Goal: Task Accomplishment & Management: Manage account settings

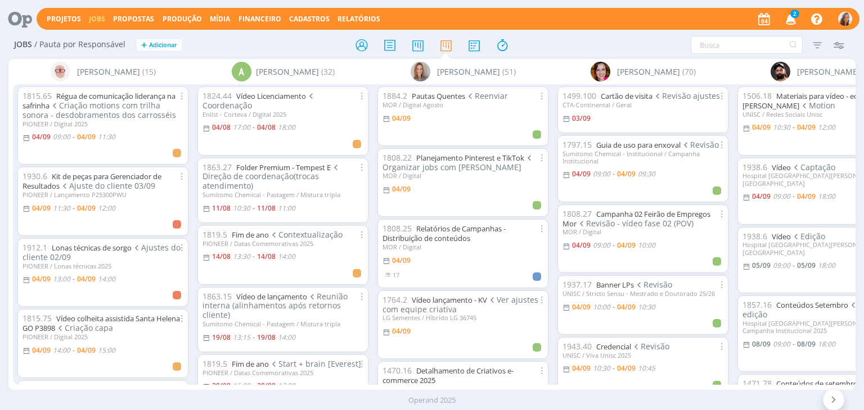
click at [788, 21] on icon "button" at bounding box center [791, 18] width 20 height 19
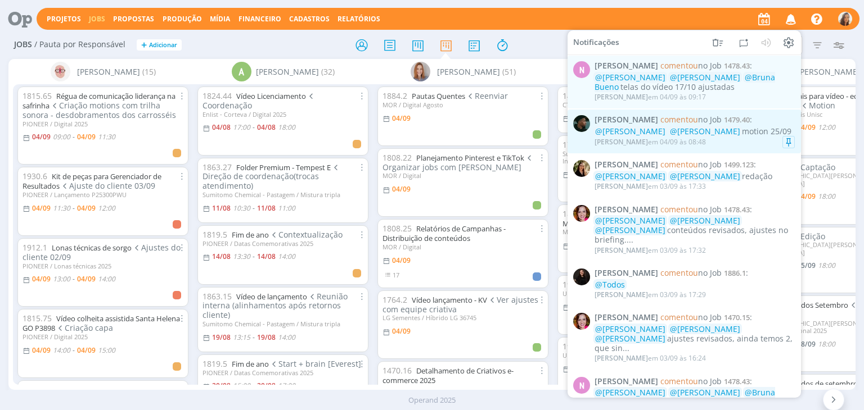
click at [670, 124] on span "comentou" at bounding box center [679, 119] width 38 height 11
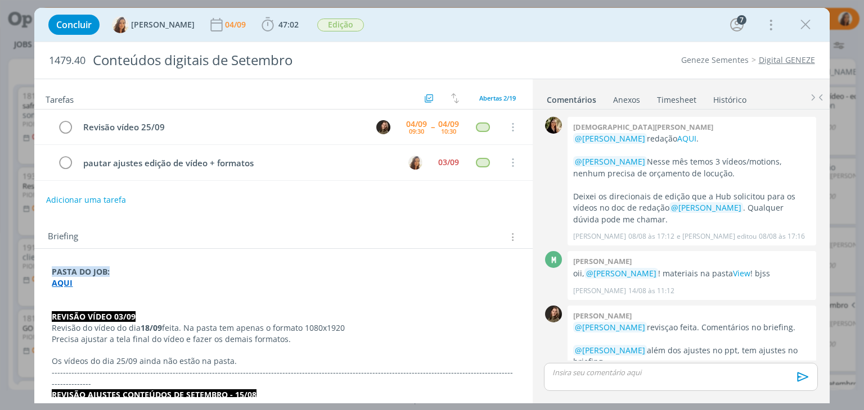
scroll to position [793, 0]
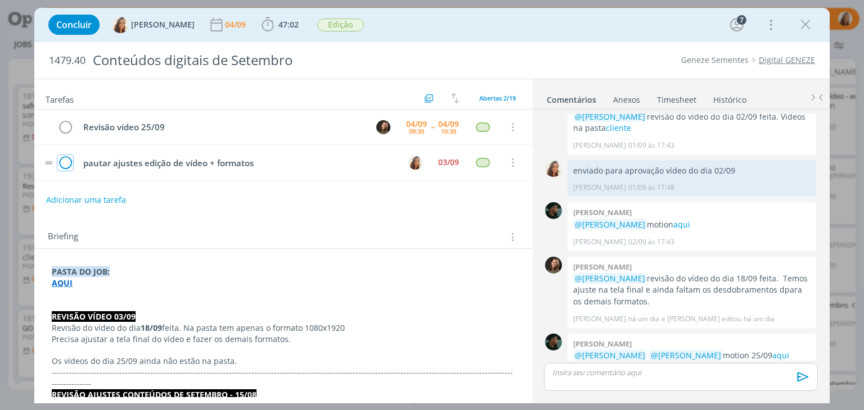
click at [63, 163] on icon "dialog" at bounding box center [65, 163] width 16 height 17
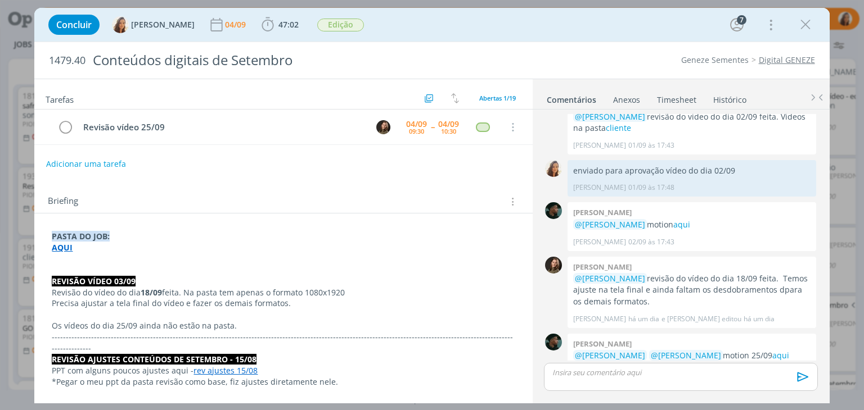
drag, startPoint x: 807, startPoint y: 25, endPoint x: 801, endPoint y: 29, distance: 7.8
click at [807, 25] on icon "dialog" at bounding box center [805, 24] width 17 height 17
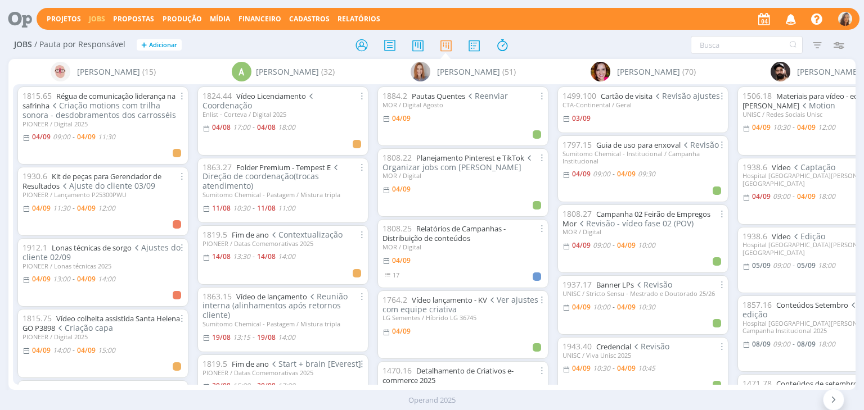
click at [798, 16] on icon "button" at bounding box center [791, 18] width 20 height 19
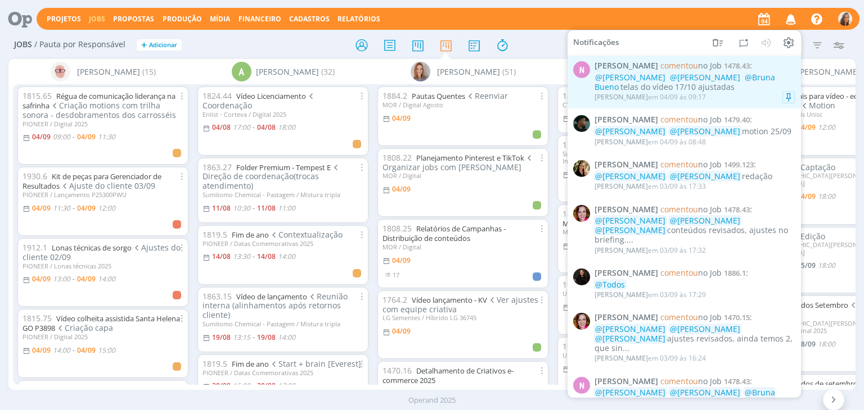
click at [735, 89] on div "@Amanda Oliveira @Vanessa Feron @Bruna Bueno telas do vídeo 17/10 ajustadas" at bounding box center [694, 82] width 200 height 19
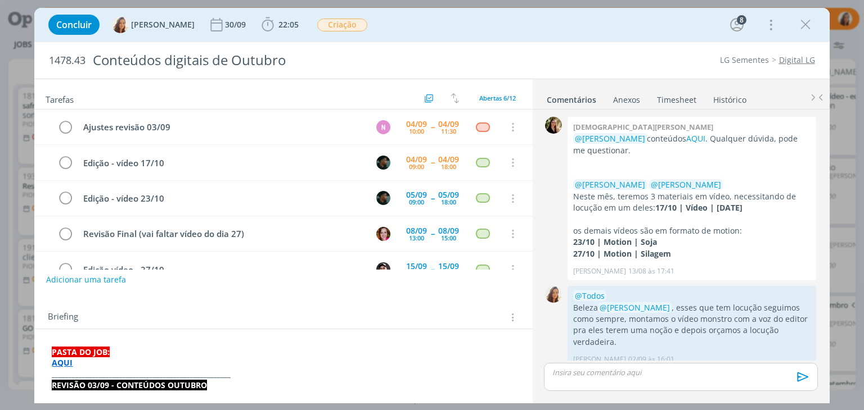
scroll to position [344, 0]
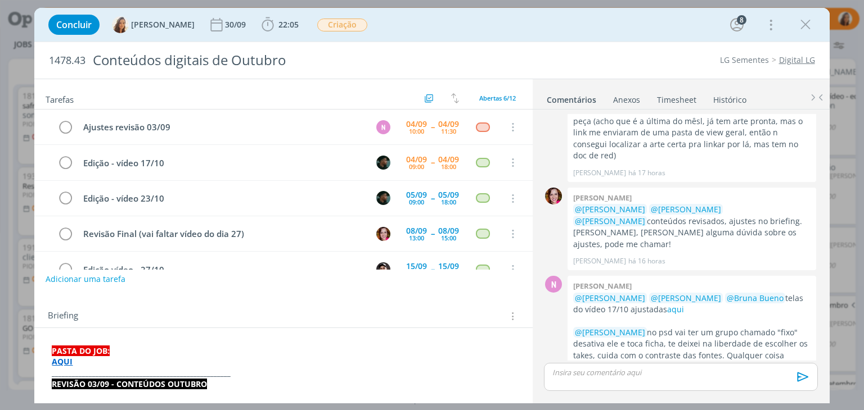
click at [66, 281] on button "Adicionar uma tarefa" at bounding box center [86, 279] width 80 height 19
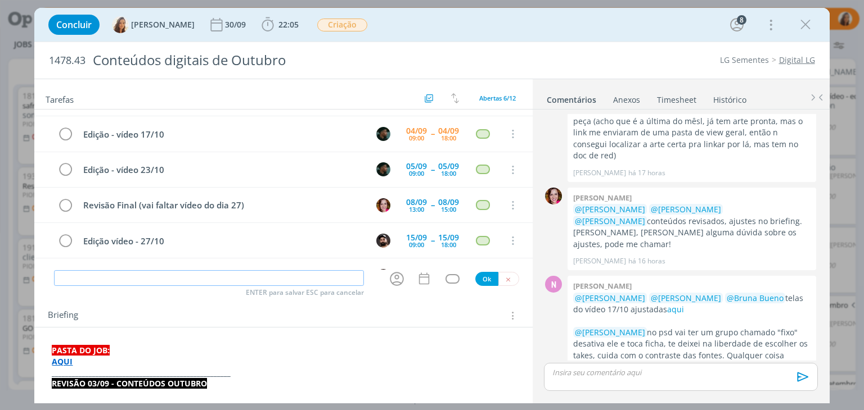
scroll to position [0, 0]
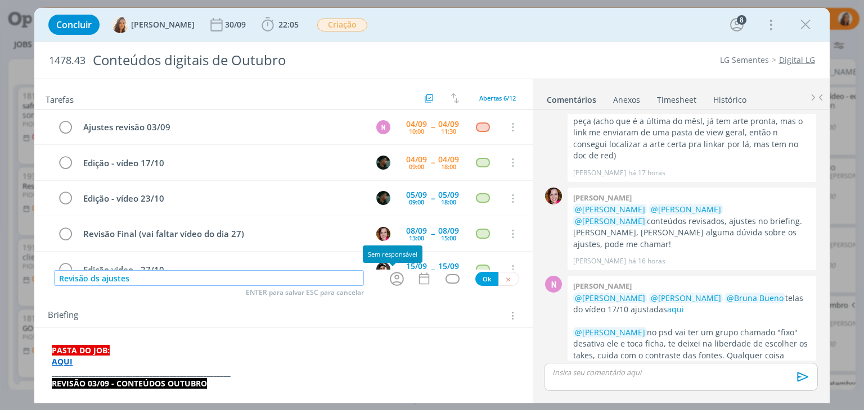
click at [388, 279] on icon "dialog" at bounding box center [396, 278] width 17 height 17
type input "Revisão ds ajustes"
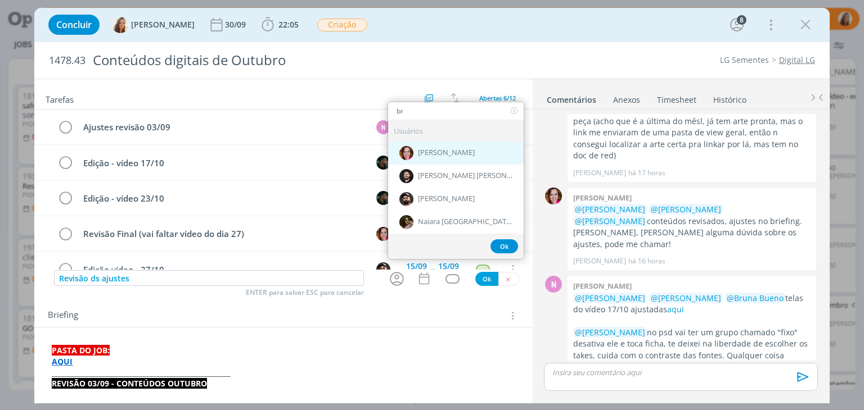
type input "br"
click at [458, 148] on span "[PERSON_NAME]" at bounding box center [446, 152] width 57 height 9
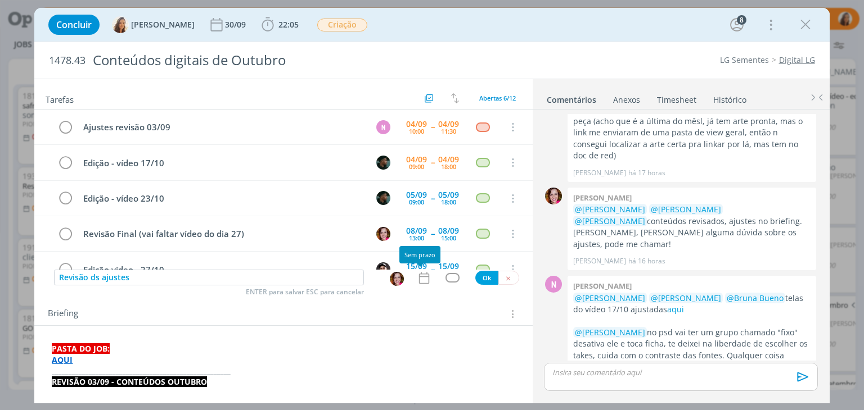
click at [417, 275] on icon "dialog" at bounding box center [424, 278] width 15 height 15
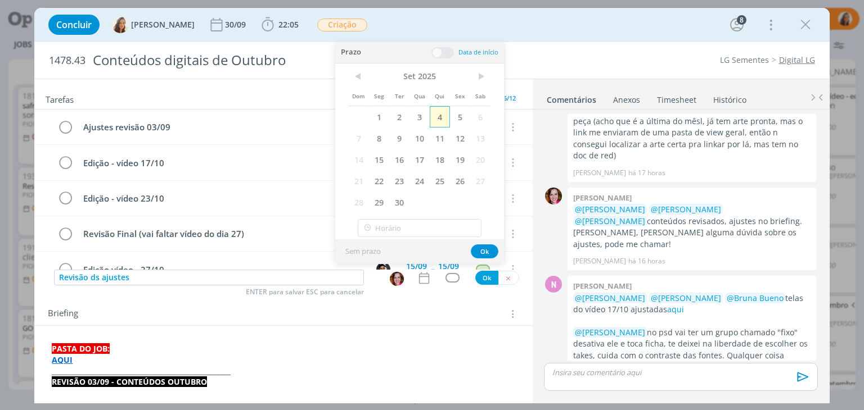
click at [437, 117] on span "4" at bounding box center [440, 116] width 20 height 21
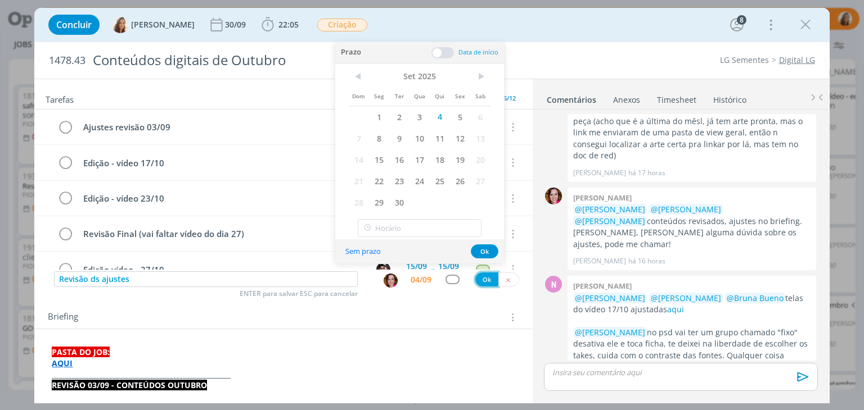
click at [479, 282] on button "Ok" at bounding box center [486, 280] width 23 height 14
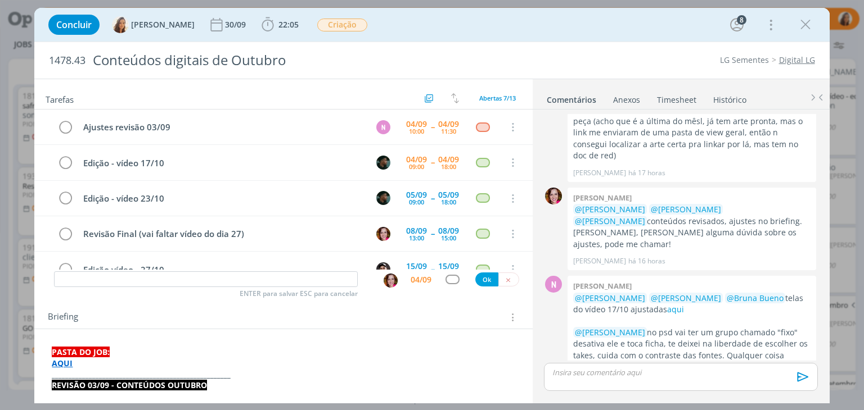
drag, startPoint x: 807, startPoint y: 28, endPoint x: 304, endPoint y: 2, distance: 504.5
click at [807, 28] on icon "dialog" at bounding box center [805, 24] width 17 height 17
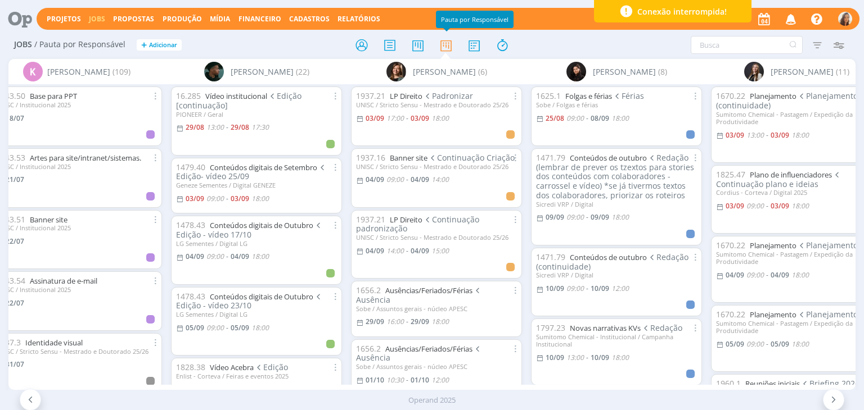
scroll to position [0, 2395]
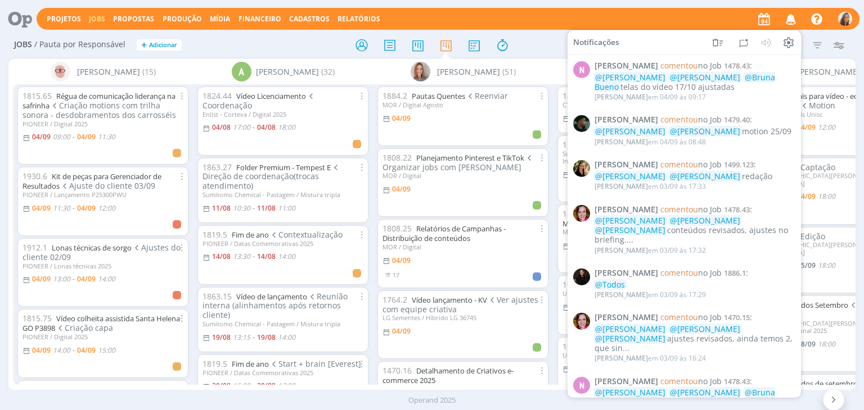
click at [644, 10] on div "Projetos Jobs Propostas Produção Mídia Financeiro Cadastros Relatórios Notifica…" at bounding box center [448, 19] width 823 height 22
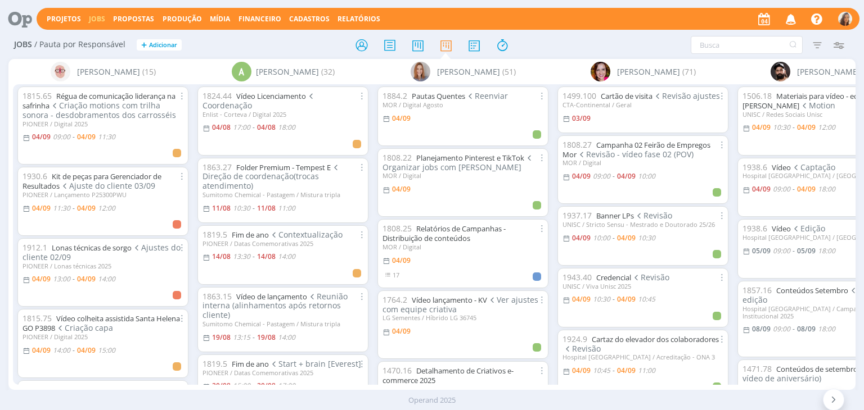
click at [22, 23] on icon at bounding box center [15, 19] width 23 height 22
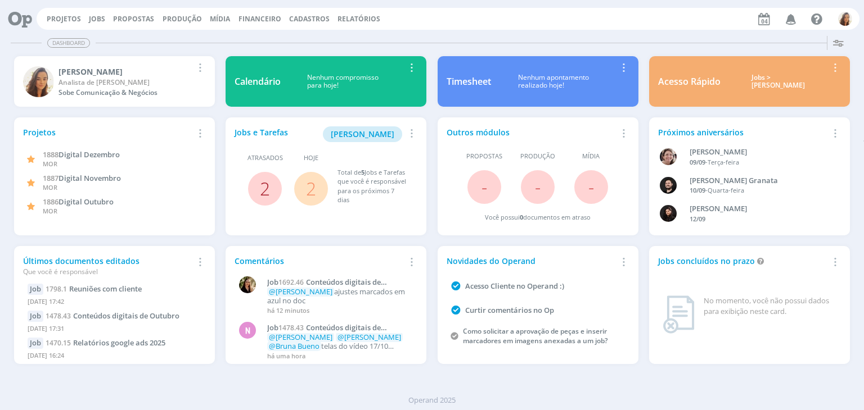
click at [263, 187] on link "2" at bounding box center [265, 189] width 10 height 24
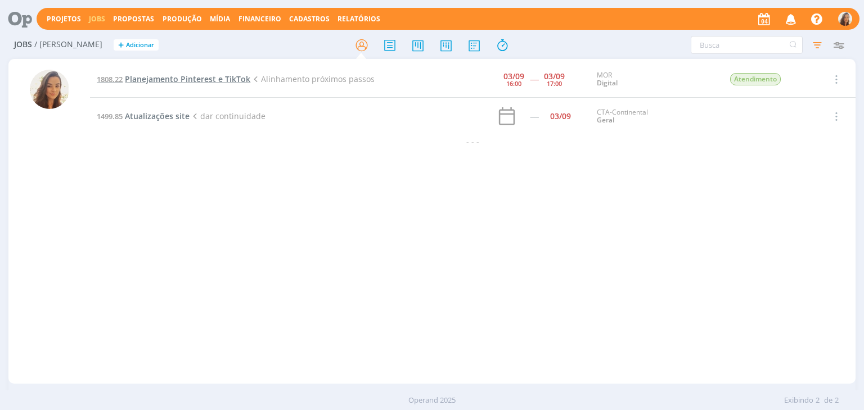
click at [169, 82] on span "Planejamento Pinterest e TikTok" at bounding box center [187, 79] width 125 height 11
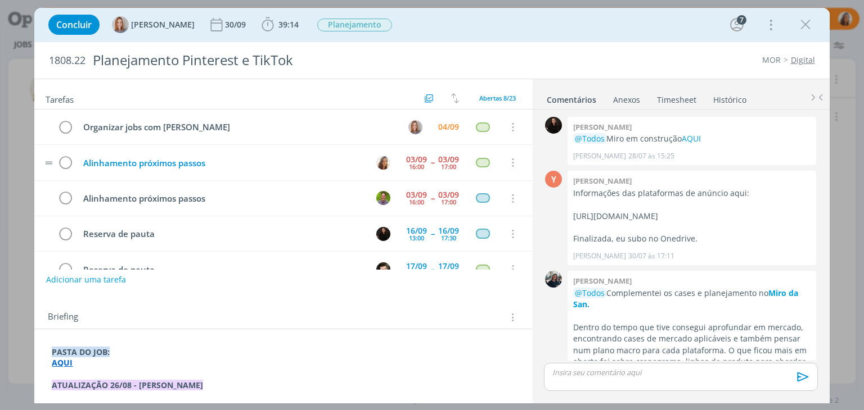
scroll to position [492, 0]
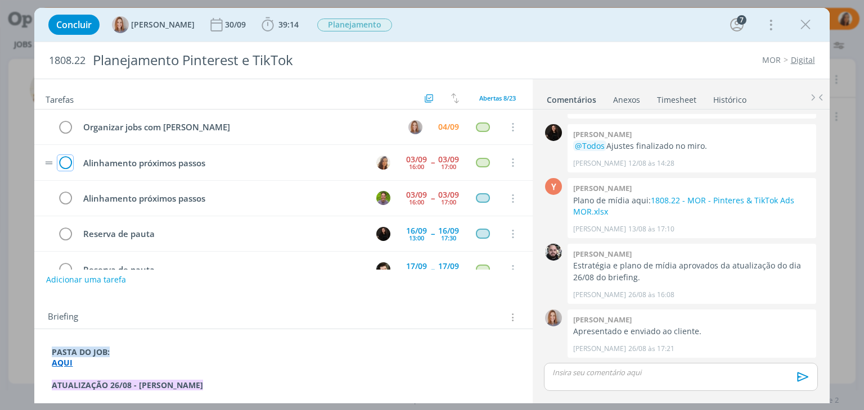
click at [65, 161] on icon "dialog" at bounding box center [65, 163] width 16 height 17
click at [806, 29] on icon "dialog" at bounding box center [805, 24] width 17 height 17
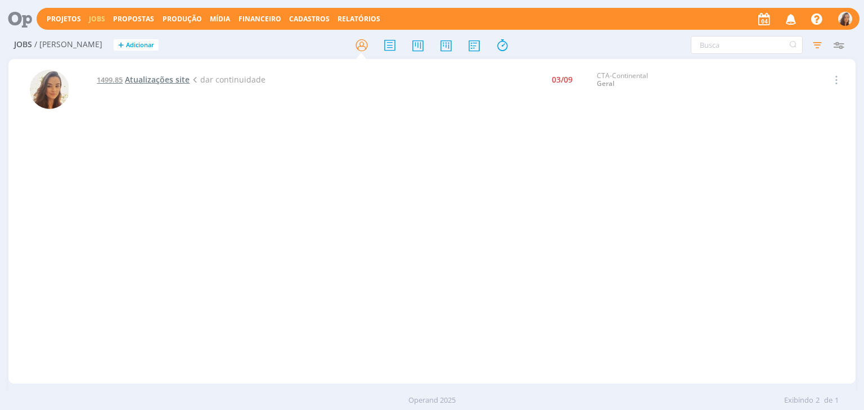
click at [182, 74] on span "Atualizações site" at bounding box center [157, 79] width 65 height 11
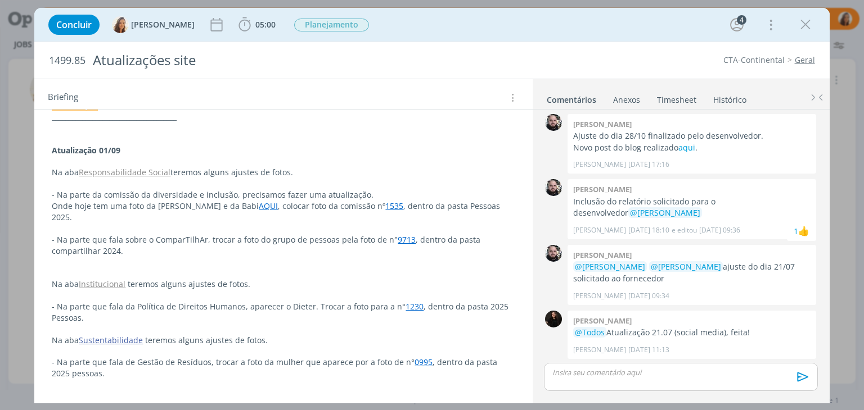
scroll to position [112, 0]
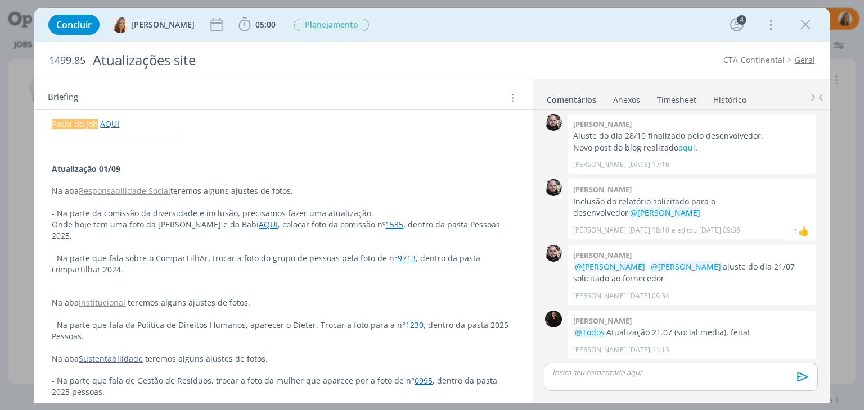
click at [137, 187] on link "Responsabilidade Social" at bounding box center [125, 191] width 92 height 11
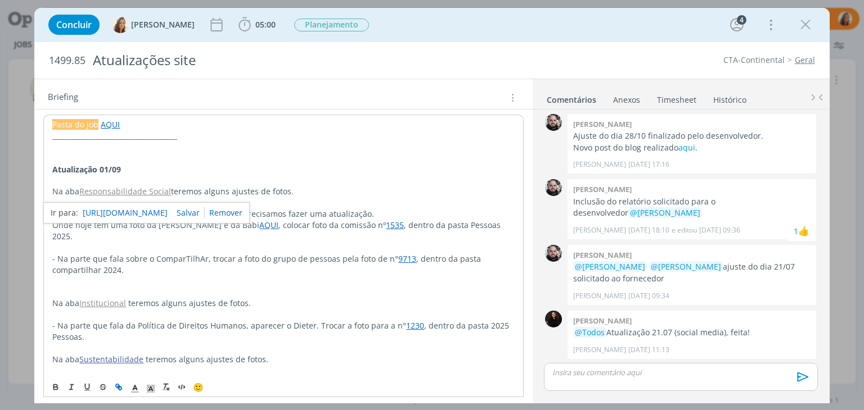
click at [143, 206] on link "https://www.cta.com.br/pt/responsabilidade-social/" at bounding box center [125, 213] width 85 height 15
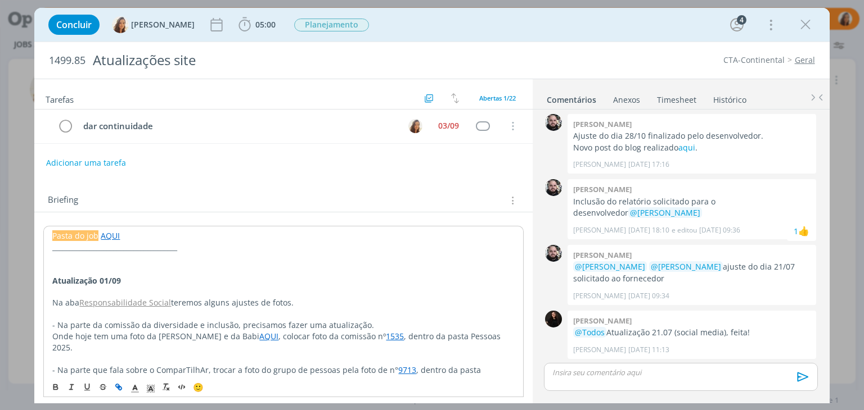
scroll to position [0, 0]
click at [262, 156] on div "Adicionar uma tarefa" at bounding box center [283, 164] width 498 height 20
click at [68, 125] on icon "dialog" at bounding box center [65, 127] width 16 height 17
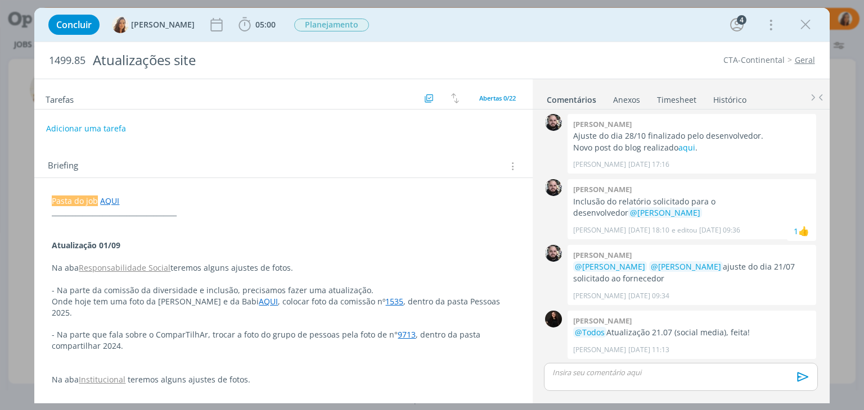
click at [385, 301] on link "1535" at bounding box center [394, 301] width 18 height 11
click at [217, 133] on div "Adicionar uma tarefa" at bounding box center [283, 129] width 498 height 20
click at [106, 127] on button "Adicionar uma tarefa" at bounding box center [86, 128] width 80 height 19
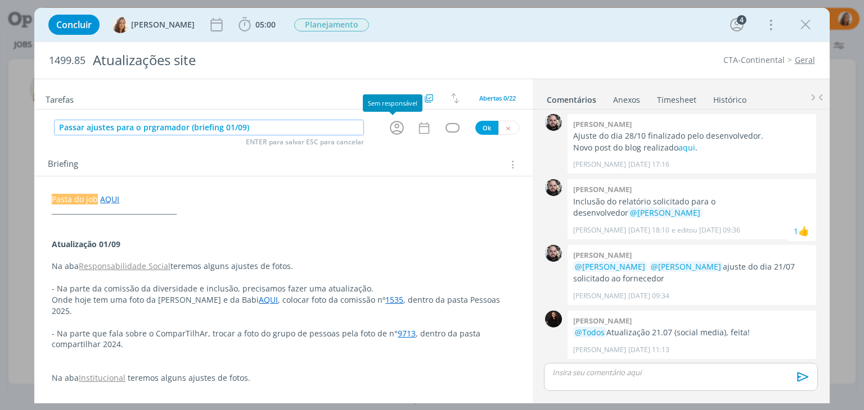
click at [399, 121] on icon "dialog" at bounding box center [396, 127] width 17 height 17
type input "Passar ajustes para o prgramador (briefing 01/09)"
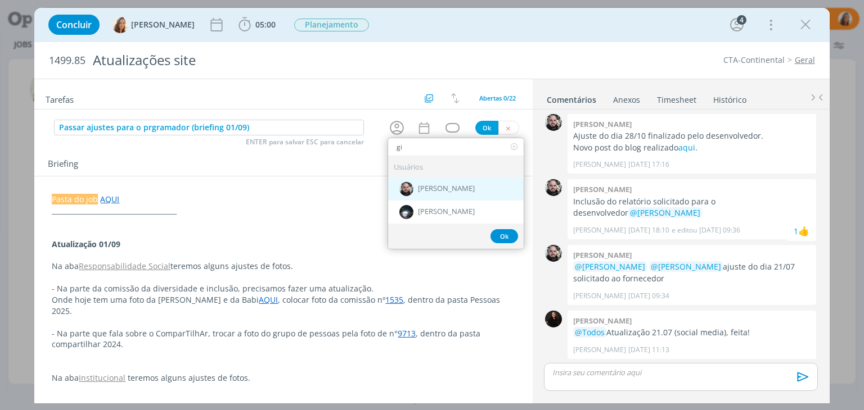
type input "gi"
click at [423, 186] on span "[PERSON_NAME]" at bounding box center [446, 189] width 57 height 9
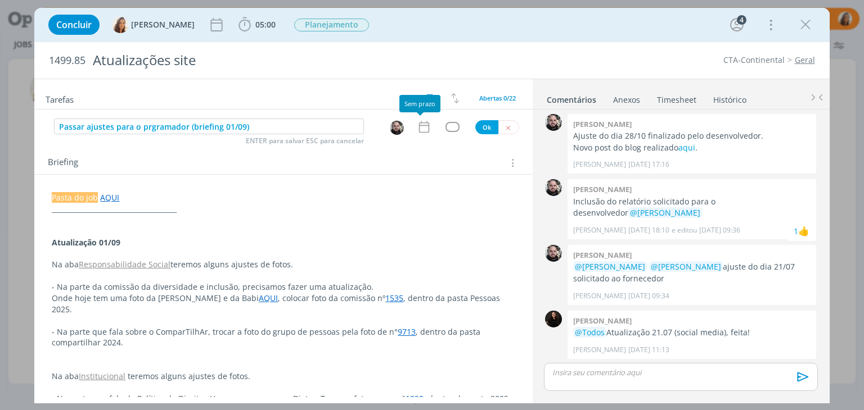
click at [419, 126] on icon "dialog" at bounding box center [424, 127] width 15 height 15
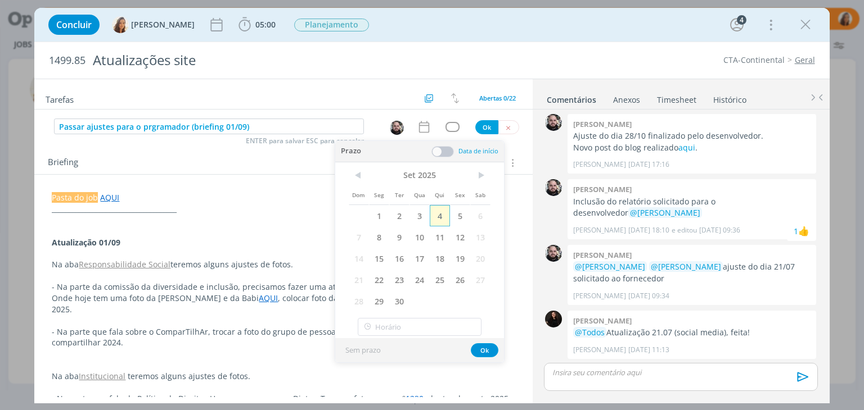
click at [441, 207] on span "4" at bounding box center [440, 215] width 20 height 21
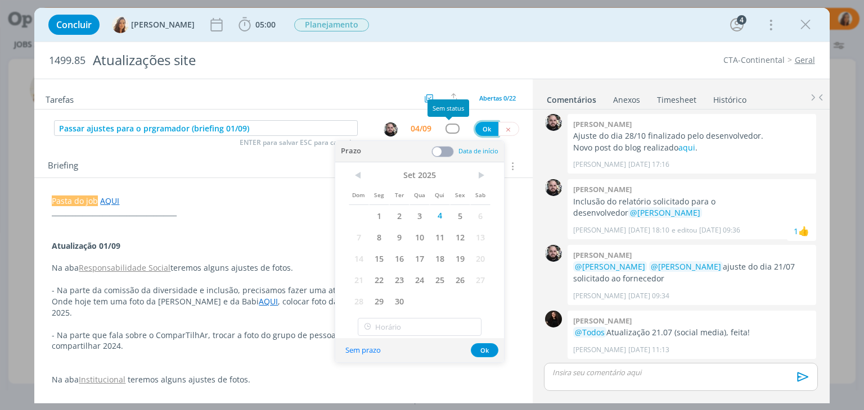
click at [477, 129] on button "Ok" at bounding box center [486, 129] width 23 height 14
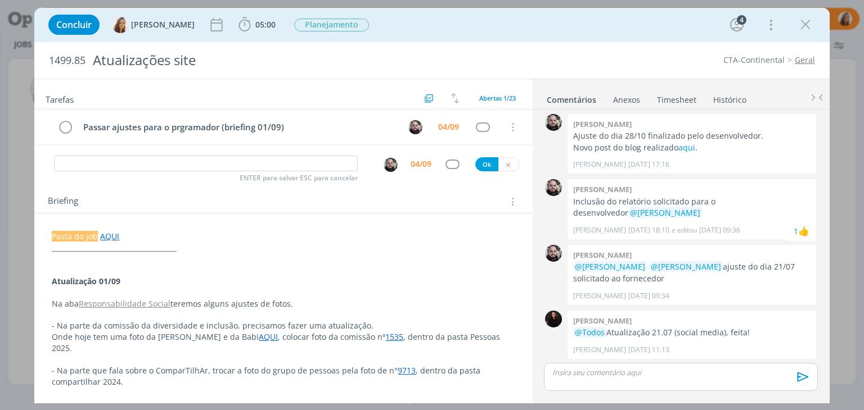
drag, startPoint x: 807, startPoint y: 22, endPoint x: 413, endPoint y: 3, distance: 394.6
click at [807, 22] on icon "dialog" at bounding box center [805, 24] width 17 height 17
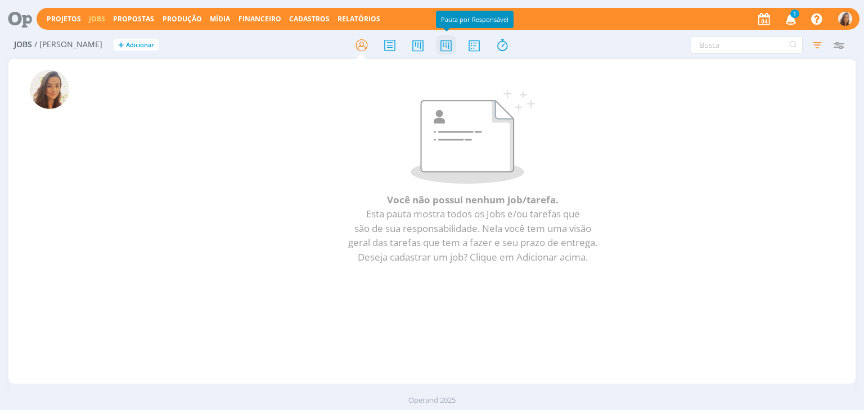
click at [450, 47] on icon at bounding box center [446, 45] width 20 height 22
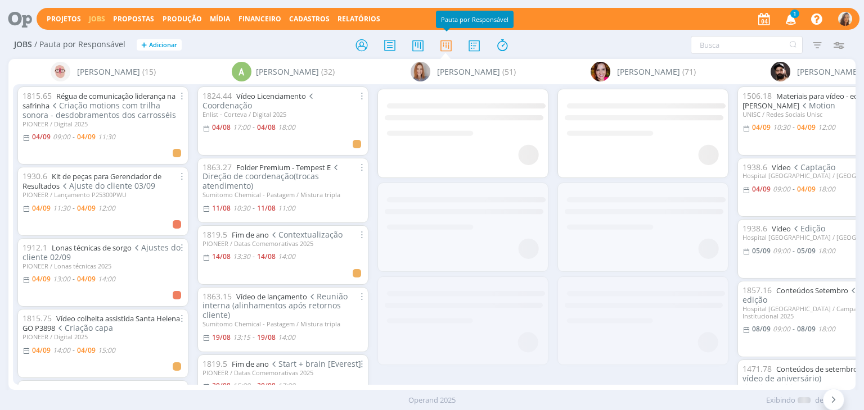
click at [787, 17] on icon "button" at bounding box center [791, 18] width 20 height 19
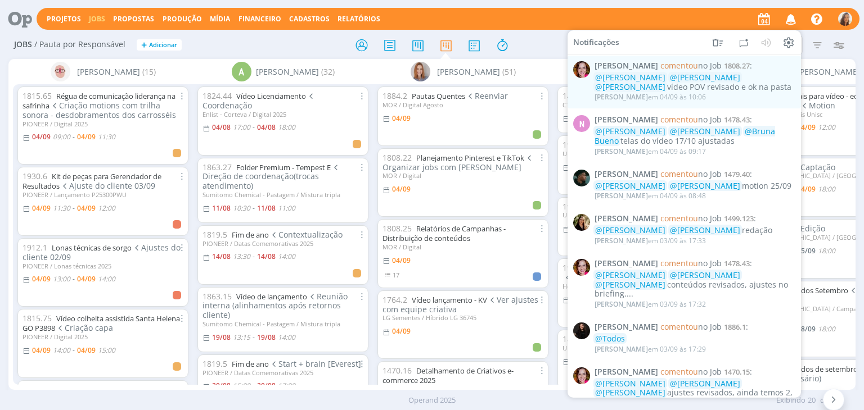
click at [665, 81] on span "@Vanessa Feron" at bounding box center [630, 86] width 70 height 11
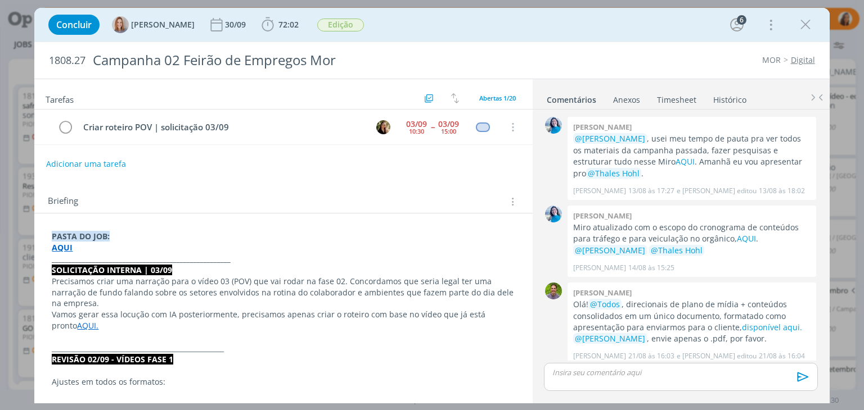
scroll to position [977, 0]
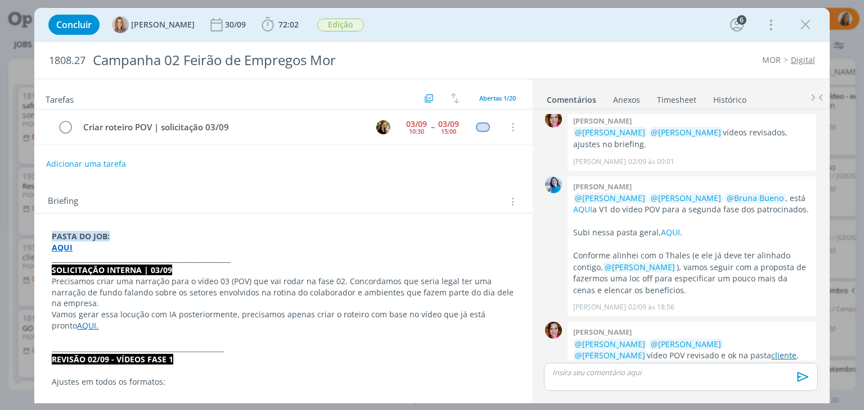
click at [771, 350] on link "cliente" at bounding box center [783, 355] width 25 height 11
click at [810, 19] on icon "dialog" at bounding box center [805, 24] width 17 height 17
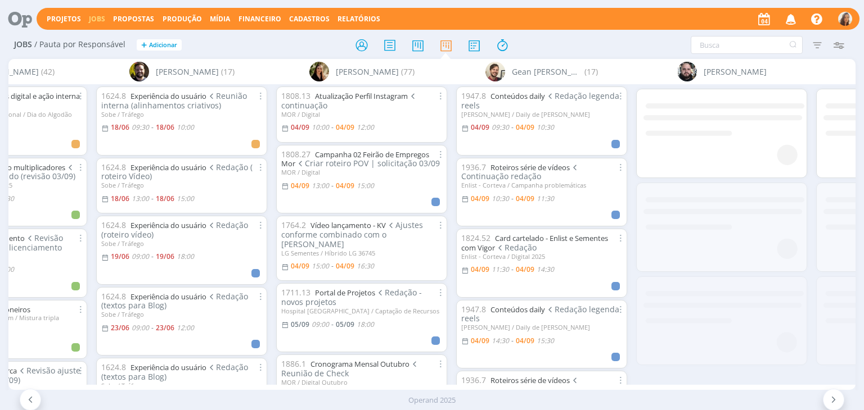
scroll to position [0, 1459]
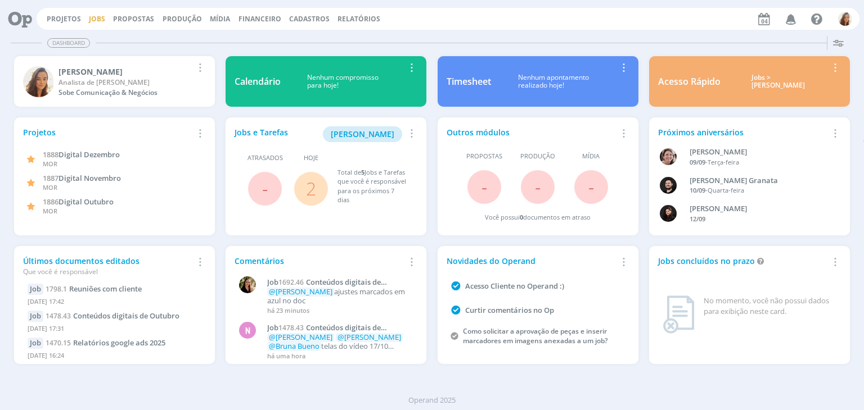
click at [102, 19] on link "Jobs" at bounding box center [97, 19] width 16 height 10
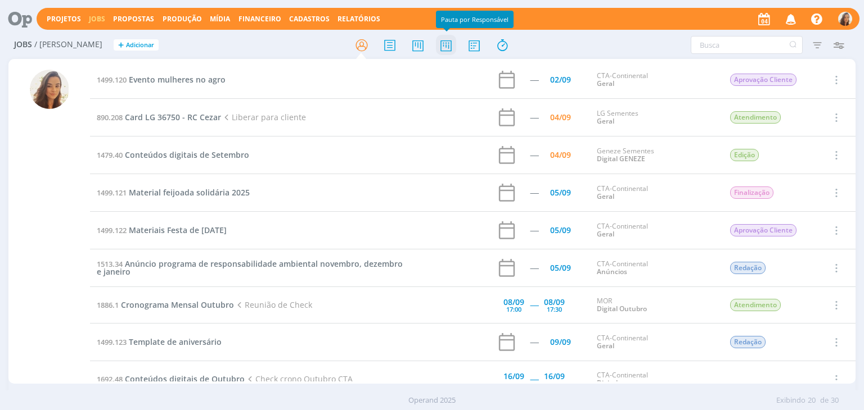
click at [437, 49] on icon at bounding box center [446, 45] width 20 height 22
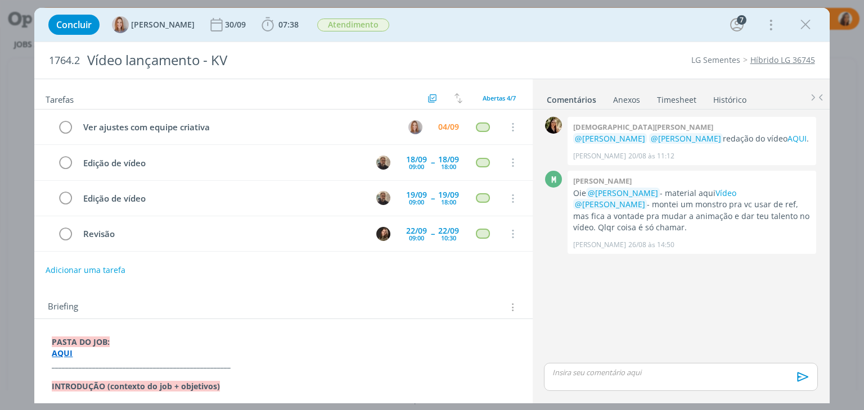
click at [88, 267] on button "Adicionar uma tarefa" at bounding box center [86, 270] width 80 height 19
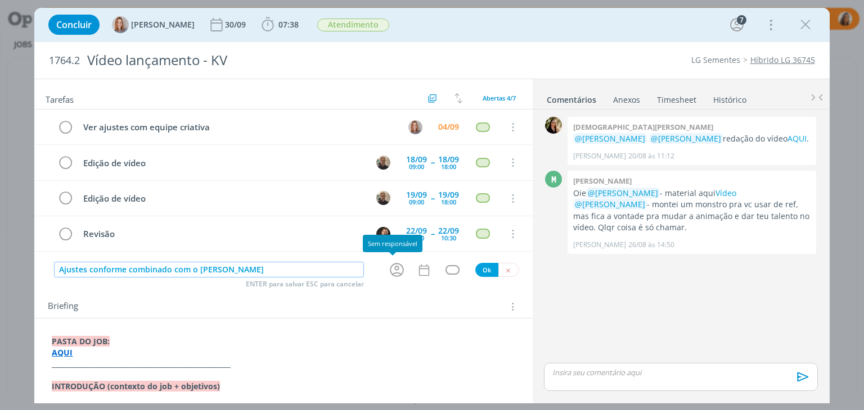
click at [395, 265] on icon "dialog" at bounding box center [396, 269] width 17 height 17
type input "Ajustes conforme combinado com o [PERSON_NAME]"
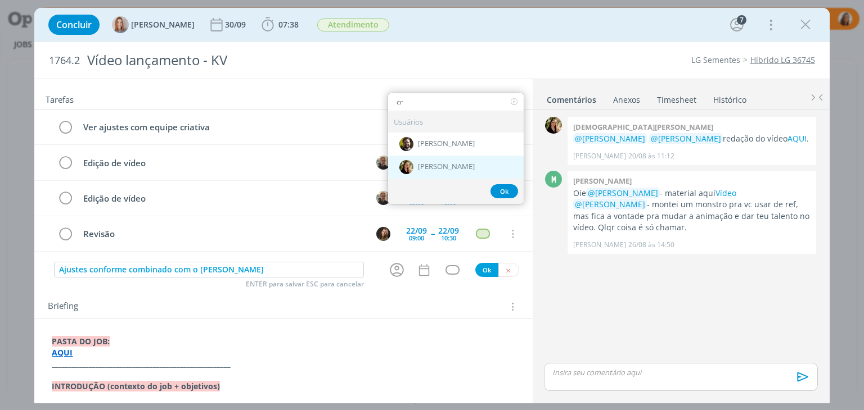
type input "cr"
click at [461, 164] on div "[PERSON_NAME]" at bounding box center [456, 167] width 136 height 23
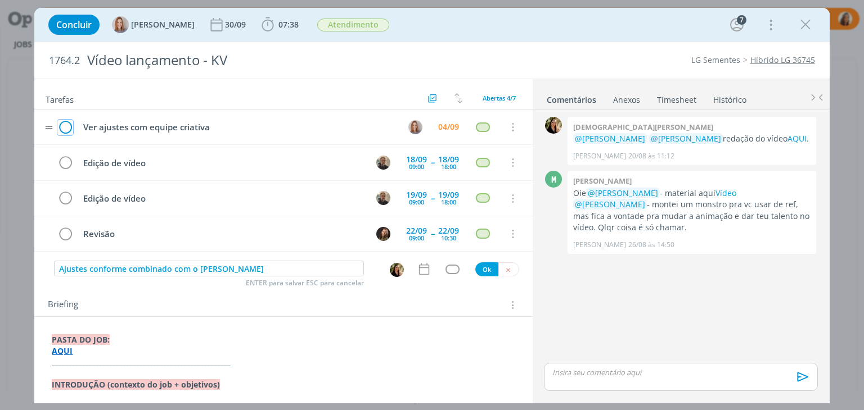
click at [62, 124] on icon "dialog" at bounding box center [65, 127] width 16 height 17
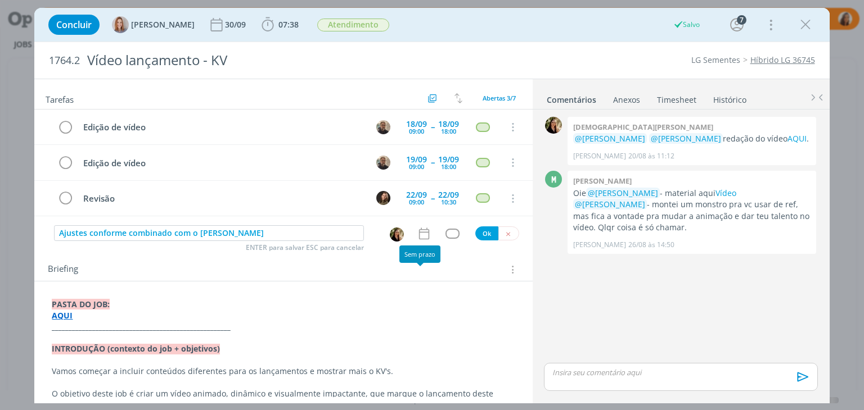
click at [413, 275] on div "Briefing Briefings Predefinidos Versões do Briefing Ver Briefing do Projeto" at bounding box center [284, 270] width 473 height 15
click at [418, 228] on icon "dialog" at bounding box center [424, 234] width 15 height 15
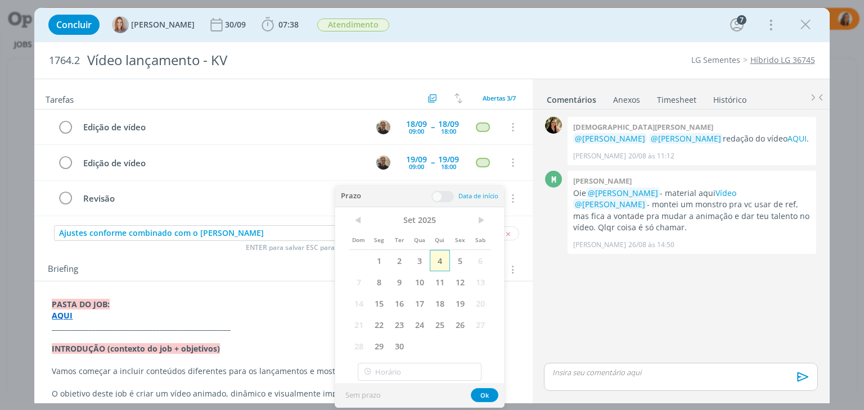
click at [444, 260] on span "4" at bounding box center [440, 260] width 20 height 21
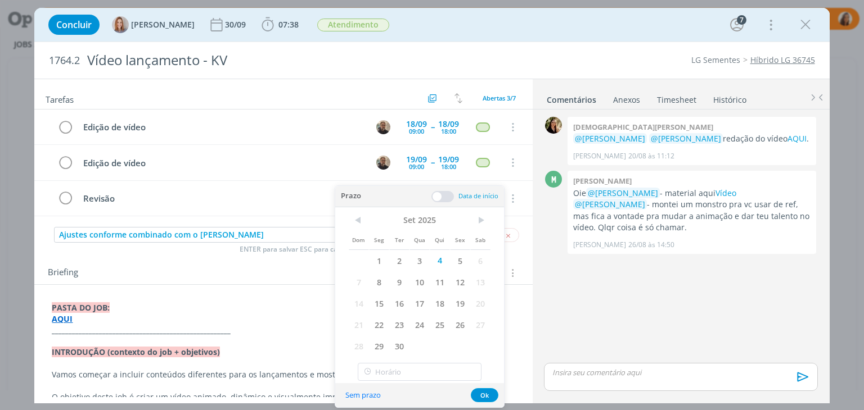
click at [447, 196] on span at bounding box center [442, 196] width 22 height 11
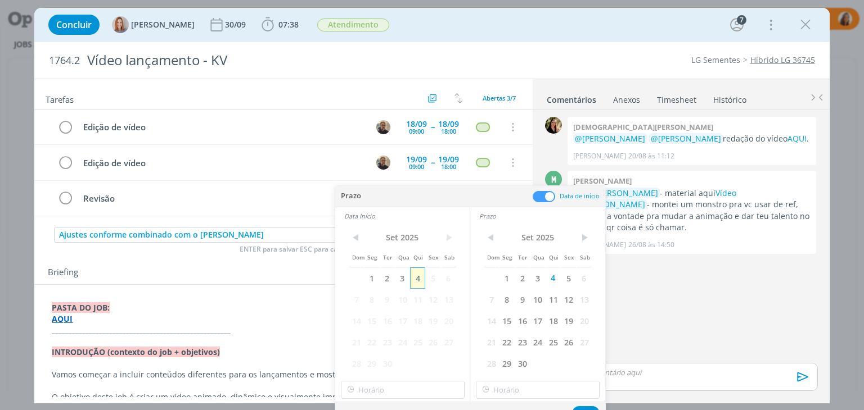
click at [421, 286] on span "4" at bounding box center [417, 278] width 15 height 21
click at [416, 394] on input "11:00" at bounding box center [403, 390] width 124 height 18
click at [425, 346] on div "15:00" at bounding box center [404, 346] width 126 height 20
type input "15:00"
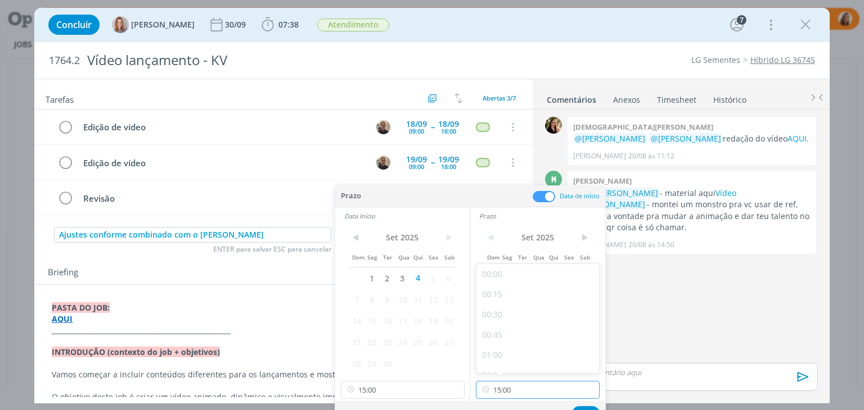
click at [520, 381] on input "15:00" at bounding box center [538, 390] width 124 height 18
click at [526, 363] on div "16:30" at bounding box center [539, 369] width 126 height 20
type input "16:30"
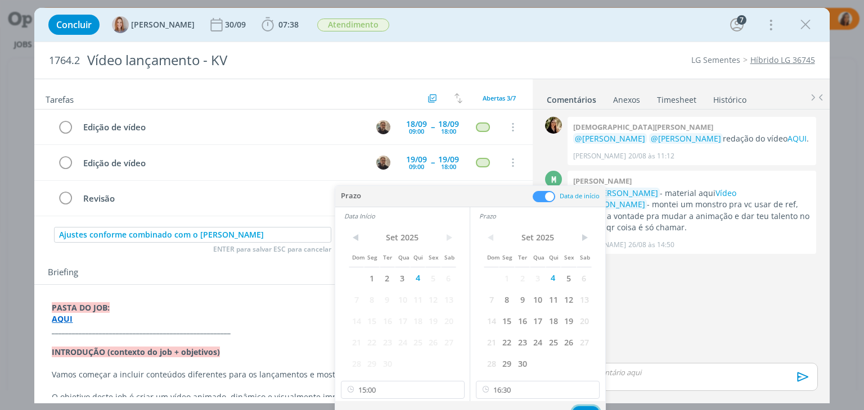
click at [581, 407] on button "Ok" at bounding box center [586, 414] width 28 height 14
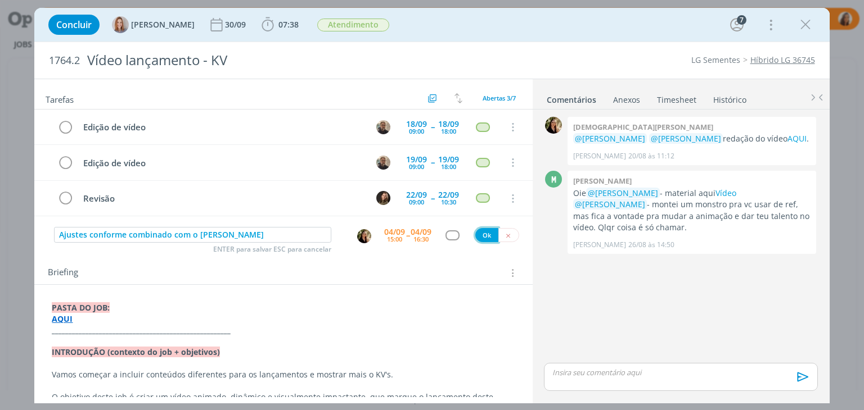
click at [479, 232] on button "Ok" at bounding box center [486, 235] width 23 height 14
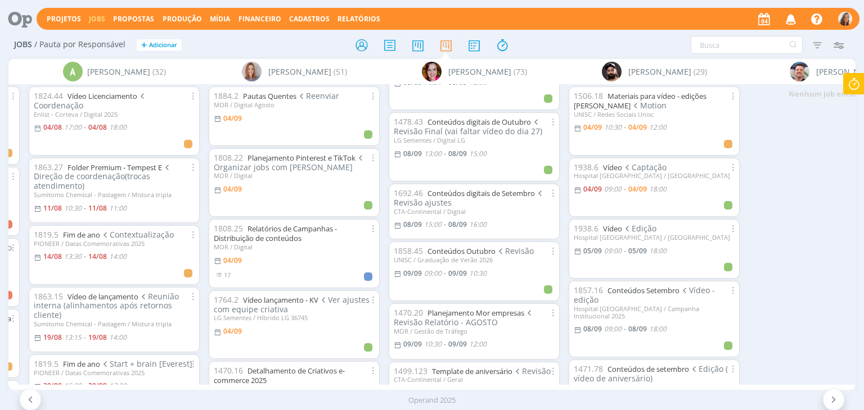
scroll to position [1969, 0]
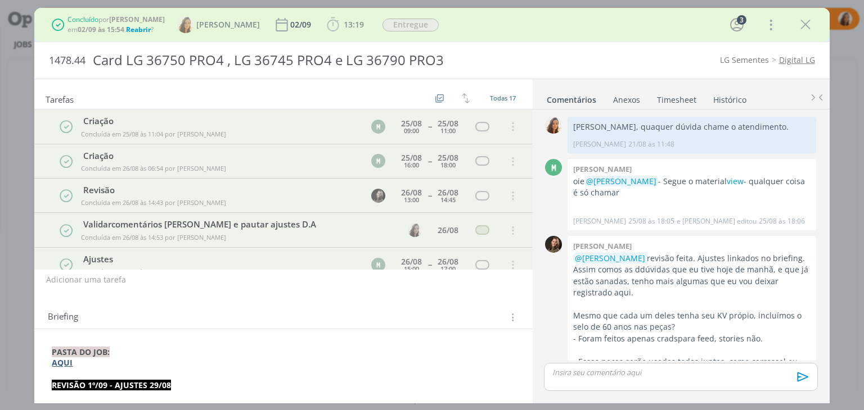
scroll to position [985, 0]
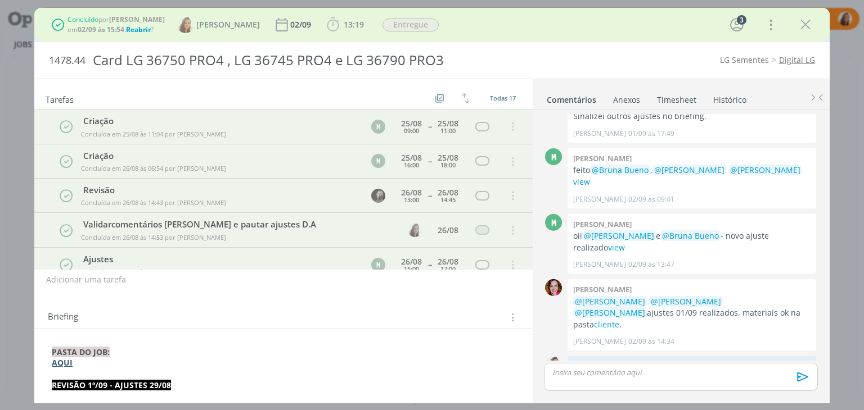
click at [138, 29] on span "Reabrir" at bounding box center [138, 30] width 25 height 10
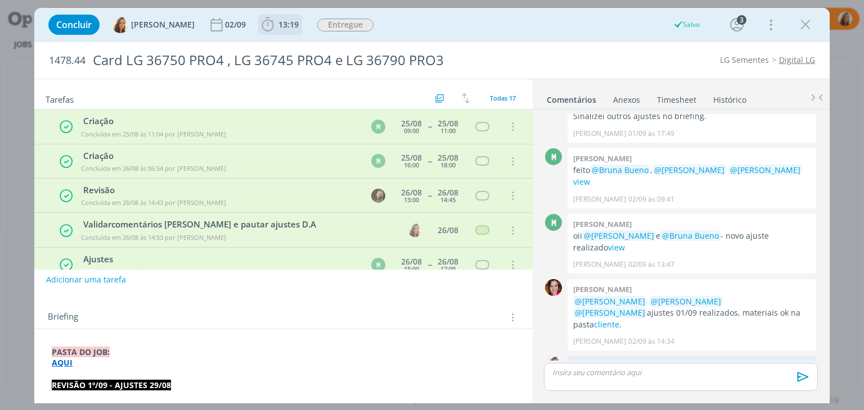
click at [278, 24] on span "13:19" at bounding box center [288, 24] width 20 height 11
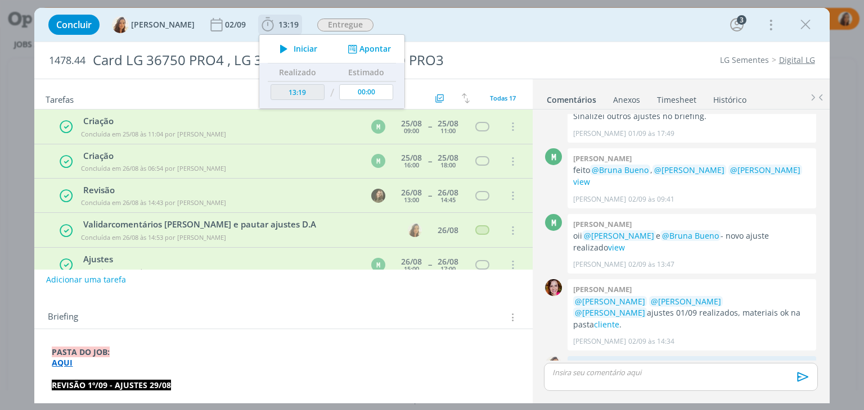
click at [283, 51] on icon "dialog" at bounding box center [284, 49] width 20 height 15
click at [346, 23] on span "Entregue" at bounding box center [345, 25] width 56 height 13
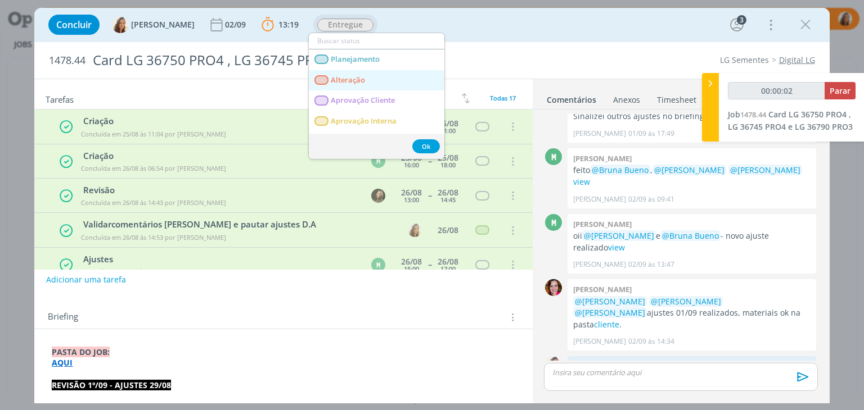
click at [340, 84] on span "Alteração" at bounding box center [348, 80] width 34 height 9
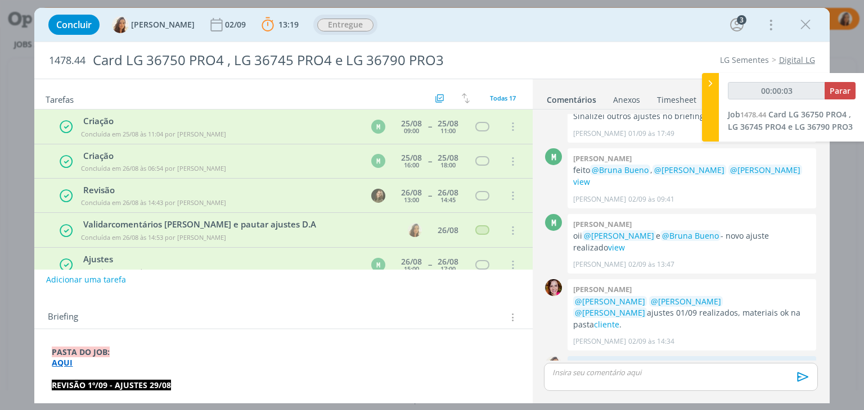
click at [121, 370] on p "dialog" at bounding box center [283, 374] width 463 height 11
type input "00:00:04"
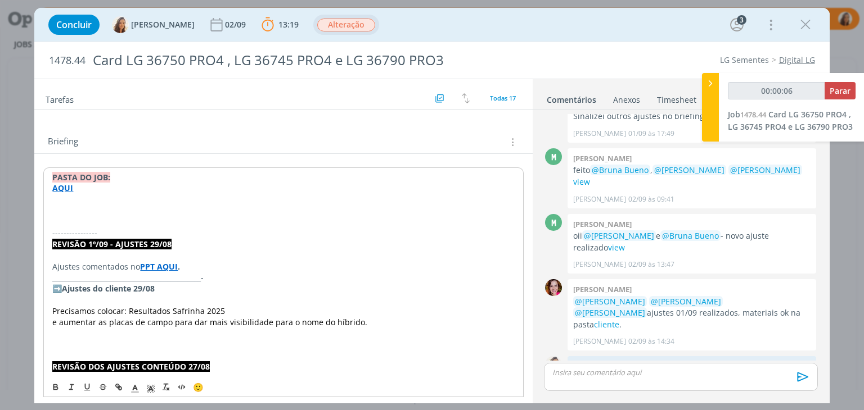
scroll to position [169, 0]
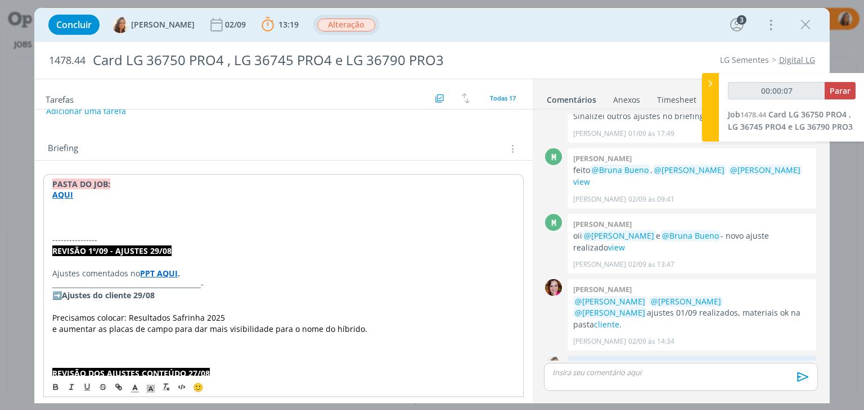
click at [85, 208] on p "dialog" at bounding box center [283, 206] width 462 height 11
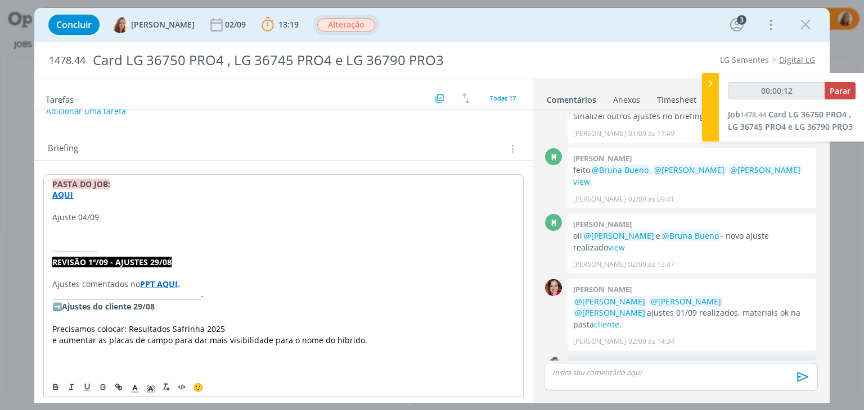
click at [85, 212] on p "Ajuste 04/09" at bounding box center [283, 217] width 462 height 11
click at [54, 385] on icon "dialog" at bounding box center [55, 387] width 9 height 9
click at [69, 232] on p "dialog" at bounding box center [283, 228] width 462 height 11
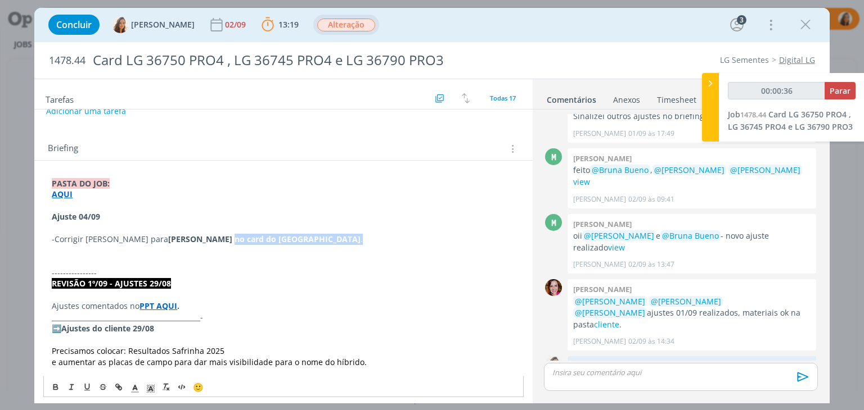
drag, startPoint x: 245, startPoint y: 241, endPoint x: 327, endPoint y: 240, distance: 82.1
click at [327, 240] on p "- Corrigir João Cláudio Gorgem para Carlos Gorgem no card do Tocantins ." at bounding box center [283, 239] width 463 height 11
copy p "no card do Tocantins ."
click at [70, 234] on span "Corrigir João Cláudio Gorgem para" at bounding box center [112, 239] width 114 height 11
click at [74, 225] on p "dialog" at bounding box center [283, 228] width 463 height 11
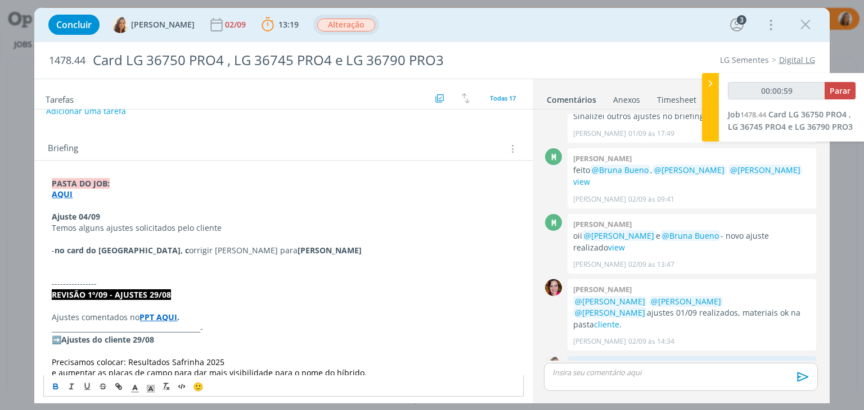
click at [61, 252] on strong "no card do Tocantins, c" at bounding box center [122, 250] width 134 height 11
drag, startPoint x: 146, startPoint y: 251, endPoint x: 56, endPoint y: 255, distance: 90.6
click at [56, 255] on p "- N o card do Tocantins, c orrigir João Cláudio Gorgem para Carlos Gorgem" at bounding box center [283, 250] width 463 height 11
click at [51, 392] on button "dialog" at bounding box center [56, 387] width 16 height 13
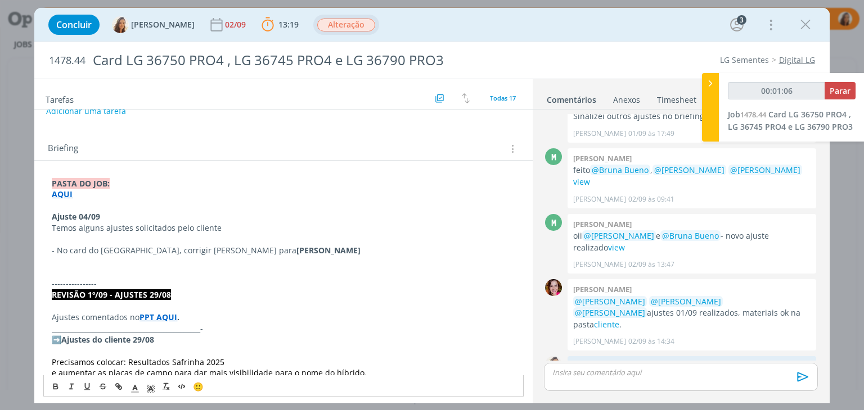
click at [247, 275] on p "dialog" at bounding box center [283, 273] width 463 height 11
click at [110, 263] on p "dialog" at bounding box center [283, 261] width 463 height 11
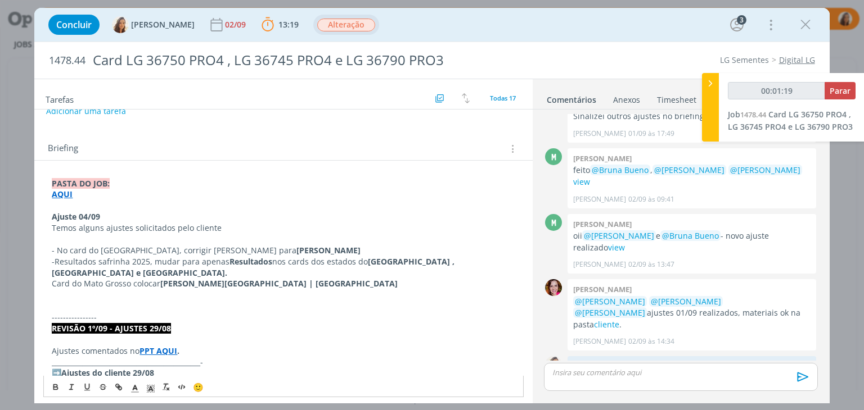
click at [52, 261] on p "- Resultados safrinha 2025, mudar para apenas Resultados nos cards dos estados …" at bounding box center [283, 267] width 463 height 22
click at [229, 261] on strong "Resultados" at bounding box center [250, 261] width 43 height 11
click at [340, 278] on p "- Card do Mato Grosso colocar Mato Grosso - Vale do Araguaia | Xingu" at bounding box center [283, 283] width 463 height 11
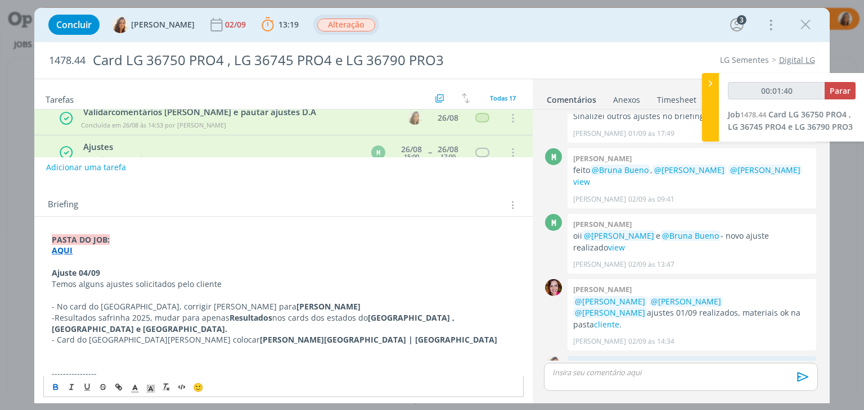
scroll to position [0, 0]
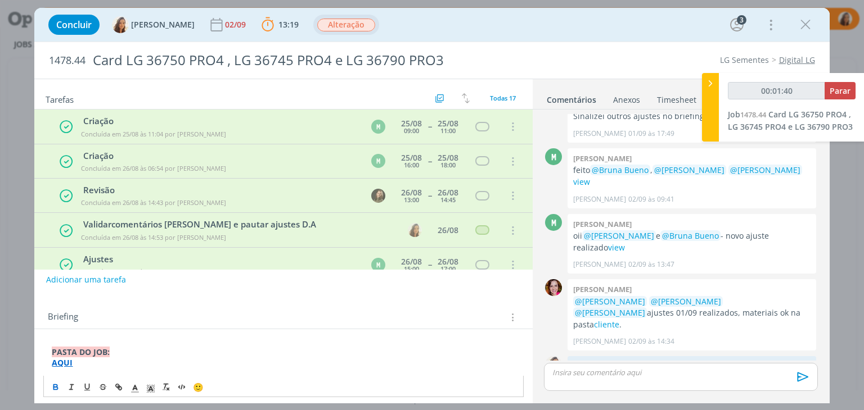
type input "00:01:41"
click at [96, 279] on button "Adicionar uma tarefa" at bounding box center [86, 279] width 80 height 19
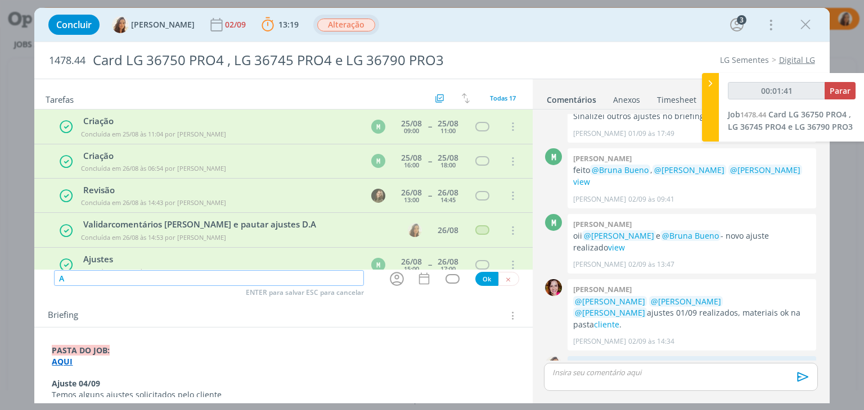
type input "Aj"
type input "00:01:42"
type input "Ajustes"
type input "00:01:44"
click at [399, 279] on icon "dialog" at bounding box center [396, 278] width 17 height 17
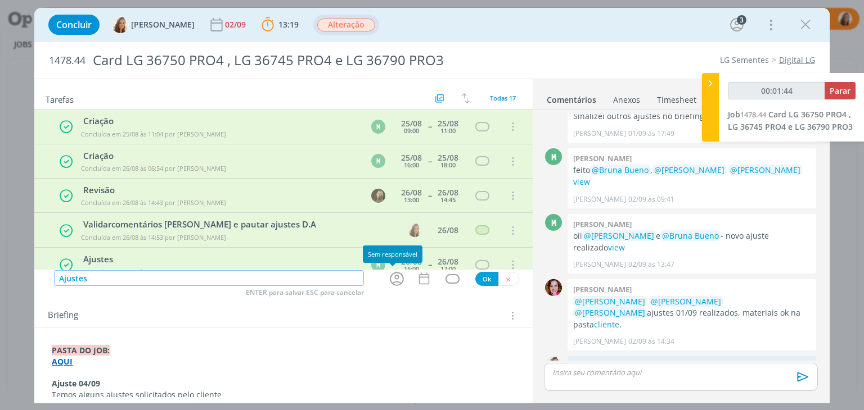
type input "Ajustes"
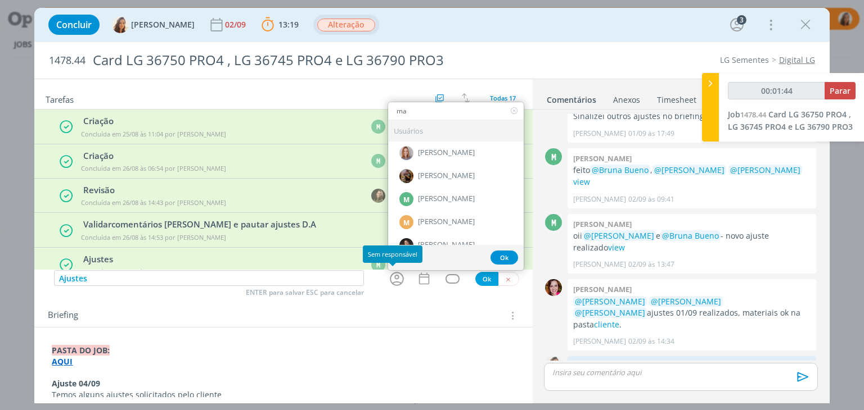
type input "mar"
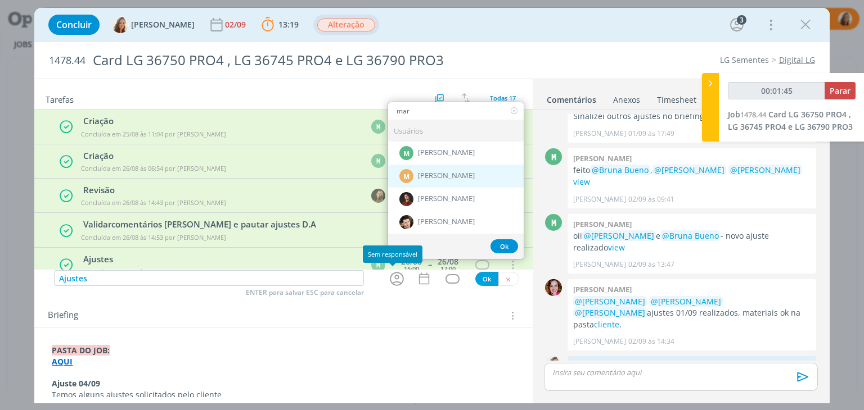
type input "00:01:46"
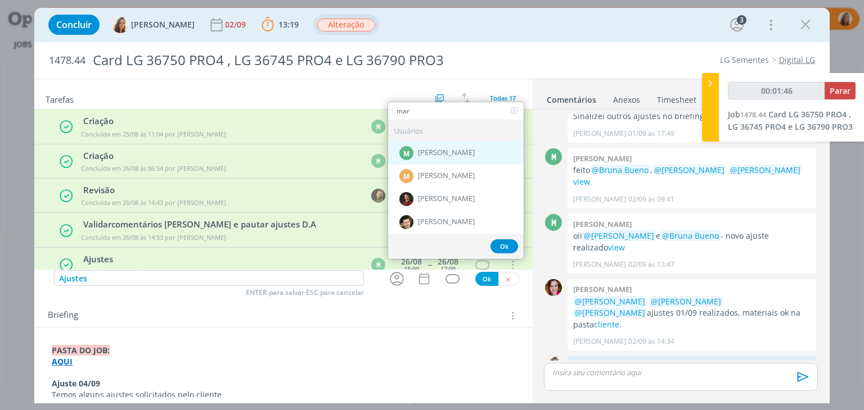
type input "mar"
click at [462, 155] on div "M Marcel Ali" at bounding box center [456, 153] width 136 height 23
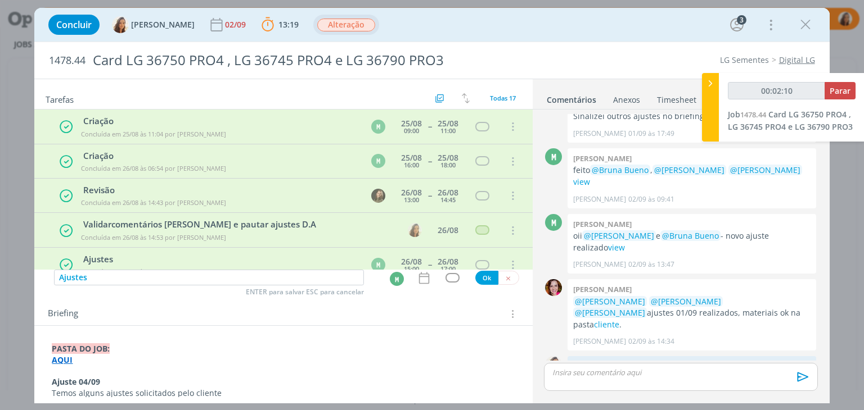
click at [427, 279] on div "dialog" at bounding box center [426, 278] width 19 height 15
click at [421, 277] on icon "dialog" at bounding box center [424, 278] width 15 height 15
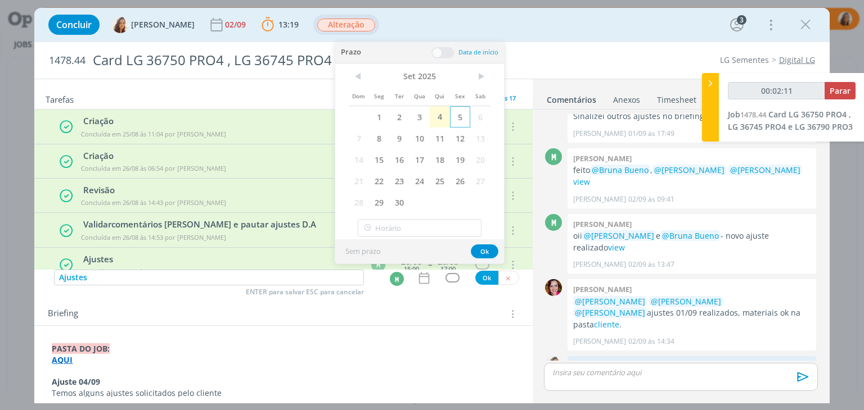
click at [454, 118] on span "5" at bounding box center [460, 116] width 20 height 21
click at [441, 53] on span at bounding box center [442, 52] width 22 height 11
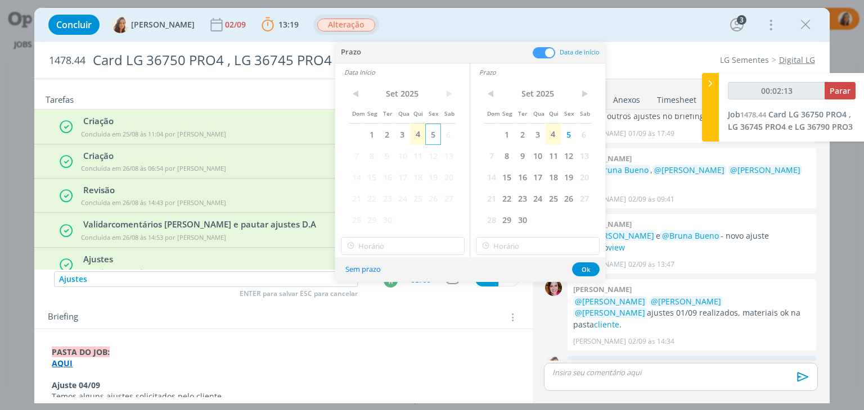
click at [435, 134] on span "5" at bounding box center [432, 134] width 15 height 21
type input "00:02:14"
type input "11:00"
click at [380, 250] on input "11:00" at bounding box center [403, 246] width 124 height 18
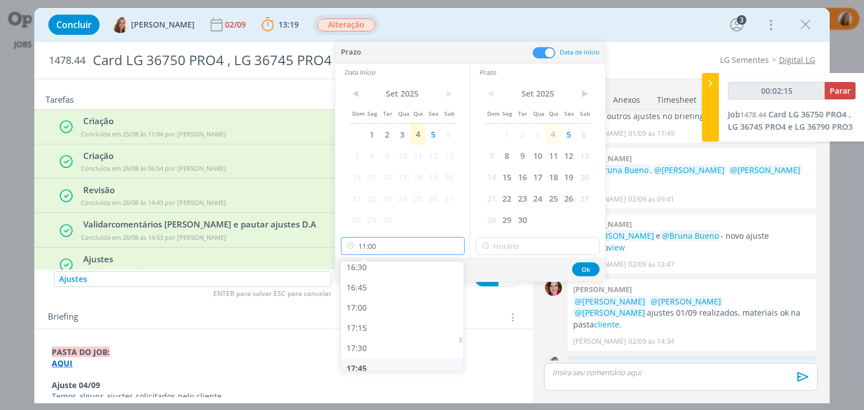
scroll to position [1367, 0]
type input "00:02:16"
click at [403, 327] on div "17:30" at bounding box center [404, 322] width 126 height 20
type input "17:30"
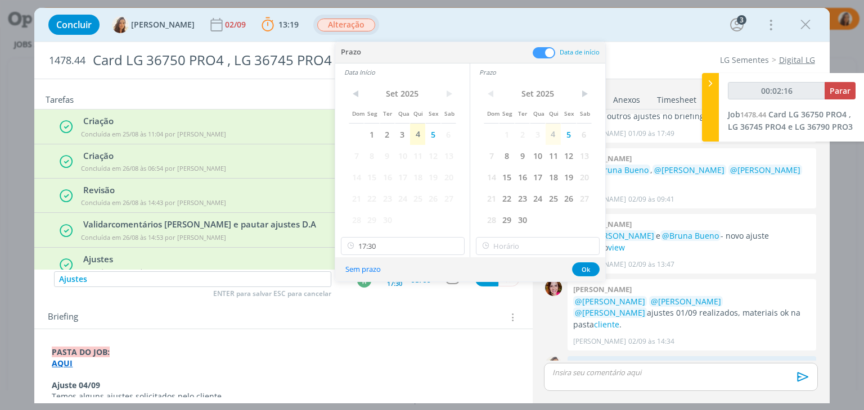
type input "00:02:17"
type input "17:30"
click at [532, 244] on input "17:30" at bounding box center [538, 246] width 124 height 18
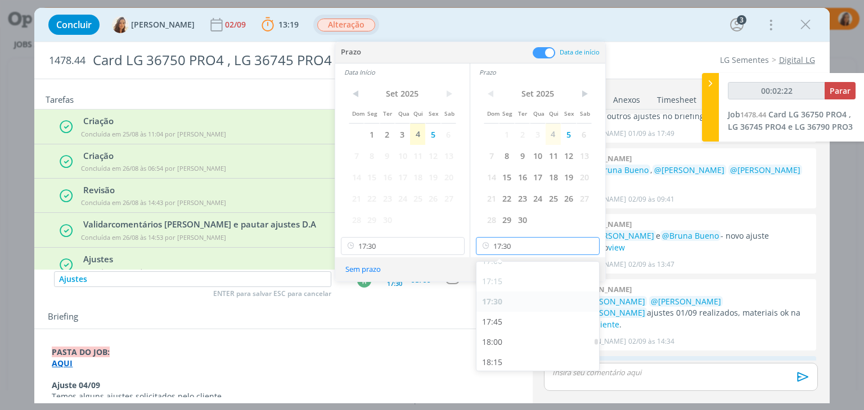
scroll to position [1388, 0]
type input "00:02:23"
click at [520, 342] on div "18:00" at bounding box center [539, 342] width 126 height 20
type input "18:00"
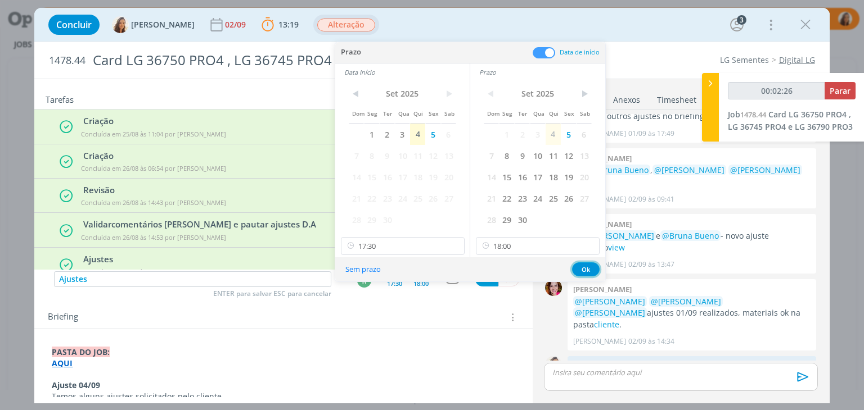
click at [588, 268] on button "Ok" at bounding box center [586, 270] width 28 height 14
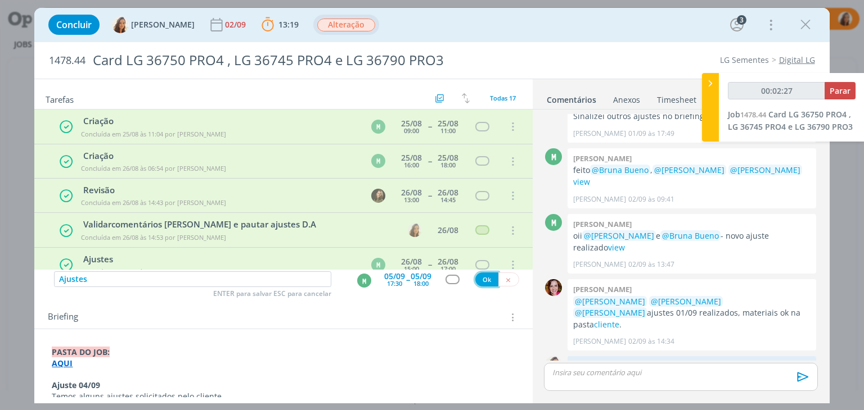
click at [486, 281] on button "Ok" at bounding box center [486, 280] width 23 height 14
type input "00:02:28"
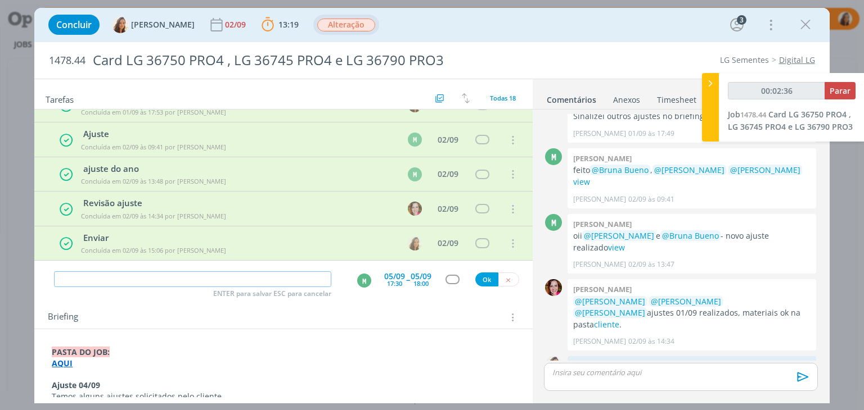
scroll to position [468, 0]
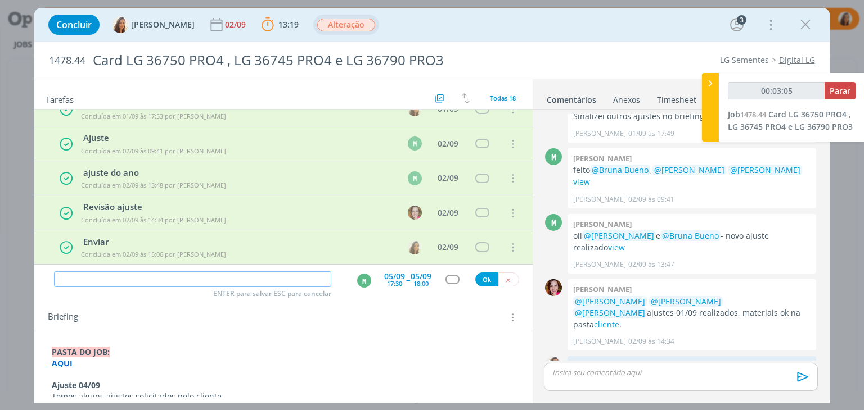
type input "00:03:06"
type input "Rev"
type input "00:03:07"
type input "Revisão aj"
type input "00:03:08"
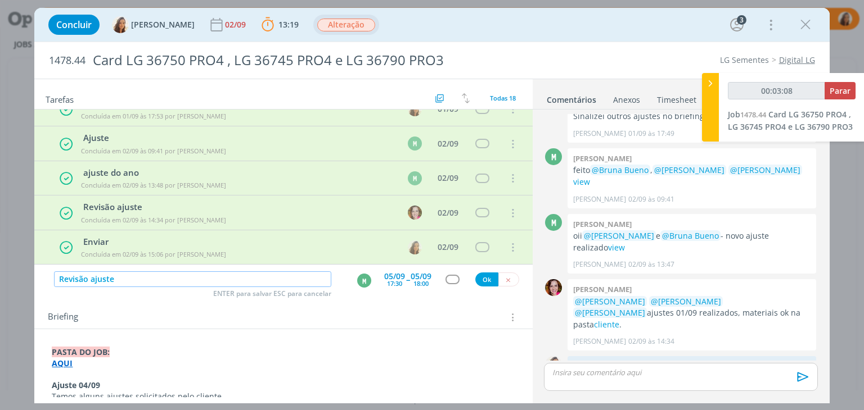
type input "Revisão ajustes"
type input "00:03:09"
type input "Revisão ajustes"
click at [493, 94] on span "Todas 18" at bounding box center [503, 98] width 26 height 8
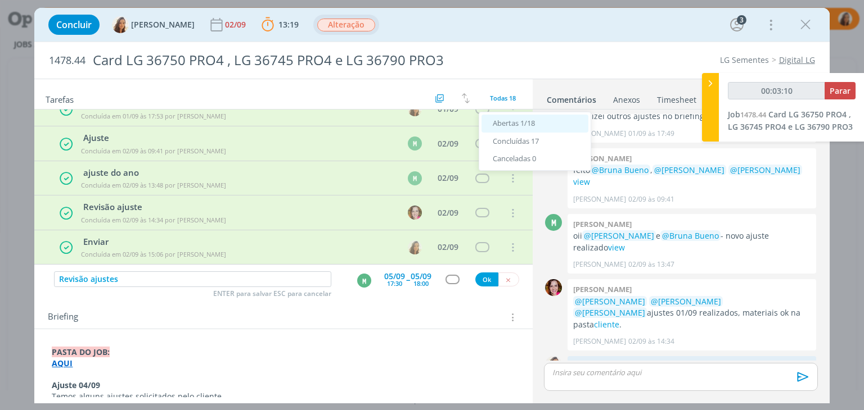
click at [506, 122] on span "Abertas 1/18" at bounding box center [514, 123] width 42 height 10
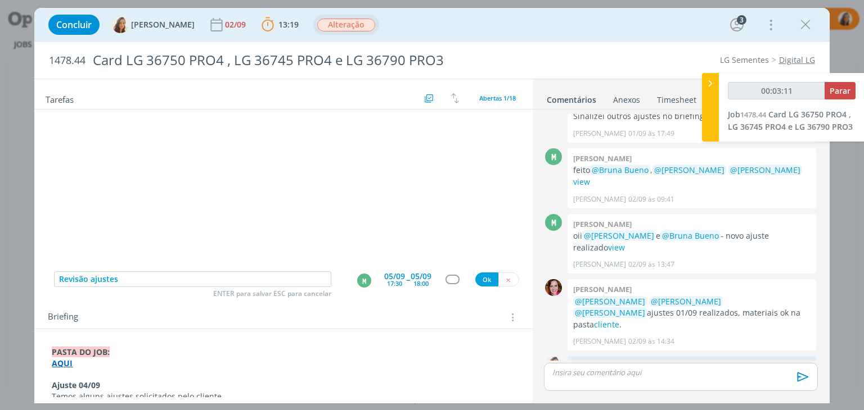
scroll to position [0, 0]
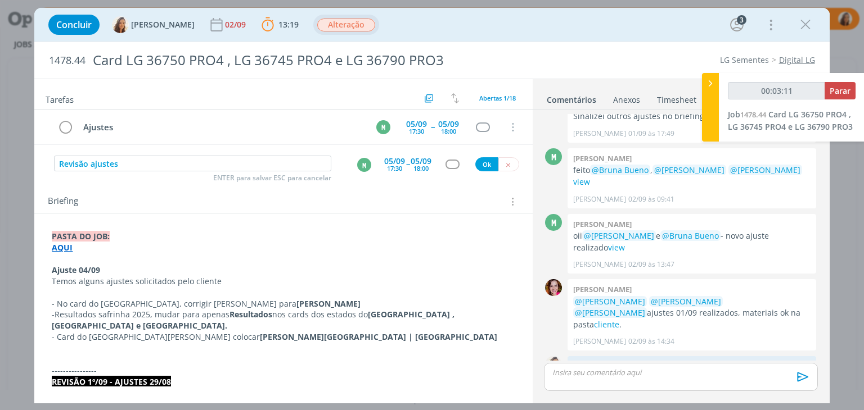
type input "00:03:12"
click at [362, 168] on div "M" at bounding box center [364, 165] width 14 height 14
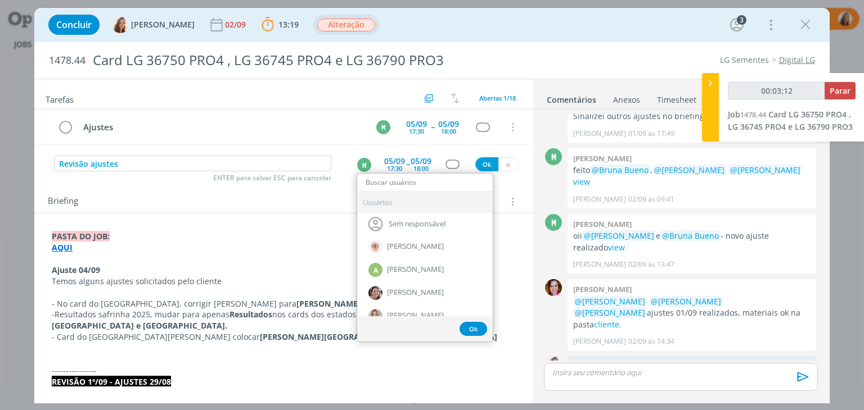
type input "b"
type input "00:03:13"
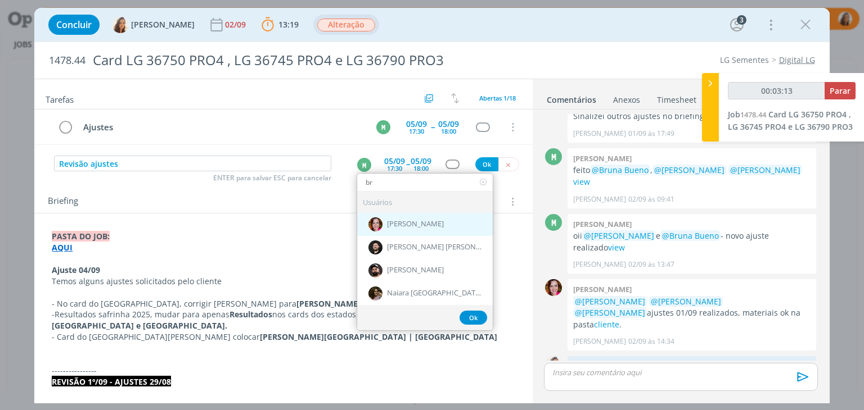
type input "br"
click at [419, 225] on span "[PERSON_NAME]" at bounding box center [415, 224] width 57 height 9
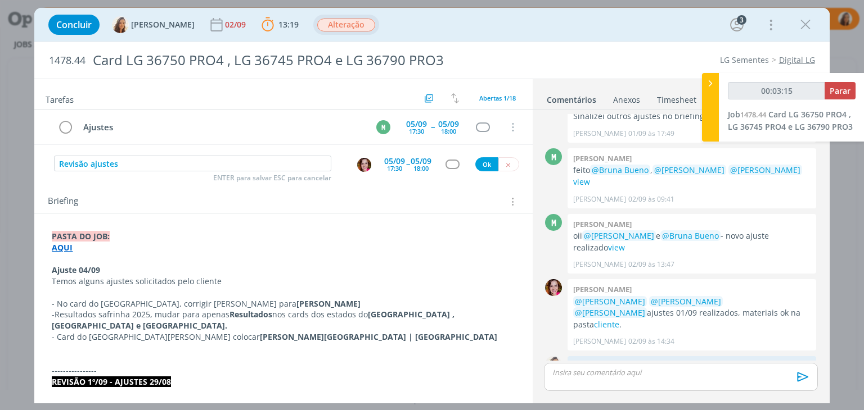
click at [394, 168] on div "17:30" at bounding box center [394, 168] width 15 height 6
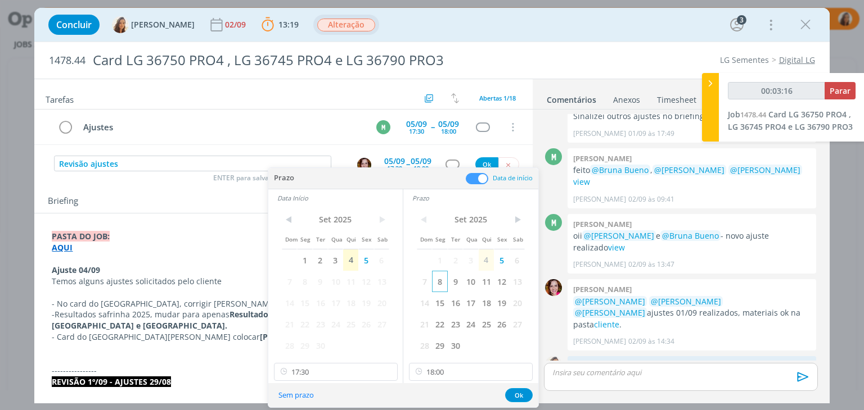
click at [443, 279] on span "8" at bounding box center [439, 281] width 15 height 21
click at [305, 279] on span "8" at bounding box center [304, 281] width 15 height 21
click at [374, 371] on input "17:30" at bounding box center [336, 372] width 124 height 18
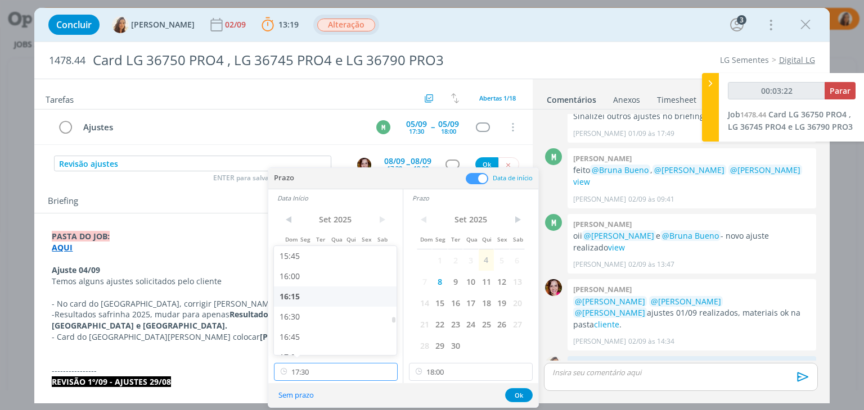
type input "00:03:23"
click at [342, 279] on div "16:00" at bounding box center [337, 277] width 126 height 20
type input "16:00"
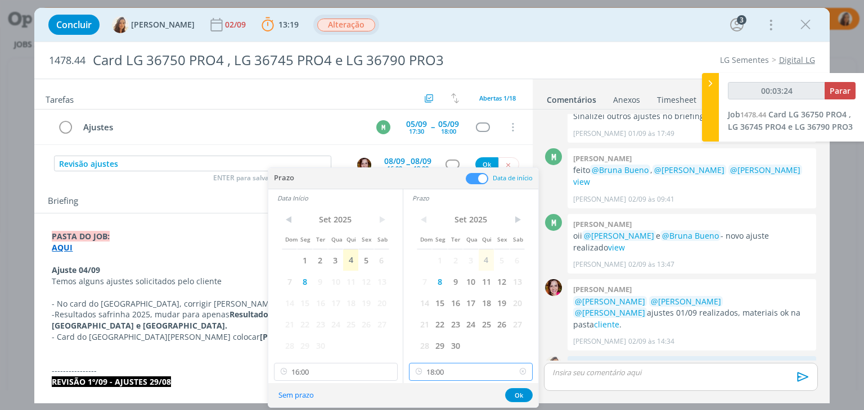
click at [461, 372] on input "18:00" at bounding box center [471, 372] width 124 height 18
type input "00:03:25"
click at [472, 282] on div "16:30" at bounding box center [472, 277] width 126 height 20
type input "16:30"
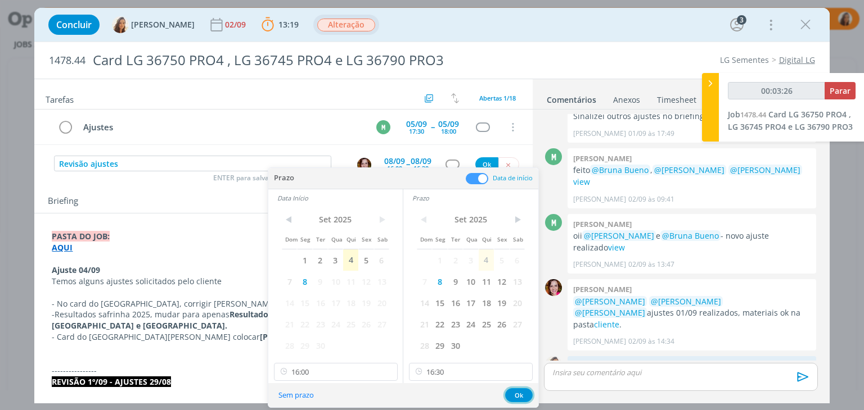
click at [523, 393] on button "Ok" at bounding box center [519, 396] width 28 height 14
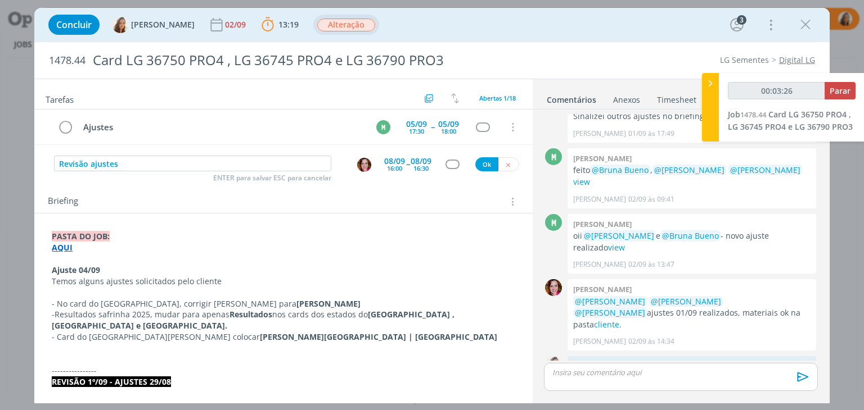
type input "00:03:27"
click at [479, 164] on button "Ok" at bounding box center [486, 164] width 23 height 14
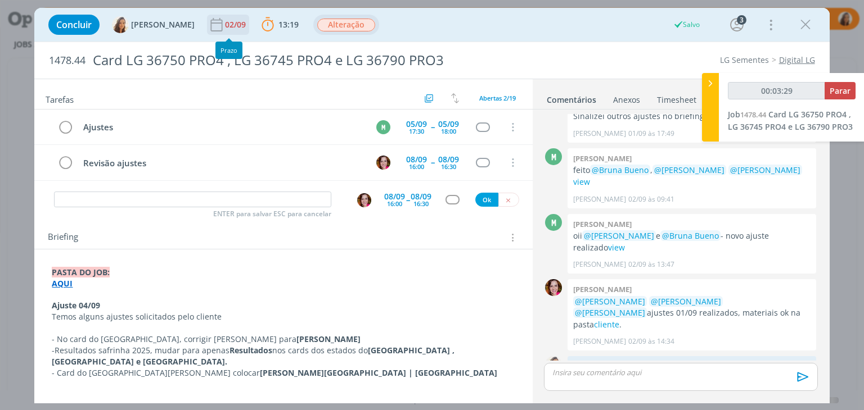
click at [232, 31] on div "02/09" at bounding box center [236, 25] width 23 height 20
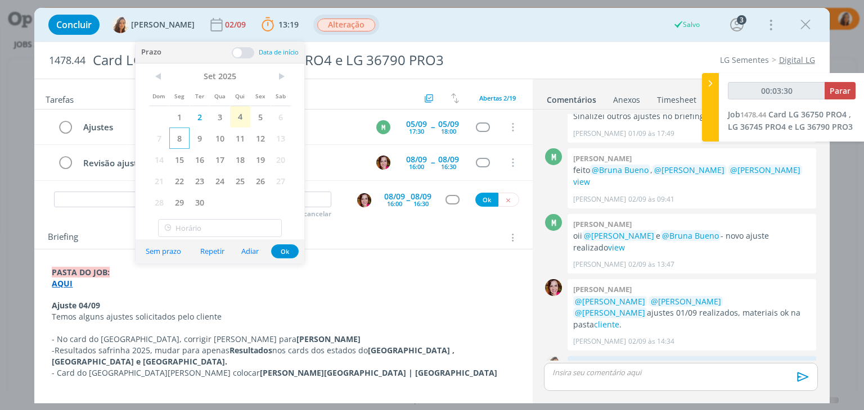
click at [187, 139] on span "8" at bounding box center [179, 138] width 20 height 21
type input "00:04:22"
click at [841, 89] on span "Parar" at bounding box center [839, 90] width 21 height 11
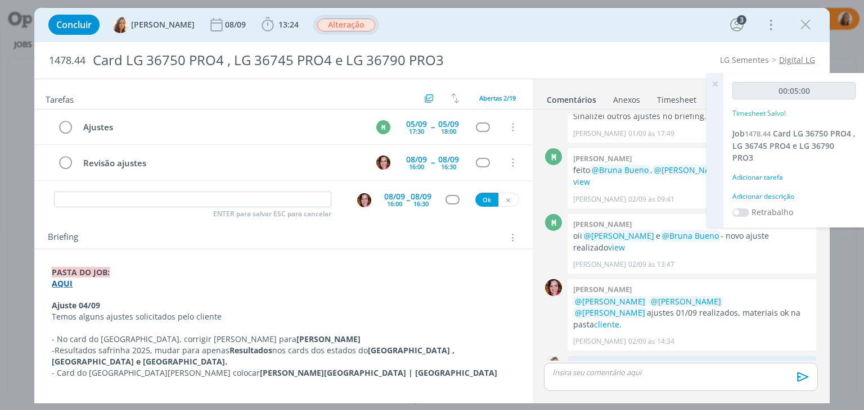
click at [785, 198] on div "Adicionar descrição" at bounding box center [793, 197] width 123 height 10
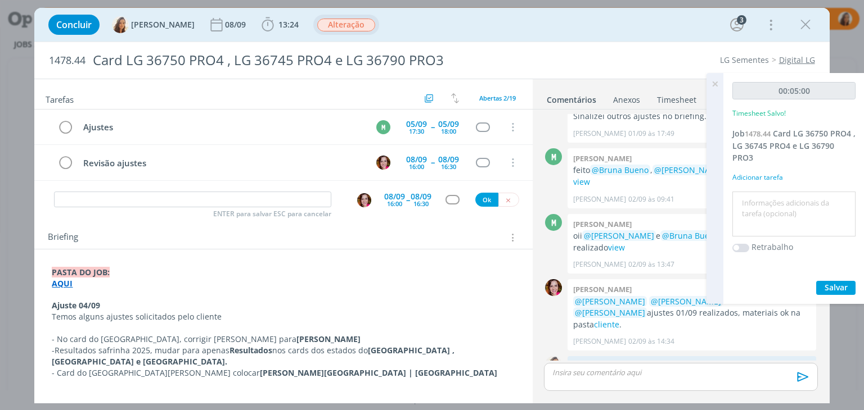
click at [785, 198] on textarea at bounding box center [794, 215] width 118 height 40
type textarea "pautar ajustes"
click at [832, 283] on span "Salvar" at bounding box center [835, 287] width 23 height 11
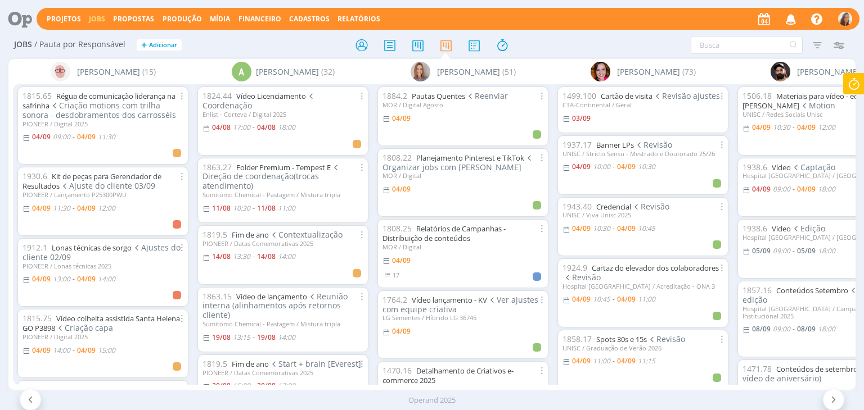
scroll to position [1969, 0]
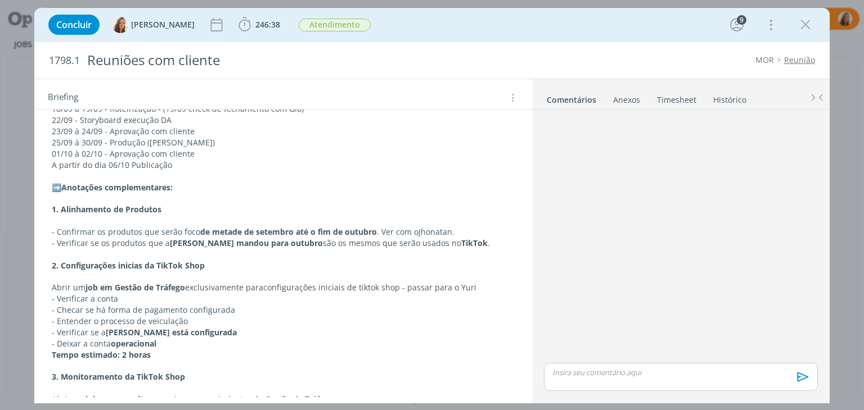
scroll to position [787, 0]
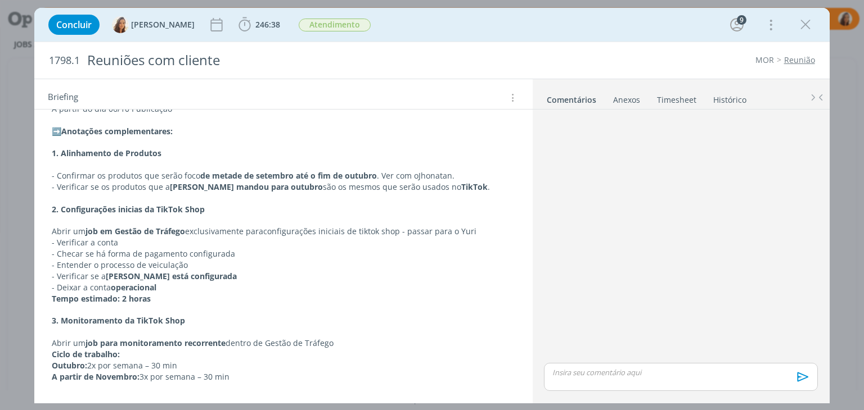
click at [201, 209] on strong "2. Configurações inicias da TikTok Shop" at bounding box center [128, 209] width 153 height 11
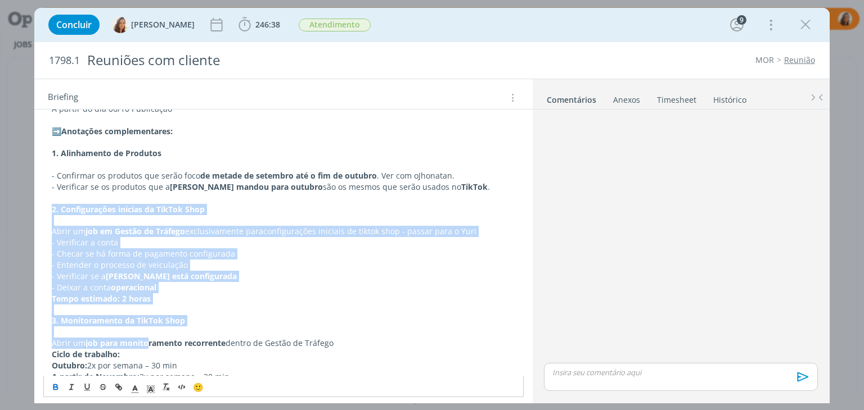
drag, startPoint x: 49, startPoint y: 208, endPoint x: 148, endPoint y: 336, distance: 162.0
click at [344, 315] on p "3. Monitoramento da TikTok Shop" at bounding box center [283, 320] width 463 height 11
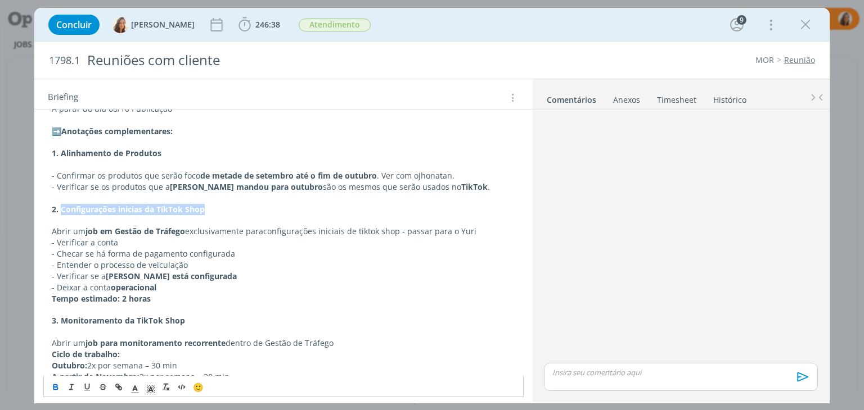
drag, startPoint x: 207, startPoint y: 211, endPoint x: 61, endPoint y: 209, distance: 145.6
click at [61, 209] on p "2. Configurações inicias da TikTok Shop" at bounding box center [283, 209] width 463 height 11
copy strong "Configurações inicias da TikTok Shop"
drag, startPoint x: 189, startPoint y: 323, endPoint x: 61, endPoint y: 323, distance: 128.2
click at [61, 323] on p "3. Monitoramento da TikTok Shop" at bounding box center [283, 320] width 463 height 11
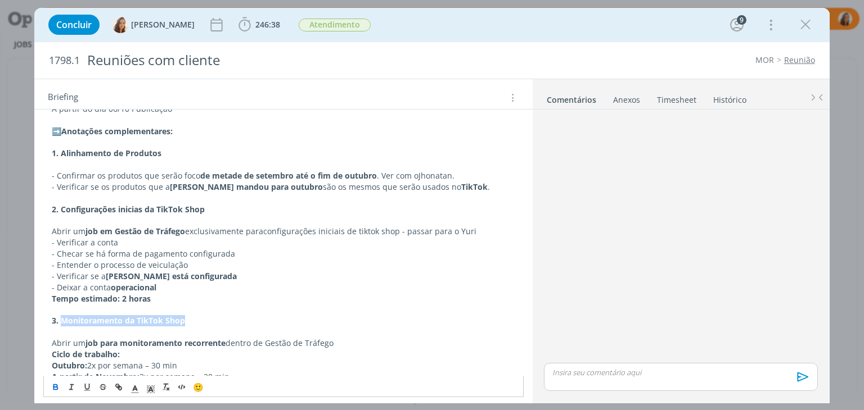
copy strong "Monitoramento da TikTok Shop"
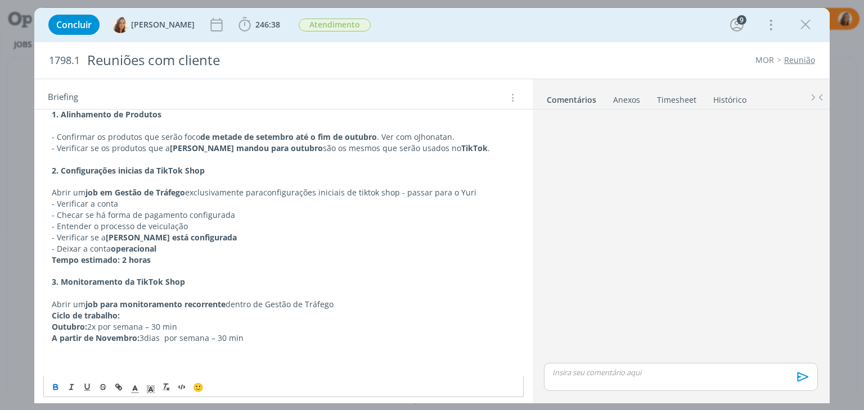
scroll to position [843, 0]
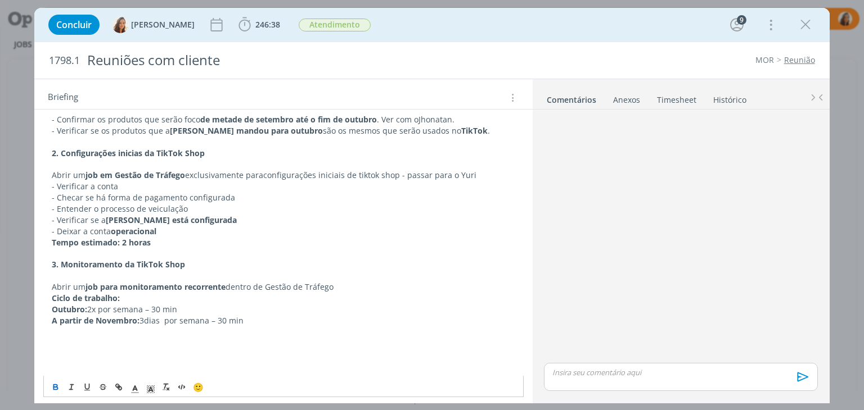
click at [98, 308] on p "Outubro: 2x por semana – 30 min" at bounding box center [283, 309] width 463 height 11
click at [146, 320] on p "A partir de Novembro: 3dias por semana – 30 min" at bounding box center [283, 320] width 463 height 11
click at [168, 318] on p "A partir de Novembro: 3 dias por semana – 30 min" at bounding box center [283, 320] width 463 height 11
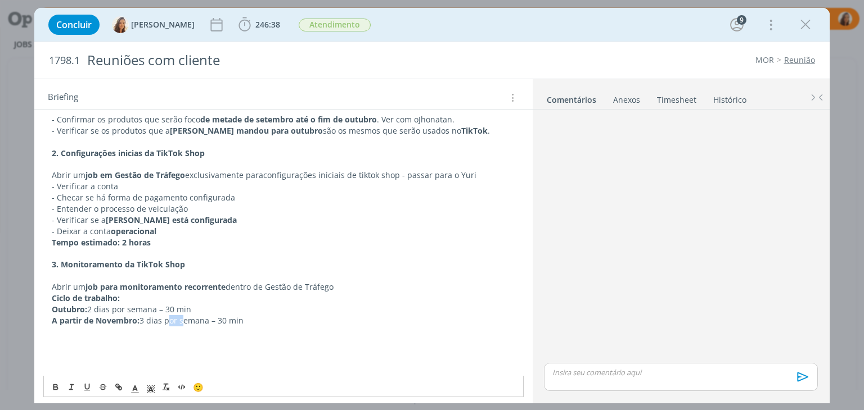
drag, startPoint x: 246, startPoint y: 318, endPoint x: 139, endPoint y: 322, distance: 106.9
click at [139, 322] on p "A partir de Novembro: 3 dias por semana – 30 min" at bounding box center [283, 320] width 463 height 11
copy p "3 dias por semana – 30 min"
click at [292, 273] on p "dialog" at bounding box center [283, 275] width 463 height 11
drag, startPoint x: 205, startPoint y: 151, endPoint x: 60, endPoint y: 151, distance: 144.5
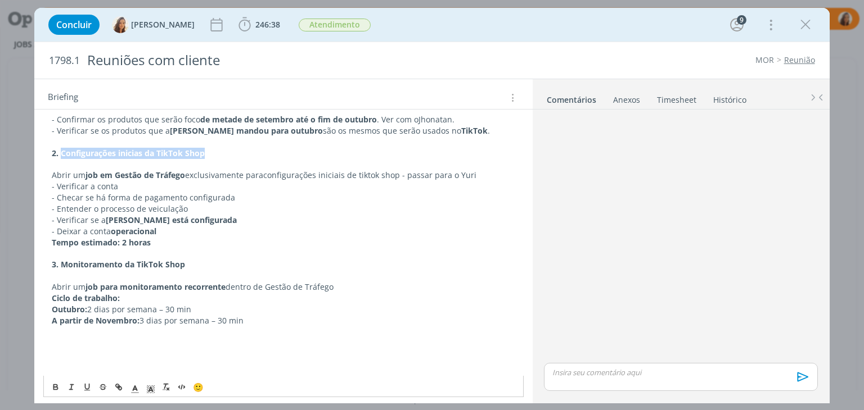
click at [60, 151] on p "2. Configurações inicias da TikTok Shop" at bounding box center [283, 153] width 463 height 11
copy strong "Configurações inicias da TikTok Shop"
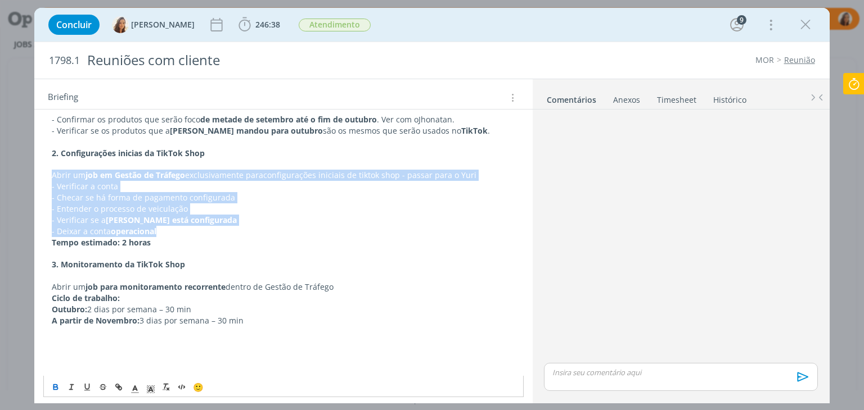
drag, startPoint x: 169, startPoint y: 227, endPoint x: 37, endPoint y: 178, distance: 140.6
copy div "Abrir um job em Gestão de Tráfego exclusivamente para configurações iniciais de…"
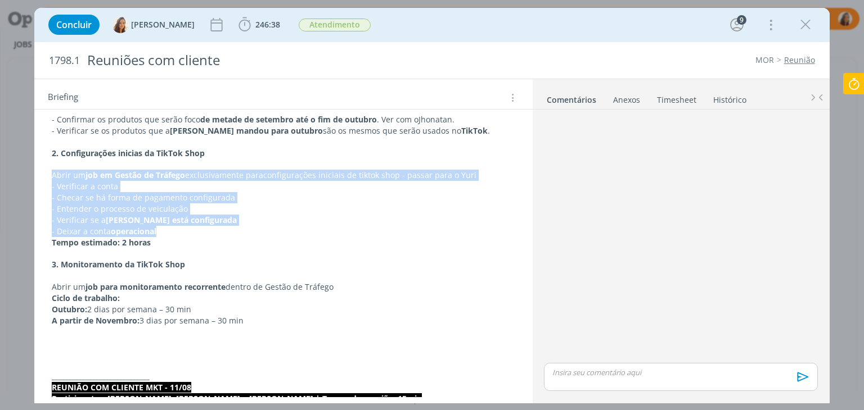
click at [297, 221] on p "- Verificar se a vitrine está configurada" at bounding box center [283, 220] width 463 height 11
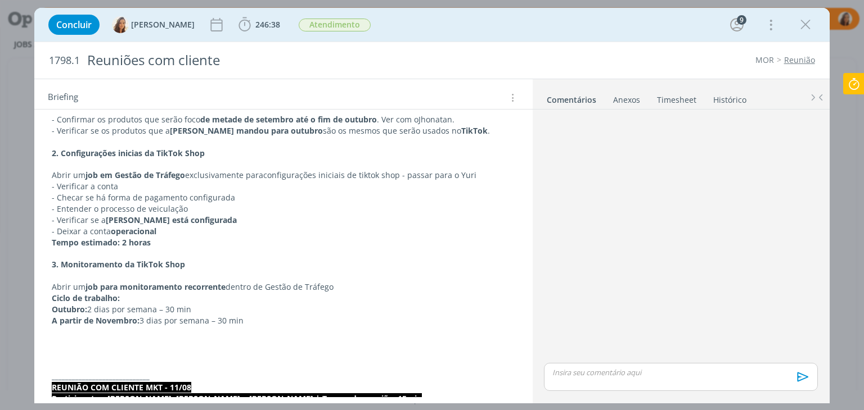
click at [654, 195] on div "dialog" at bounding box center [680, 237] width 282 height 247
click at [648, 369] on p "dialog" at bounding box center [680, 373] width 255 height 10
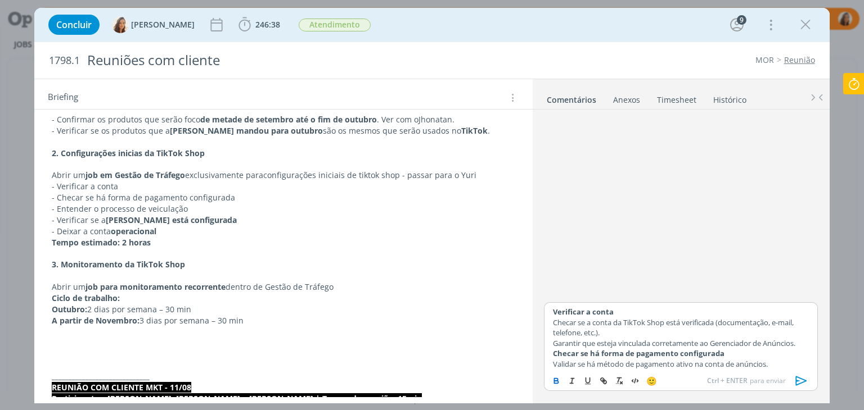
scroll to position [144, 0]
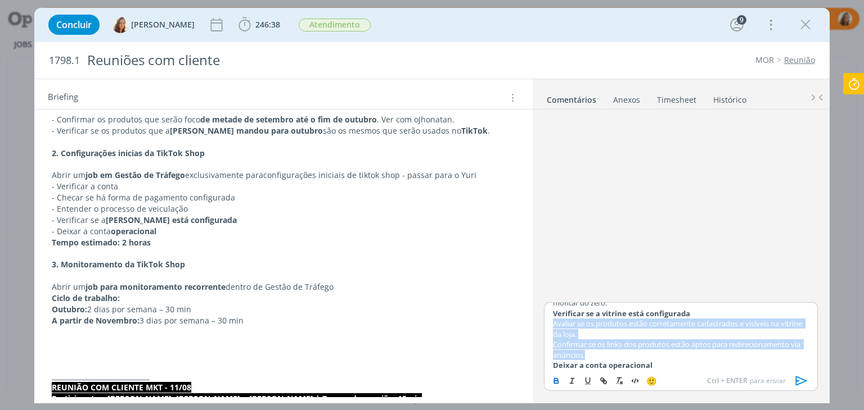
drag, startPoint x: 602, startPoint y: 358, endPoint x: 532, endPoint y: 327, distance: 75.5
click at [532, 327] on div "Verificar a conta Checar se a conta da TikTok Shop está verificada (documentaçã…" at bounding box center [680, 256] width 297 height 292
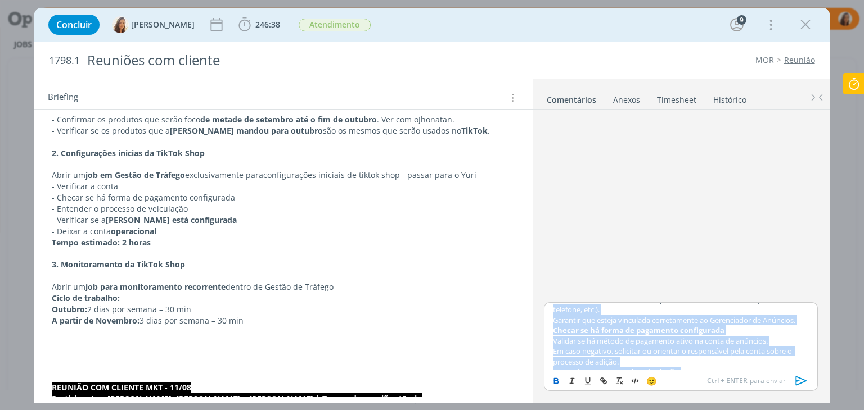
scroll to position [0, 0]
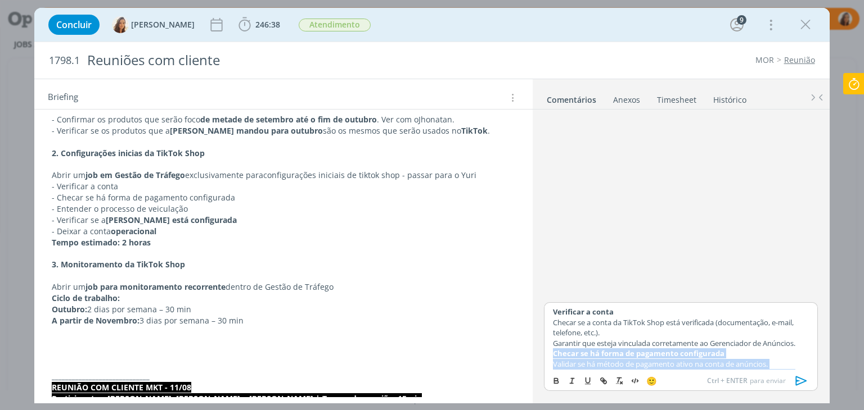
drag, startPoint x: 613, startPoint y: 340, endPoint x: 548, endPoint y: 350, distance: 66.6
click at [548, 350] on div "Verificar a conta Checar se a conta da TikTok Shop está verificada (documentaçã…" at bounding box center [680, 336] width 273 height 67
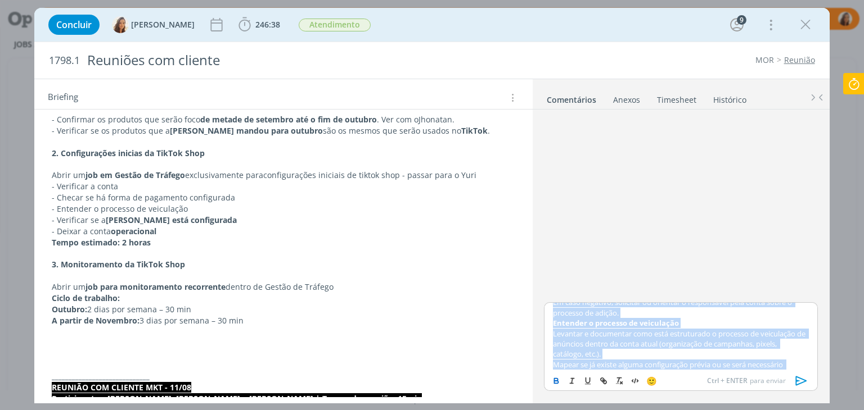
scroll to position [107, 0]
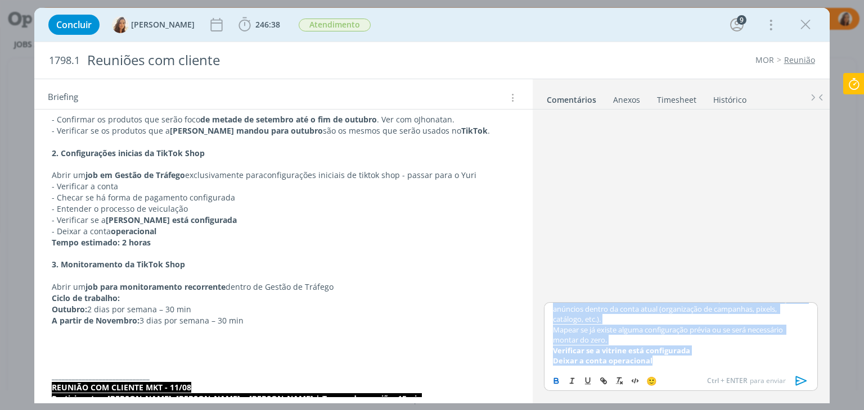
drag, startPoint x: 547, startPoint y: 312, endPoint x: 704, endPoint y: 411, distance: 186.0
click at [704, 410] on html "Projetos Jobs Propostas Produção [GEOGRAPHIC_DATA] Financeiro Cadastros Relatór…" at bounding box center [432, 205] width 864 height 410
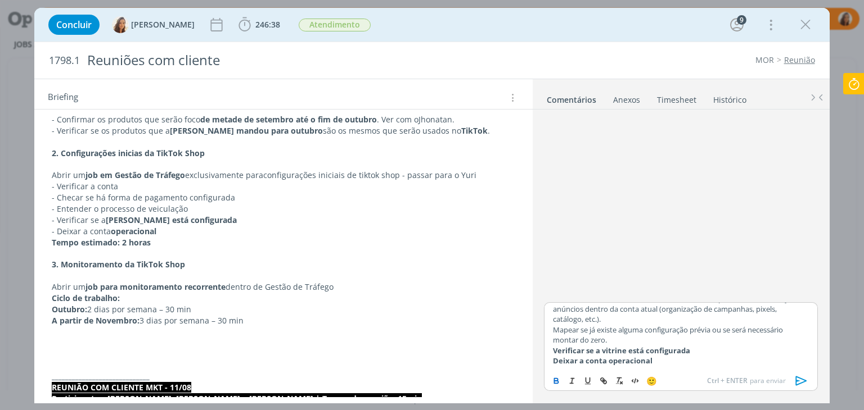
scroll to position [0, 0]
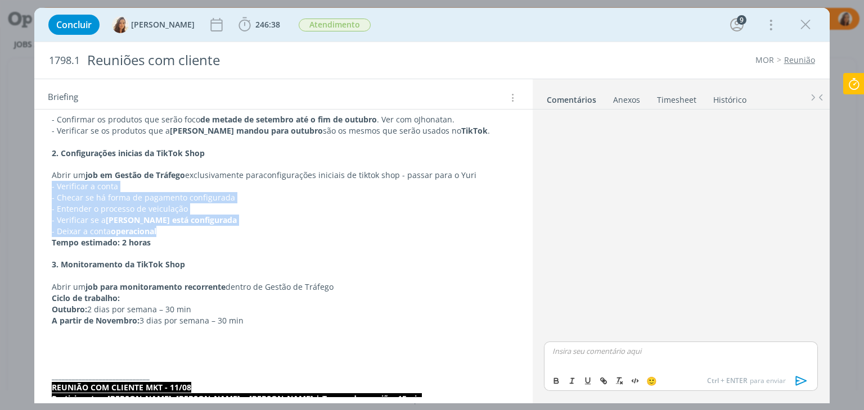
drag, startPoint x: 178, startPoint y: 232, endPoint x: 52, endPoint y: 186, distance: 134.3
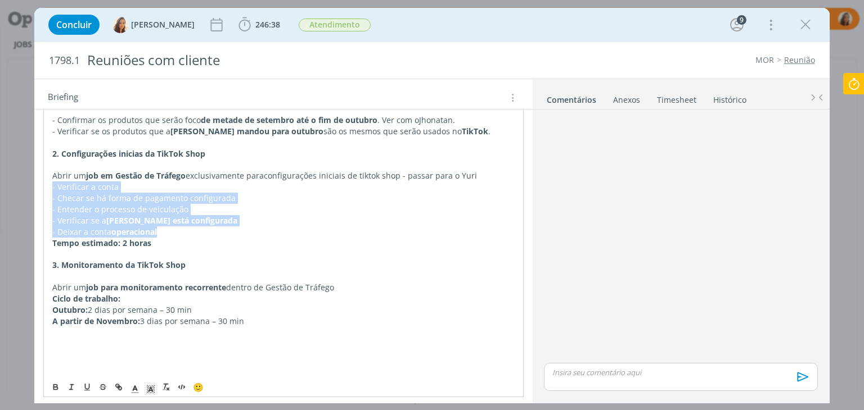
copy div "- Verificar a conta - Checar se há forma de pagamento configurada - Entender o …"
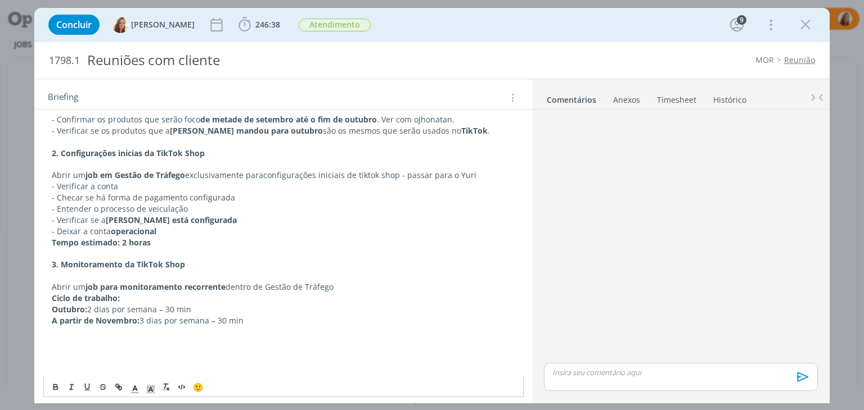
click at [195, 266] on p "3. Monitoramento da TikTok Shop" at bounding box center [283, 264] width 463 height 11
click at [242, 322] on p "A partir de Novembro: 3 dias por semana – 30 min" at bounding box center [283, 320] width 463 height 11
drag, startPoint x: 245, startPoint y: 322, endPoint x: 52, endPoint y: 309, distance: 193.9
click at [155, 316] on p "A partir de Novembro: 3 dias por semana – 30 min" at bounding box center [283, 320] width 463 height 11
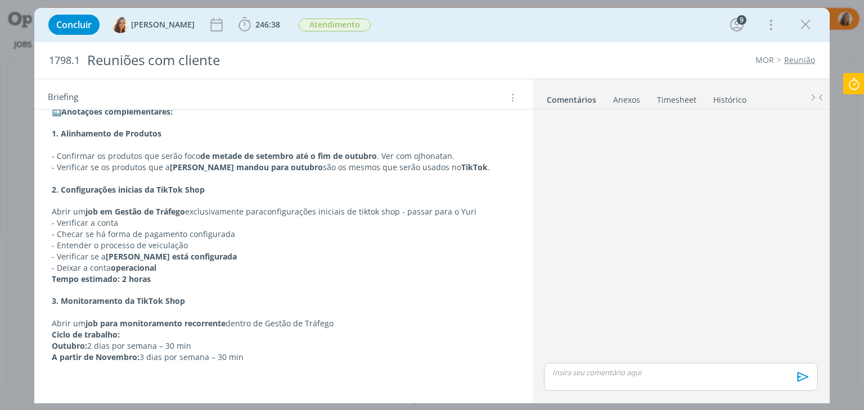
scroll to position [787, 0]
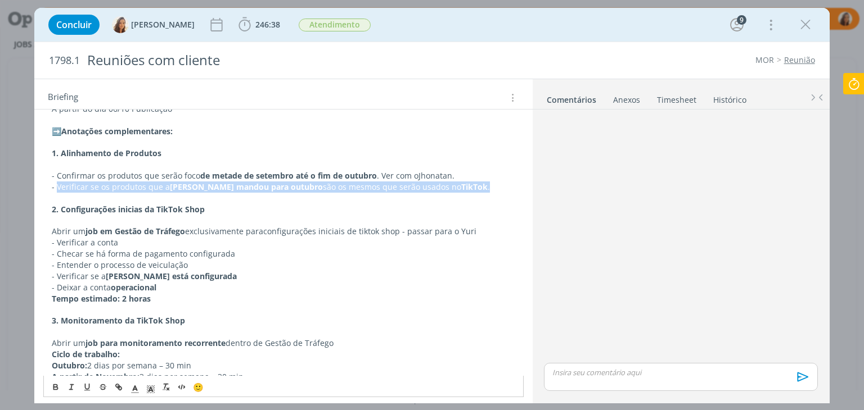
drag, startPoint x: 449, startPoint y: 186, endPoint x: 56, endPoint y: 187, distance: 393.0
click at [56, 187] on p "- Verificar se os produtos que a Betina mandou para outubro são os mesmos que s…" at bounding box center [283, 187] width 463 height 11
copy p "Verificar se os produtos que a Betina mandou para outubro são os mesmos que ser…"
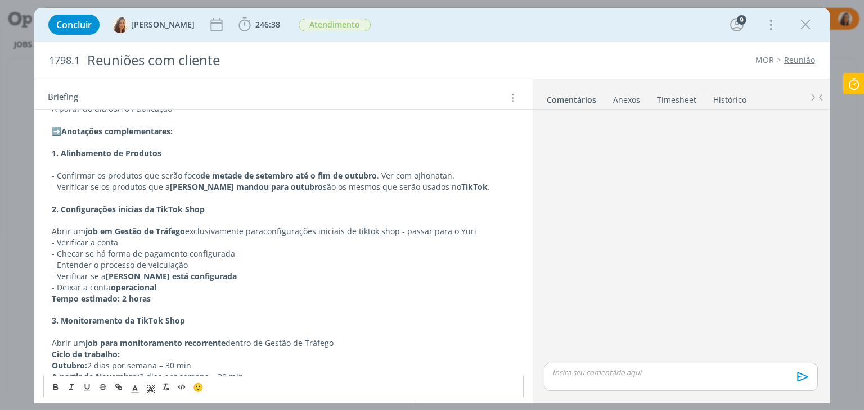
click at [305, 224] on p "dialog" at bounding box center [283, 220] width 463 height 11
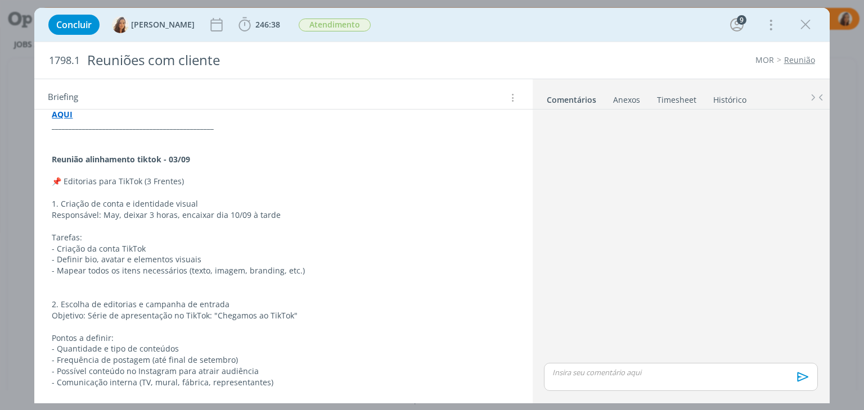
scroll to position [112, 0]
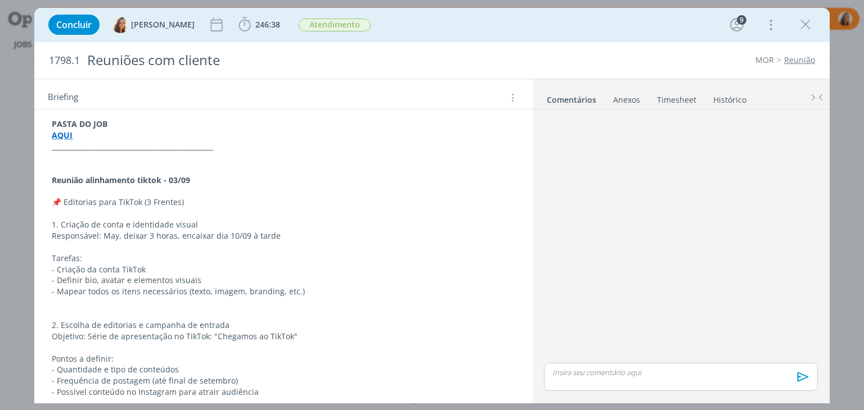
click at [169, 192] on p "dialog" at bounding box center [283, 191] width 463 height 11
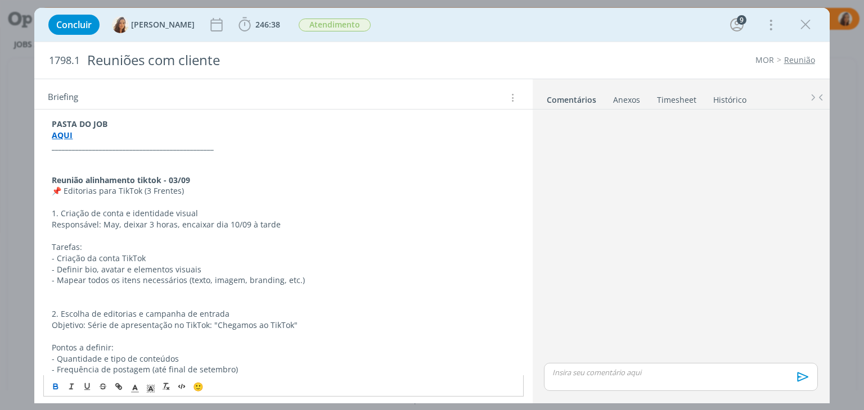
click at [180, 198] on p "dialog" at bounding box center [283, 202] width 463 height 11
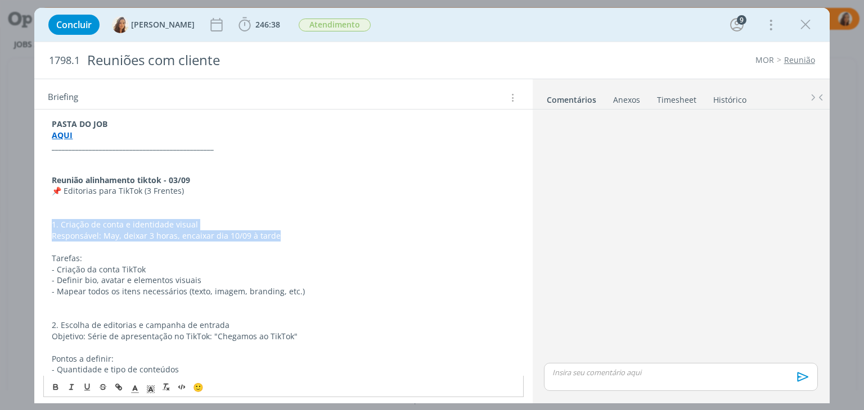
drag, startPoint x: 283, startPoint y: 238, endPoint x: 45, endPoint y: 221, distance: 239.0
click at [283, 235] on p "Responsável: May, deixar 3 horas, encaixar dia 10/09 à tarde" at bounding box center [283, 236] width 463 height 11
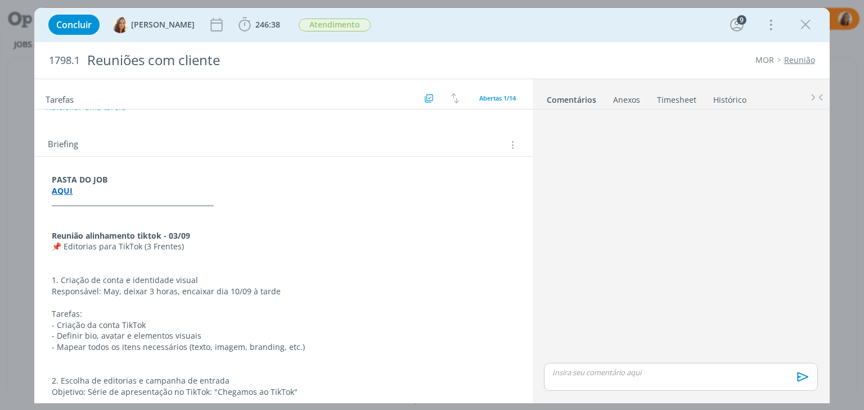
scroll to position [56, 0]
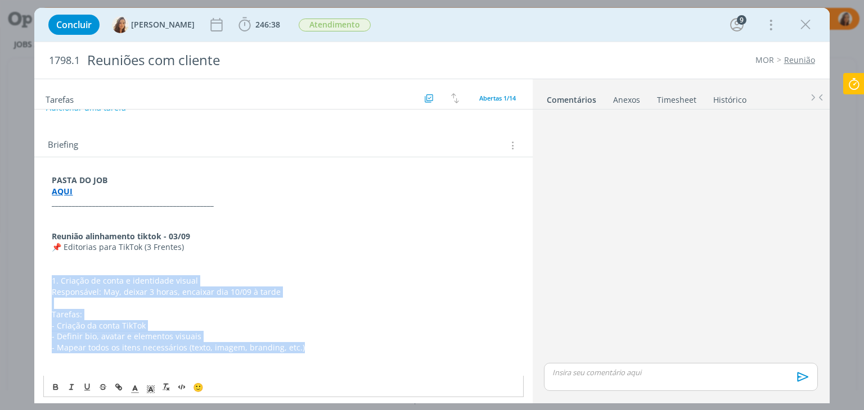
drag, startPoint x: 301, startPoint y: 348, endPoint x: 48, endPoint y: 279, distance: 262.9
copy div "1. Criação de conta e identidade visual Responsável: May, deixar 3 horas, encai…"
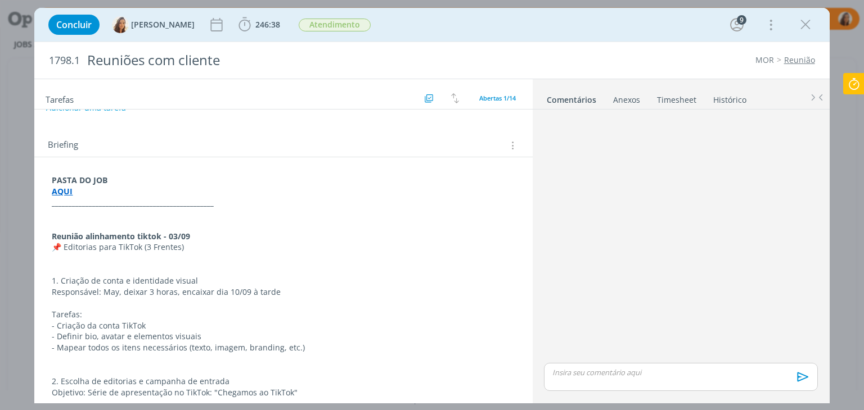
click at [206, 270] on p "dialog" at bounding box center [283, 269] width 463 height 11
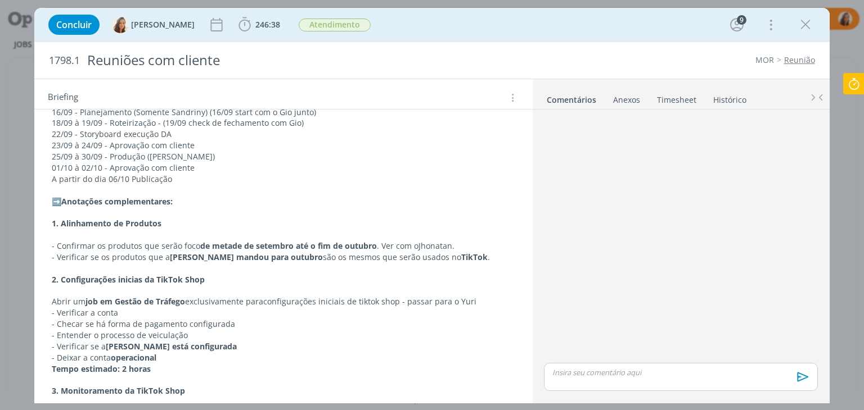
scroll to position [731, 0]
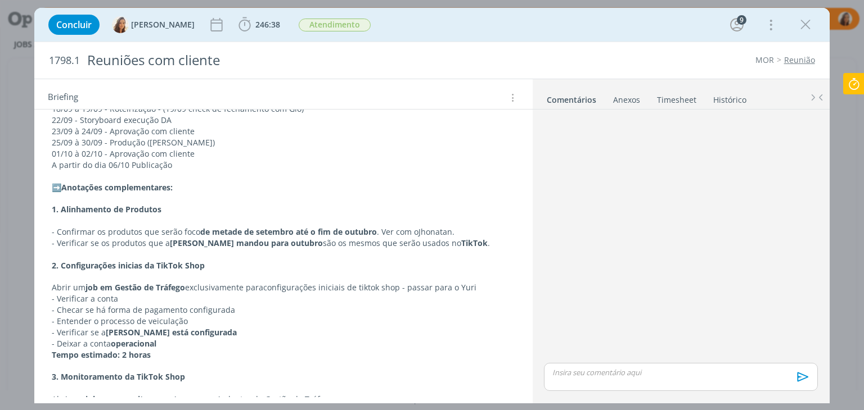
click at [855, 84] on icon at bounding box center [853, 84] width 20 height 22
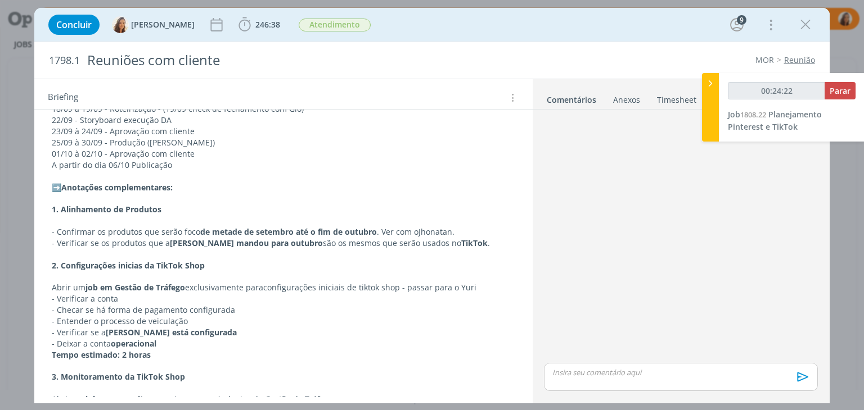
type input "00:24:23"
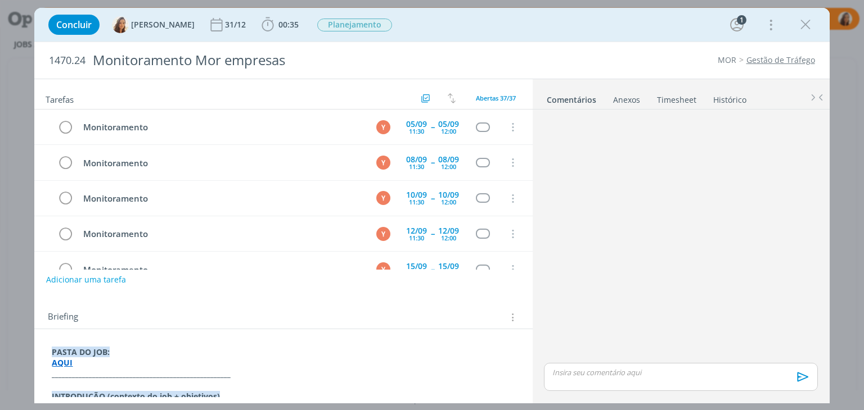
click at [759, 58] on link "Gestão de Tráfego" at bounding box center [780, 60] width 69 height 11
click at [58, 366] on strong "AQUI" at bounding box center [62, 363] width 21 height 11
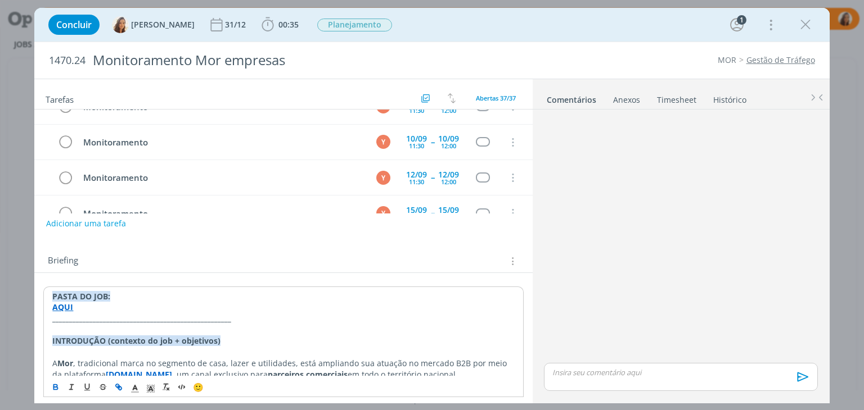
click at [65, 304] on strong "AQUI" at bounding box center [62, 307] width 21 height 11
click at [93, 324] on link "[URL][DOMAIN_NAME]" at bounding box center [125, 329] width 85 height 15
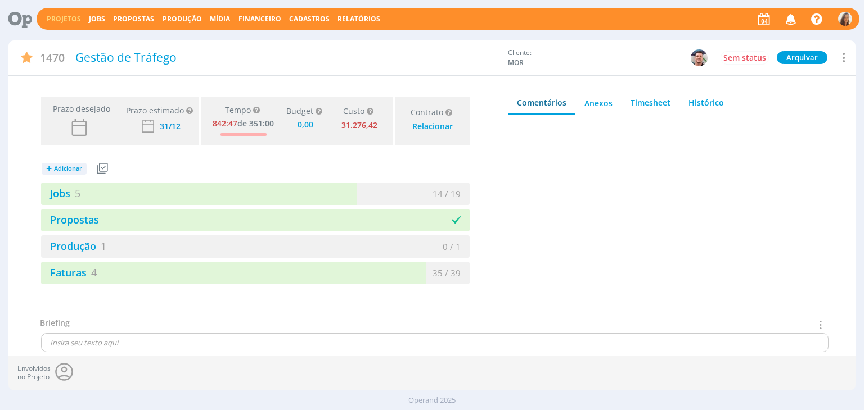
type input "0,00"
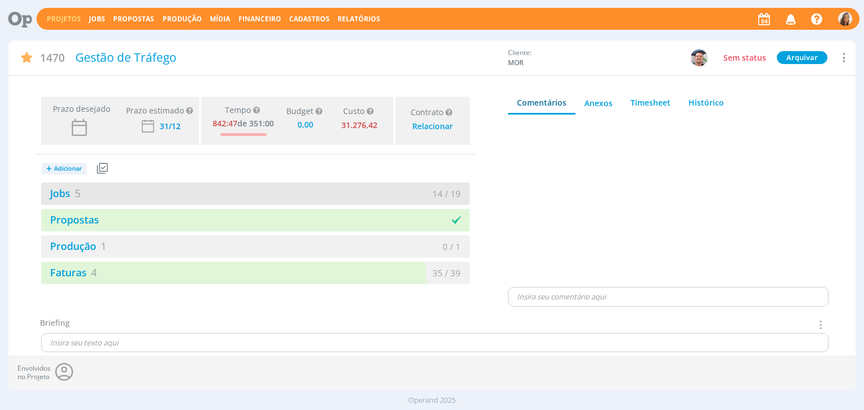
click at [140, 191] on div "Jobs 5" at bounding box center [148, 193] width 214 height 15
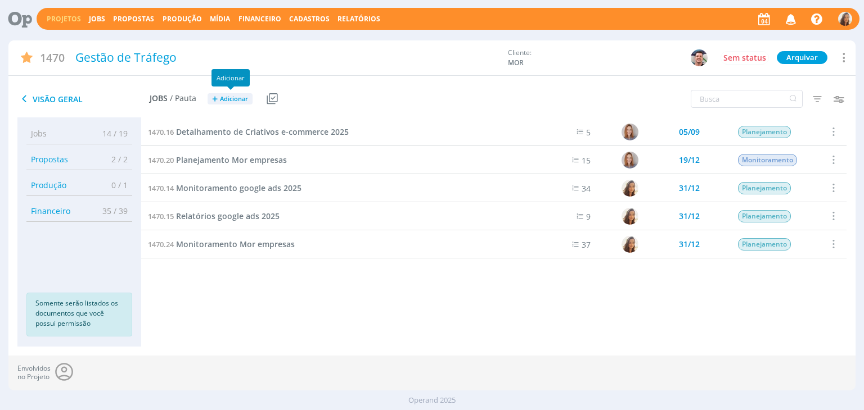
click at [231, 102] on span "Adicionar" at bounding box center [234, 99] width 28 height 7
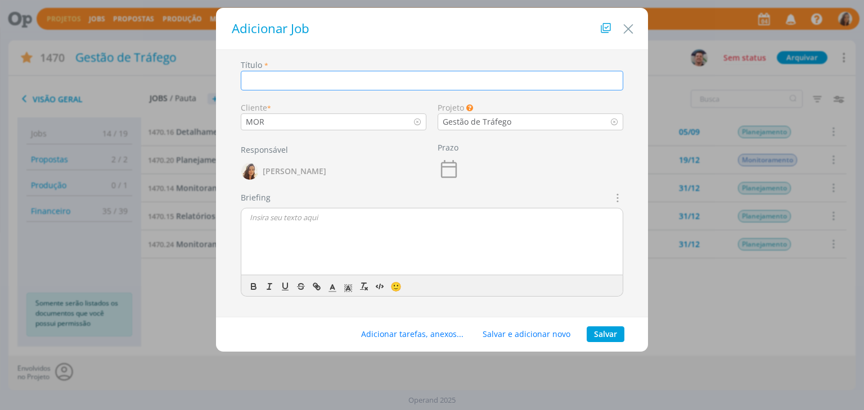
paste input "Configurações inicias da TikTok Shop"
type input "Configurações inicias da TikTok Shop"
click at [606, 330] on button "Salvar" at bounding box center [605, 335] width 38 height 16
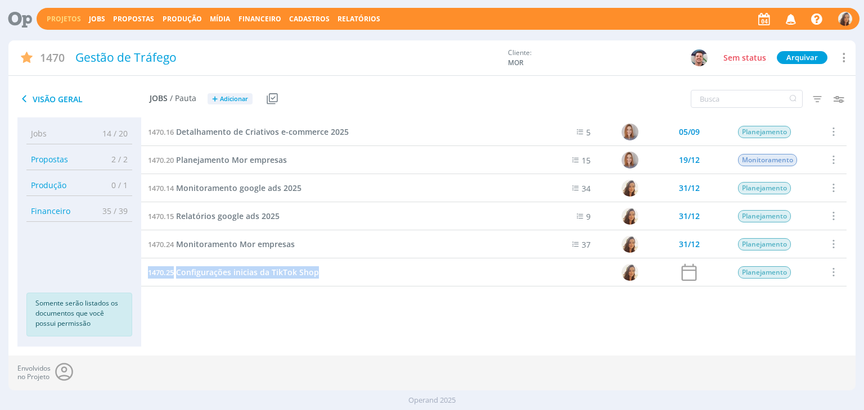
drag, startPoint x: 333, startPoint y: 275, endPoint x: 143, endPoint y: 278, distance: 189.5
click at [143, 278] on div "1470.25 Configurações inicias da TikTok Shop" at bounding box center [333, 273] width 385 height 28
copy link "1470.25 Configurações inicias da TikTok Shop"
click at [207, 277] on span "Configurações inicias da TikTok Shop" at bounding box center [247, 272] width 143 height 11
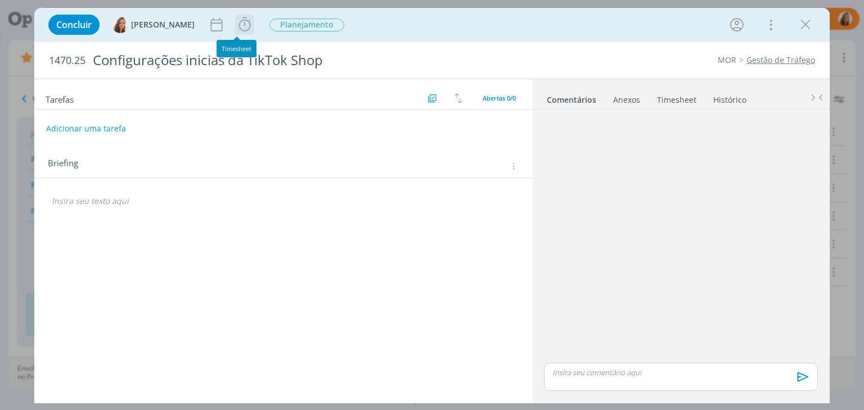
click at [236, 19] on icon "dialog" at bounding box center [244, 24] width 17 height 17
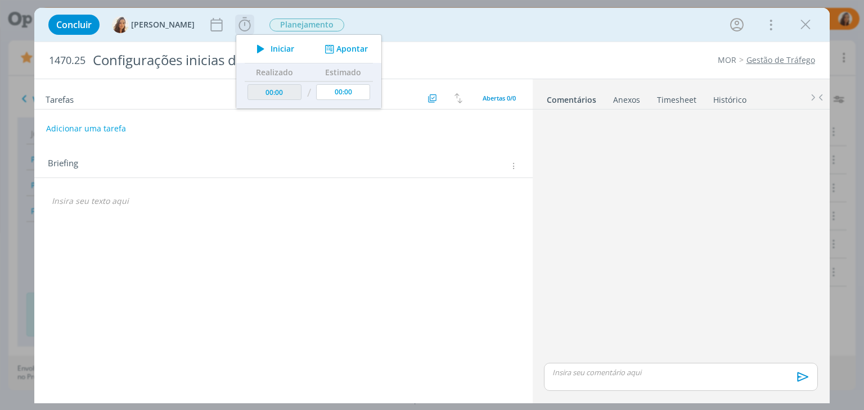
click at [275, 45] on span "Iniciar" at bounding box center [282, 49] width 24 height 8
click at [516, 169] on icon "dialog" at bounding box center [512, 166] width 8 height 10
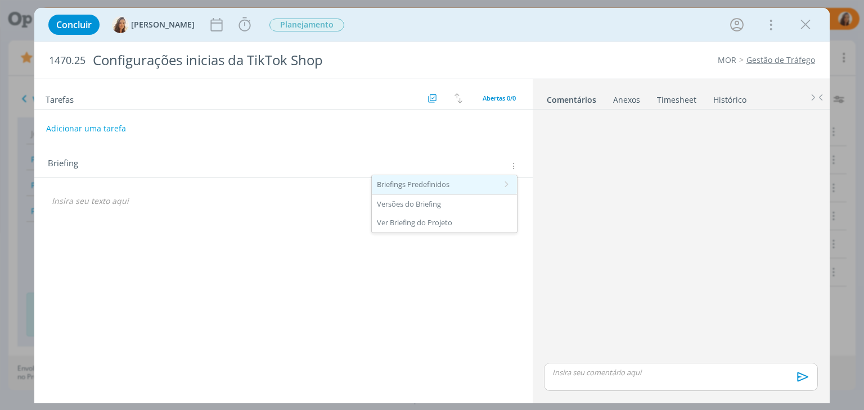
click at [475, 182] on div "Briefings Predefinidos" at bounding box center [444, 184] width 145 height 19
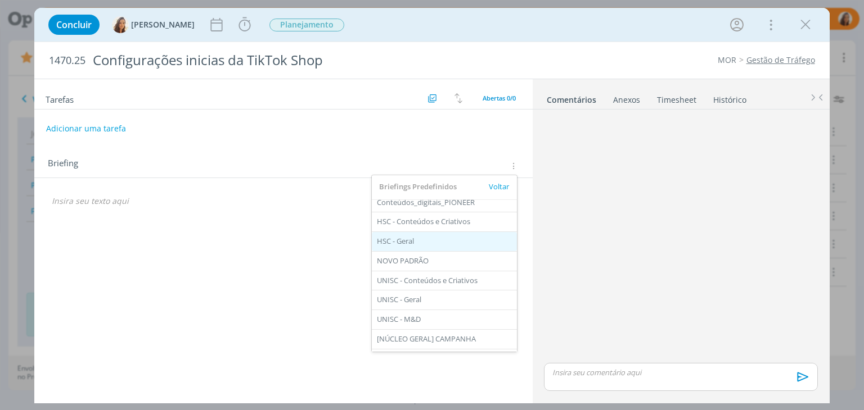
scroll to position [112, 0]
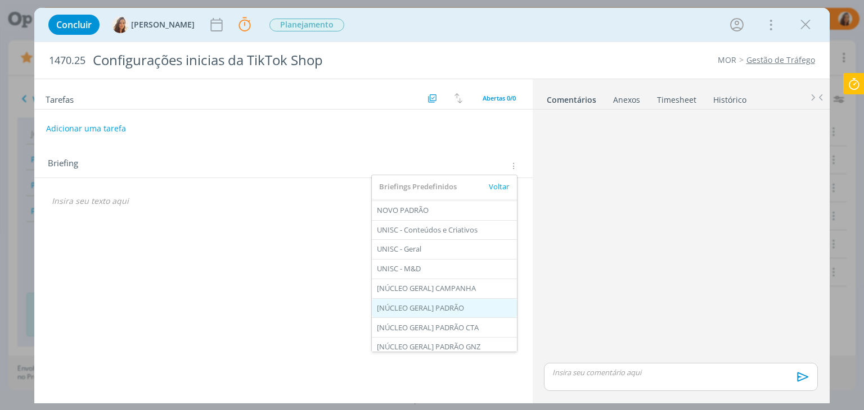
click at [472, 302] on div "[NÚCLEO GERAL] PADRÃO" at bounding box center [444, 308] width 145 height 19
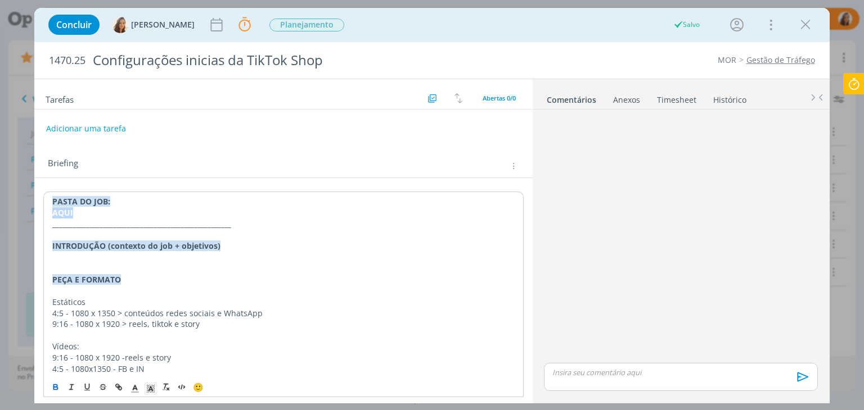
click at [71, 213] on strong "AQUI" at bounding box center [62, 212] width 21 height 11
click at [64, 214] on strong "AQUI" at bounding box center [62, 212] width 21 height 11
click at [115, 385] on icon "dialog" at bounding box center [118, 387] width 9 height 9
paste input "https://sobeae.sharepoint.com/:f:/s/SOBEAE/EvOYEcTxDxVLsD7Yazd2PqUBPLvaiwGdzcI1…"
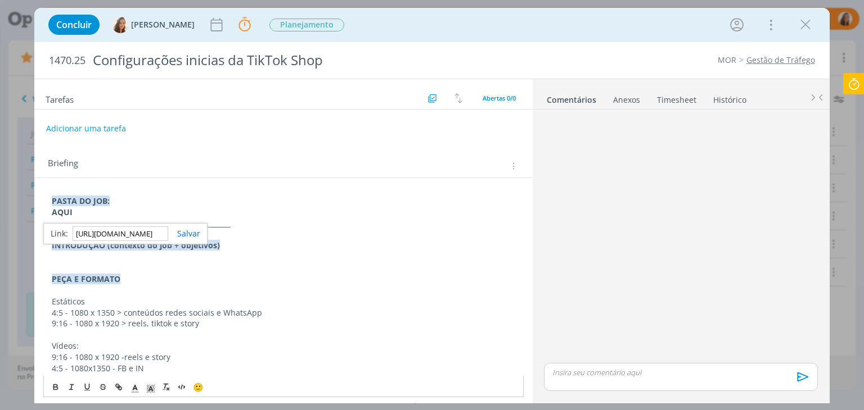
scroll to position [0, 291]
type input "https://sobeae.sharepoint.com/:f:/s/SOBEAE/EvOYEcTxDxVLsD7Yazd2PqUBPLvaiwGdzcI1…"
click at [194, 234] on link "dialog" at bounding box center [184, 233] width 32 height 11
click at [141, 302] on p "Estáticos" at bounding box center [283, 301] width 463 height 11
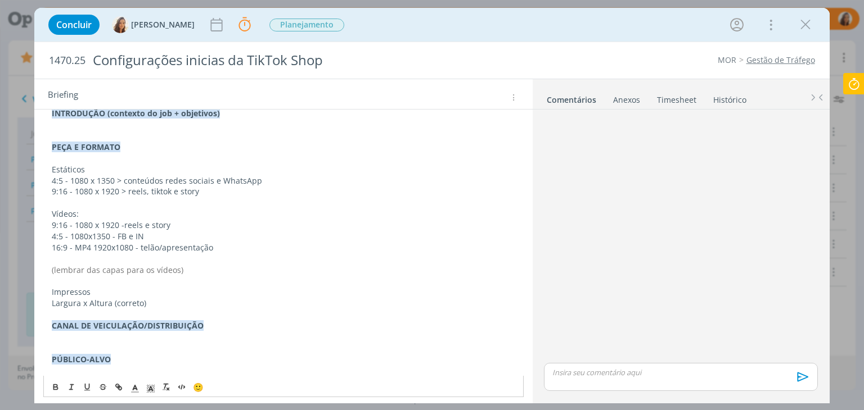
scroll to position [112, 0]
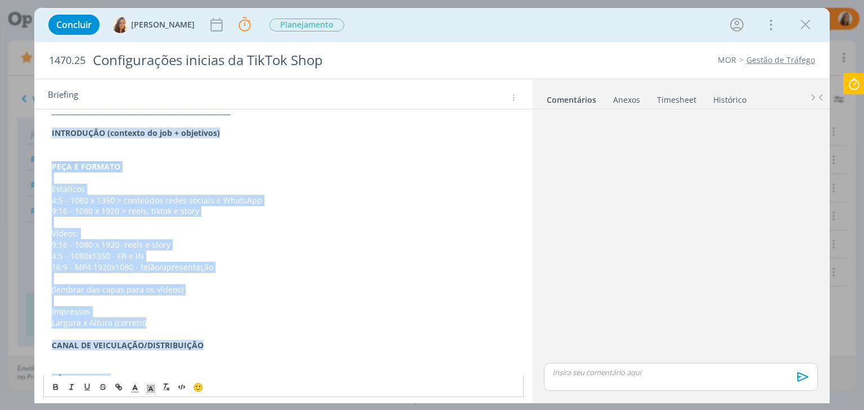
drag, startPoint x: 156, startPoint y: 323, endPoint x: 47, endPoint y: 171, distance: 187.3
click at [47, 171] on div "PASTA DO JOB: AQUI _____________________________________________________ INTROD…" at bounding box center [283, 345] width 480 height 533
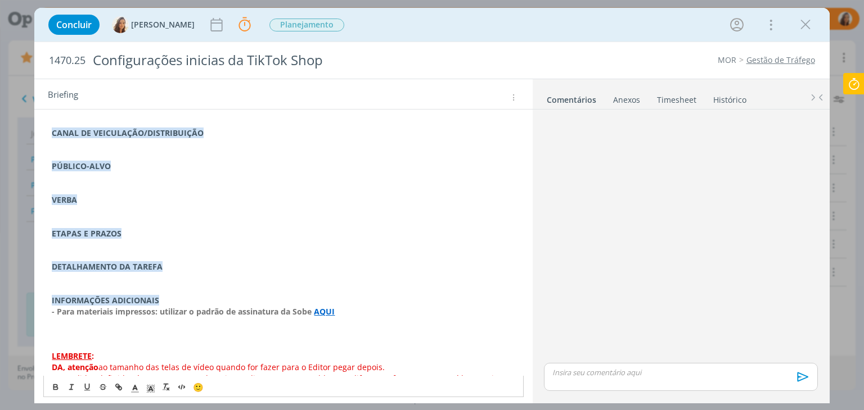
scroll to position [184, 0]
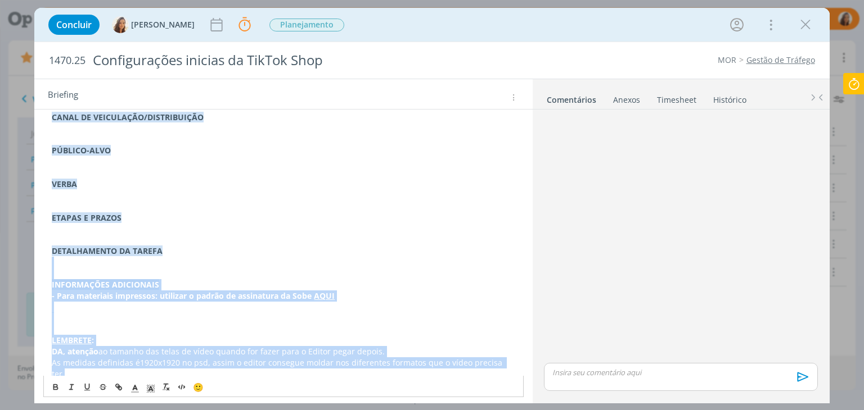
drag, startPoint x: 517, startPoint y: 364, endPoint x: 31, endPoint y: 266, distance: 495.6
click at [31, 266] on div "Concluir Vanessa Feron Parar Apontar Data * 04/09/2025 Horas * 00:00 Tarefa Sel…" at bounding box center [432, 205] width 864 height 410
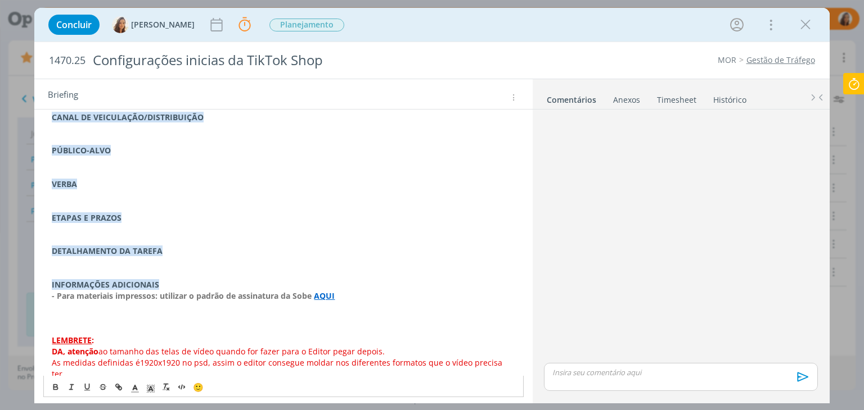
scroll to position [84, 0]
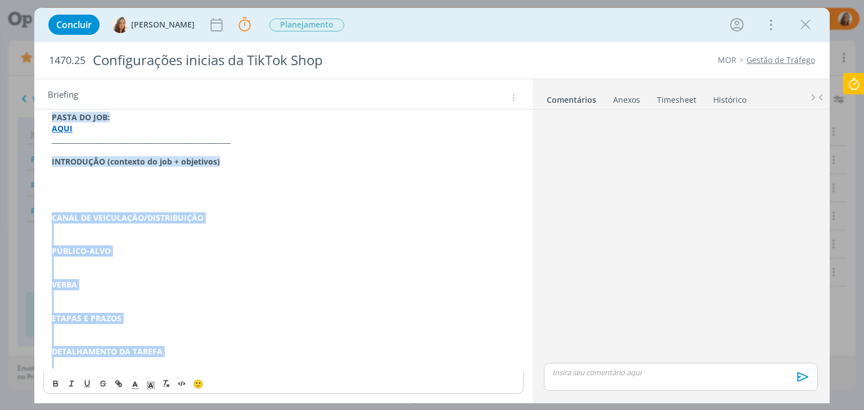
drag, startPoint x: 172, startPoint y: 358, endPoint x: 49, endPoint y: 219, distance: 185.2
click at [49, 219] on div "PASTA DO JOB: AQUI _____________________________________________________ INTROD…" at bounding box center [283, 240] width 480 height 265
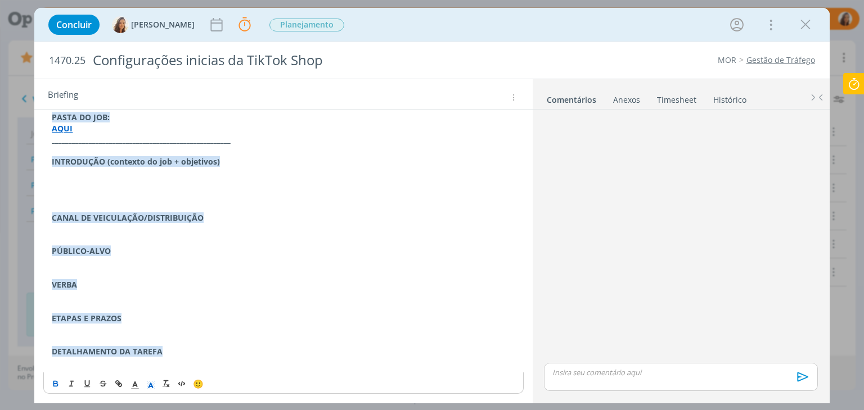
scroll to position [0, 0]
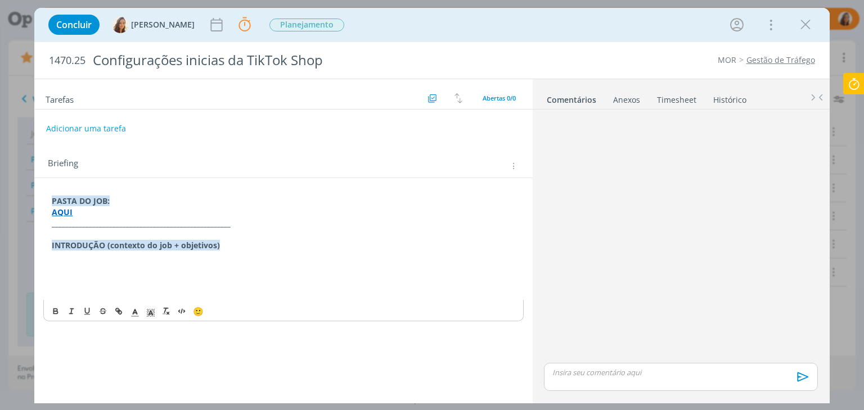
click at [127, 240] on strong "INTRODUÇÃO (contexto do job + objetivos)" at bounding box center [136, 245] width 168 height 11
copy strong "INTRODUÇÃO (contexto do job + objetivos)"
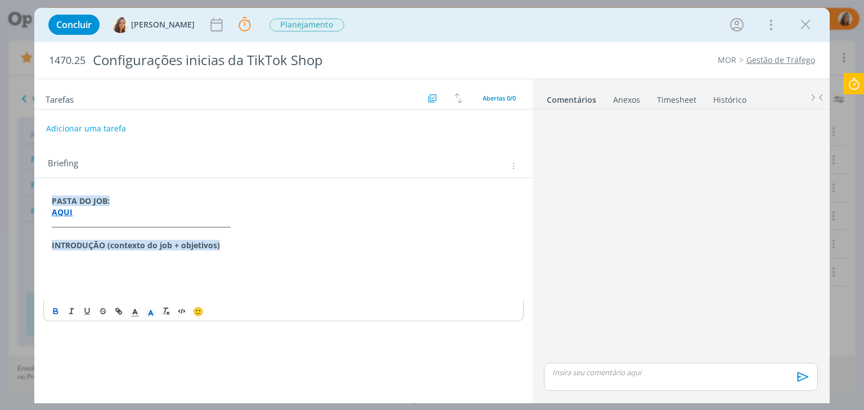
click at [114, 286] on p "dialog" at bounding box center [283, 290] width 463 height 11
click at [112, 125] on button "Adicionar uma tarefa" at bounding box center [86, 128] width 80 height 19
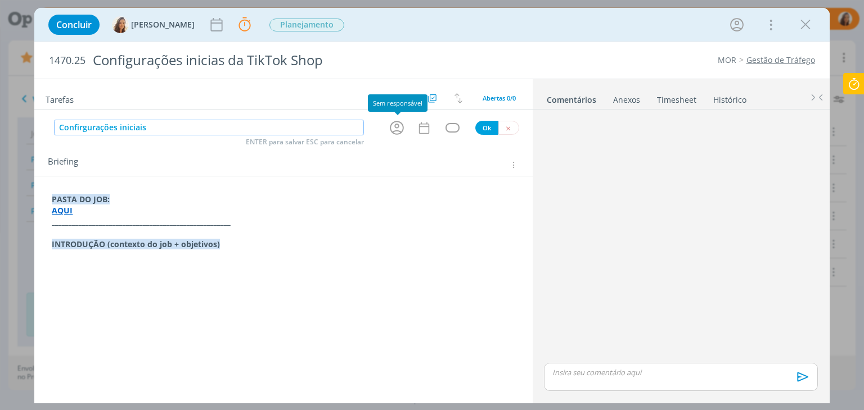
click at [390, 127] on icon "dialog" at bounding box center [396, 127] width 17 height 17
type input "Confirgurações iniciais"
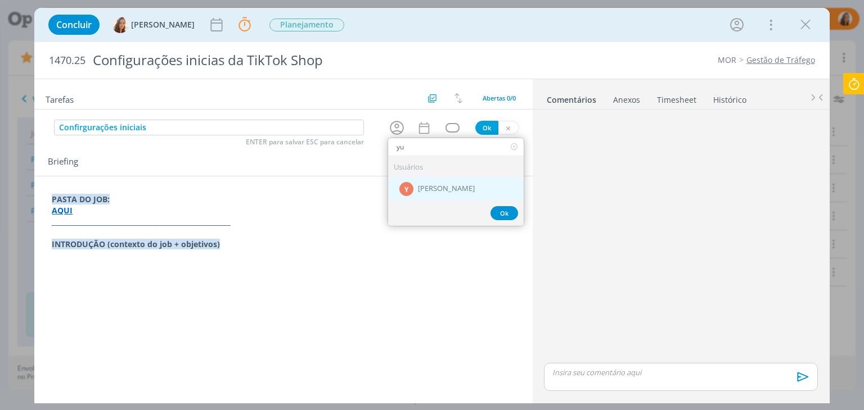
type input "yu"
click at [411, 187] on div "Y" at bounding box center [406, 189] width 14 height 14
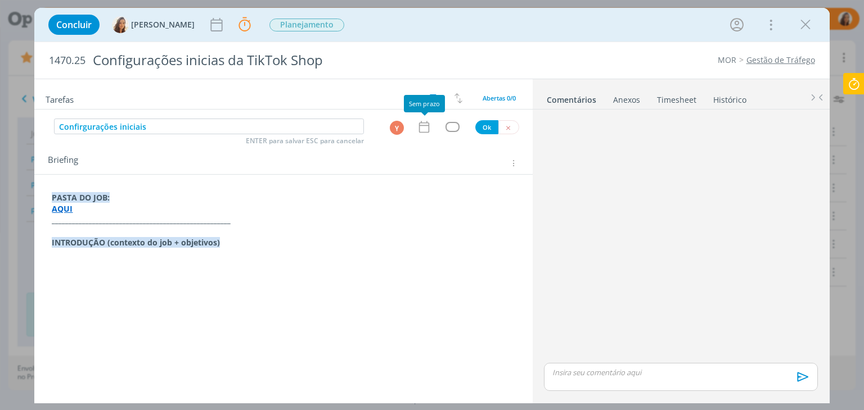
click at [427, 126] on icon "dialog" at bounding box center [424, 127] width 15 height 15
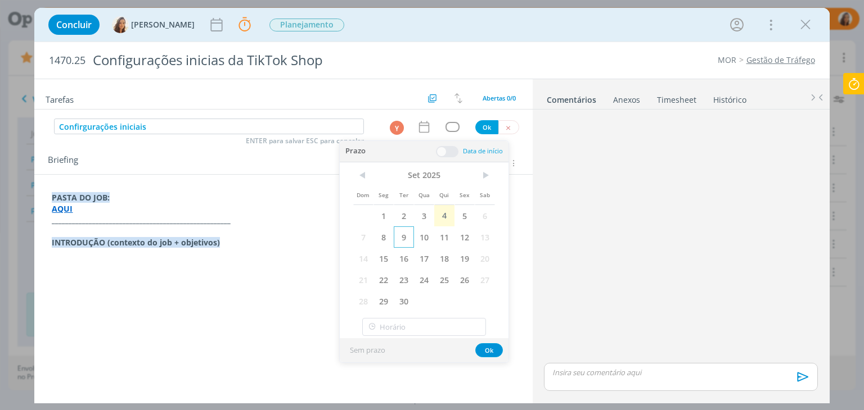
click at [409, 233] on span "9" at bounding box center [404, 237] width 20 height 21
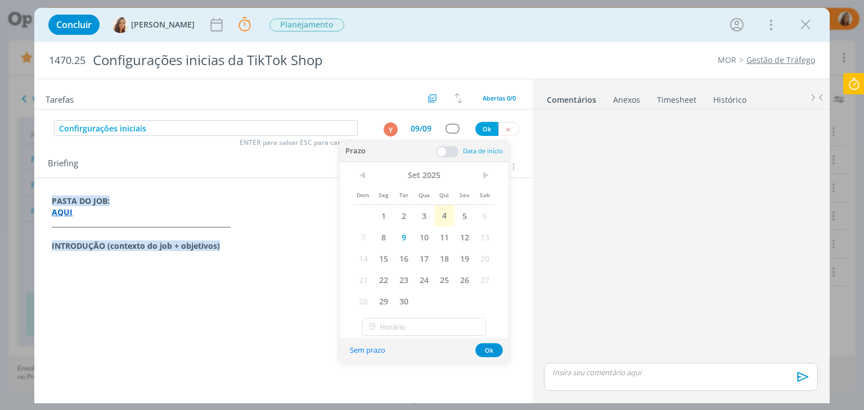
click at [448, 152] on span at bounding box center [447, 151] width 22 height 11
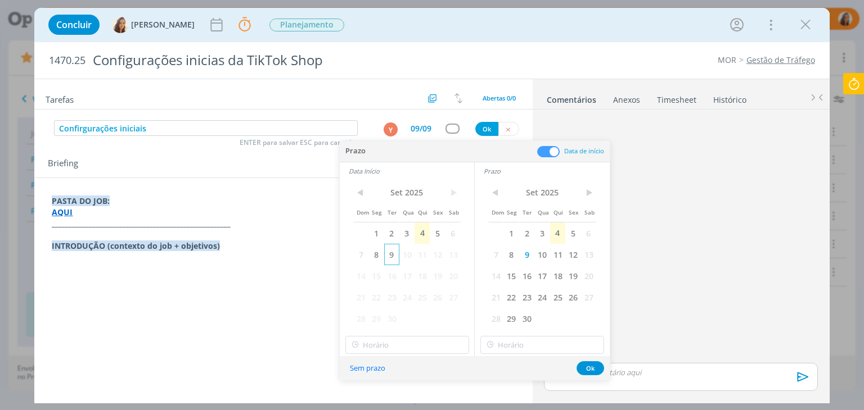
click at [396, 249] on span "9" at bounding box center [391, 254] width 15 height 21
click at [422, 338] on input "11:00" at bounding box center [407, 345] width 124 height 18
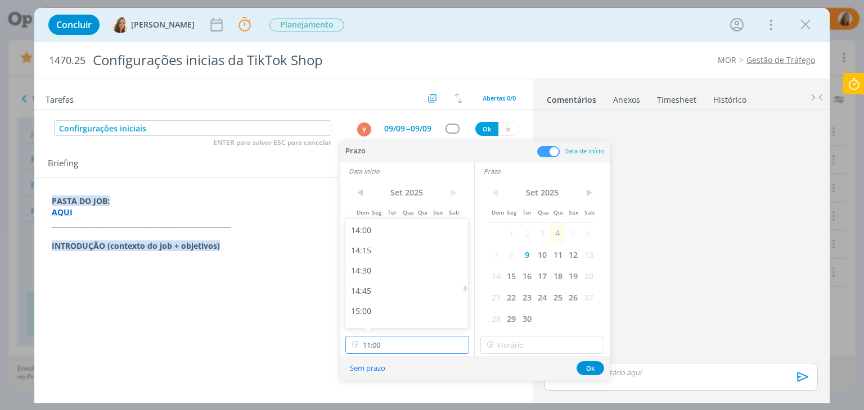
scroll to position [1199, 0]
click at [424, 239] on div "15:00" at bounding box center [408, 245] width 126 height 20
type input "15:00"
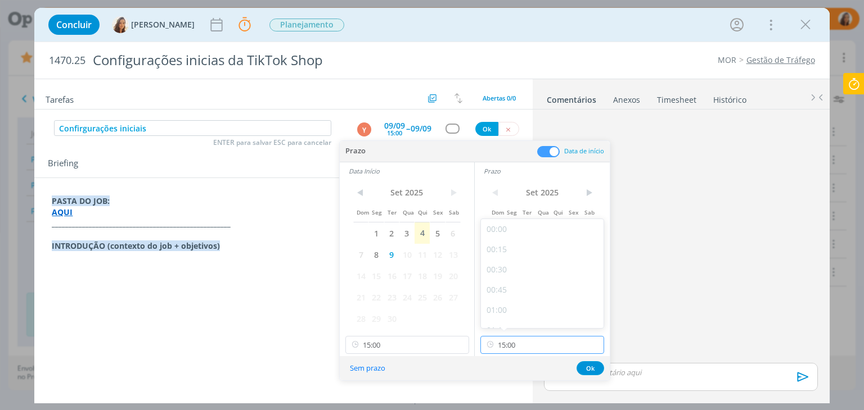
click at [522, 347] on input "15:00" at bounding box center [542, 345] width 124 height 18
click at [551, 308] on div "17:00" at bounding box center [544, 308] width 126 height 20
type input "17:00"
click at [597, 369] on button "Ok" at bounding box center [590, 369] width 28 height 14
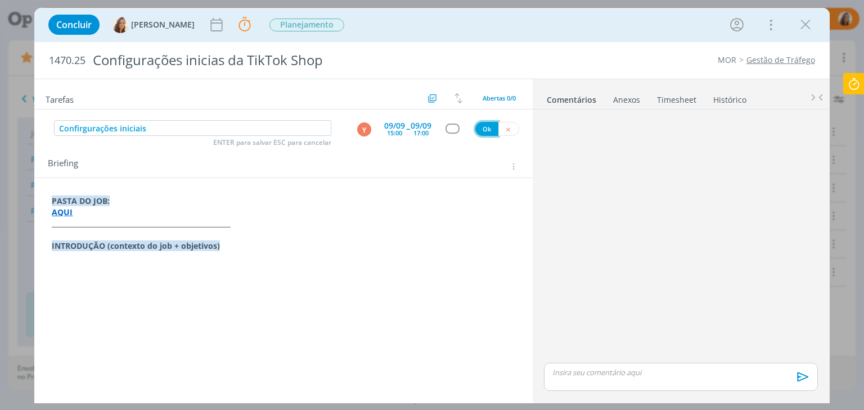
click at [488, 129] on button "Ok" at bounding box center [486, 129] width 23 height 14
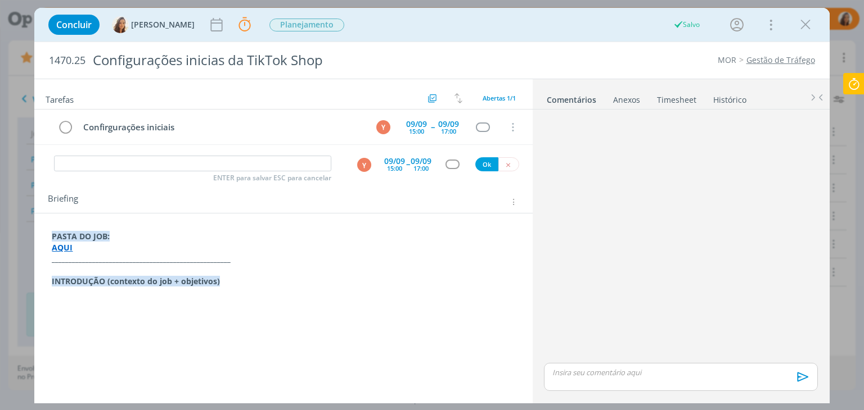
click at [90, 305] on p "dialog" at bounding box center [283, 304] width 463 height 11
click at [306, 161] on input "dialog" at bounding box center [192, 164] width 277 height 16
click at [112, 311] on p "dialog" at bounding box center [283, 314] width 463 height 11
click at [207, 161] on input "dialog" at bounding box center [192, 164] width 277 height 16
click at [372, 166] on button "Y" at bounding box center [363, 164] width 15 height 15
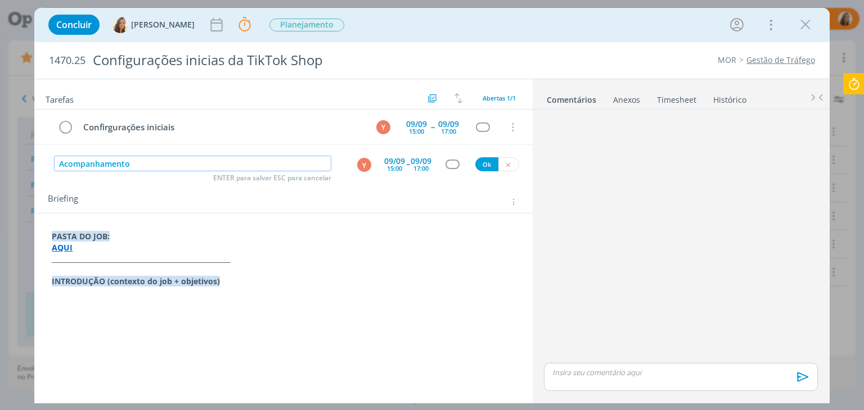
type input "Acompanhamento"
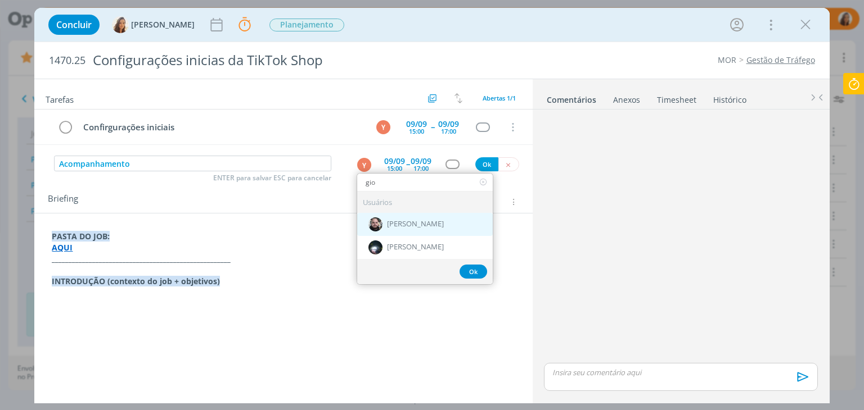
type input "gio"
click at [414, 225] on span "[PERSON_NAME]" at bounding box center [415, 224] width 57 height 9
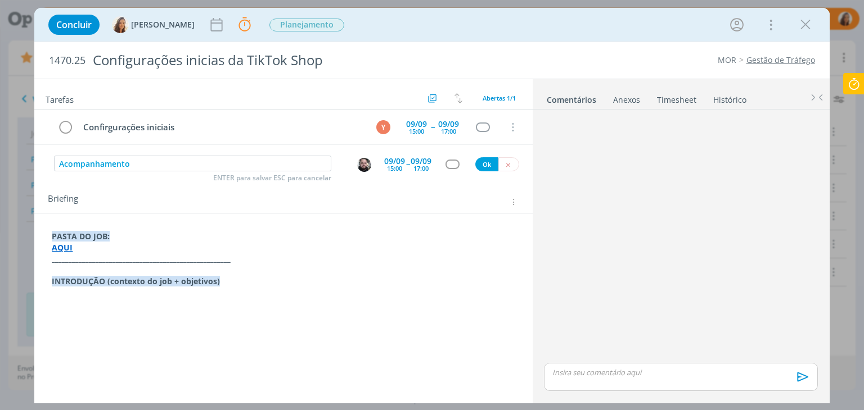
click at [400, 165] on div "15:00" at bounding box center [394, 168] width 15 height 6
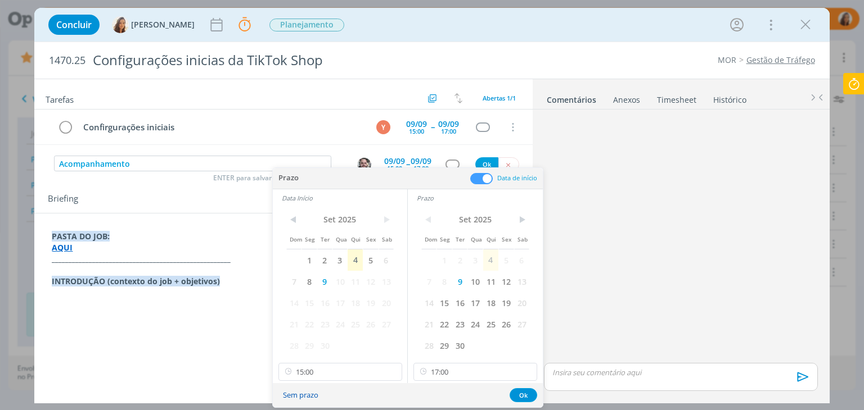
click at [306, 399] on button "Sem prazo" at bounding box center [301, 395] width 50 height 15
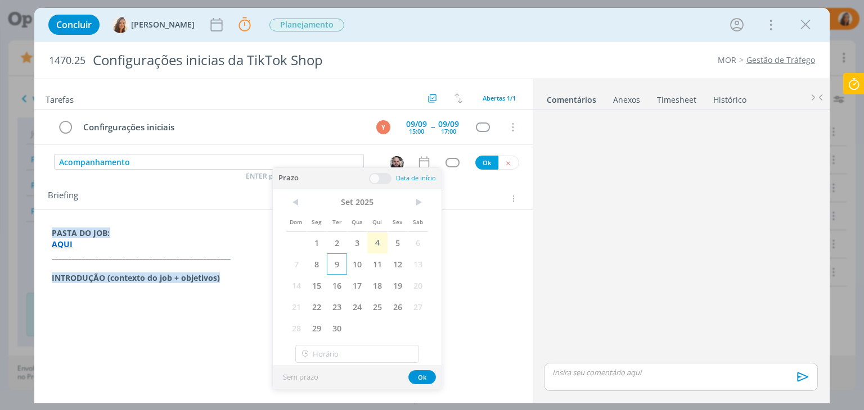
click at [334, 269] on span "9" at bounding box center [337, 264] width 20 height 21
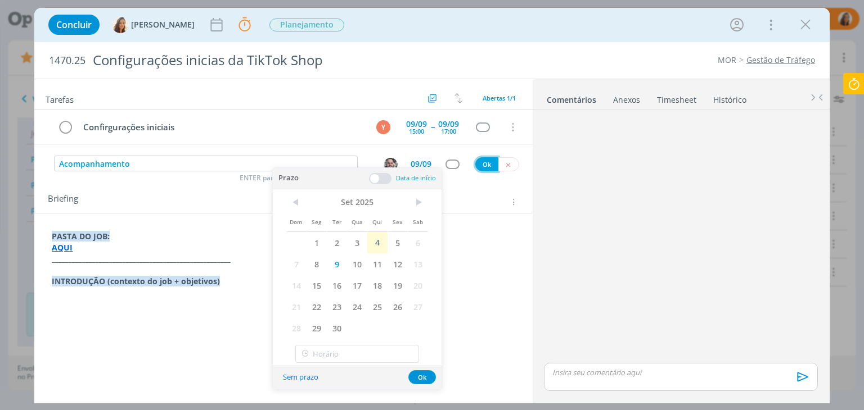
click at [482, 163] on button "Ok" at bounding box center [486, 164] width 23 height 14
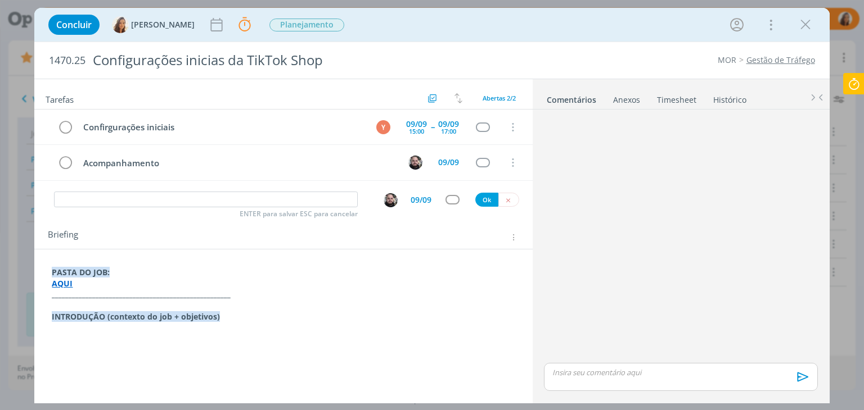
click at [443, 360] on p "dialog" at bounding box center [283, 361] width 463 height 11
click at [361, 351] on p "dialog" at bounding box center [283, 351] width 462 height 11
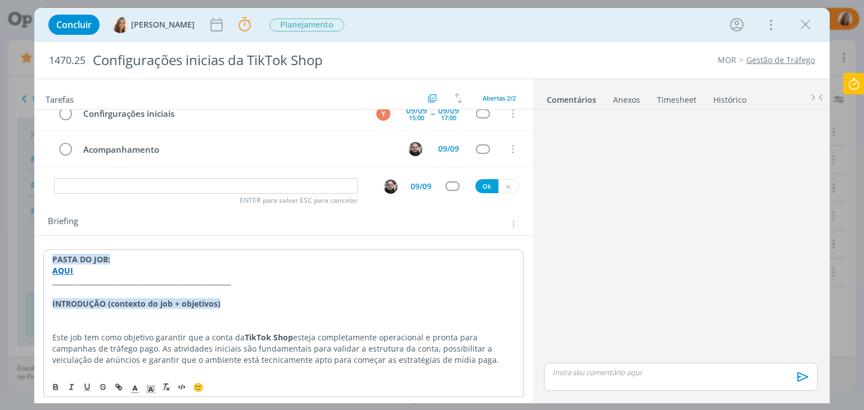
scroll to position [21, 0]
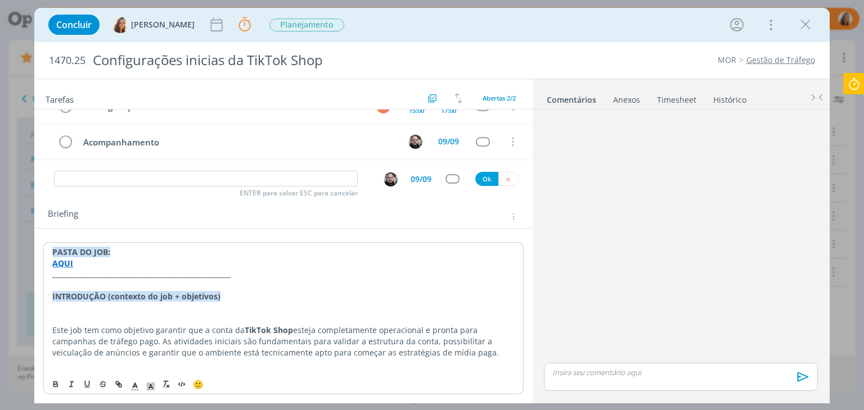
click at [129, 315] on p "dialog" at bounding box center [283, 319] width 462 height 11
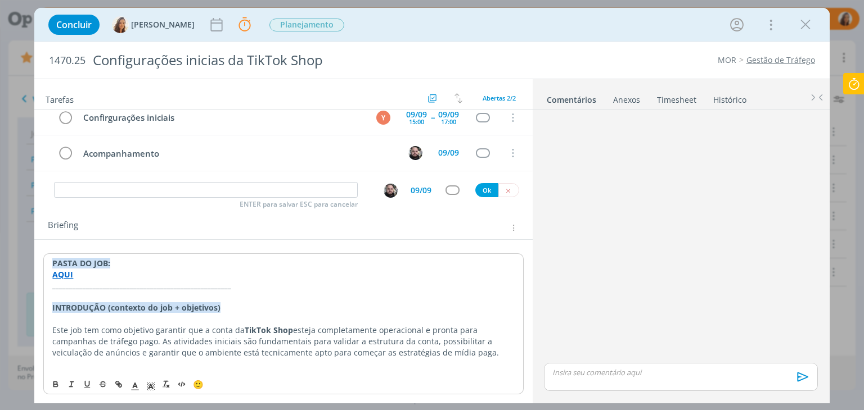
click at [438, 356] on p "Este job tem como objetivo garantir que a conta da TikTok Shop esteja completam…" at bounding box center [283, 342] width 462 height 34
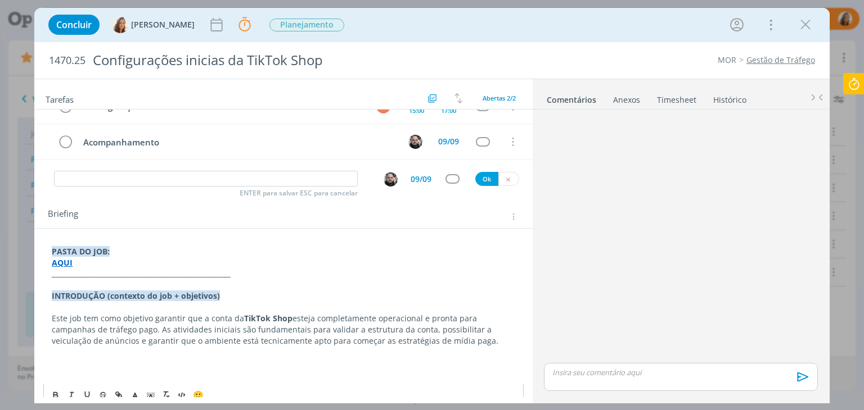
click at [99, 360] on p "dialog" at bounding box center [283, 363] width 463 height 11
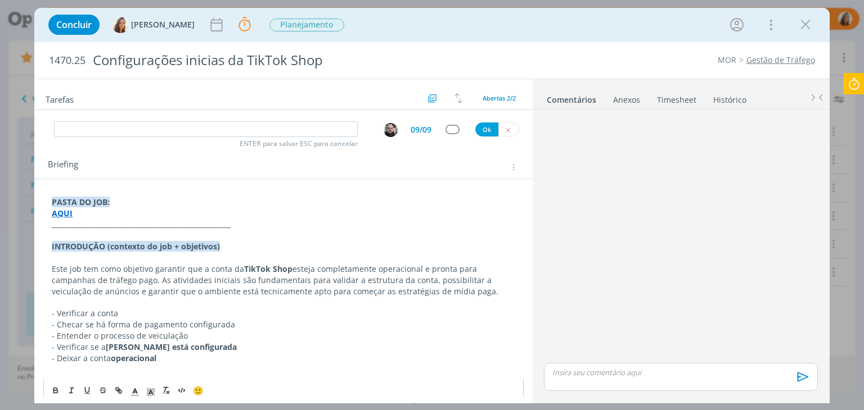
scroll to position [76, 0]
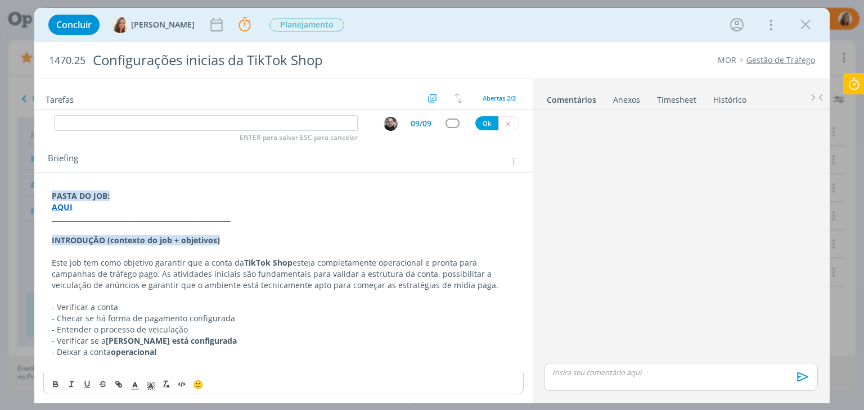
click at [94, 292] on p "dialog" at bounding box center [283, 296] width 463 height 11
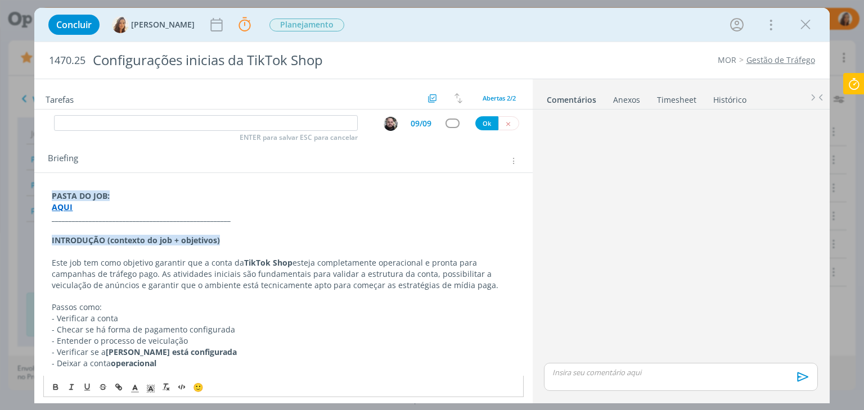
scroll to position [88, 0]
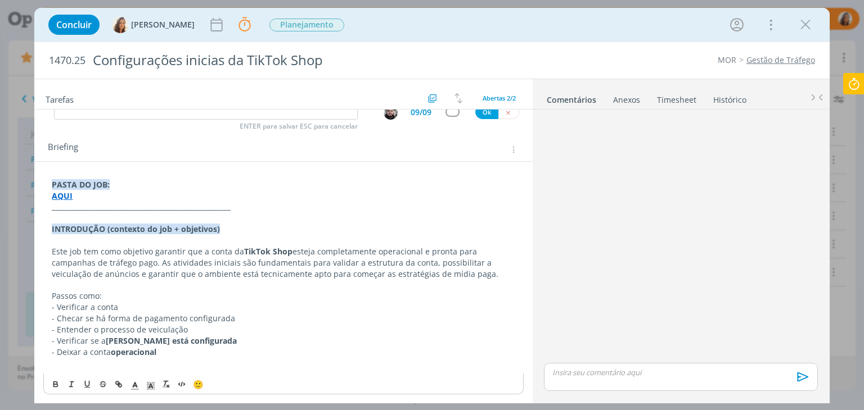
click at [82, 373] on div "🙂" at bounding box center [283, 383] width 479 height 21
click at [82, 363] on p "dialog" at bounding box center [283, 363] width 463 height 11
drag, startPoint x: 160, startPoint y: 350, endPoint x: 49, endPoint y: 349, distance: 111.3
click at [49, 349] on div "PASTA DO JOB: AQUI _____________________________________________________ INTROD…" at bounding box center [283, 279] width 480 height 209
copy p "- Deixar a conta operacional"
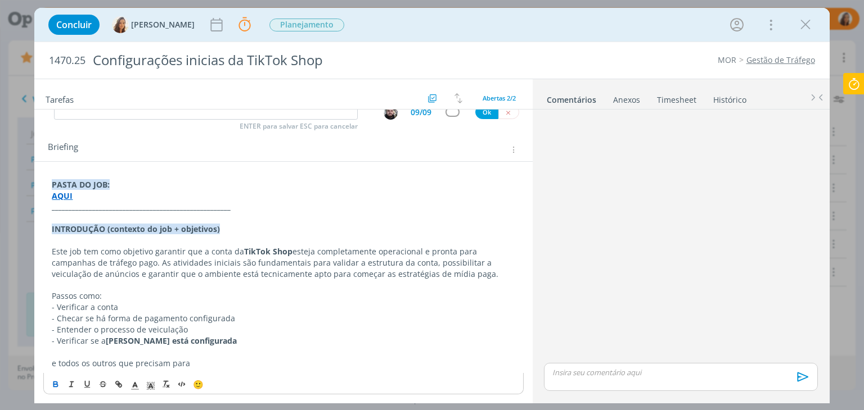
click at [209, 360] on p "e todos os outros que precisam para" at bounding box center [283, 363] width 463 height 11
click at [196, 361] on span "- Deixar a conta" at bounding box center [219, 363] width 59 height 11
click at [293, 365] on p "e todos os outros que precisam para d eixar a conta operacional" at bounding box center [283, 363] width 463 height 11
drag, startPoint x: 99, startPoint y: 296, endPoint x: 52, endPoint y: 294, distance: 47.3
click at [52, 294] on p "Passos como:" at bounding box center [283, 296] width 463 height 11
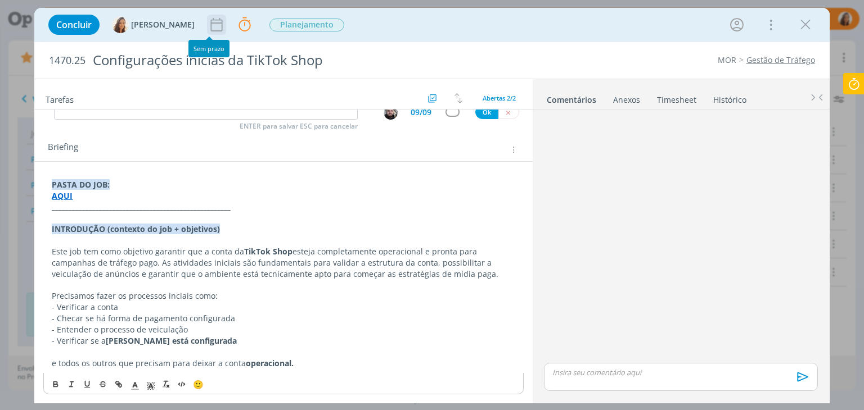
click at [211, 29] on icon "dialog" at bounding box center [217, 24] width 12 height 13
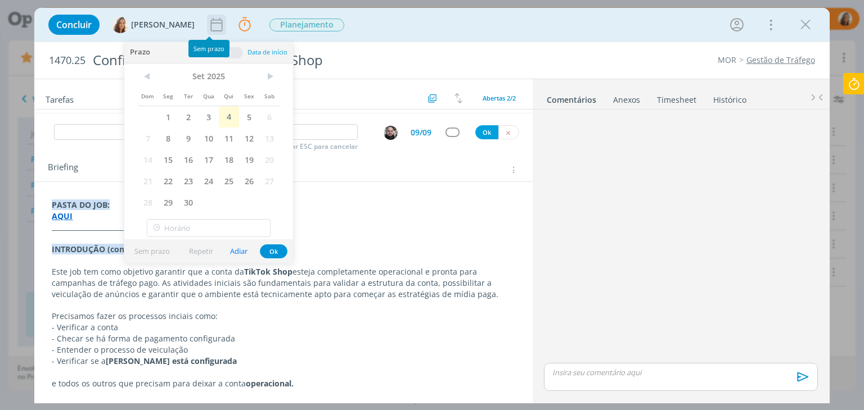
scroll to position [66, 0]
click at [189, 136] on span "9" at bounding box center [188, 138] width 20 height 21
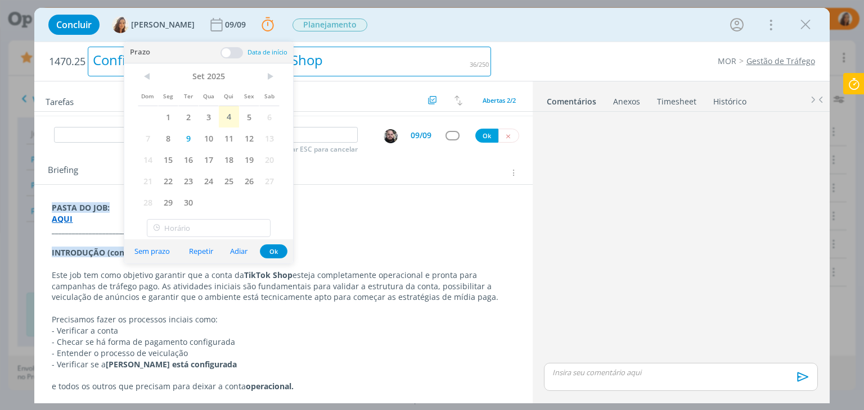
click at [432, 51] on div "Configurações inicias da TikTok Shop" at bounding box center [289, 62] width 403 height 30
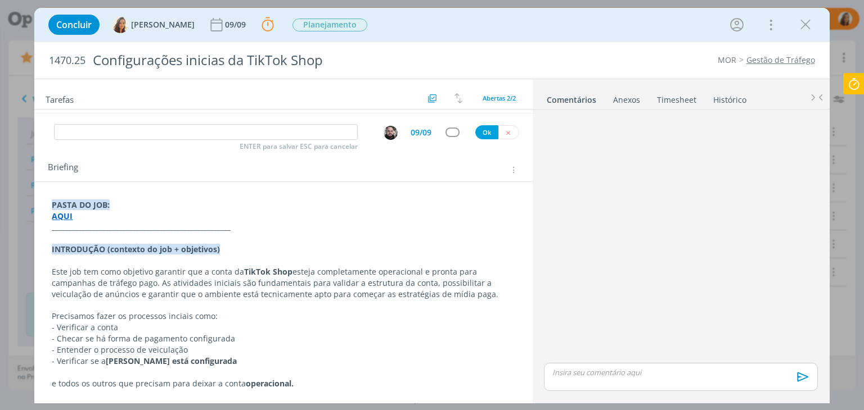
click at [446, 188] on div "PASTA DO JOB: AQUI _____________________________________________________ INTROD…" at bounding box center [283, 290] width 498 height 216
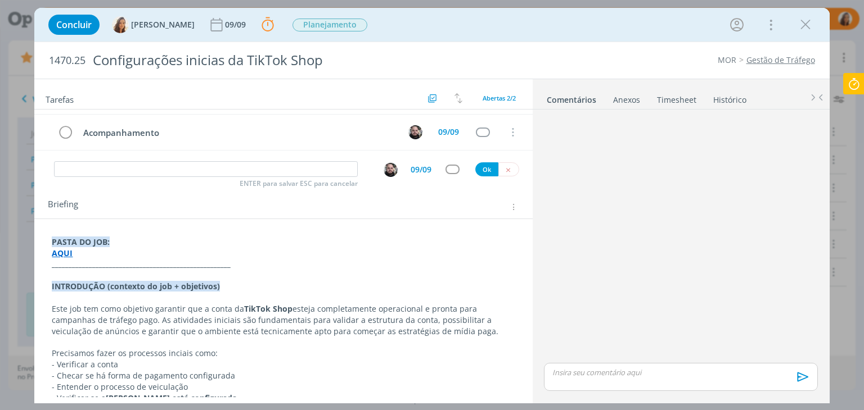
scroll to position [0, 0]
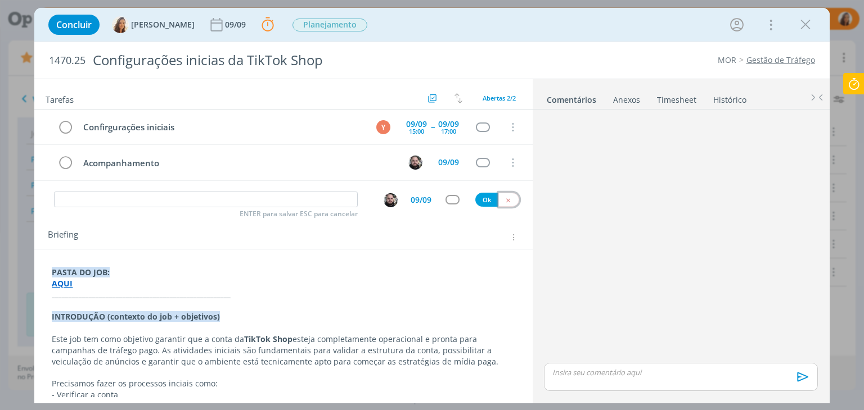
click at [504, 197] on icon "dialog" at bounding box center [507, 200] width 7 height 7
click at [857, 80] on icon at bounding box center [853, 84] width 20 height 22
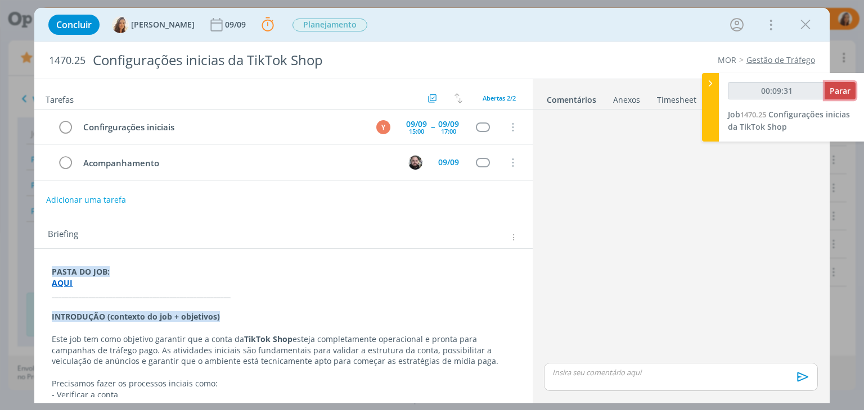
type input "00:09:32"
click at [839, 89] on span "Parar" at bounding box center [839, 90] width 21 height 11
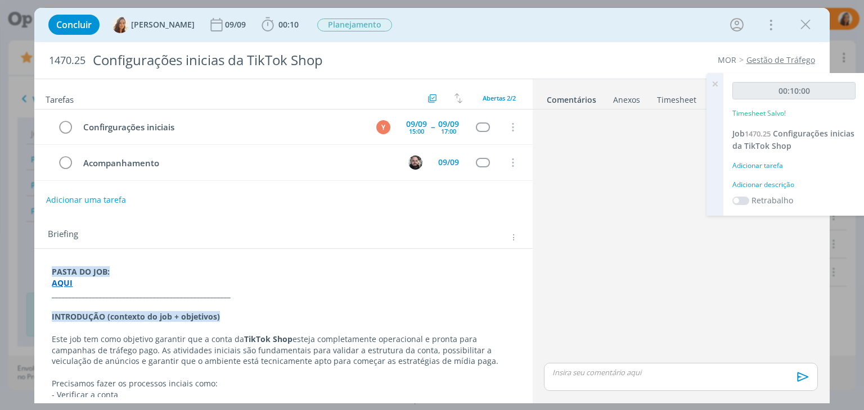
click at [783, 186] on div "Adicionar descrição" at bounding box center [793, 185] width 123 height 10
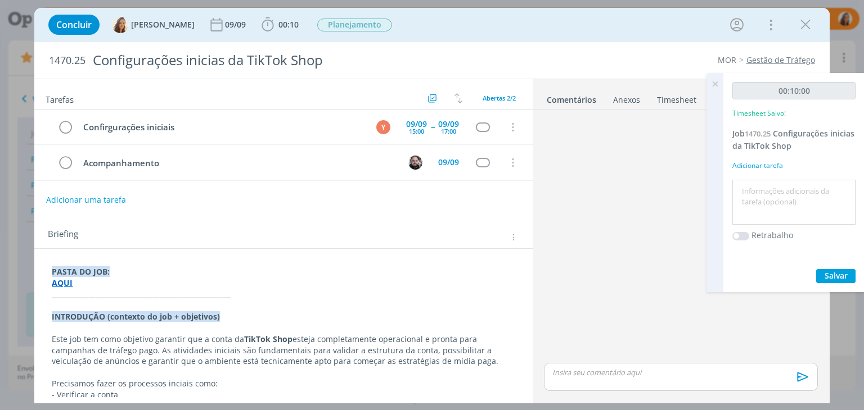
click at [783, 186] on textarea at bounding box center [794, 203] width 118 height 40
type textarea "Briefing"
click at [834, 273] on span "Salvar" at bounding box center [835, 275] width 23 height 11
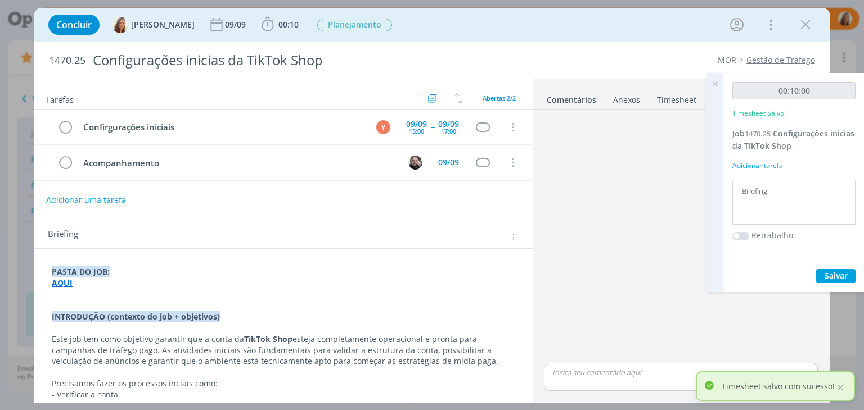
click at [765, 58] on link "Gestão de Tráfego" at bounding box center [780, 60] width 69 height 11
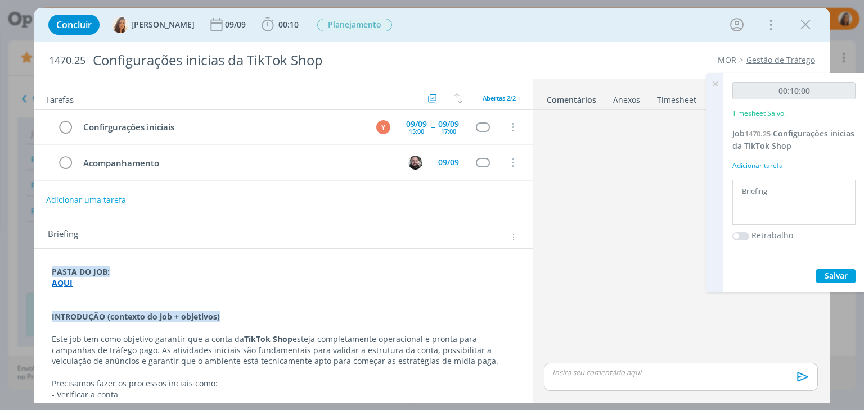
click at [74, 286] on p "AQUI" at bounding box center [283, 283] width 463 height 11
click at [67, 285] on strong "AQUI" at bounding box center [62, 283] width 21 height 11
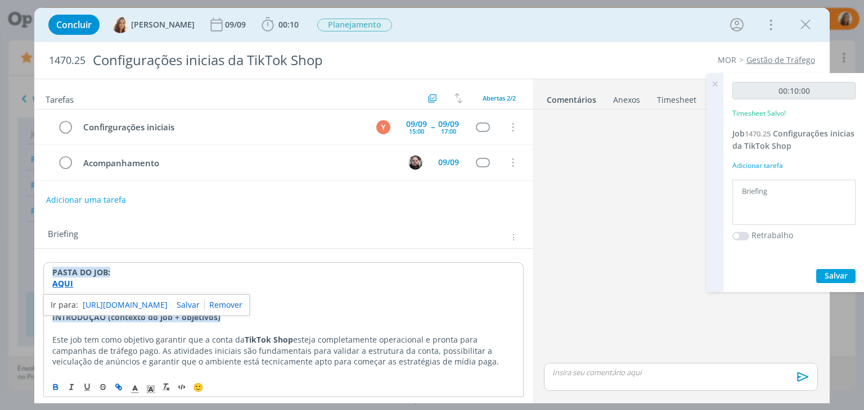
click at [96, 304] on link "https://sobeae.sharepoint.com/:f:/s/SOBEAE/EvOYEcTxDxVLsD7Yazd2PqUBPLvaiwGdzcI1…" at bounding box center [125, 305] width 85 height 15
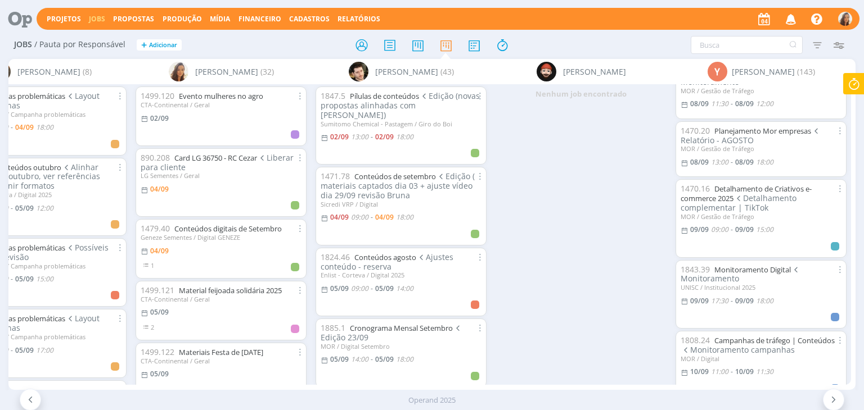
scroll to position [675, 0]
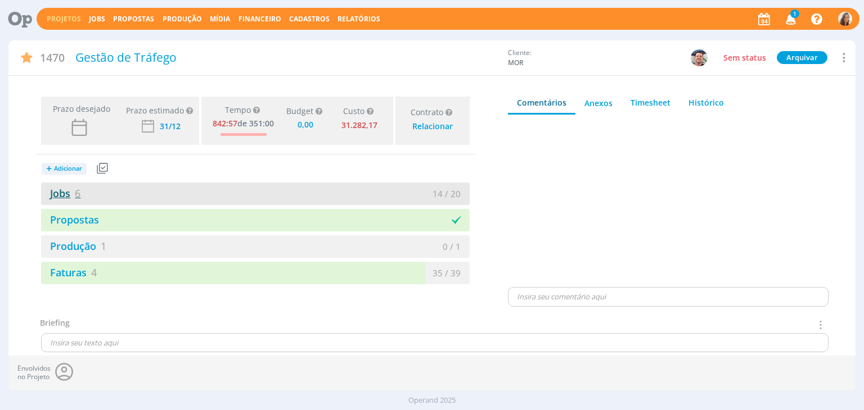
click at [72, 194] on link "Jobs 6" at bounding box center [60, 193] width 39 height 13
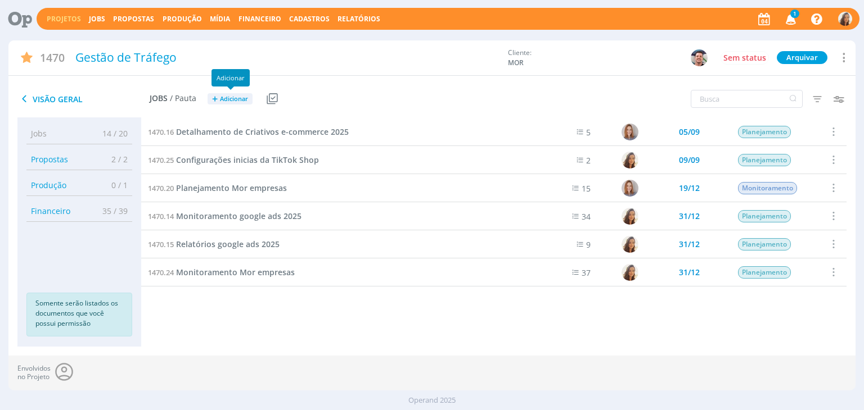
click at [229, 102] on span "Adicionar" at bounding box center [234, 99] width 28 height 7
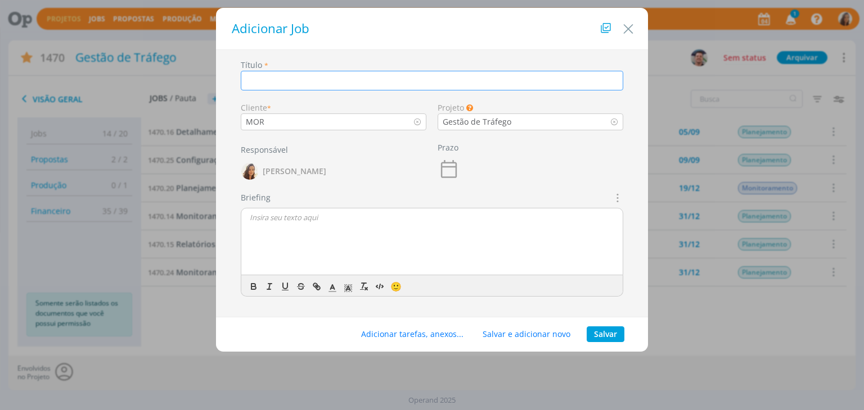
click at [282, 77] on input "dialog" at bounding box center [432, 81] width 382 height 20
paste input "Monitoramento da TikTok Shop"
type input "Monitoramento da TikTok Shop"
click at [605, 333] on button "Salvar" at bounding box center [605, 335] width 38 height 16
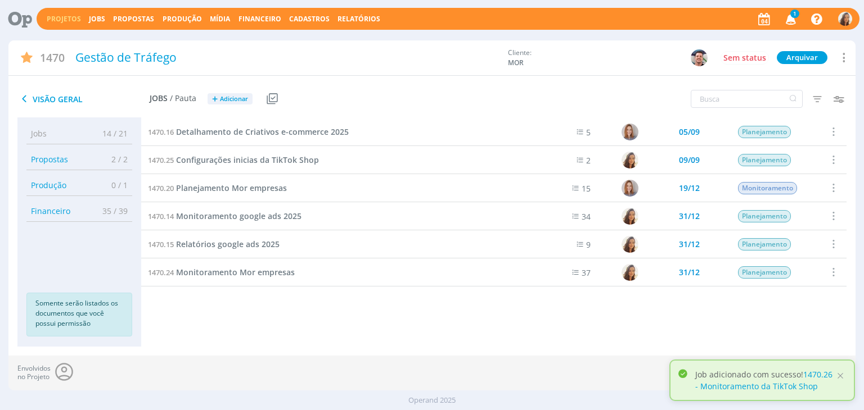
drag, startPoint x: 475, startPoint y: 321, endPoint x: 414, endPoint y: 315, distance: 61.5
click at [414, 315] on div "Projetos Jobs Propostas Produção [GEOGRAPHIC_DATA] Financeiro Cadastros Relatór…" at bounding box center [432, 205] width 864 height 410
click at [274, 306] on div "1470.16 Detalhamento de Criativos e-commerce 2025 5 05/09 Planejamento Selecion…" at bounding box center [493, 221] width 705 height 206
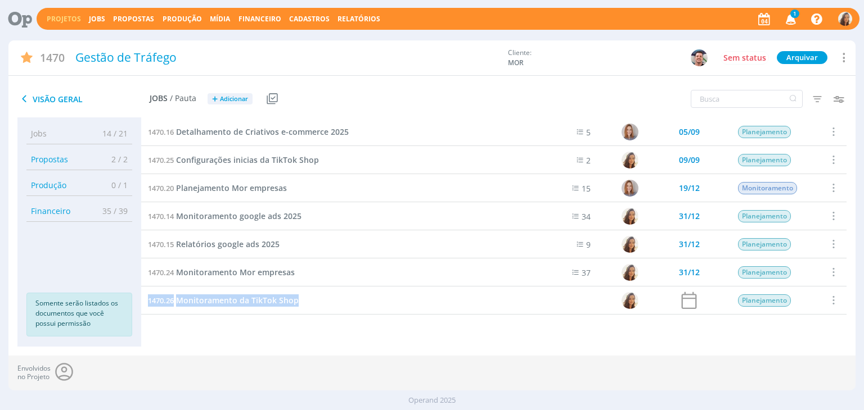
drag, startPoint x: 306, startPoint y: 302, endPoint x: 142, endPoint y: 297, distance: 164.2
click at [142, 297] on div "1470.26 Monitoramento da TikTok Shop" at bounding box center [333, 301] width 385 height 28
copy link "1470.26 Monitoramento da TikTok Shop"
click at [199, 302] on span "Monitoramento da TikTok Shop" at bounding box center [237, 300] width 123 height 11
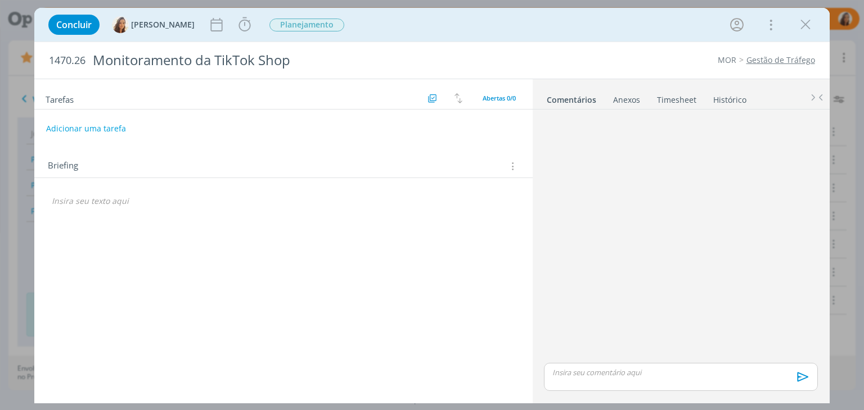
click at [509, 167] on icon "dialog" at bounding box center [511, 166] width 11 height 12
click at [497, 185] on div "Briefings Predefinidos" at bounding box center [444, 186] width 145 height 19
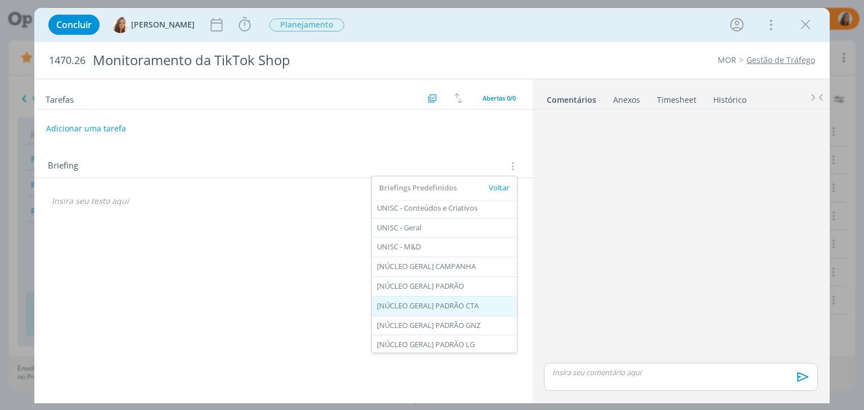
scroll to position [136, 0]
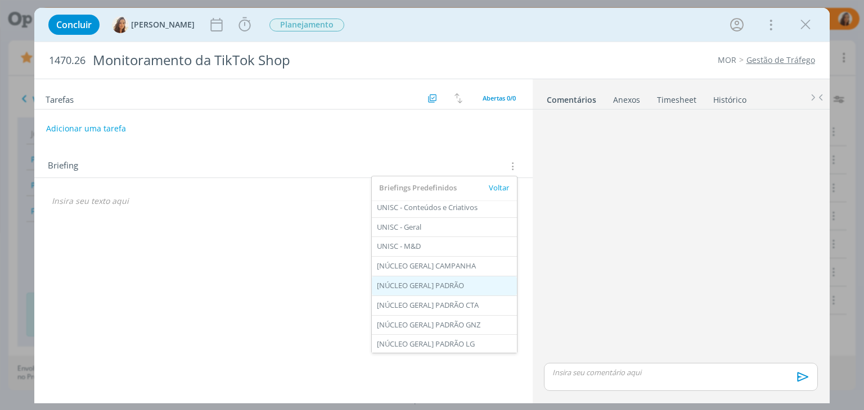
click at [480, 290] on div "[NÚCLEO GERAL] PADRÃO" at bounding box center [444, 286] width 145 height 19
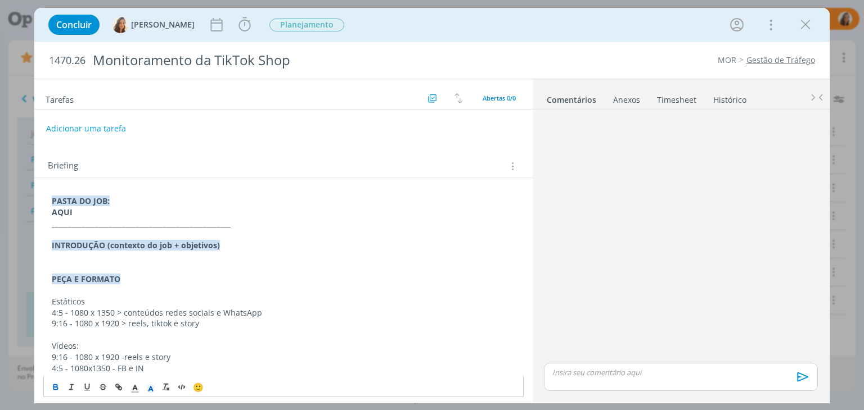
click at [59, 209] on strong "AQUI" at bounding box center [62, 212] width 21 height 11
click at [121, 382] on button "dialog" at bounding box center [119, 387] width 16 height 13
paste input "https://sobeae.sharepoint.com/:f:/s/SOBEAE/Elk8xems2KhPi0337cTzk0sBvaf6wO1nSIGb…"
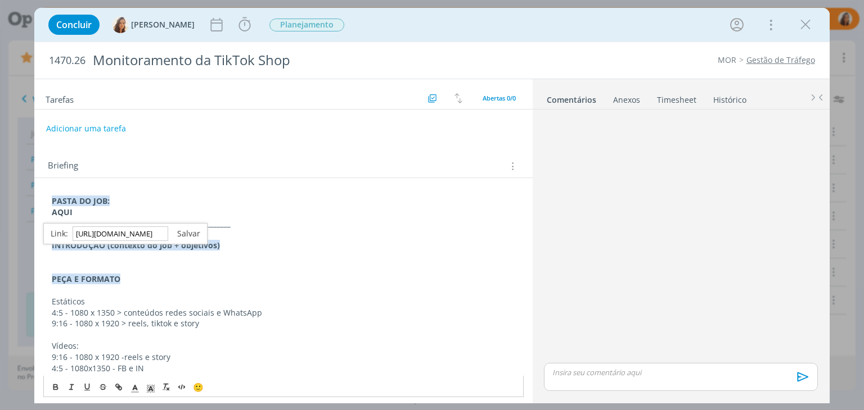
type input "https://sobeae.sharepoint.com/:f:/s/SOBEAE/Elk8xems2KhPi0337cTzk0sBvaf6wO1nSIGb…"
click at [187, 228] on link "dialog" at bounding box center [184, 233] width 32 height 11
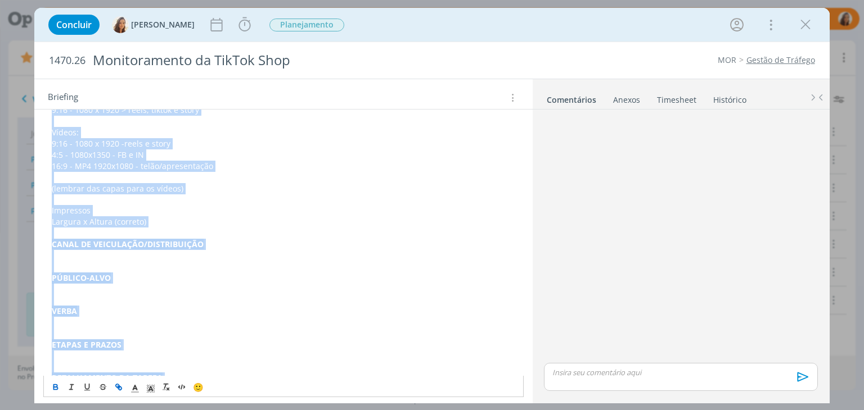
scroll to position [341, 0]
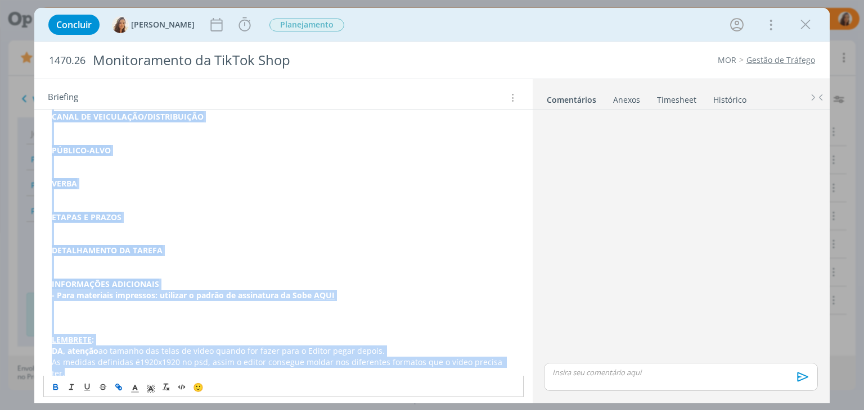
drag, startPoint x: 52, startPoint y: 282, endPoint x: 517, endPoint y: 383, distance: 475.3
click at [517, 383] on div "PASTA DO JOB: AQUI _____________________________________________________ INTROD…" at bounding box center [283, 127] width 480 height 554
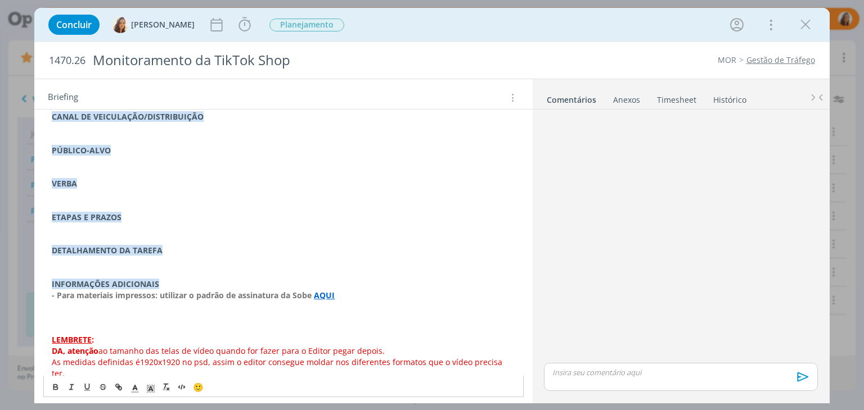
scroll to position [0, 0]
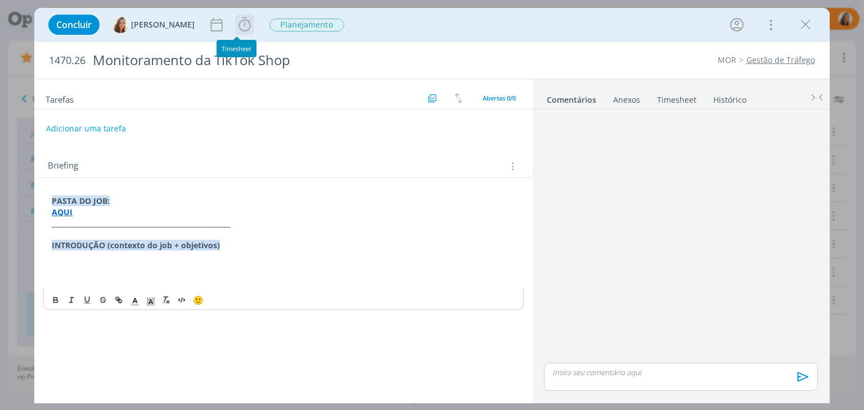
click at [239, 30] on icon "dialog" at bounding box center [245, 24] width 12 height 14
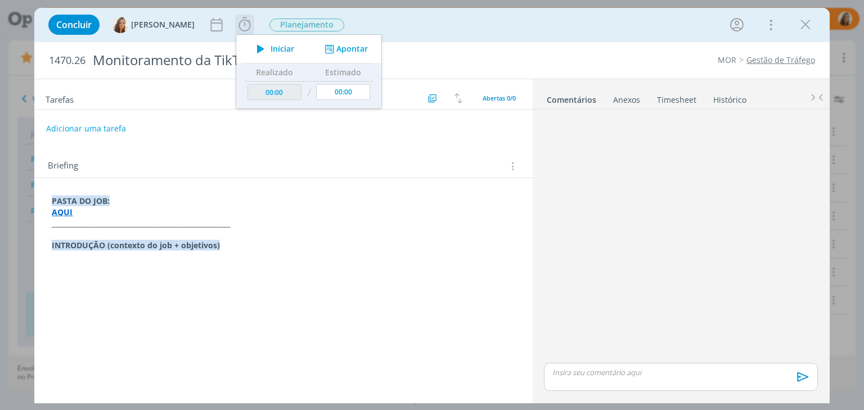
click at [271, 46] on span "Iniciar" at bounding box center [282, 49] width 24 height 8
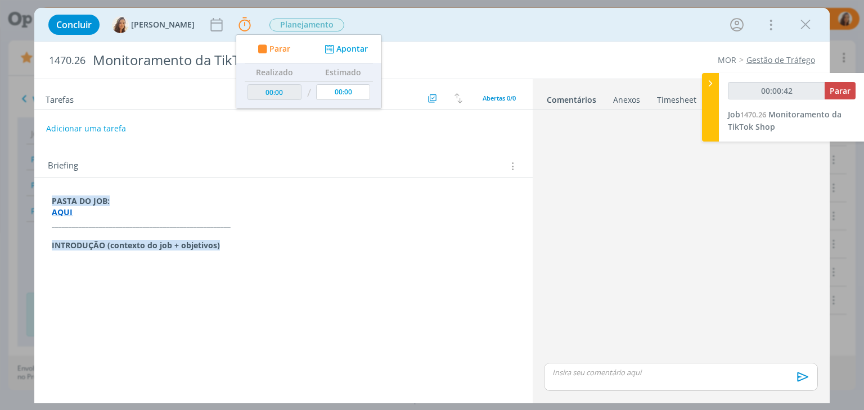
click at [138, 266] on p "dialog" at bounding box center [283, 268] width 463 height 11
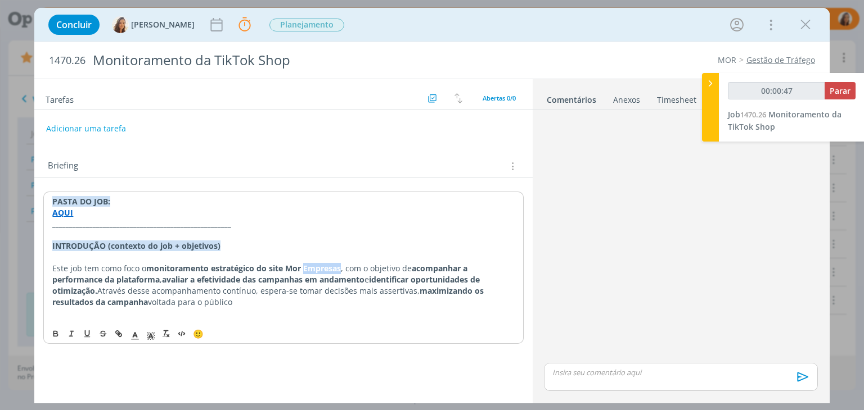
drag, startPoint x: 341, startPoint y: 268, endPoint x: 306, endPoint y: 267, distance: 35.5
click at [306, 267] on strong "monitoramento estratégico do site Mor Empresas" at bounding box center [243, 268] width 195 height 11
type input "00:00:48"
click at [203, 305] on p "Este job tem como foco o monitoramento estratégico da conta tiktok shop , com o…" at bounding box center [283, 285] width 462 height 45
click at [148, 305] on span "voltada para o público." at bounding box center [191, 302] width 87 height 11
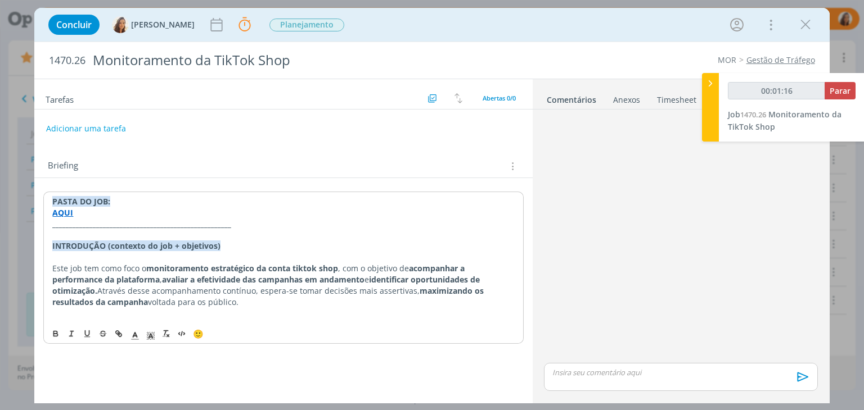
click at [189, 304] on p "Este job tem como foco o monitoramento estratégico da conta tiktok shop , com o…" at bounding box center [283, 285] width 462 height 45
click at [92, 124] on button "Adicionar uma tarefa" at bounding box center [86, 128] width 80 height 19
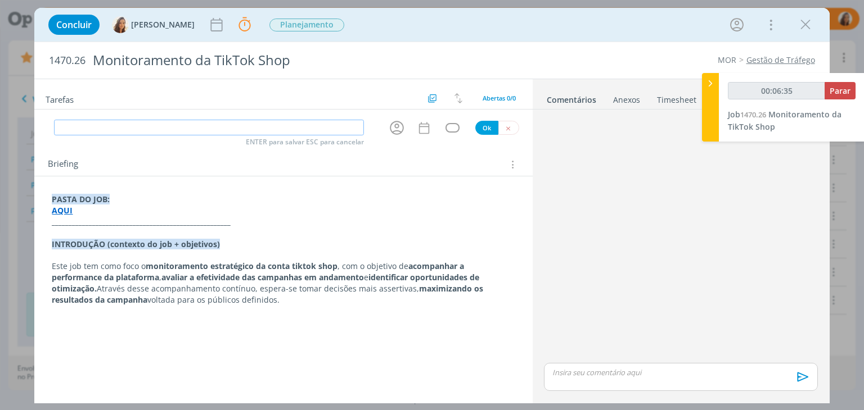
type input "00:06:36"
type input "M"
type input "00:06:37"
type input "Monit"
type input "00:06:38"
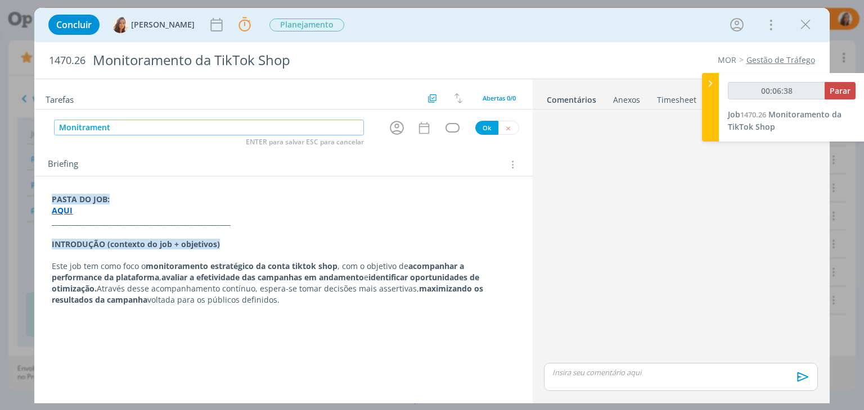
type input "Monitramento"
type input "00:06:40"
click at [393, 123] on icon "dialog" at bounding box center [396, 127] width 17 height 17
type input "Monitramento"
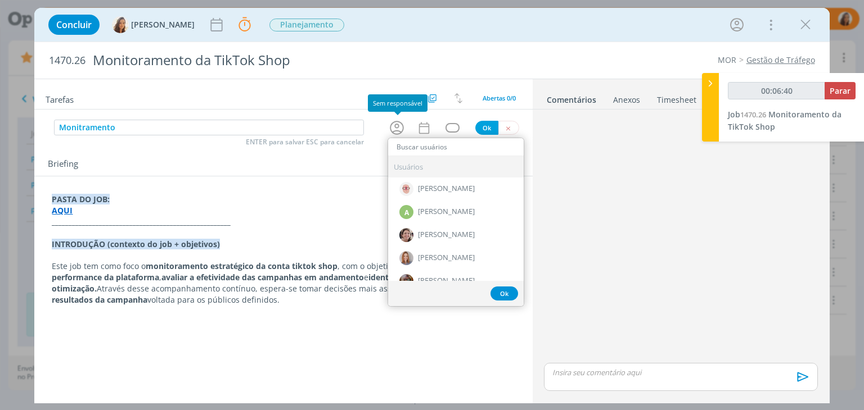
type input "00:06:41"
type input "yu"
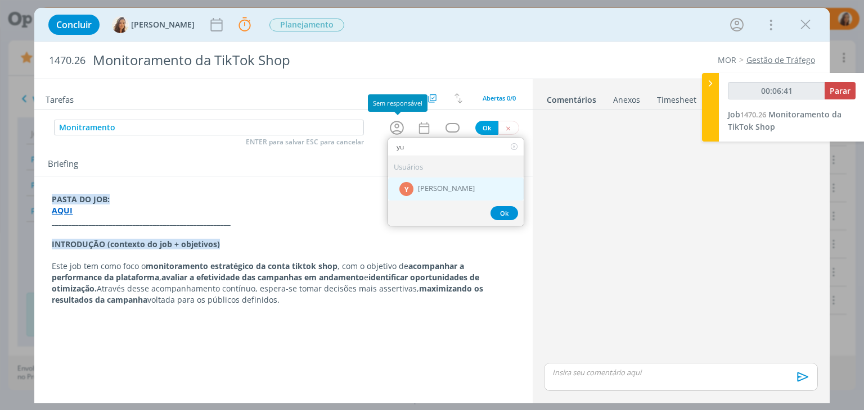
type input "00:06:42"
type input "yu"
click at [434, 188] on span "[PERSON_NAME]" at bounding box center [446, 189] width 57 height 9
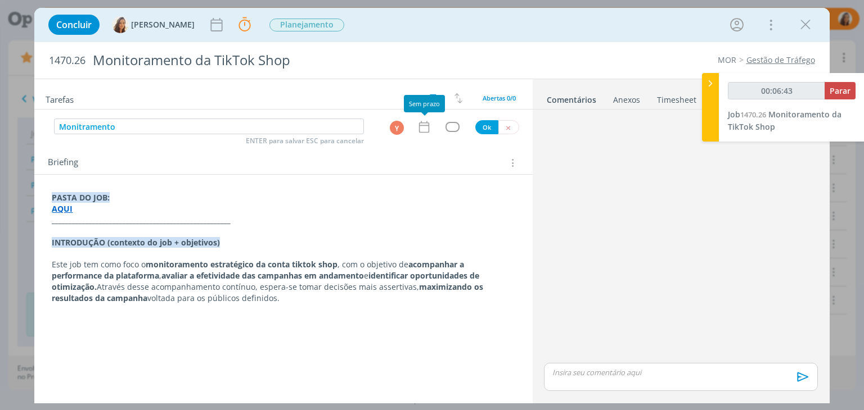
click at [432, 122] on div "dialog" at bounding box center [426, 127] width 19 height 15
click at [430, 125] on icon "dialog" at bounding box center [424, 127] width 15 height 15
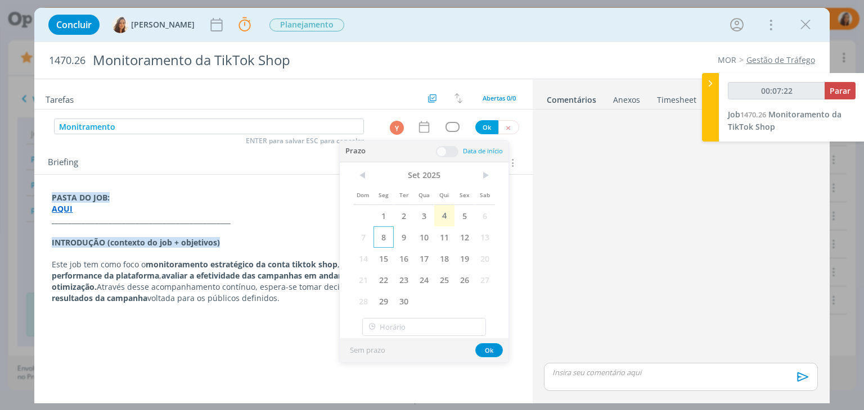
click at [386, 234] on span "8" at bounding box center [383, 237] width 20 height 21
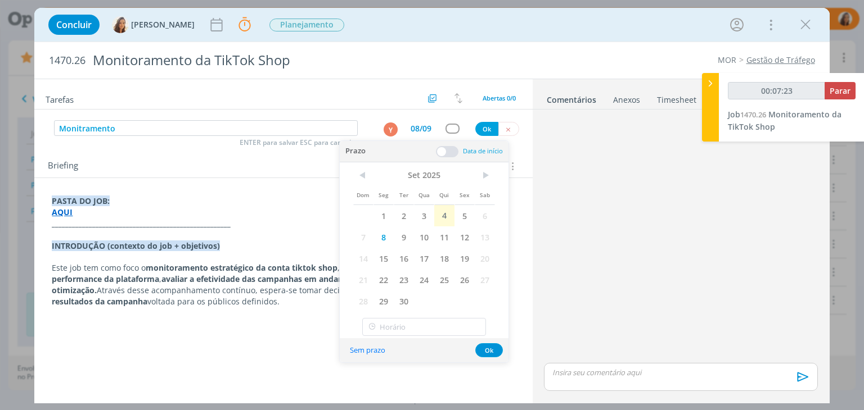
click at [440, 153] on span at bounding box center [447, 151] width 22 height 11
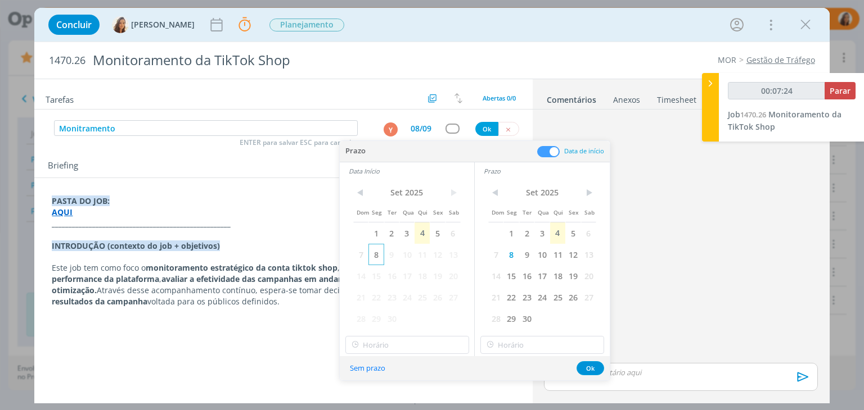
click at [377, 251] on span "8" at bounding box center [375, 254] width 15 height 21
click at [315, 156] on div "Briefing" at bounding box center [283, 163] width 498 height 30
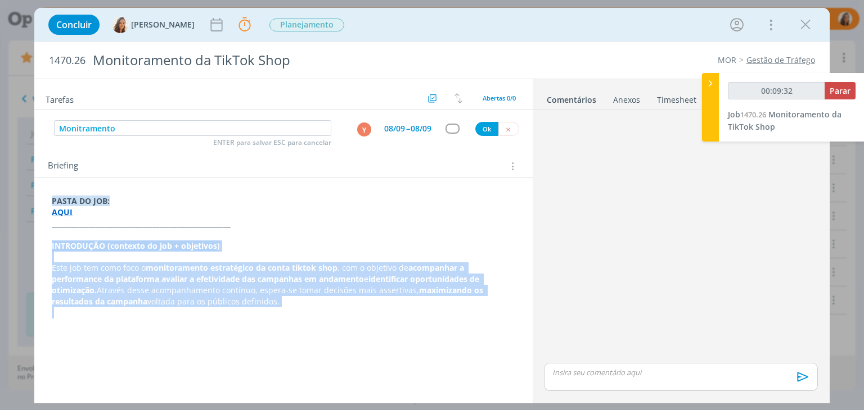
drag, startPoint x: 220, startPoint y: 308, endPoint x: 43, endPoint y: 240, distance: 189.7
click at [43, 240] on div "PASTA DO JOB: AQUI _____________________________________________________ INTROD…" at bounding box center [283, 257] width 480 height 131
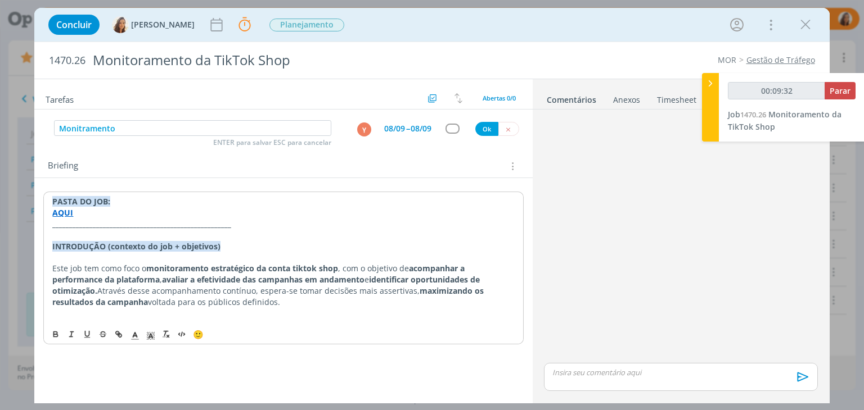
drag, startPoint x: 43, startPoint y: 240, endPoint x: 263, endPoint y: 418, distance: 282.6
click at [263, 410] on html "Projetos Jobs Propostas Produção Mídia Financeiro Cadastros Relatórios Notifica…" at bounding box center [432, 205] width 864 height 410
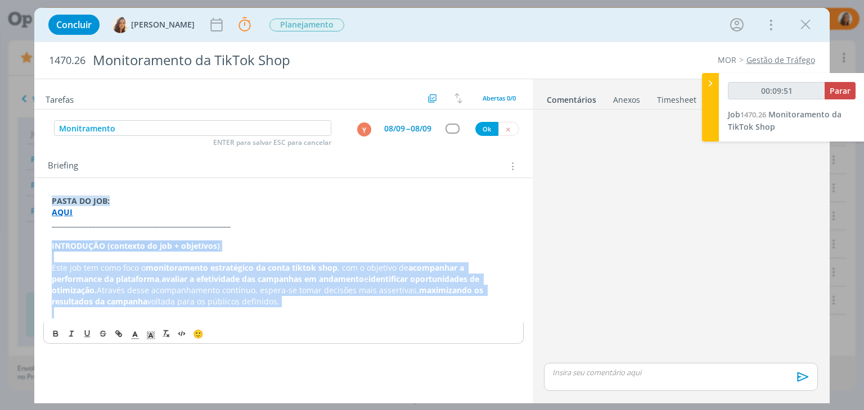
drag, startPoint x: 205, startPoint y: 309, endPoint x: 45, endPoint y: 241, distance: 174.3
click at [45, 241] on div "PASTA DO JOB: AQUI _____________________________________________________ INTROD…" at bounding box center [283, 257] width 480 height 131
copy div "INTRODUÇÃO (contexto do job + objetivos) Este job tem como foco o monitoramento…"
click at [273, 257] on p "dialog" at bounding box center [283, 256] width 463 height 11
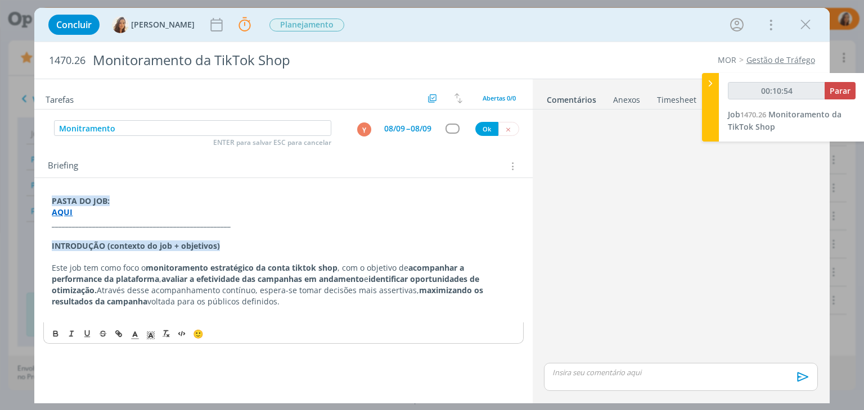
click at [397, 127] on div "08/09" at bounding box center [394, 129] width 21 height 8
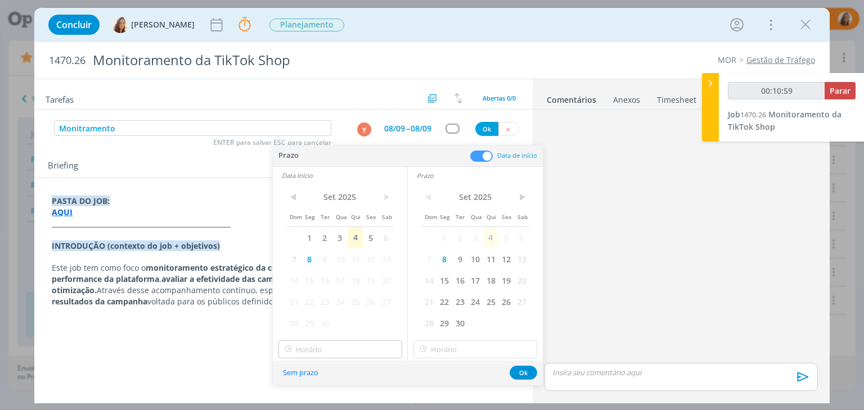
type input "00:11:00"
type input "12:00"
click at [358, 354] on input "12:00" at bounding box center [340, 350] width 124 height 18
type input "00:11:03"
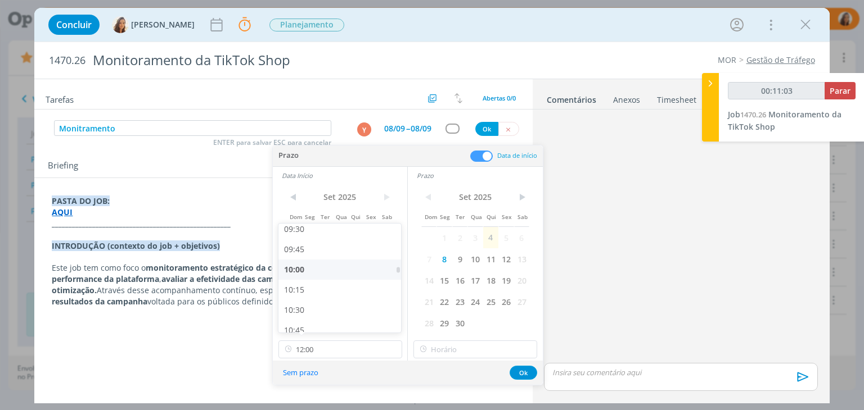
click at [328, 273] on div "10:00" at bounding box center [341, 270] width 126 height 20
type input "10:00"
type input "00:11:04"
type input "12:00"
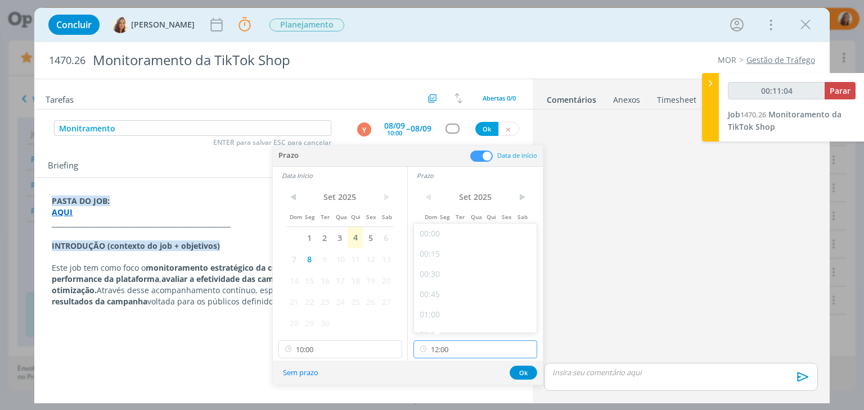
click at [494, 351] on input "12:00" at bounding box center [475, 350] width 124 height 18
type input "00:11:06"
click at [462, 259] on div "10:30" at bounding box center [477, 254] width 126 height 20
type input "10:30"
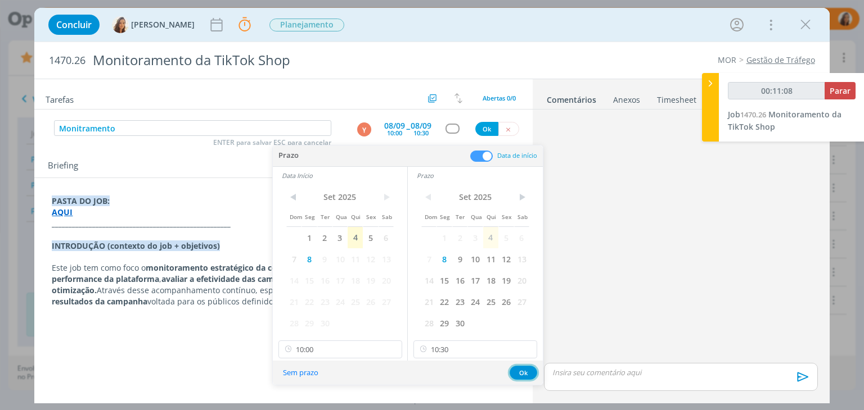
click at [527, 371] on button "Ok" at bounding box center [523, 373] width 28 height 14
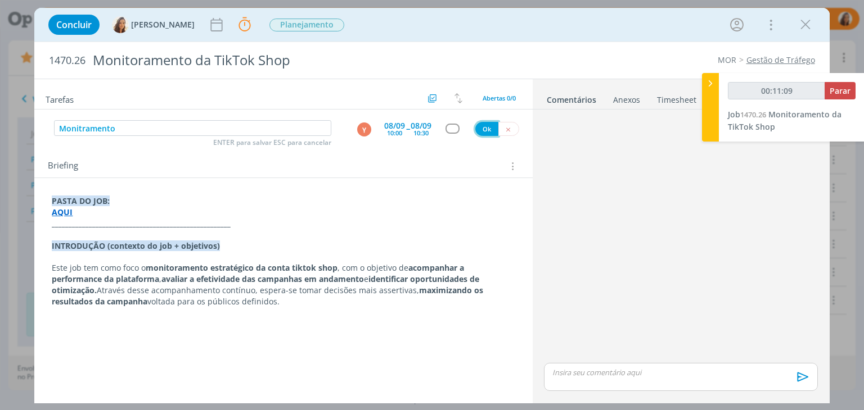
type input "00:11:10"
click at [485, 128] on button "Ok" at bounding box center [486, 129] width 23 height 14
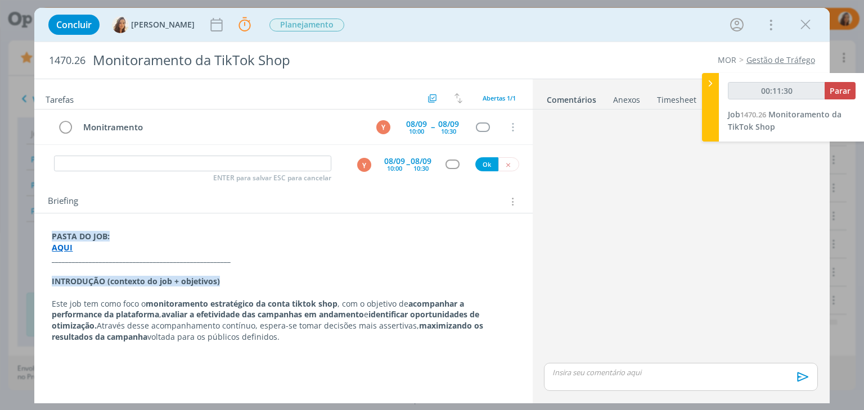
drag, startPoint x: 242, startPoint y: 341, endPoint x: 37, endPoint y: 300, distance: 209.3
click at [37, 300] on div "PASTA DO JOB: AQUI _____________________________________________________ INTROD…" at bounding box center [283, 288] width 498 height 149
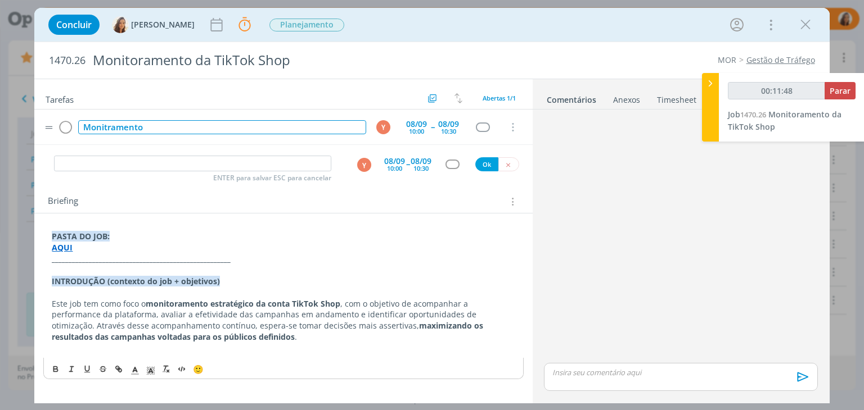
click at [137, 125] on div "Monitramento" at bounding box center [221, 127] width 287 height 14
copy div "Monitramento"
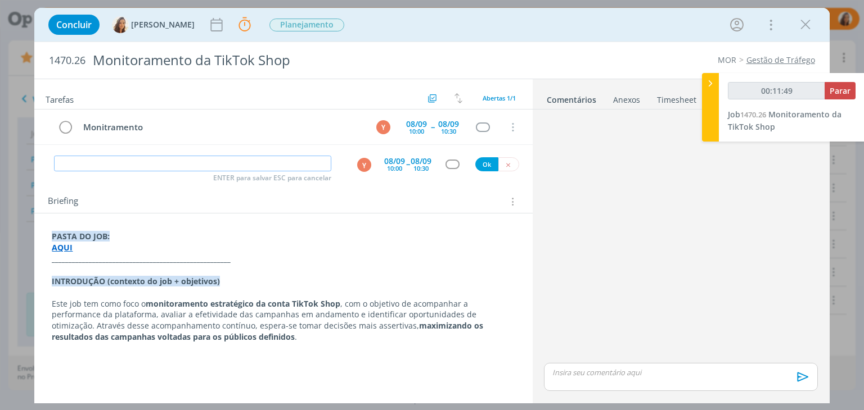
click at [142, 160] on input "dialog" at bounding box center [192, 164] width 277 height 16
type input "00:11:50"
paste input "Monitramento"
type input "Monitramento"
type input "00:11:51"
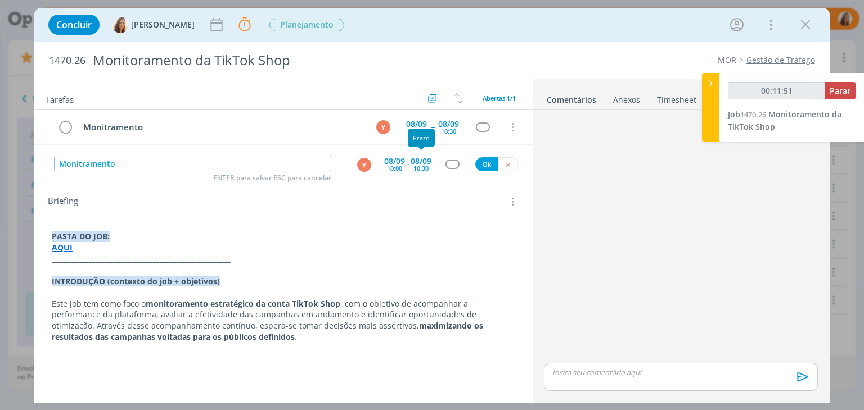
type input "Monitramento"
click at [412, 160] on div "08/09" at bounding box center [420, 161] width 21 height 8
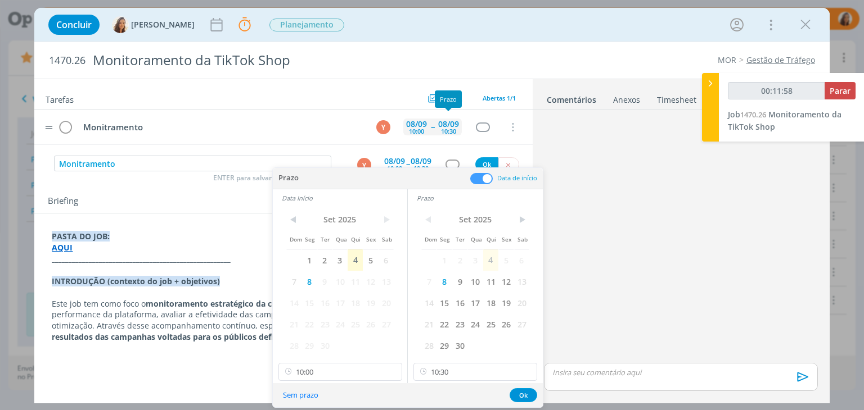
click at [450, 120] on div "08/09" at bounding box center [448, 124] width 21 height 8
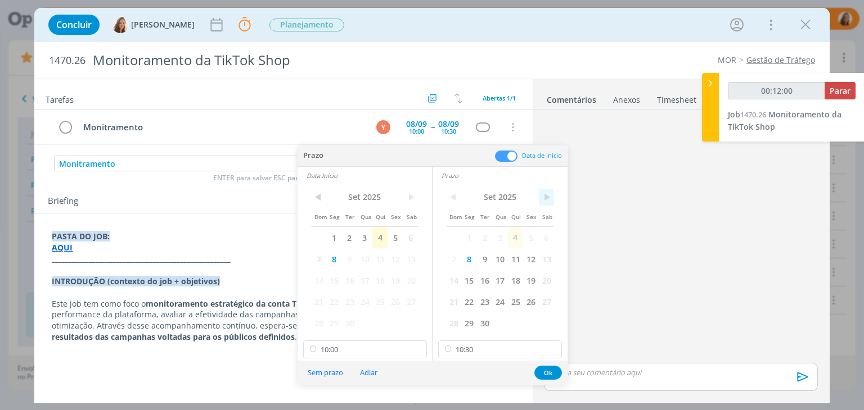
click at [552, 198] on span ">" at bounding box center [546, 197] width 15 height 17
click at [500, 238] on span "1" at bounding box center [499, 237] width 15 height 21
click at [417, 194] on span ">" at bounding box center [410, 197] width 15 height 17
click at [368, 235] on span "1" at bounding box center [364, 237] width 15 height 21
click at [548, 368] on button "Ok" at bounding box center [548, 373] width 28 height 14
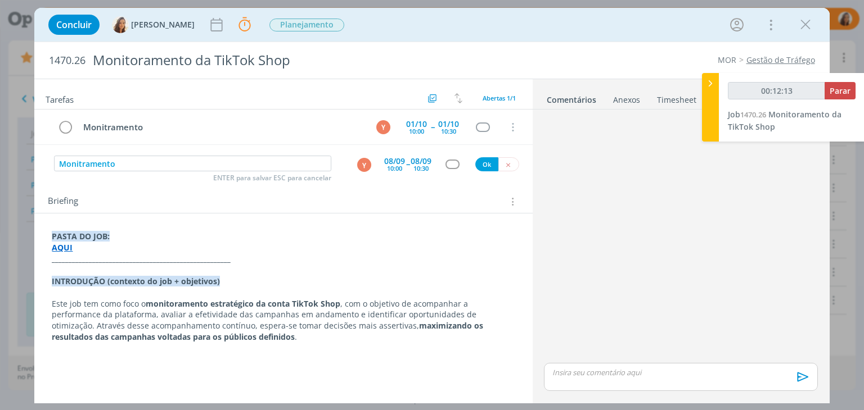
click at [403, 167] on div "08/09 10:00" at bounding box center [394, 164] width 21 height 20
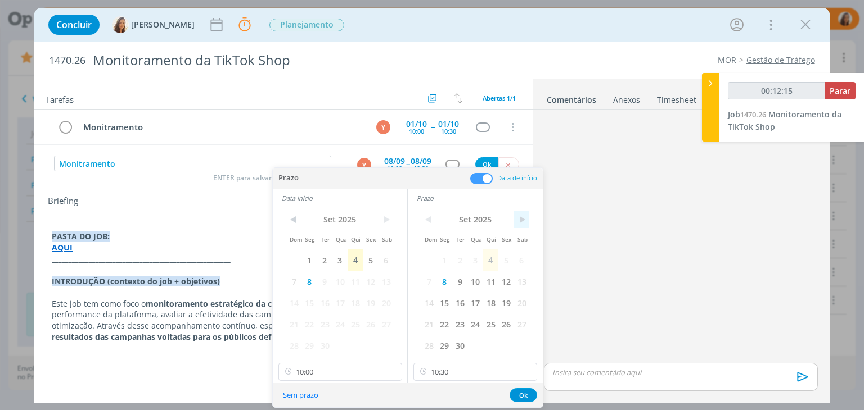
click at [522, 220] on span ">" at bounding box center [521, 219] width 15 height 17
click at [444, 277] on span "6" at bounding box center [443, 281] width 15 height 21
click at [387, 218] on span ">" at bounding box center [385, 219] width 15 height 17
click at [456, 281] on span "7" at bounding box center [459, 281] width 15 height 21
click at [331, 280] on span "7" at bounding box center [324, 281] width 15 height 21
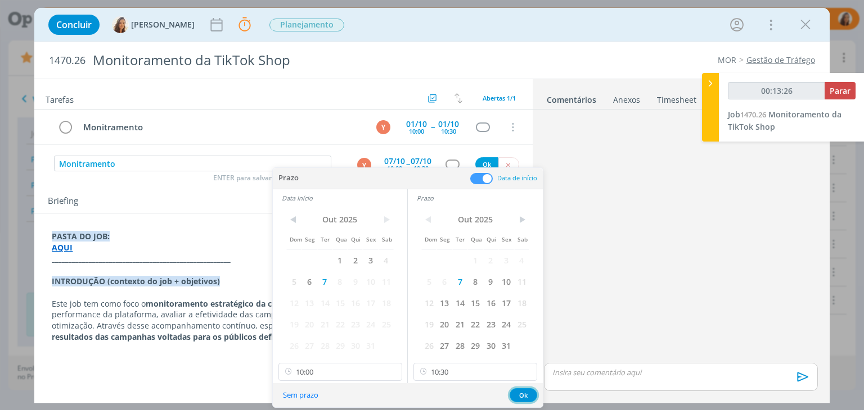
click at [526, 392] on button "Ok" at bounding box center [523, 396] width 28 height 14
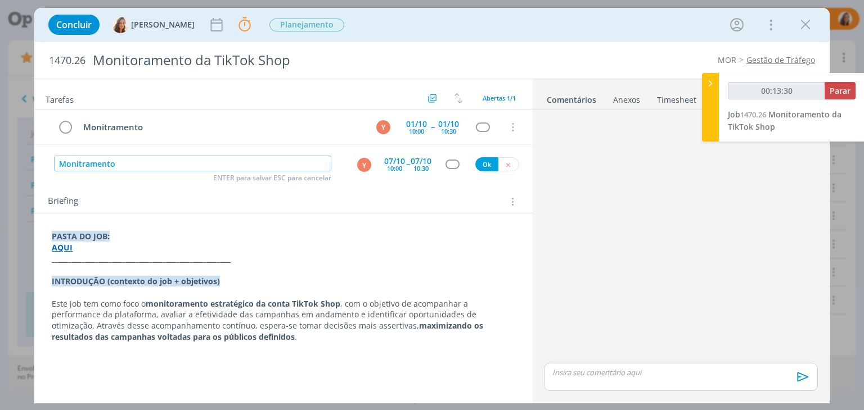
click at [225, 166] on input "Monitramento" at bounding box center [192, 164] width 277 height 16
click at [480, 165] on button "Ok" at bounding box center [486, 164] width 23 height 14
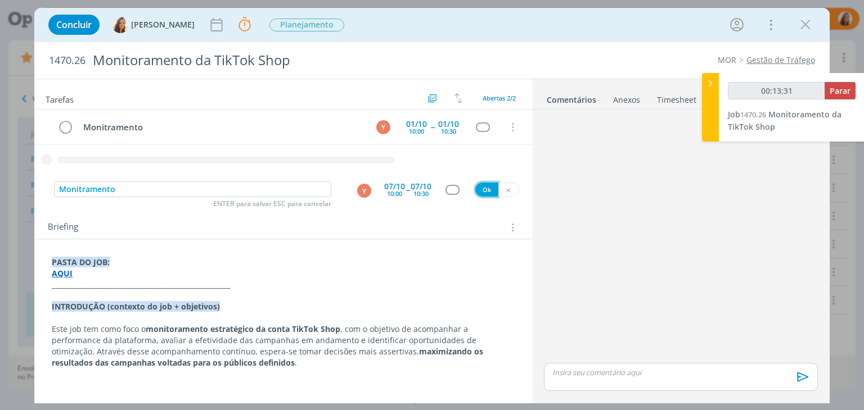
type input "00:13:32"
paste input "Monitramento"
type input "Monitramento"
type input "00:13:33"
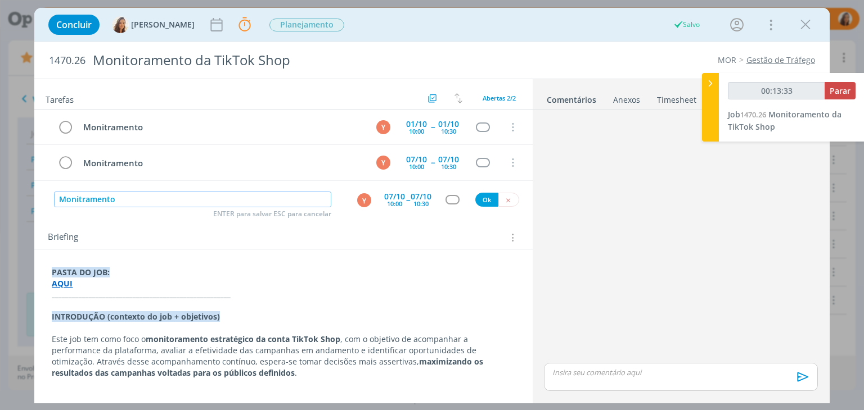
type input "Monitramento"
click at [408, 196] on span "--" at bounding box center [407, 200] width 3 height 11
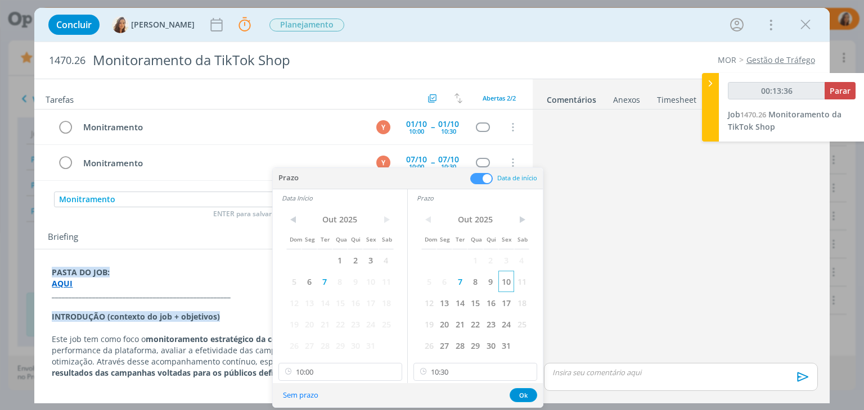
click at [508, 283] on span "10" at bounding box center [505, 281] width 15 height 21
click at [368, 284] on span "10" at bounding box center [370, 281] width 15 height 21
click at [520, 396] on button "Ok" at bounding box center [523, 396] width 28 height 14
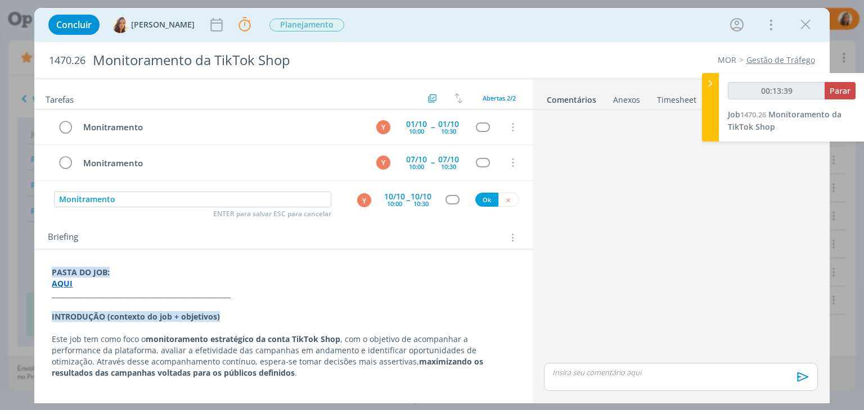
type input "00:13:40"
click at [490, 200] on button "Ok" at bounding box center [486, 200] width 23 height 14
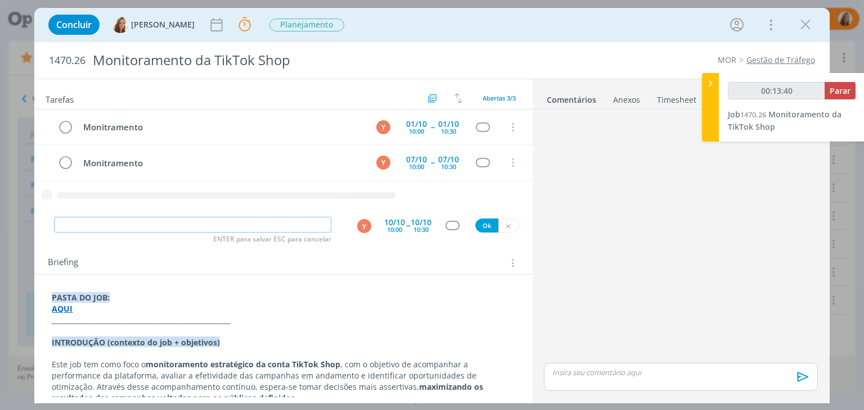
paste input "Monitramento"
type input "Monitramento"
type input "00:13:41"
type input "Monitramento"
click at [390, 223] on div "10/10" at bounding box center [394, 223] width 21 height 8
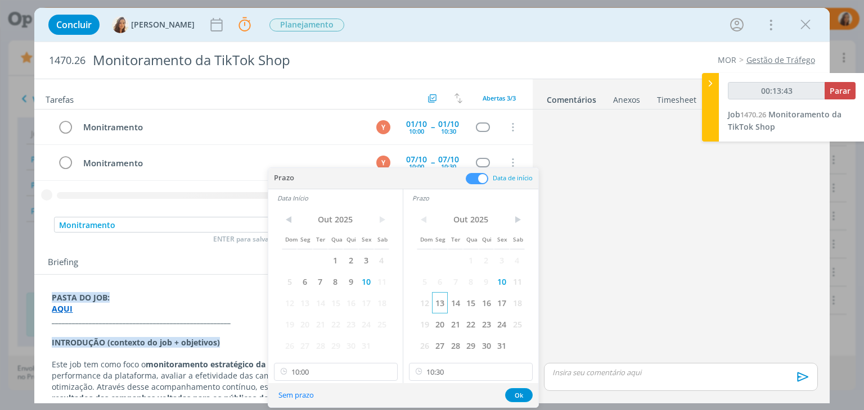
click at [440, 300] on span "13" at bounding box center [439, 302] width 15 height 21
click at [309, 304] on span "13" at bounding box center [304, 302] width 15 height 21
click at [522, 392] on button "Ok" at bounding box center [519, 396] width 28 height 14
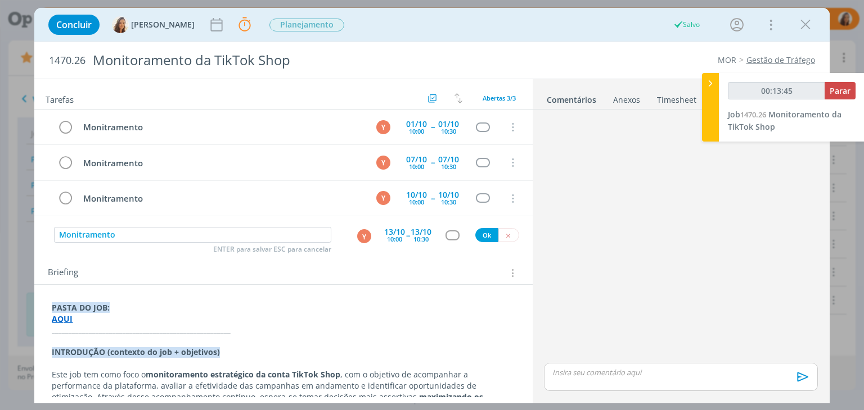
type input "00:13:46"
click at [488, 228] on button "Ok" at bounding box center [486, 235] width 23 height 14
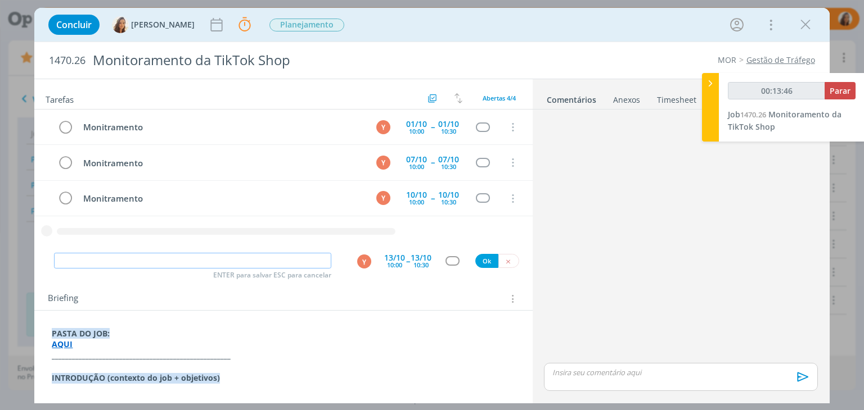
paste input "Monitramento"
type input "Monitramento"
type input "00:13:47"
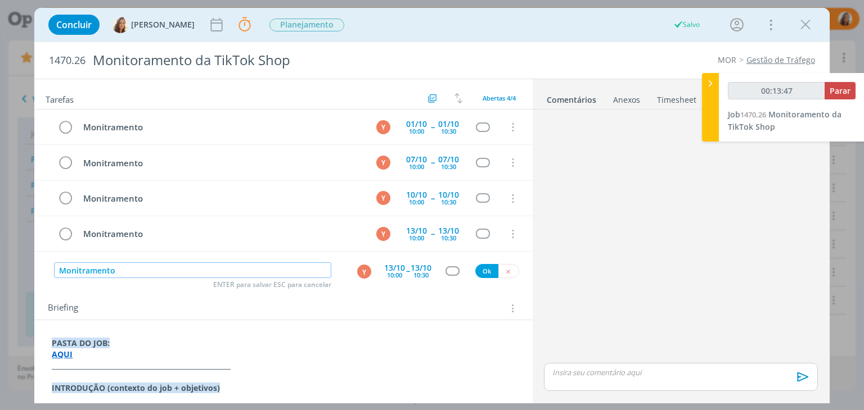
type input "Monitramento"
click at [389, 272] on div "10:00" at bounding box center [394, 275] width 15 height 6
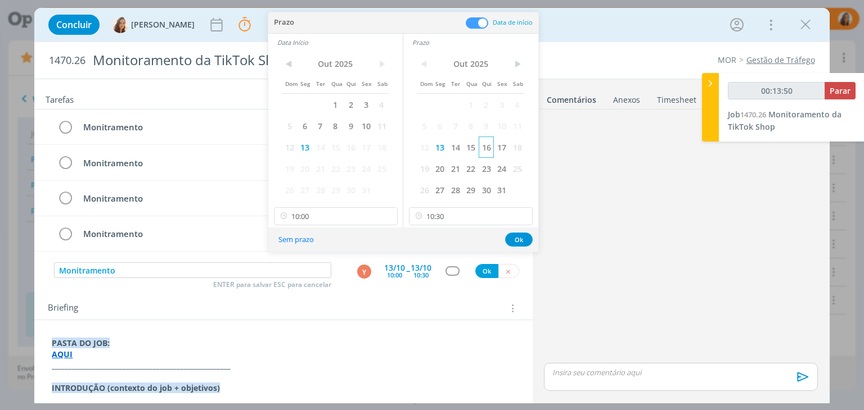
click at [487, 148] on span "16" at bounding box center [486, 147] width 15 height 21
click at [355, 146] on span "16" at bounding box center [350, 147] width 15 height 21
click at [515, 240] on button "Ok" at bounding box center [519, 240] width 28 height 14
type input "00:13:52"
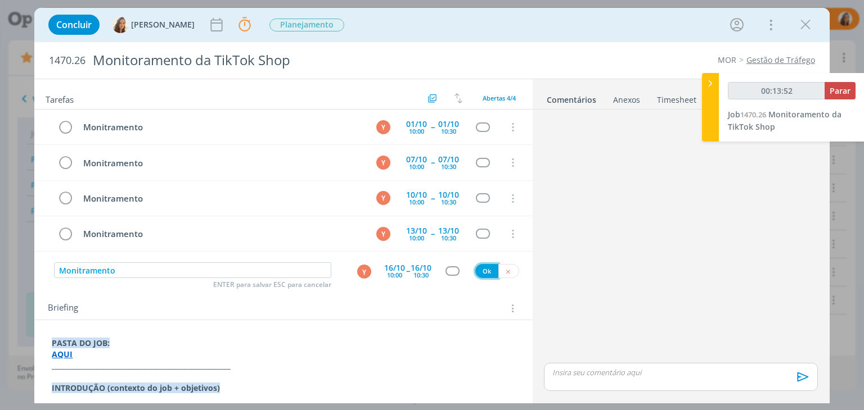
click at [482, 270] on button "Ok" at bounding box center [486, 271] width 23 height 14
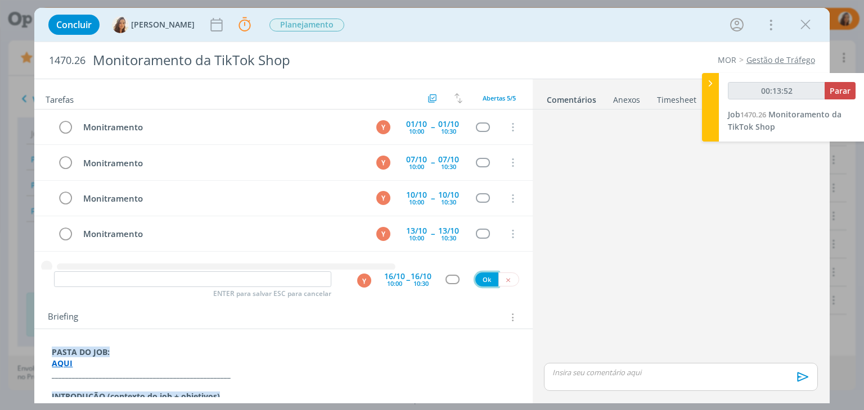
scroll to position [15, 0]
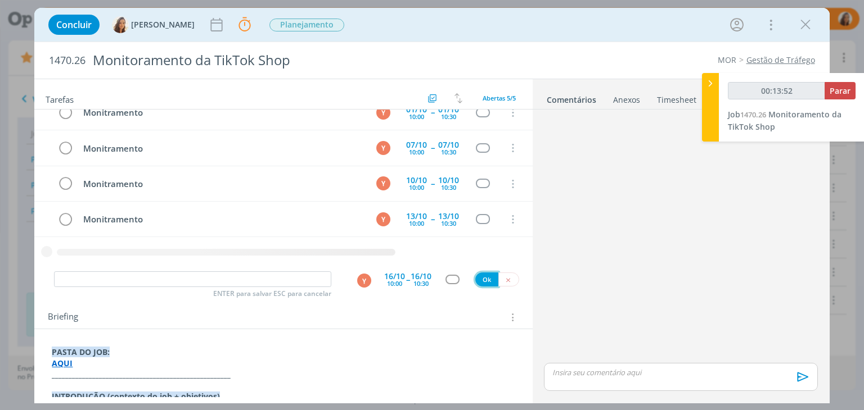
type input "00:13:53"
paste input "Monitramento"
type input "Monitramento"
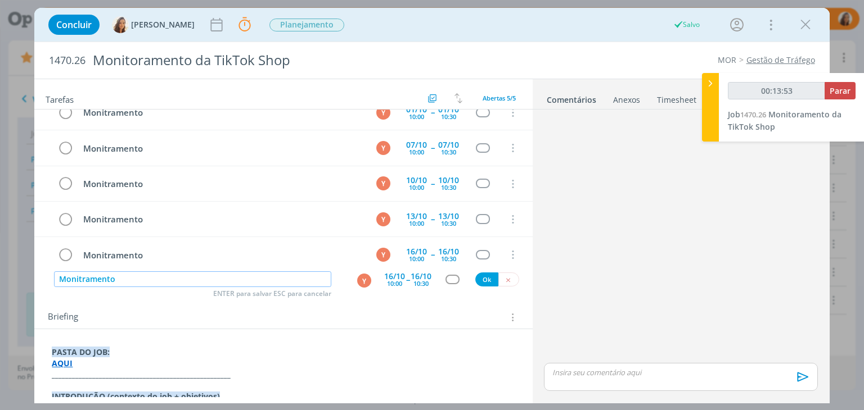
scroll to position [0, 0]
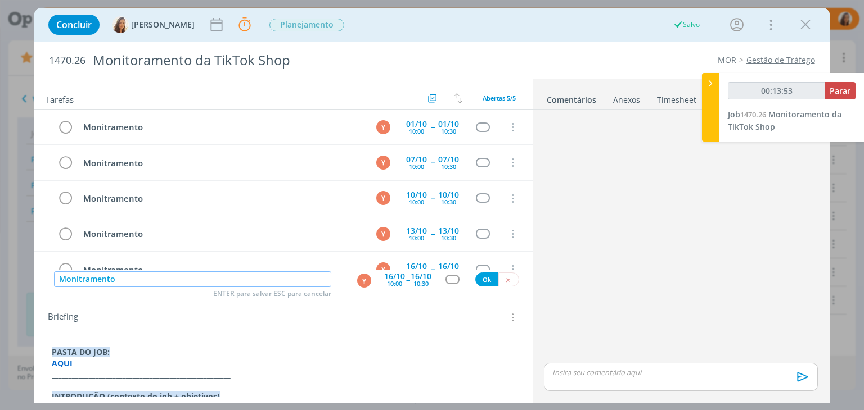
type input "00:13:54"
type input "Monitramento"
click at [396, 281] on div "10:00" at bounding box center [394, 284] width 15 height 6
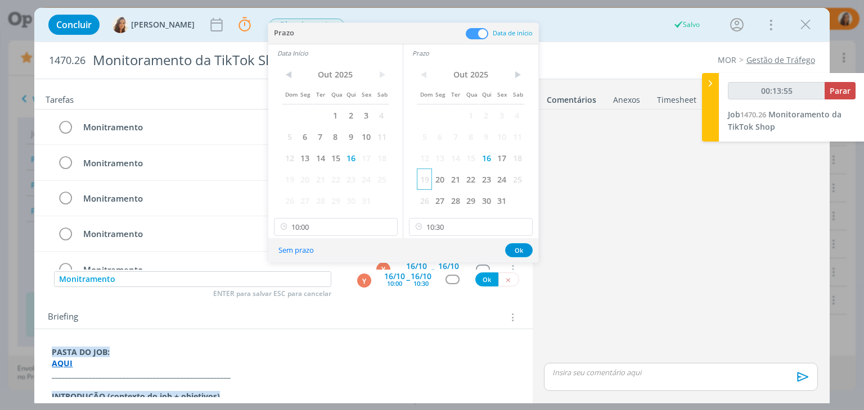
click at [430, 175] on span "19" at bounding box center [424, 179] width 15 height 21
click at [435, 175] on span "20" at bounding box center [439, 179] width 15 height 21
click at [310, 183] on span "20" at bounding box center [304, 179] width 15 height 21
drag, startPoint x: 516, startPoint y: 249, endPoint x: 502, endPoint y: 259, distance: 17.2
click at [515, 249] on button "Ok" at bounding box center [519, 250] width 28 height 14
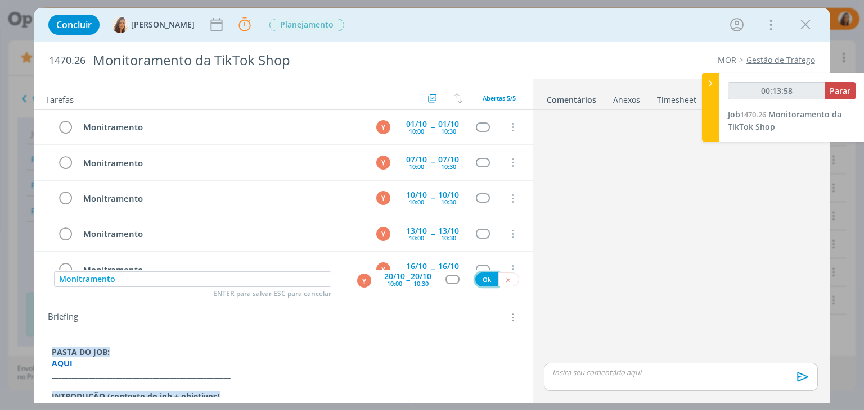
click at [486, 279] on button "Ok" at bounding box center [486, 280] width 23 height 14
type input "00:13:59"
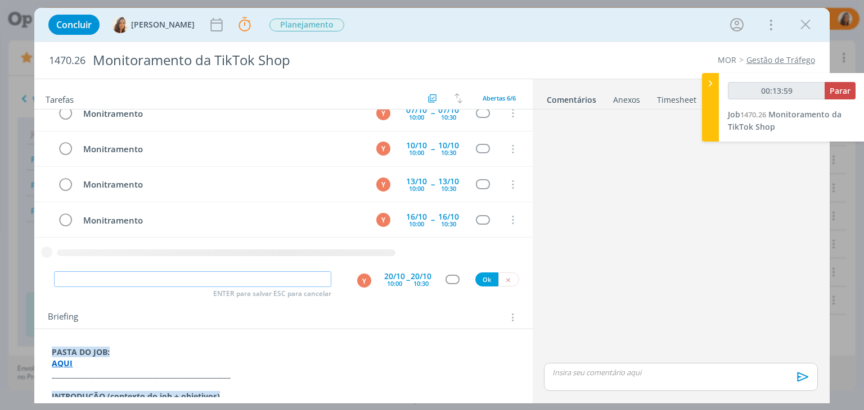
paste input "Monitramento"
type input "Monitramento"
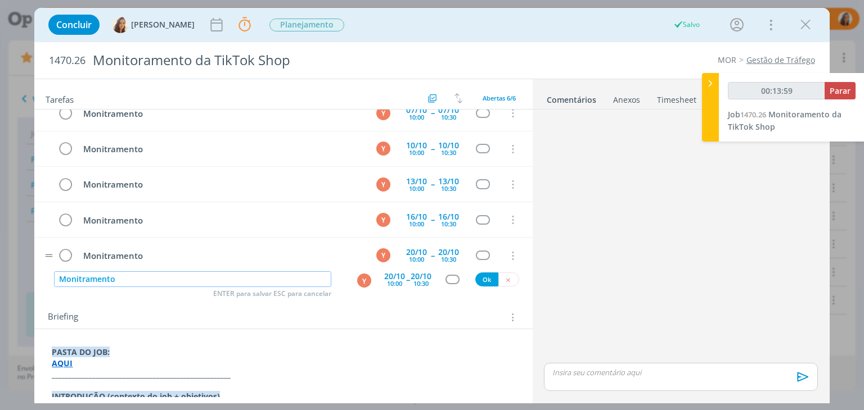
type input "00:14:00"
type input "Monitramento"
click at [398, 273] on div "20/10" at bounding box center [394, 277] width 21 height 8
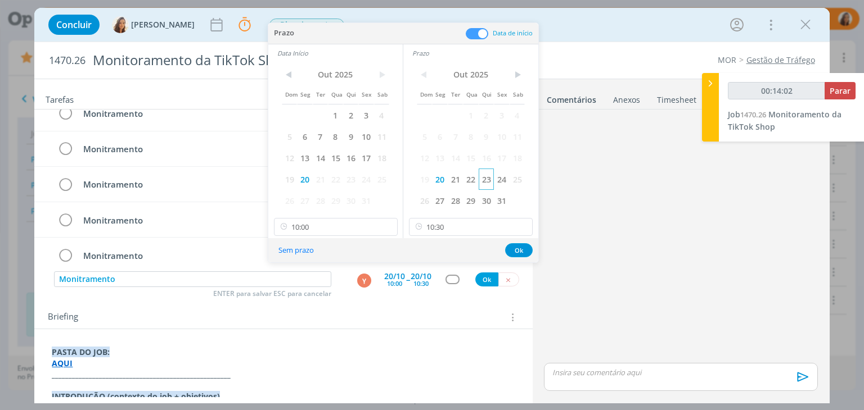
click at [488, 178] on span "23" at bounding box center [486, 179] width 15 height 21
click at [344, 178] on span "23" at bounding box center [350, 179] width 15 height 21
click at [517, 251] on button "Ok" at bounding box center [519, 250] width 28 height 14
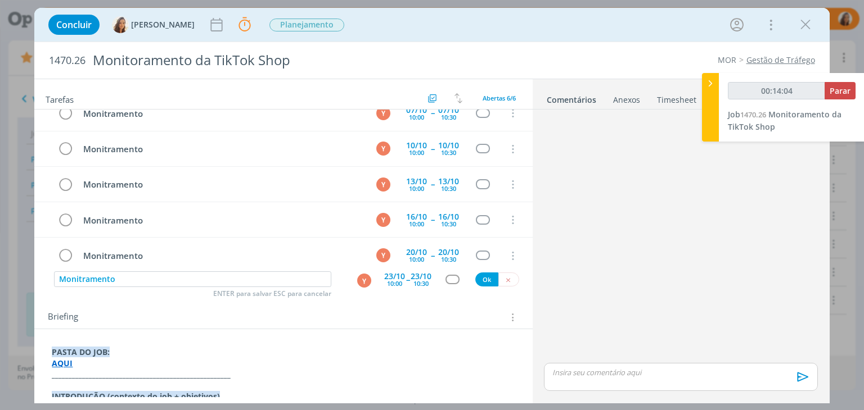
type input "00:14:05"
click at [488, 279] on button "Ok" at bounding box center [486, 280] width 23 height 14
paste input "Monitramento"
type input "Monitramento"
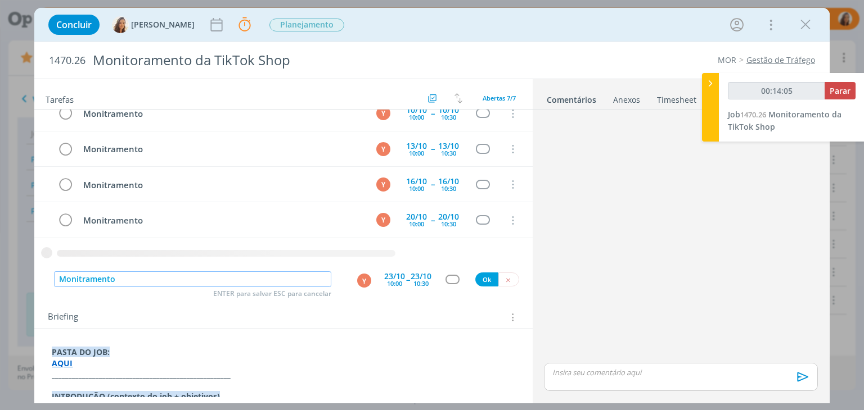
type input "00:14:06"
type input "Monitramento"
click at [394, 278] on div "23/10" at bounding box center [394, 277] width 21 height 8
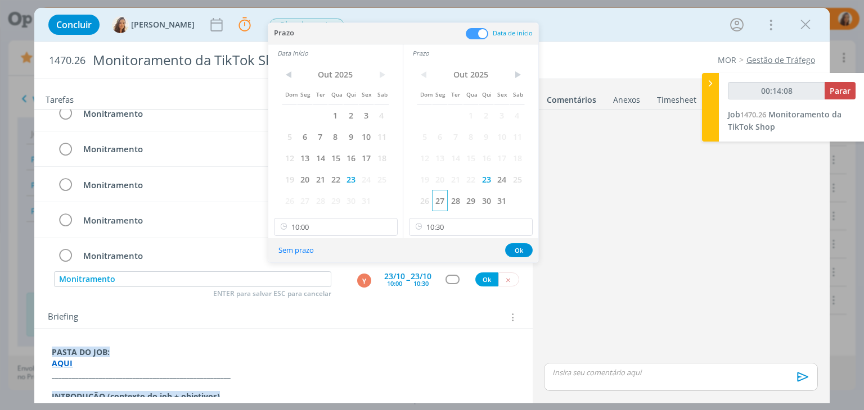
click at [446, 204] on span "27" at bounding box center [439, 200] width 15 height 21
click at [308, 198] on span "27" at bounding box center [304, 200] width 15 height 21
click at [514, 247] on button "Ok" at bounding box center [519, 250] width 28 height 14
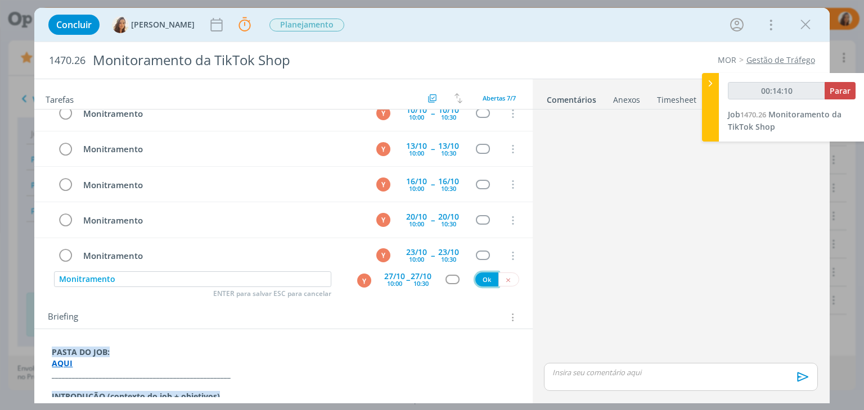
click at [483, 278] on button "Ok" at bounding box center [486, 280] width 23 height 14
type input "00:14:11"
paste input "Monitramento"
type input "Monitramento"
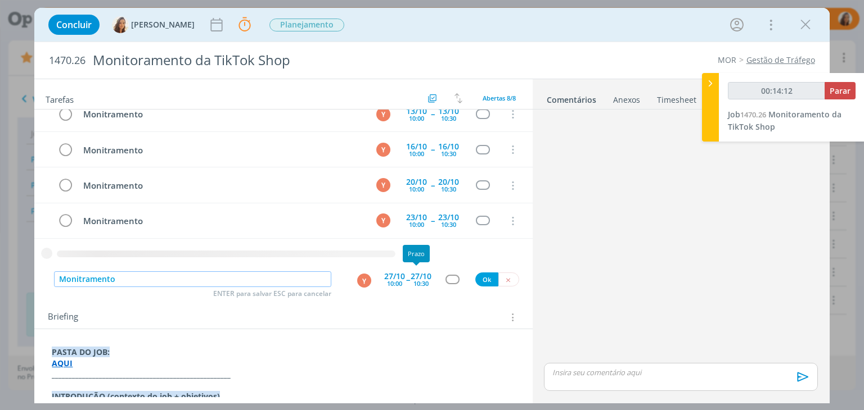
type input "00:14:13"
type input "Monitramento"
click at [413, 281] on div "10:30" at bounding box center [420, 284] width 15 height 6
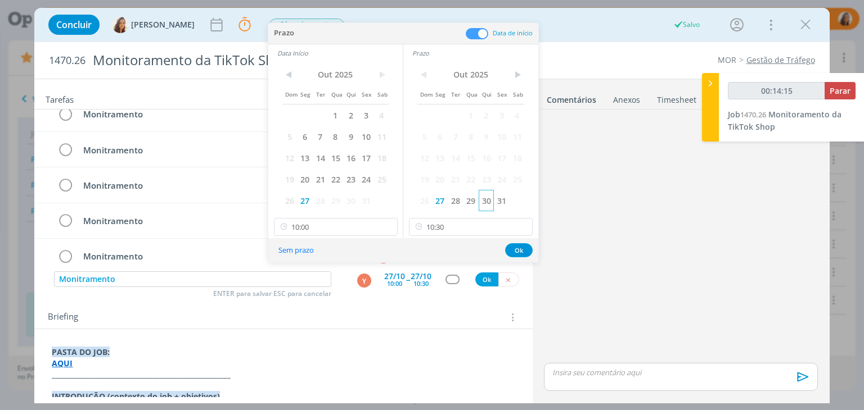
click at [485, 201] on span "30" at bounding box center [486, 200] width 15 height 21
click at [356, 201] on span "30" at bounding box center [350, 200] width 15 height 21
click at [518, 249] on button "Ok" at bounding box center [519, 250] width 28 height 14
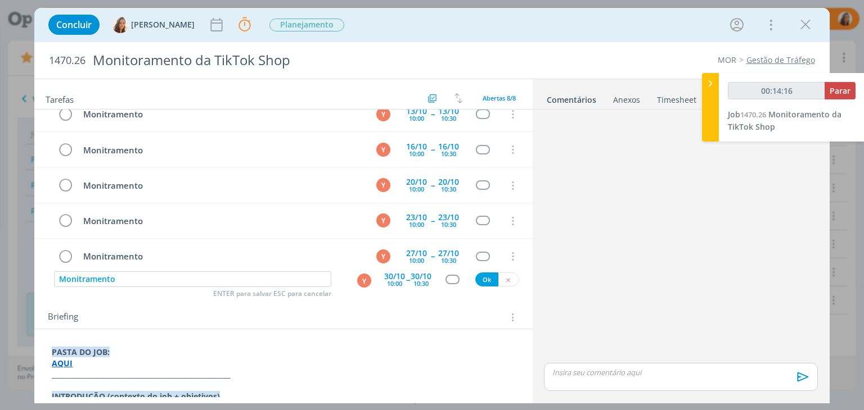
type input "00:14:17"
click at [480, 279] on button "Ok" at bounding box center [486, 280] width 23 height 14
type input "00:14:18"
paste input "Monitramento"
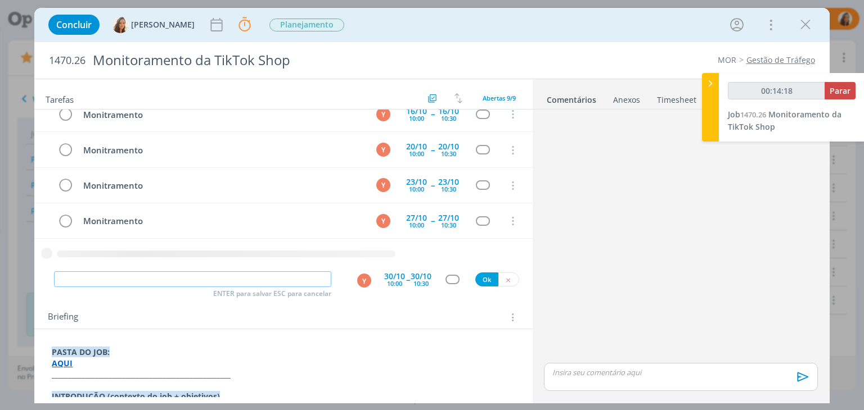
type input "Monitramento"
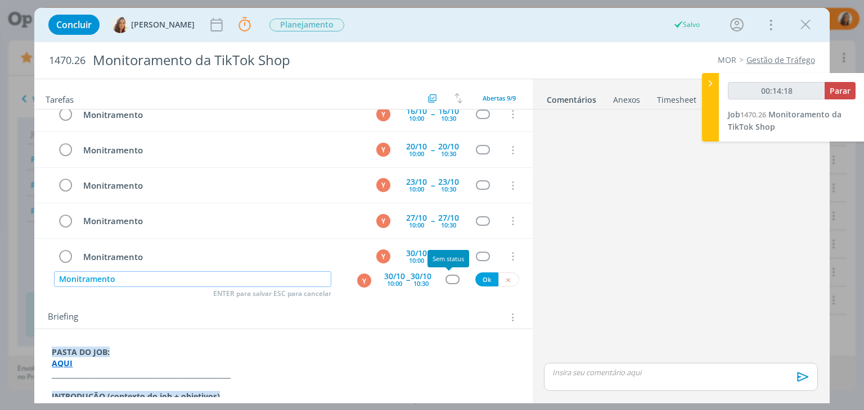
type input "00:14:19"
type input "Monitramento"
click at [397, 281] on div "10:00" at bounding box center [394, 284] width 15 height 6
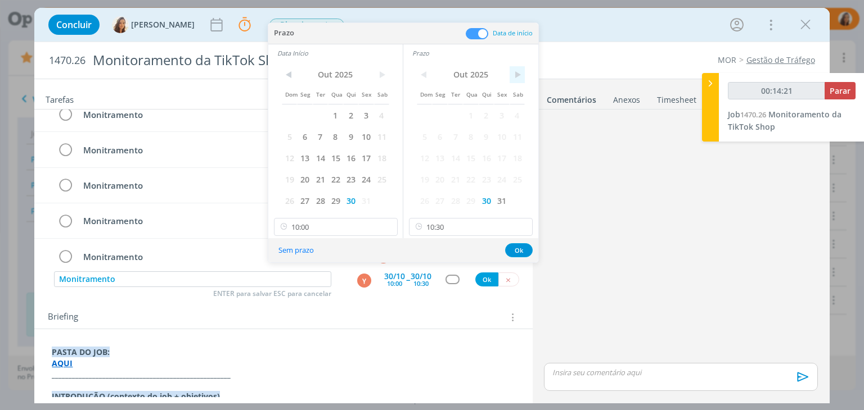
click at [515, 72] on span ">" at bounding box center [516, 74] width 15 height 17
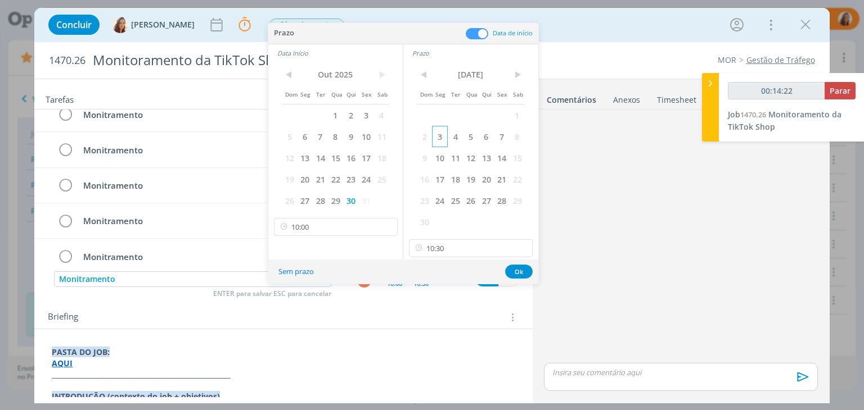
click at [442, 138] on span "3" at bounding box center [439, 136] width 15 height 21
click at [380, 80] on span ">" at bounding box center [381, 74] width 15 height 17
click at [305, 136] on span "3" at bounding box center [304, 136] width 15 height 21
click at [522, 268] on button "Ok" at bounding box center [519, 272] width 28 height 14
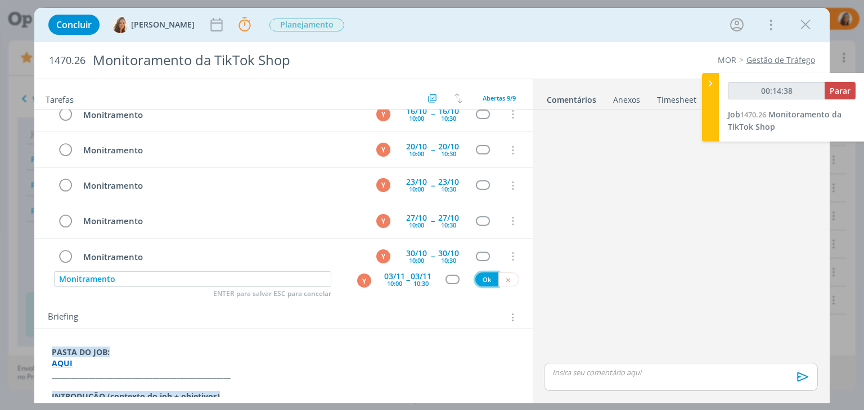
click at [475, 276] on button "Ok" at bounding box center [486, 280] width 23 height 14
type input "00:14:39"
type input "00:14:40"
paste input "Monitramento"
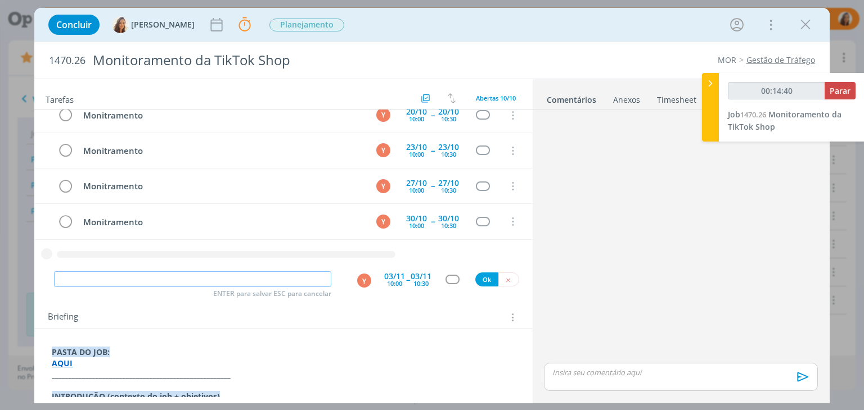
type input "Monitramento"
type input "00:14:41"
type input "Monitramento"
click at [387, 283] on div "10:00" at bounding box center [394, 284] width 15 height 6
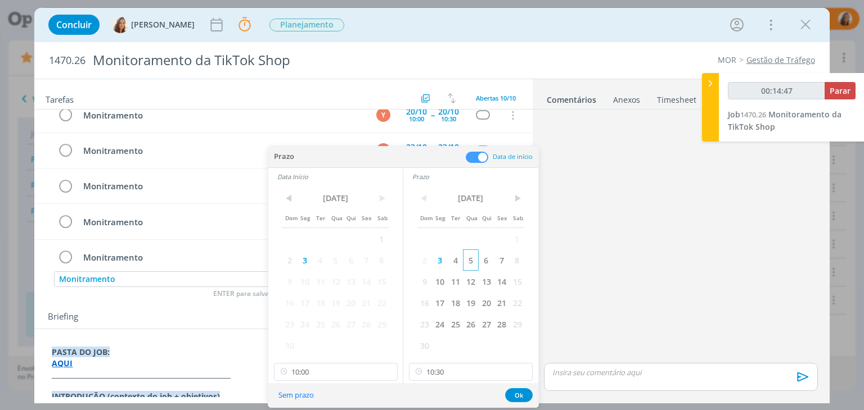
click at [464, 265] on span "5" at bounding box center [470, 260] width 15 height 21
click at [342, 257] on span "5" at bounding box center [335, 260] width 15 height 21
click at [515, 392] on button "Ok" at bounding box center [519, 396] width 28 height 14
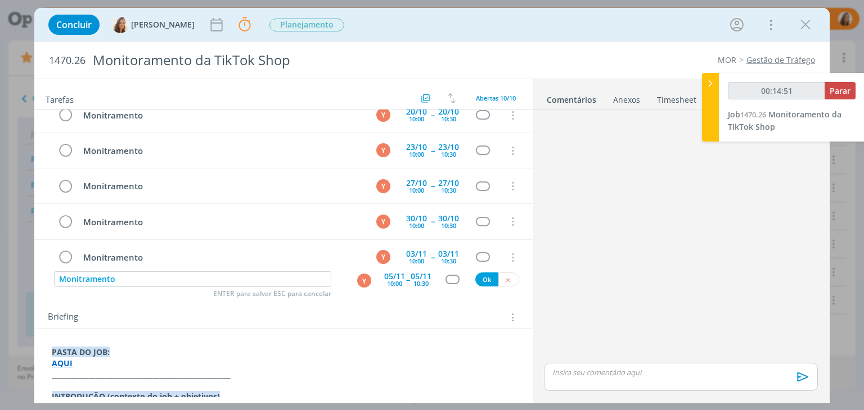
type input "00:14:52"
click at [480, 284] on button "Ok" at bounding box center [486, 280] width 23 height 14
type input "00:14:53"
paste input "Monitramento"
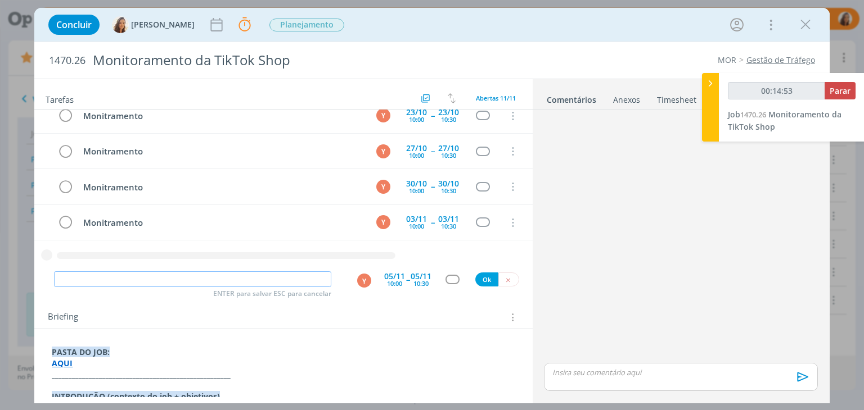
type input "Monitramento"
type input "00:14:54"
type input "Monitramento"
click at [416, 281] on div "10:30" at bounding box center [420, 284] width 15 height 6
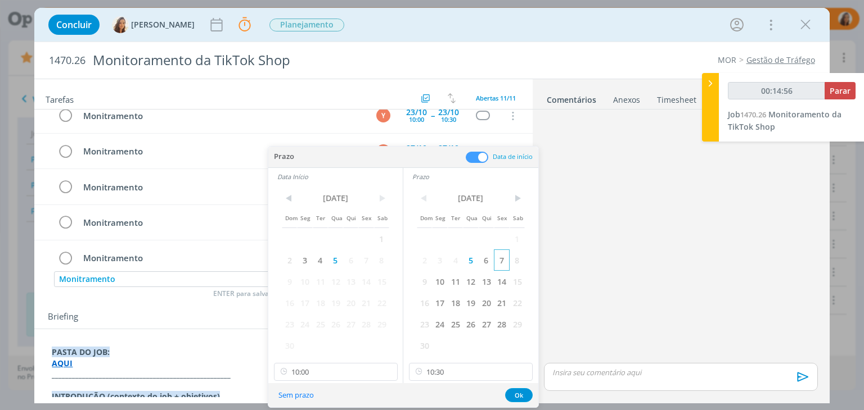
click at [499, 260] on span "7" at bounding box center [501, 260] width 15 height 21
click at [361, 259] on span "7" at bounding box center [365, 260] width 15 height 21
click at [508, 387] on div "Sem prazo Ok" at bounding box center [403, 395] width 270 height 24
click at [509, 394] on button "Ok" at bounding box center [519, 396] width 28 height 14
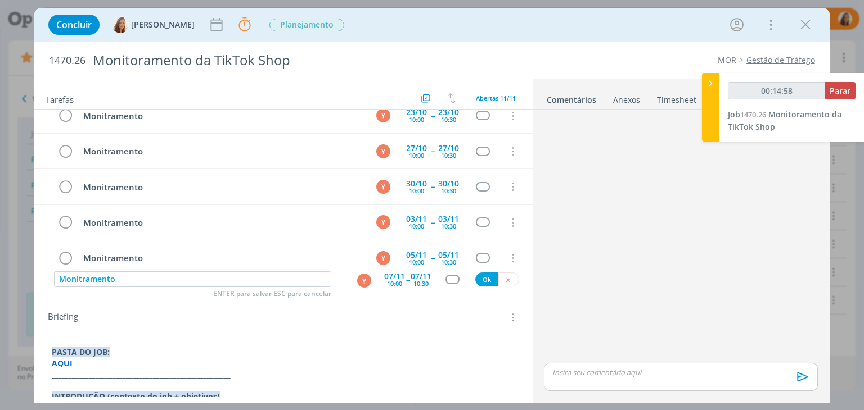
type input "00:14:59"
click at [486, 283] on button "Ok" at bounding box center [486, 280] width 23 height 14
type input "00:15:00"
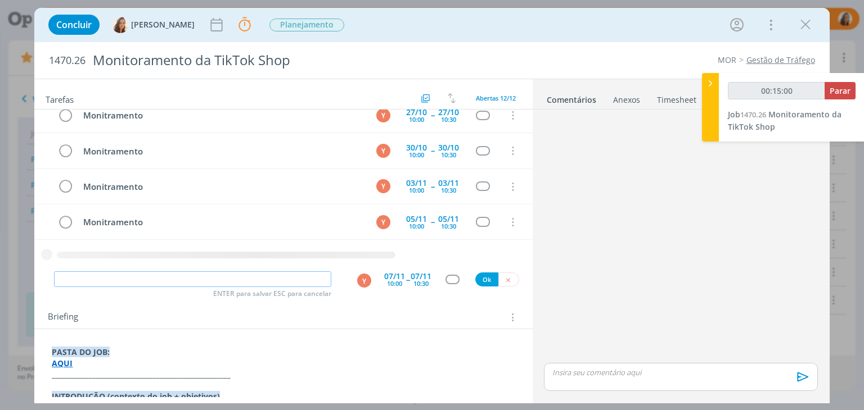
paste input "Monitramento"
type input "Monitramento"
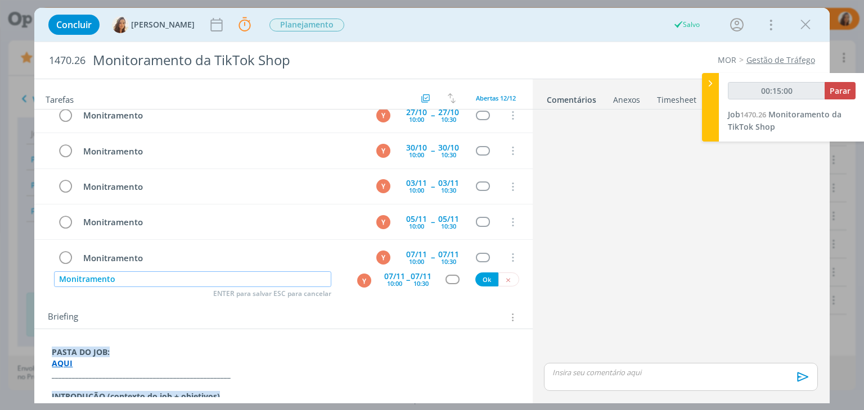
type input "00:15:01"
type input "Monitramento"
click at [415, 278] on div "07/11" at bounding box center [420, 277] width 21 height 8
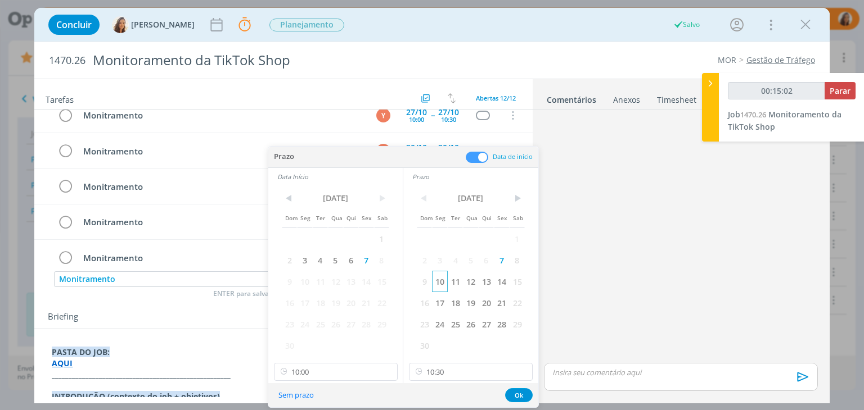
click at [439, 283] on span "10" at bounding box center [439, 281] width 15 height 21
click at [307, 281] on span "10" at bounding box center [304, 281] width 15 height 21
click at [511, 389] on button "Ok" at bounding box center [519, 396] width 28 height 14
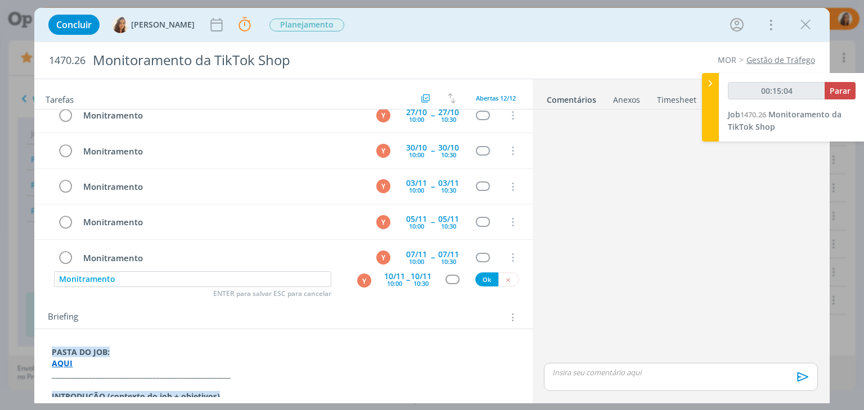
type input "00:15:05"
click at [485, 282] on button "Ok" at bounding box center [486, 280] width 23 height 14
type input "00:15:06"
paste input "Monitramento"
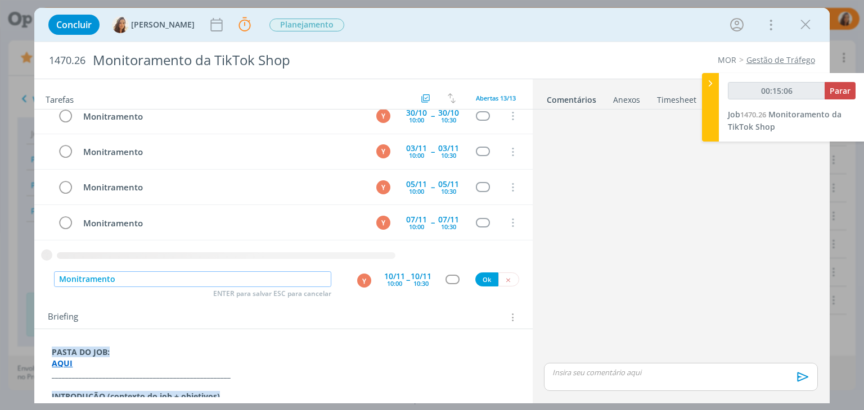
type input "Monitramento"
click at [387, 282] on div "10:00" at bounding box center [394, 284] width 15 height 6
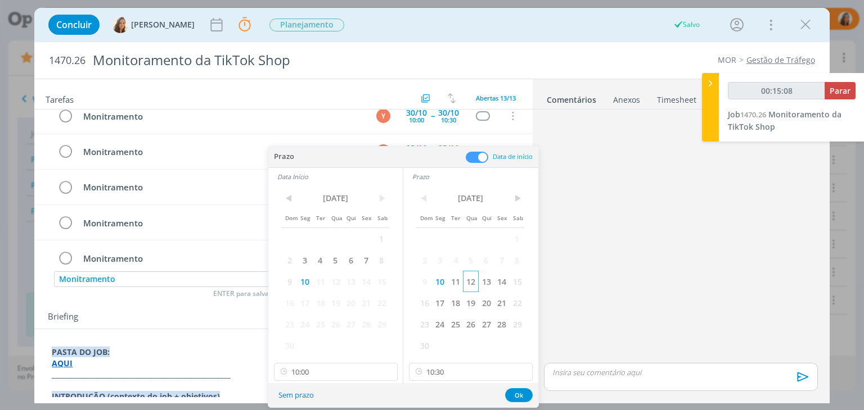
click at [471, 281] on span "12" at bounding box center [470, 281] width 15 height 21
click at [341, 281] on span "12" at bounding box center [335, 281] width 15 height 21
click at [520, 394] on button "Ok" at bounding box center [519, 396] width 28 height 14
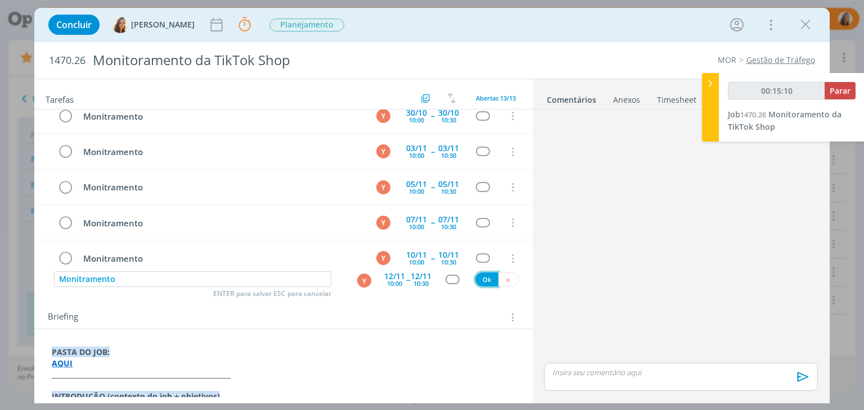
click at [476, 278] on button "Ok" at bounding box center [486, 280] width 23 height 14
type input "00:15:11"
paste input "Monitramento"
type input "00:15:13"
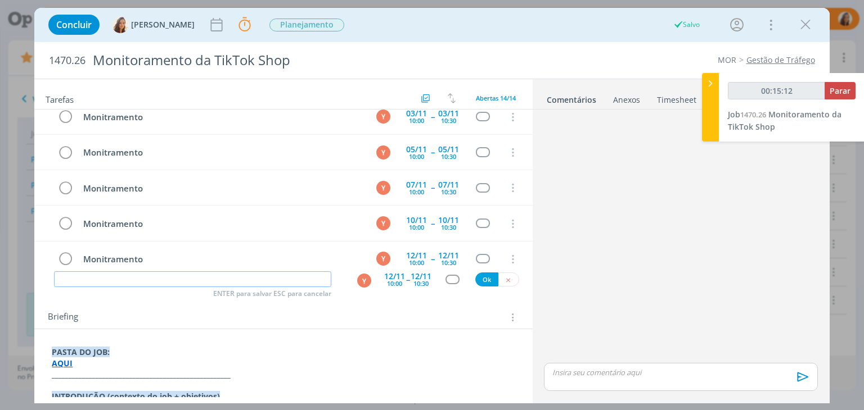
type input "Monitramento"
type input "00:15:14"
type input "Monitramento"
click at [422, 281] on div "10:30" at bounding box center [420, 284] width 15 height 6
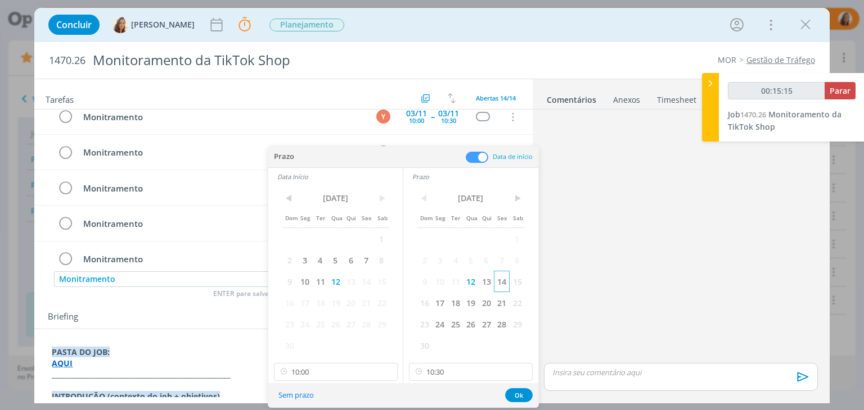
click at [503, 283] on span "14" at bounding box center [501, 281] width 15 height 21
click at [368, 280] on span "14" at bounding box center [365, 281] width 15 height 21
click at [522, 394] on button "Ok" at bounding box center [519, 396] width 28 height 14
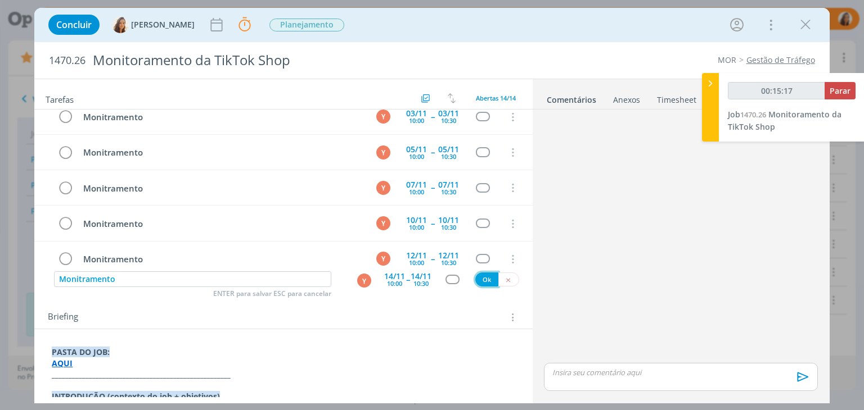
click at [484, 281] on button "Ok" at bounding box center [486, 280] width 23 height 14
type input "00:15:18"
paste input "Monitramento"
type input "Monitramento"
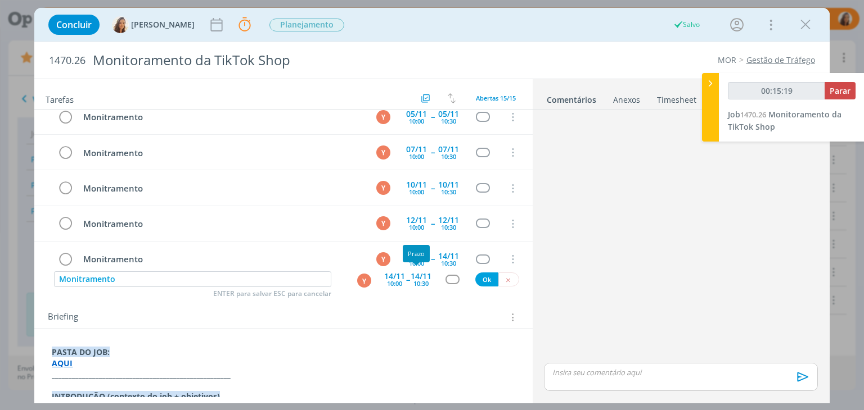
click at [415, 284] on div "10:30" at bounding box center [420, 284] width 15 height 6
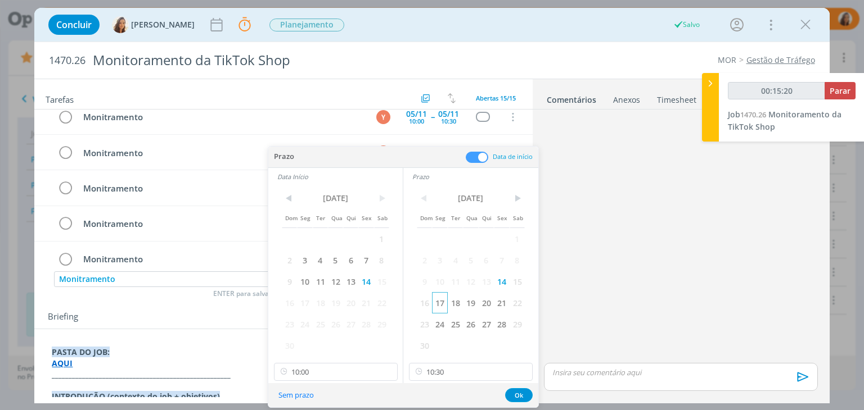
click at [439, 304] on span "17" at bounding box center [439, 302] width 15 height 21
click at [294, 303] on span "16" at bounding box center [289, 302] width 15 height 21
click at [301, 302] on span "17" at bounding box center [304, 302] width 15 height 21
click at [508, 394] on button "Ok" at bounding box center [519, 396] width 28 height 14
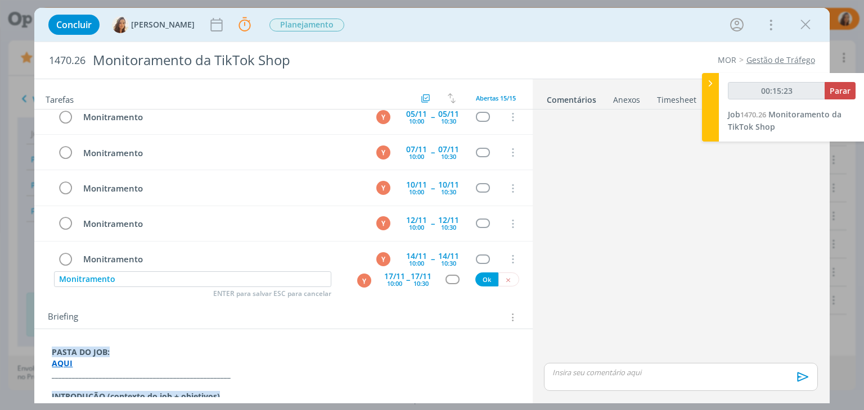
type input "00:15:24"
click at [481, 282] on button "Ok" at bounding box center [486, 280] width 23 height 14
paste input "Monitramento"
type input "Monitramento"
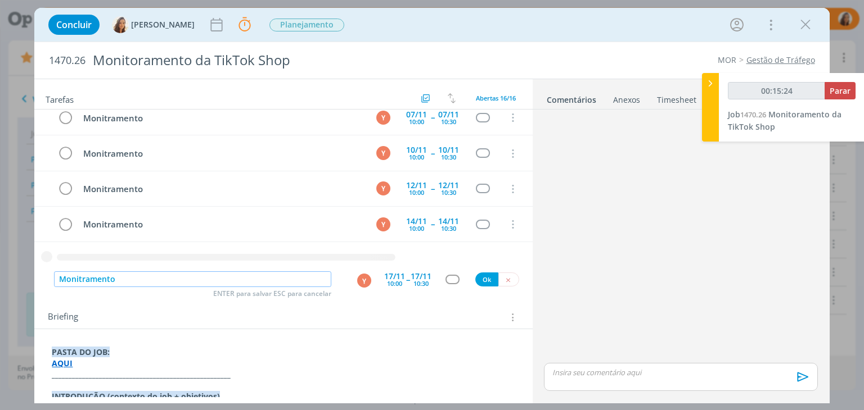
type input "00:15:25"
type input "Monitramento"
click at [418, 281] on div "10:30" at bounding box center [420, 284] width 15 height 6
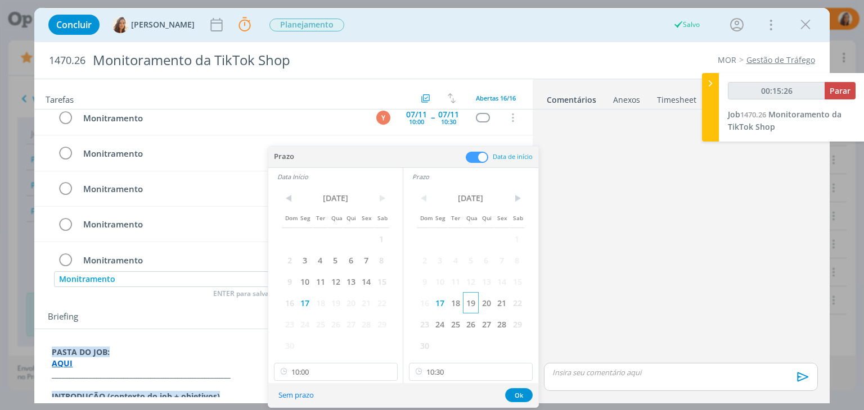
click at [476, 301] on span "19" at bounding box center [470, 302] width 15 height 21
click at [328, 299] on span "19" at bounding box center [335, 302] width 15 height 21
click at [515, 392] on button "Ok" at bounding box center [519, 396] width 28 height 14
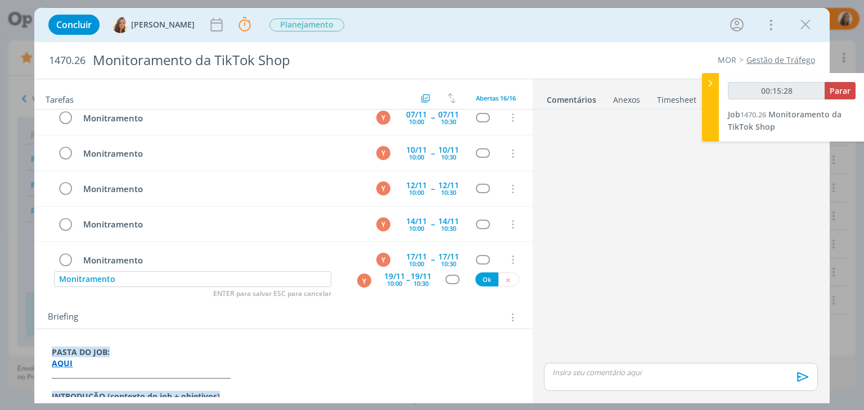
type input "00:15:29"
click at [484, 277] on button "Ok" at bounding box center [486, 280] width 23 height 14
paste input "Monitramento"
type input "Monitramento"
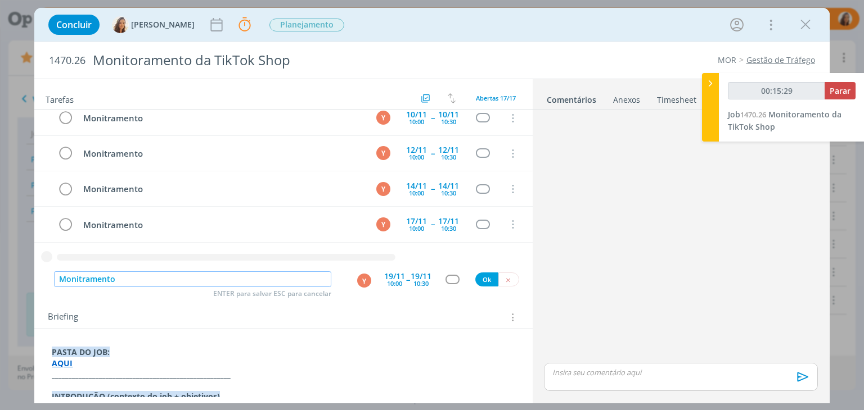
type input "00:15:30"
type input "Monitramento"
click at [420, 286] on div "10:30" at bounding box center [420, 284] width 15 height 6
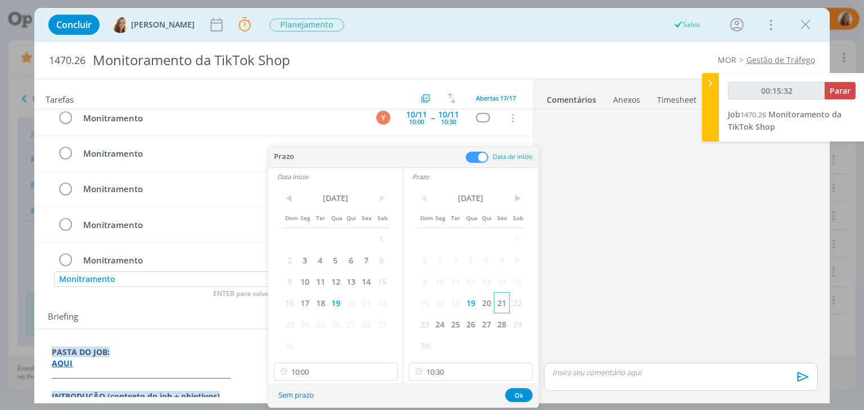
click at [499, 305] on span "21" at bounding box center [501, 302] width 15 height 21
click at [371, 304] on span "21" at bounding box center [365, 302] width 15 height 21
click at [526, 391] on button "Ok" at bounding box center [519, 396] width 28 height 14
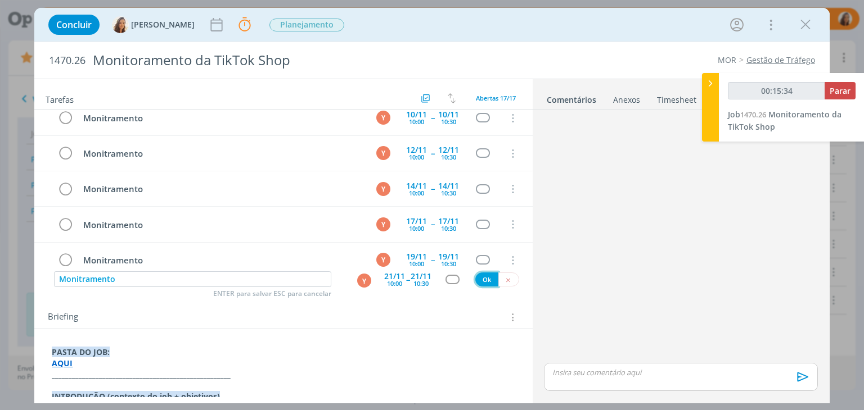
click at [484, 284] on button "Ok" at bounding box center [486, 280] width 23 height 14
type input "00:15:35"
click at [219, 278] on input "dialog" at bounding box center [192, 280] width 277 height 16
type input "00:15:37"
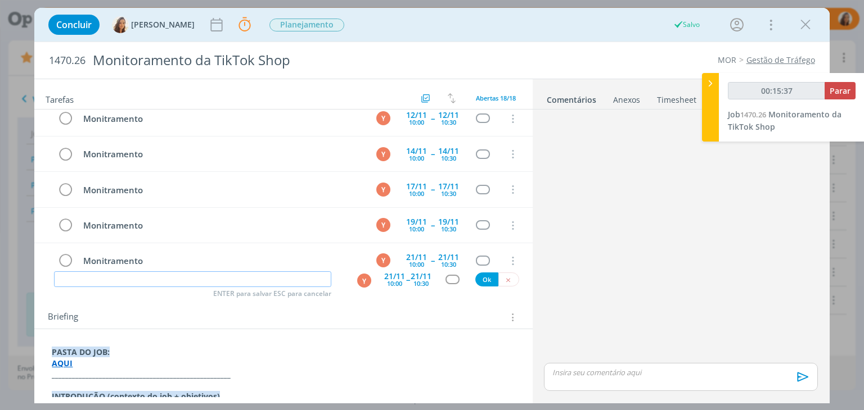
paste input "Monitramento"
type input "Monitramento"
type input "00:15:38"
type input "Monitramento"
click at [413, 282] on div "10:30" at bounding box center [420, 284] width 15 height 6
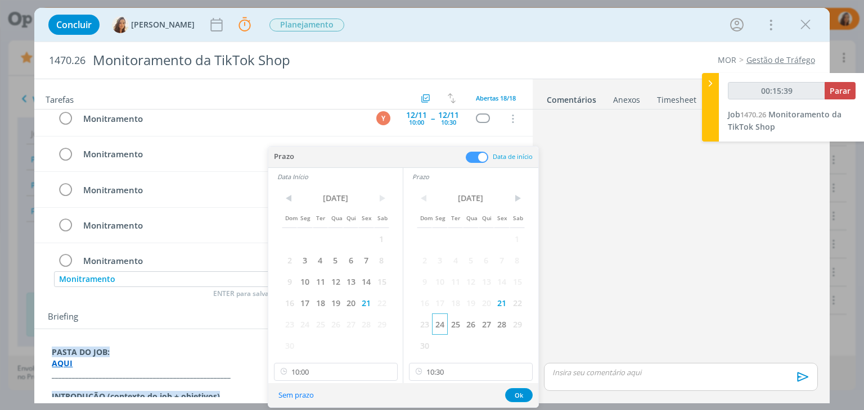
click at [441, 326] on span "24" at bounding box center [439, 324] width 15 height 21
click at [307, 327] on span "24" at bounding box center [304, 324] width 15 height 21
click at [526, 394] on button "Ok" at bounding box center [519, 396] width 28 height 14
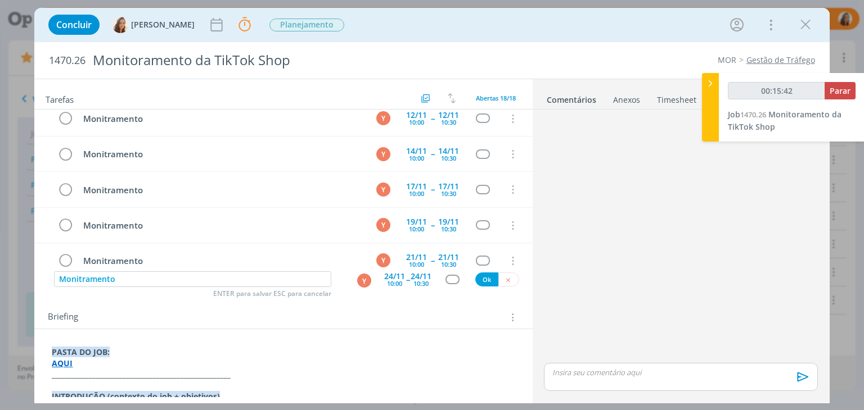
type input "00:15:43"
click at [487, 282] on button "Ok" at bounding box center [486, 280] width 23 height 14
type input "00:15:44"
paste input "Monitramento"
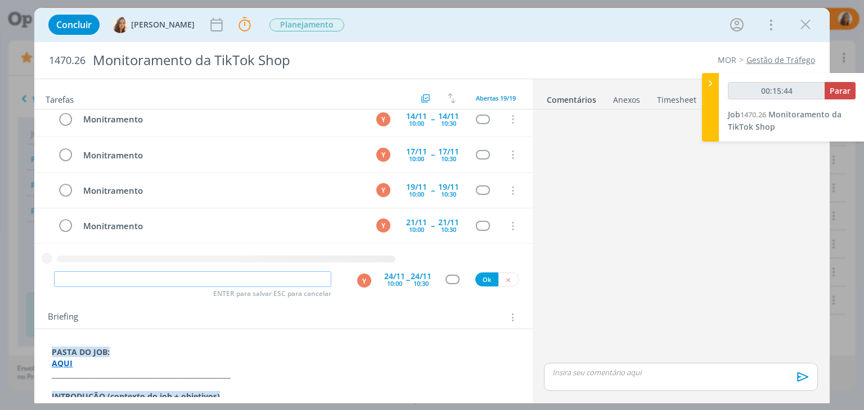
type input "Monitramento"
type input "00:15:45"
type input "Monitramento"
click at [418, 281] on div "10:30" at bounding box center [420, 284] width 15 height 6
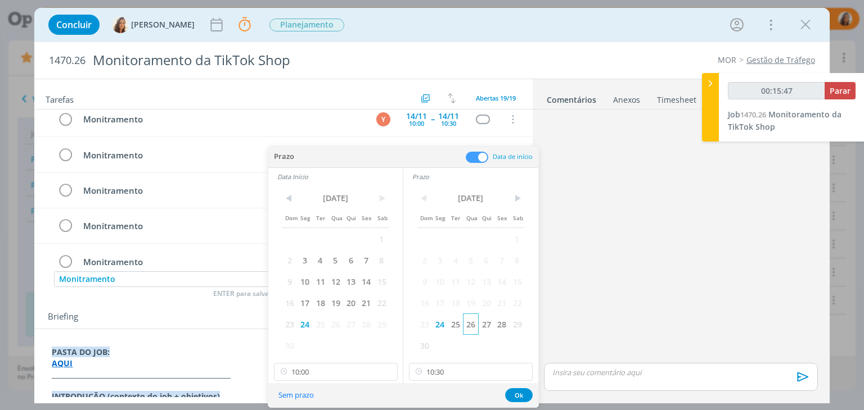
click at [472, 326] on span "26" at bounding box center [470, 324] width 15 height 21
click at [341, 324] on span "26" at bounding box center [335, 324] width 15 height 21
click at [519, 399] on button "Ok" at bounding box center [519, 396] width 28 height 14
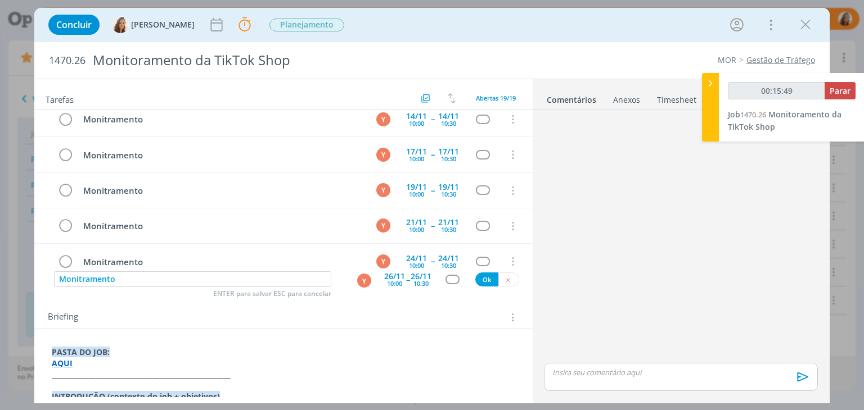
type input "00:15:50"
click at [483, 283] on button "Ok" at bounding box center [486, 280] width 23 height 14
type input "00:15:53"
paste input "Monitramento"
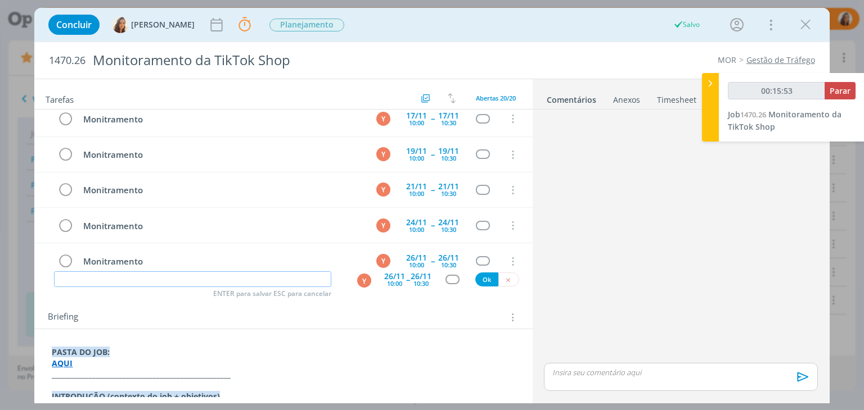
type input "Monitramento"
type input "00:15:54"
type input "Monitramento"
click at [421, 277] on div "26/11" at bounding box center [420, 277] width 21 height 8
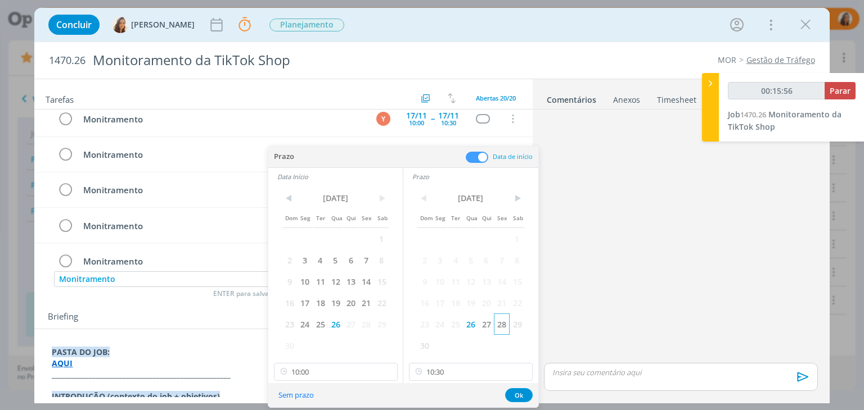
click at [504, 324] on span "28" at bounding box center [501, 324] width 15 height 21
click at [367, 327] on span "28" at bounding box center [365, 324] width 15 height 21
click at [514, 392] on button "Ok" at bounding box center [519, 396] width 28 height 14
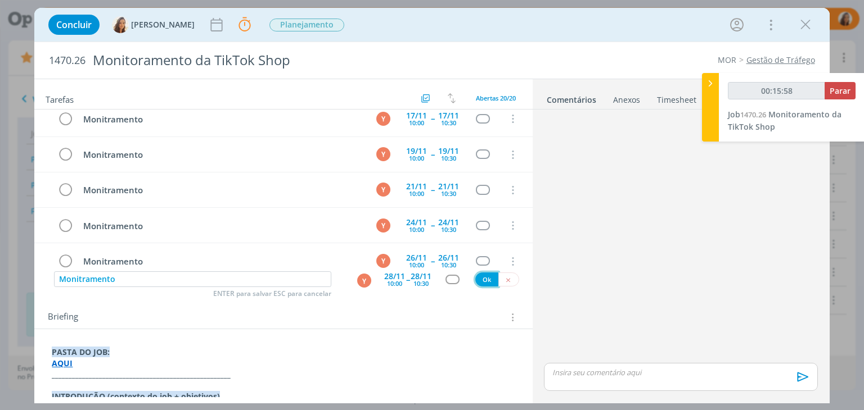
type input "00:15:59"
click at [486, 281] on button "Ok" at bounding box center [486, 280] width 23 height 14
type input "00:16:01"
click at [198, 278] on input "dialog" at bounding box center [192, 280] width 277 height 16
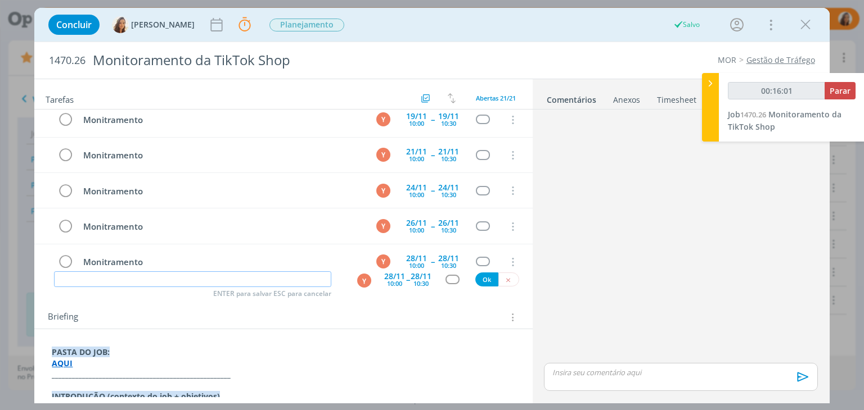
paste input "Monitramento"
type input "Monitramento"
type input "00:16:02"
type input "Monitramento"
click at [421, 287] on div "10:30" at bounding box center [420, 284] width 15 height 6
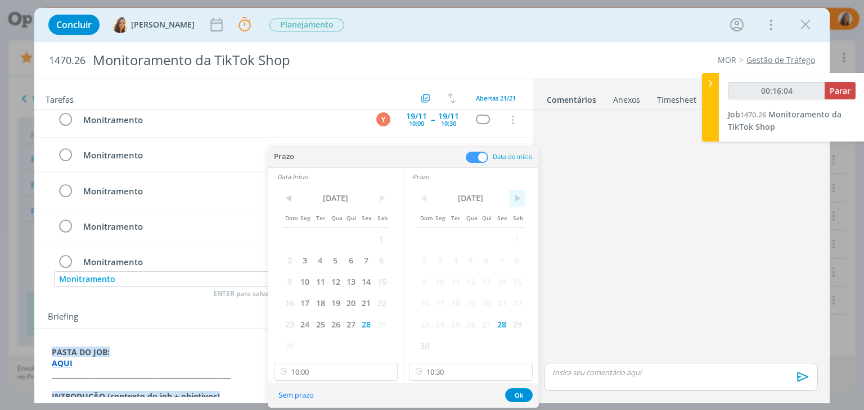
click at [516, 195] on span ">" at bounding box center [516, 198] width 15 height 17
click at [445, 234] on span "1" at bounding box center [439, 238] width 15 height 21
click at [381, 202] on span ">" at bounding box center [381, 198] width 15 height 17
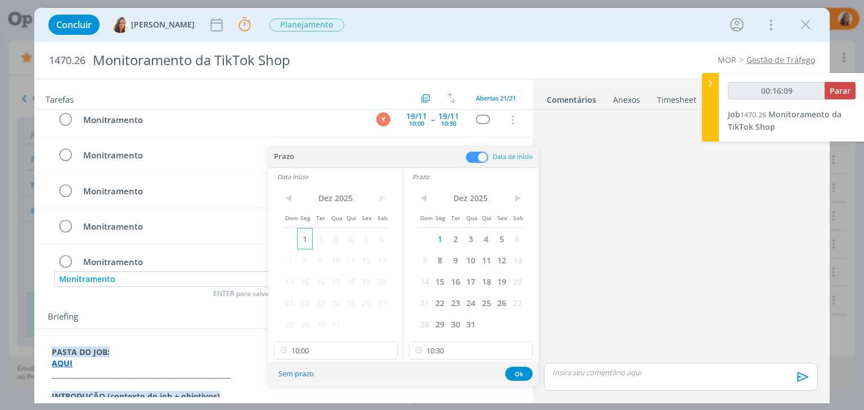
click at [305, 237] on span "1" at bounding box center [304, 238] width 15 height 21
click at [516, 374] on button "Ok" at bounding box center [519, 374] width 28 height 14
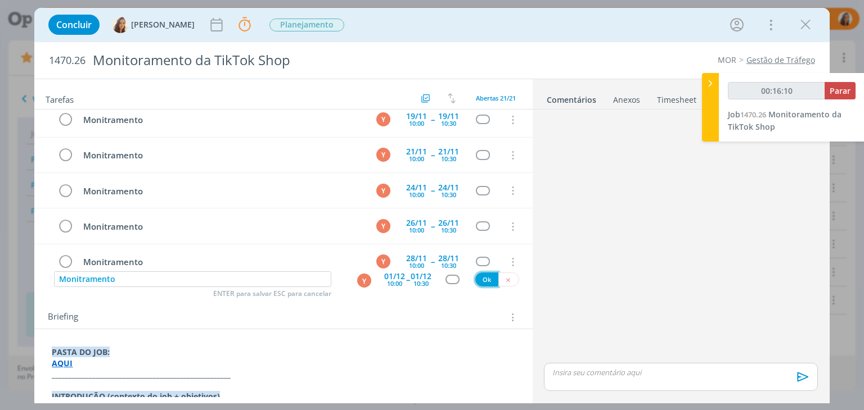
click at [486, 277] on button "Ok" at bounding box center [486, 280] width 23 height 14
type input "00:16:12"
type input "00:16:13"
paste input "Monitramento"
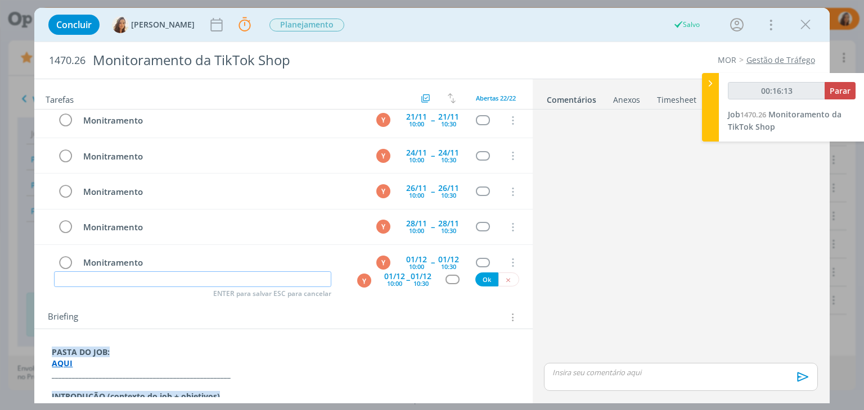
type input "Monitramento"
type input "00:16:14"
type input "Monitramento"
click at [397, 274] on div "01/12" at bounding box center [394, 277] width 21 height 8
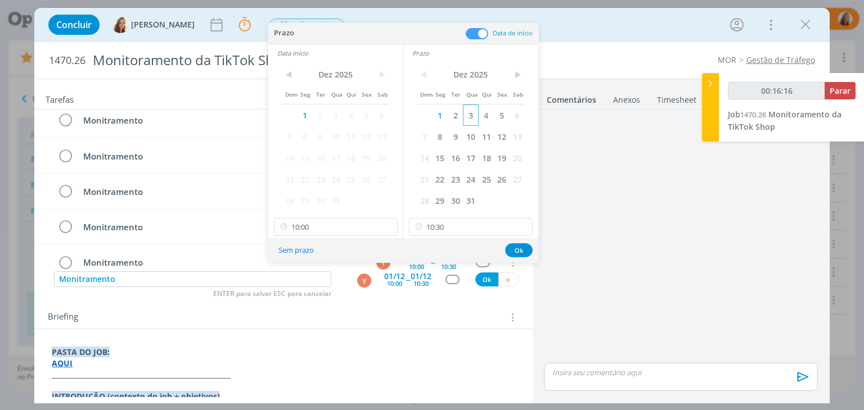
click at [475, 119] on span "3" at bounding box center [470, 115] width 15 height 21
click at [337, 113] on span "3" at bounding box center [335, 115] width 15 height 21
click at [518, 253] on button "Ok" at bounding box center [519, 250] width 28 height 14
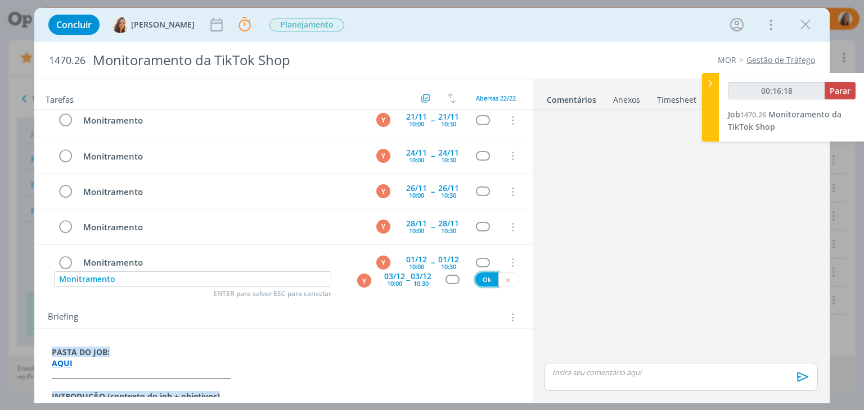
click at [484, 276] on button "Ok" at bounding box center [486, 280] width 23 height 14
type input "00:16:20"
type input "00:16:21"
paste input "Monitramento"
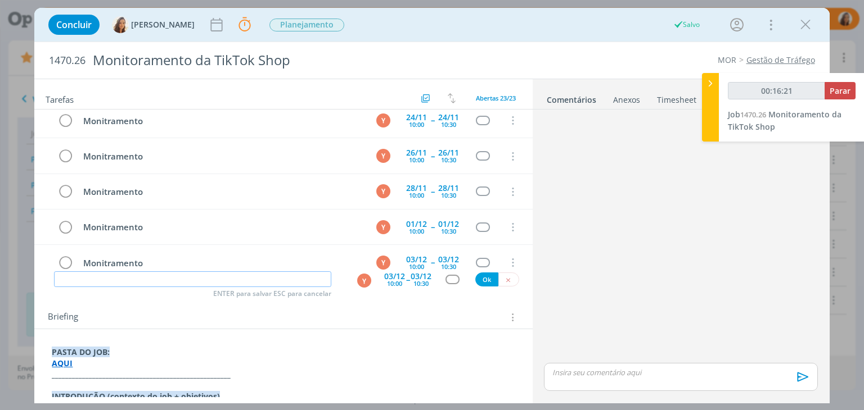
type input "Monitramento"
drag, startPoint x: 200, startPoint y: 281, endPoint x: 354, endPoint y: 278, distance: 154.1
click at [278, 278] on input "Monitramento" at bounding box center [192, 280] width 277 height 16
type input "00:16:22"
type input "Monitramento"
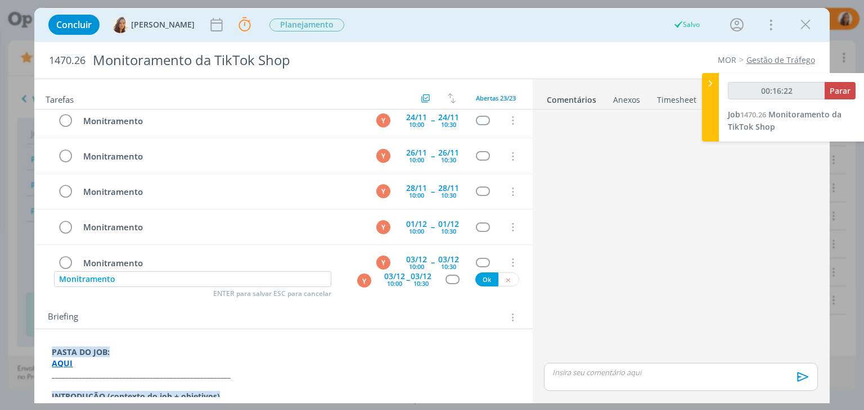
click at [395, 274] on div "03/12" at bounding box center [394, 277] width 21 height 8
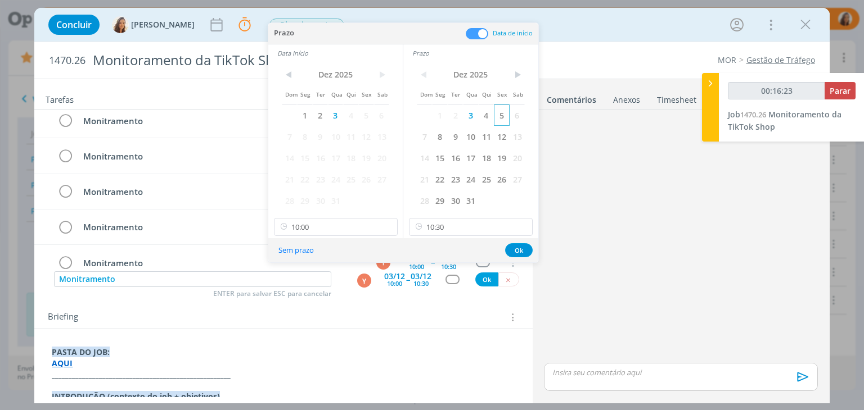
click at [497, 117] on span "5" at bounding box center [501, 115] width 15 height 21
click at [373, 117] on span "5" at bounding box center [365, 115] width 15 height 21
click at [526, 249] on button "Ok" at bounding box center [519, 250] width 28 height 14
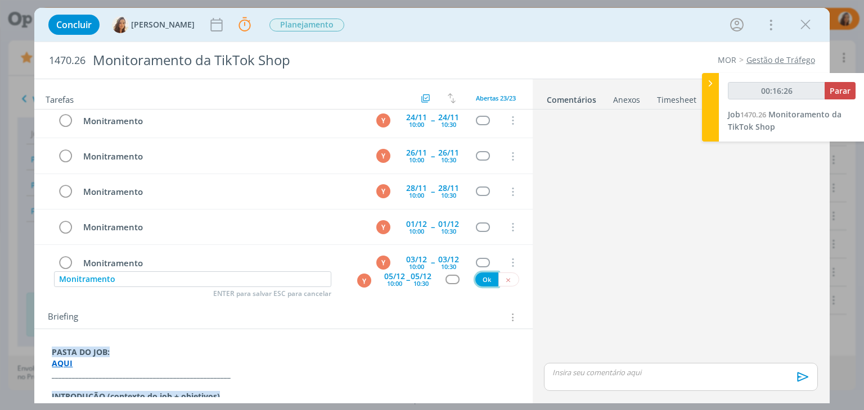
click at [483, 276] on button "Ok" at bounding box center [486, 280] width 23 height 14
type input "00:16:27"
type input "00:16:29"
paste input "Monitramento"
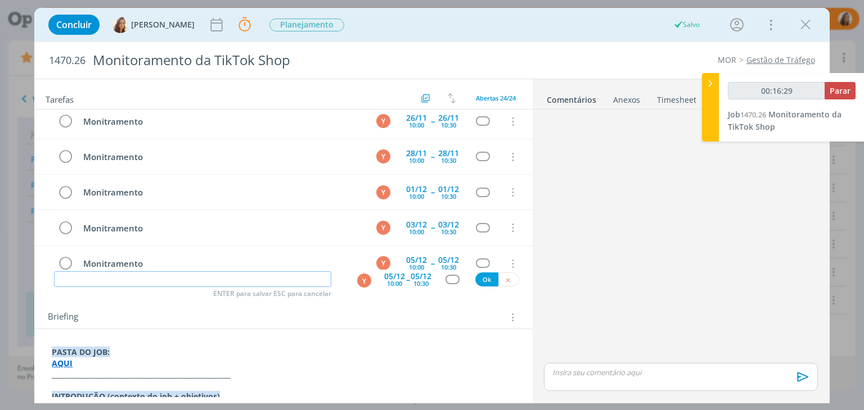
type input "Monitramento"
type input "00:16:30"
type input "Monitramento"
click at [395, 281] on div "10:00" at bounding box center [394, 284] width 15 height 6
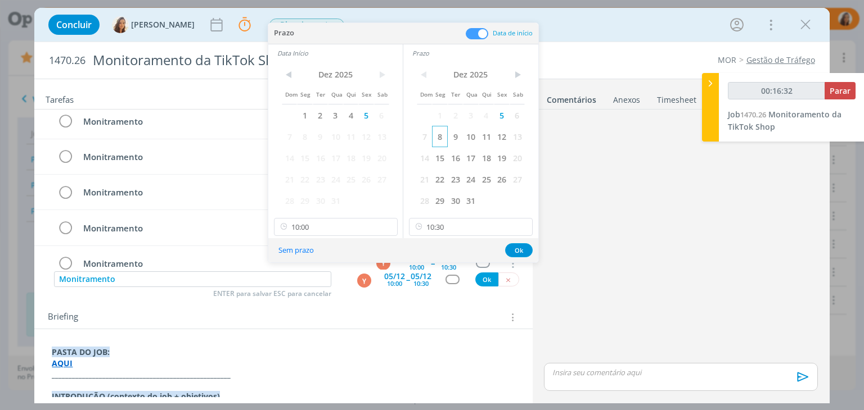
click at [436, 141] on span "8" at bounding box center [439, 136] width 15 height 21
click at [306, 140] on span "8" at bounding box center [304, 136] width 15 height 21
click at [512, 245] on button "Ok" at bounding box center [519, 250] width 28 height 14
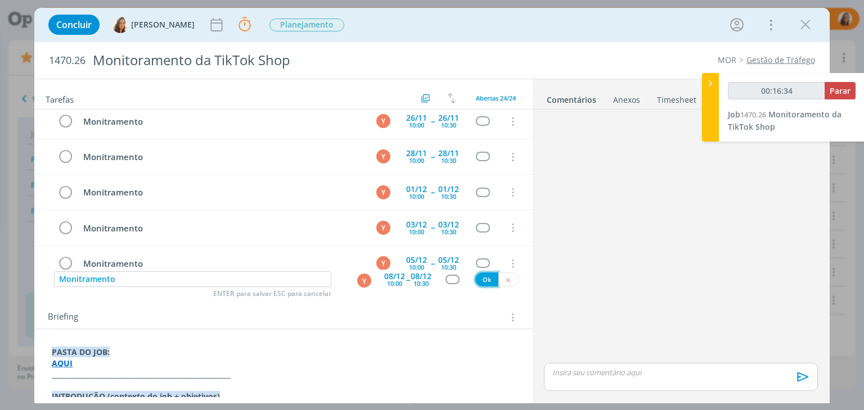
click at [479, 279] on button "Ok" at bounding box center [486, 280] width 23 height 14
type input "00:16:35"
paste input "Monitramento"
type input "Monitramento"
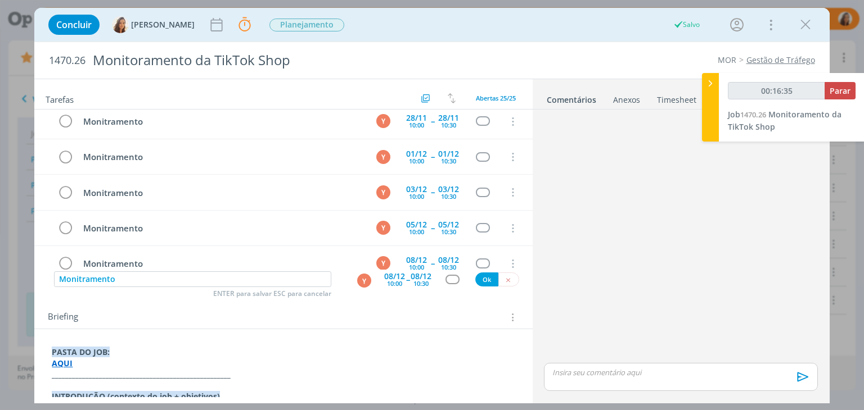
click at [392, 281] on div "10:00" at bounding box center [394, 284] width 15 height 6
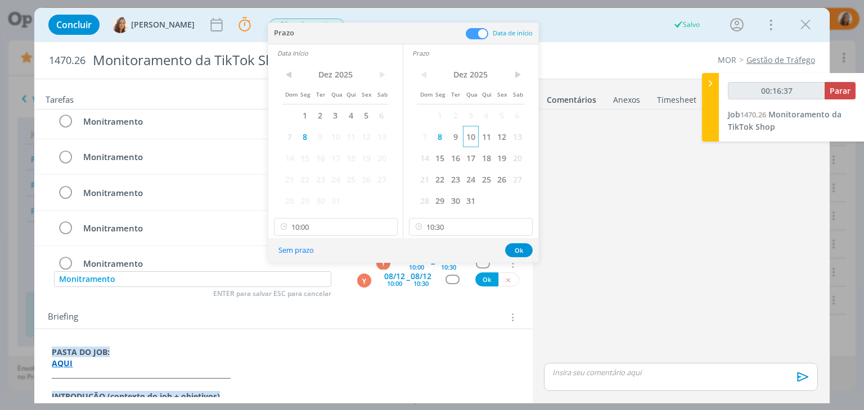
click at [472, 137] on span "10" at bounding box center [470, 136] width 15 height 21
click at [336, 134] on span "10" at bounding box center [335, 136] width 15 height 21
click at [514, 252] on button "Ok" at bounding box center [519, 250] width 28 height 14
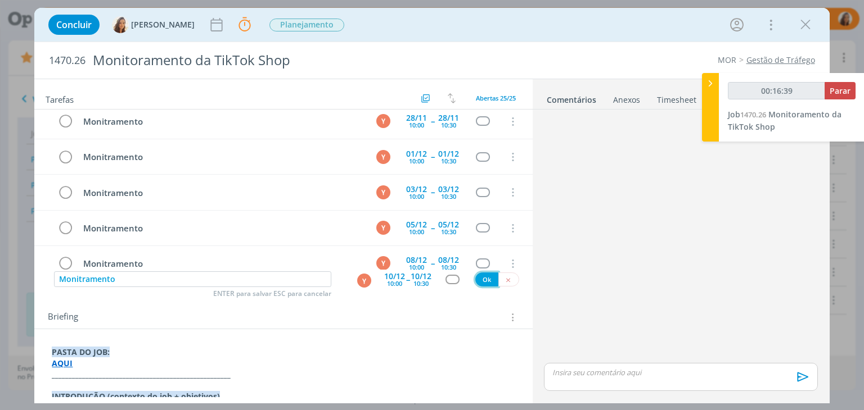
click at [481, 279] on button "Ok" at bounding box center [486, 280] width 23 height 14
type input "00:16:40"
type input "00:16:42"
click at [234, 274] on input "dialog" at bounding box center [192, 280] width 277 height 16
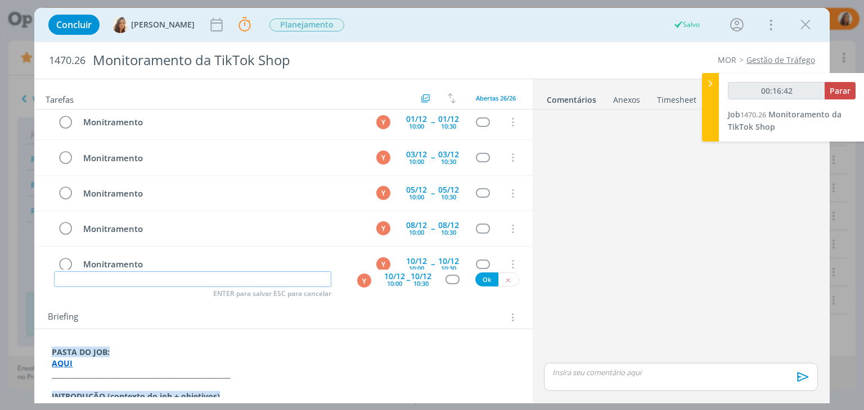
paste input "Monitramento"
type input "Monitramento"
type input "00:16:43"
type input "Monitramento"
click at [399, 279] on div "10/12" at bounding box center [394, 277] width 21 height 8
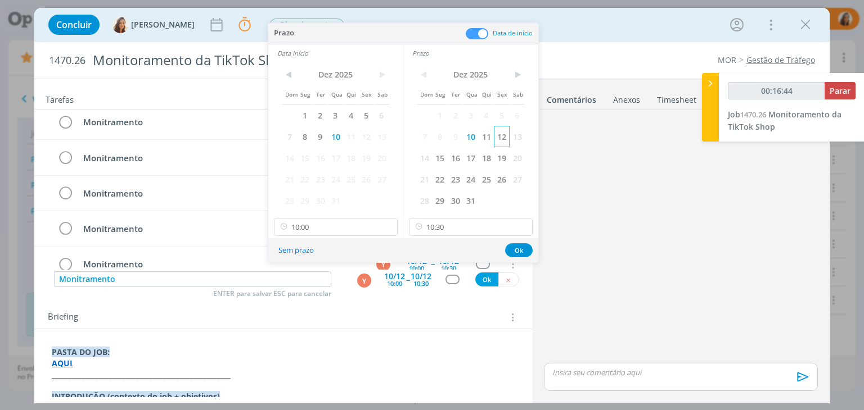
click at [502, 134] on span "12" at bounding box center [501, 136] width 15 height 21
click at [373, 136] on span "12" at bounding box center [365, 136] width 15 height 21
click at [517, 251] on button "Ok" at bounding box center [519, 250] width 28 height 14
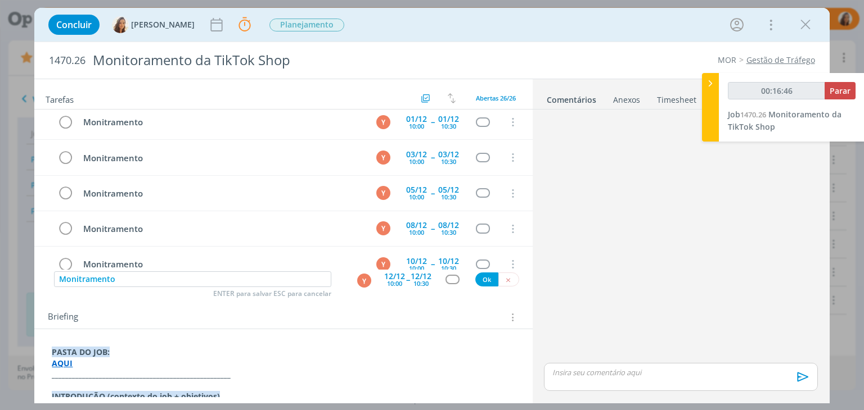
type input "00:16:47"
click at [481, 275] on button "Ok" at bounding box center [486, 280] width 23 height 14
type input "00:16:49"
click at [272, 276] on input "dialog" at bounding box center [192, 280] width 277 height 16
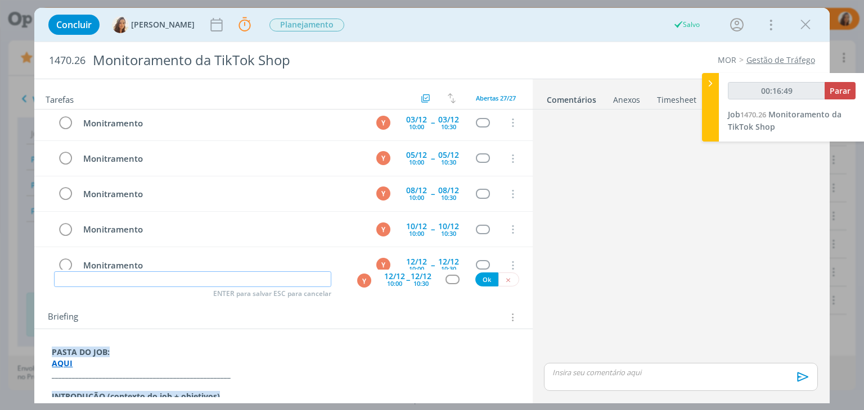
paste input "Monitramento"
type input "Monitramento"
type input "00:16:51"
type input "Monitramento"
click at [390, 281] on div "10:00" at bounding box center [394, 284] width 15 height 6
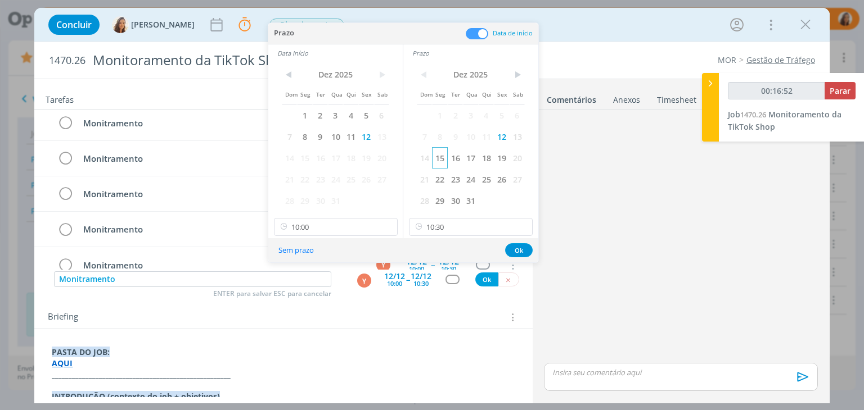
click at [445, 158] on span "15" at bounding box center [439, 157] width 15 height 21
click at [303, 156] on span "15" at bounding box center [304, 157] width 15 height 21
click at [517, 250] on button "Ok" at bounding box center [519, 250] width 28 height 14
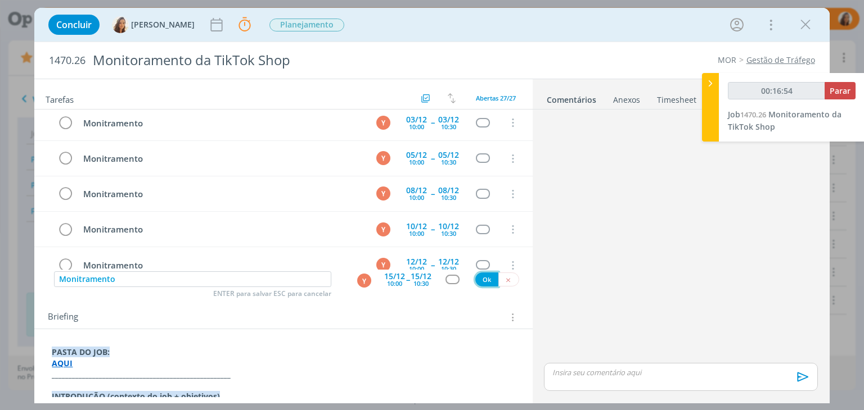
click at [485, 277] on button "Ok" at bounding box center [486, 280] width 23 height 14
type input "00:16:55"
click at [288, 278] on input "dialog" at bounding box center [192, 280] width 277 height 16
type input "00:16:57"
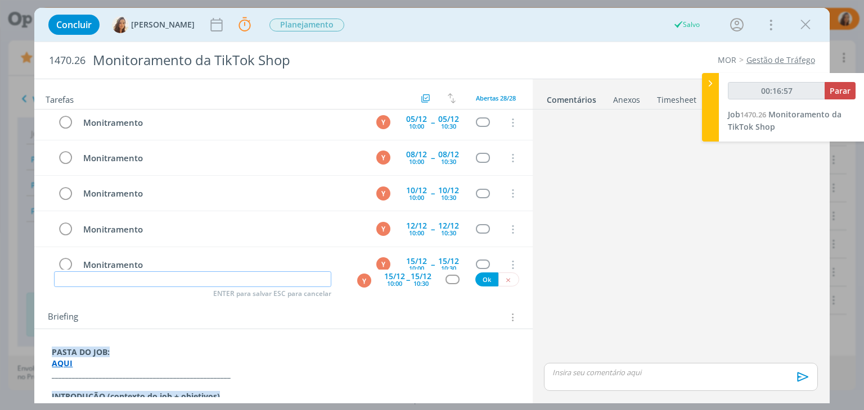
paste input "Monitramento"
type input "Monitramento"
click at [387, 277] on div "15/12" at bounding box center [394, 277] width 21 height 8
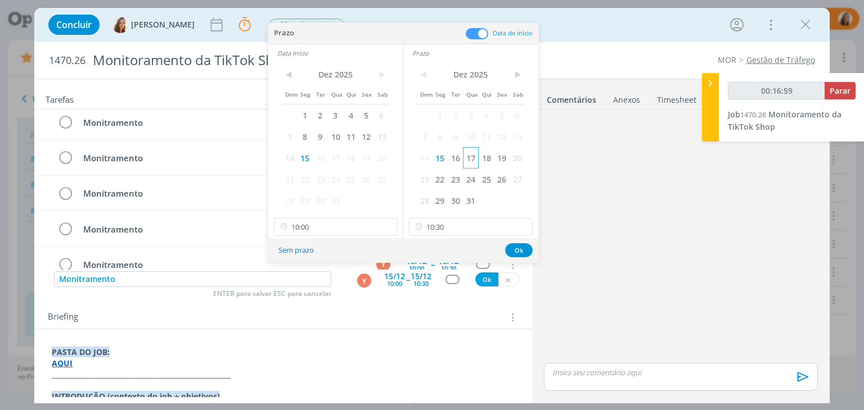
click at [473, 154] on span "17" at bounding box center [470, 157] width 15 height 21
click at [343, 156] on span "18" at bounding box center [350, 157] width 15 height 21
click at [337, 156] on span "17" at bounding box center [335, 157] width 15 height 21
click at [516, 247] on button "Ok" at bounding box center [519, 250] width 28 height 14
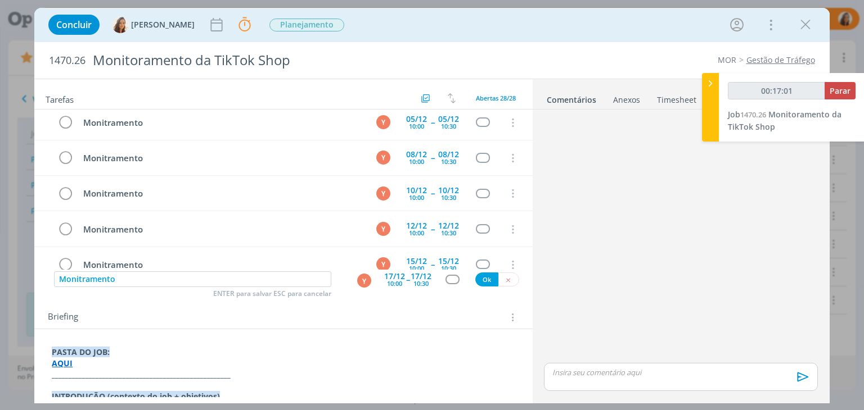
type input "00:17:02"
click at [481, 277] on button "Ok" at bounding box center [486, 280] width 23 height 14
click at [269, 278] on input "dialog" at bounding box center [192, 280] width 277 height 16
type input "00:17:04"
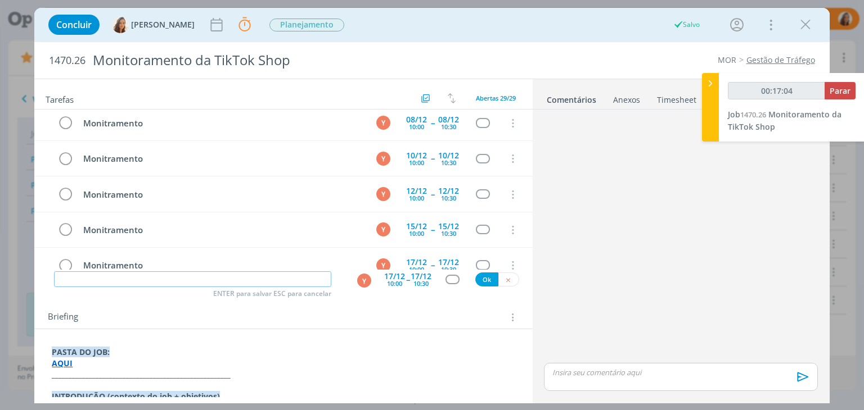
paste input "Monitramento"
type input "Monitramento"
type input "00:17:05"
type input "Monitramento"
click at [398, 275] on div "17/12" at bounding box center [394, 277] width 21 height 8
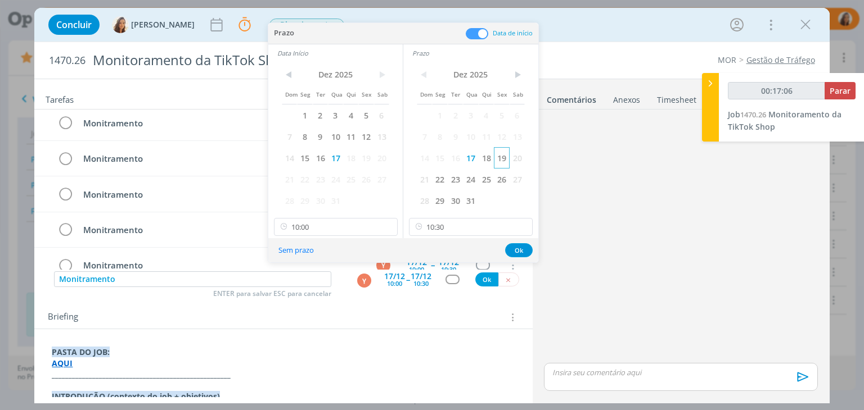
click at [507, 159] on span "19" at bounding box center [501, 157] width 15 height 21
click at [368, 160] on span "19" at bounding box center [365, 157] width 15 height 21
click at [511, 245] on button "Ok" at bounding box center [519, 250] width 28 height 14
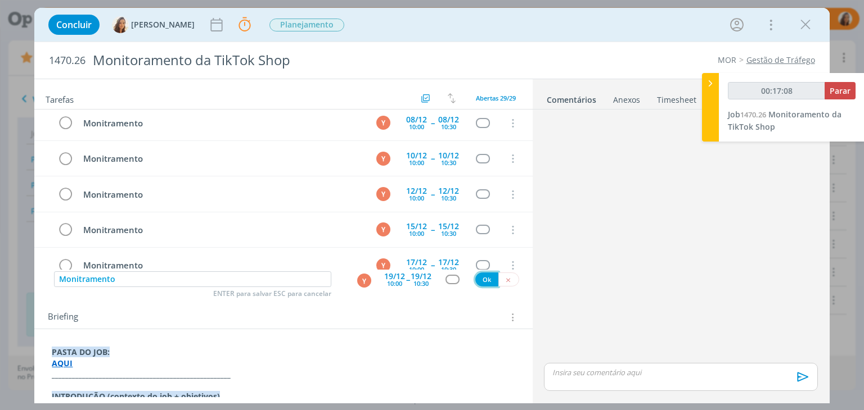
click at [485, 281] on button "Ok" at bounding box center [486, 280] width 23 height 14
type input "00:17:09"
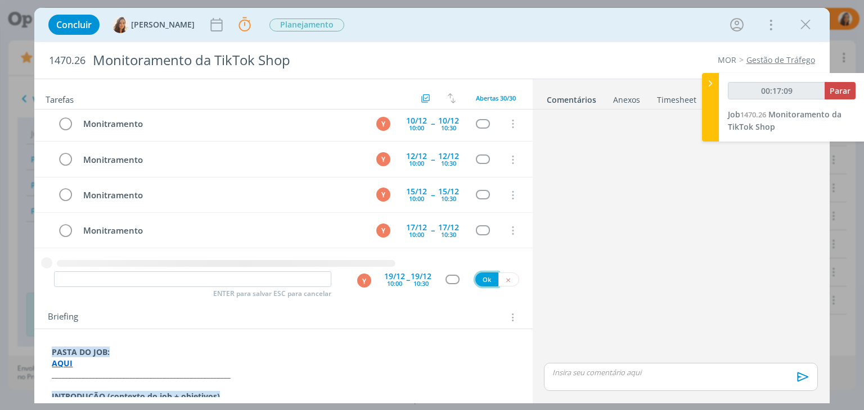
click at [485, 281] on button "Ok" at bounding box center [486, 280] width 23 height 14
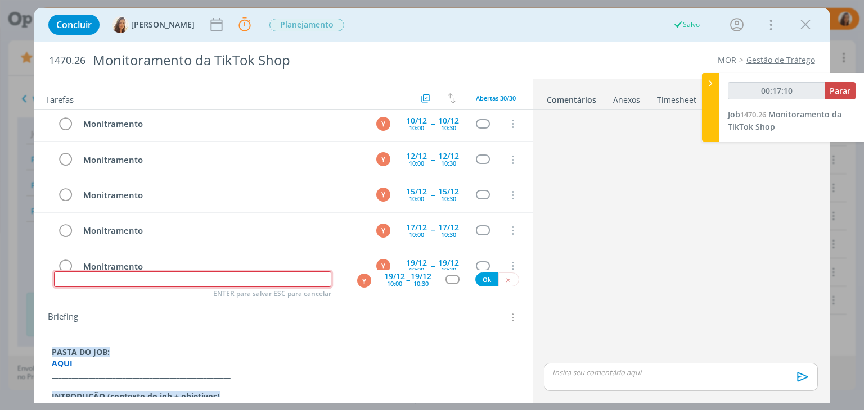
type input "00:17:11"
click at [263, 274] on input "dialog" at bounding box center [192, 280] width 277 height 16
paste input "Monitramento"
type input "Monitramento"
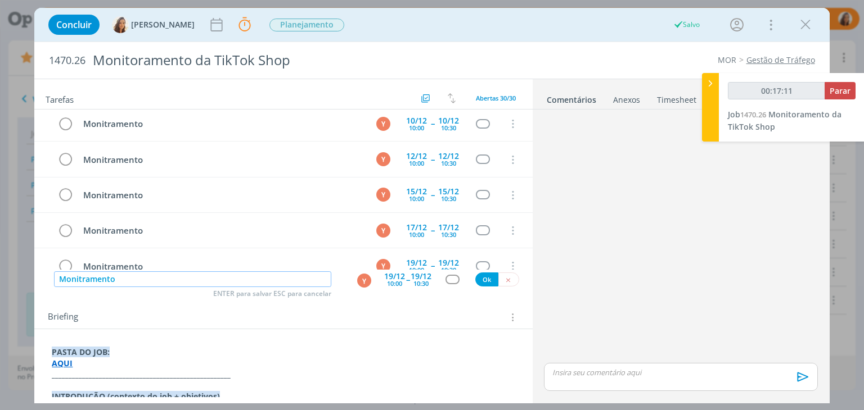
type input "00:17:12"
type input "Monitramento"
click at [392, 273] on div "19/12" at bounding box center [394, 277] width 21 height 8
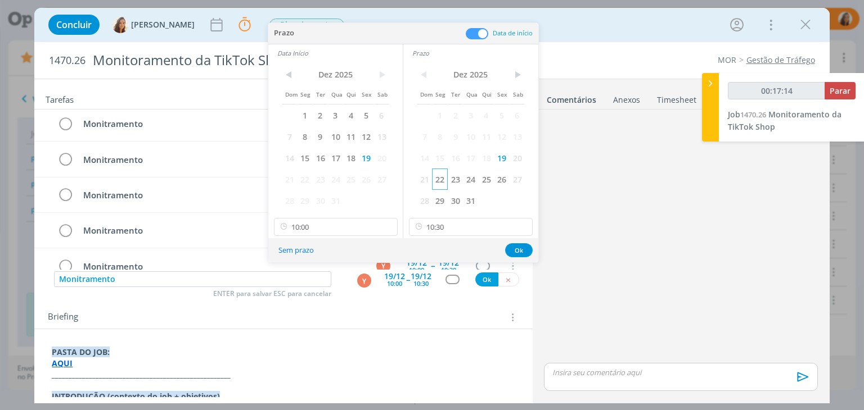
click at [441, 171] on span "22" at bounding box center [439, 179] width 15 height 21
click at [309, 182] on span "22" at bounding box center [304, 179] width 15 height 21
click at [513, 249] on button "Ok" at bounding box center [519, 250] width 28 height 14
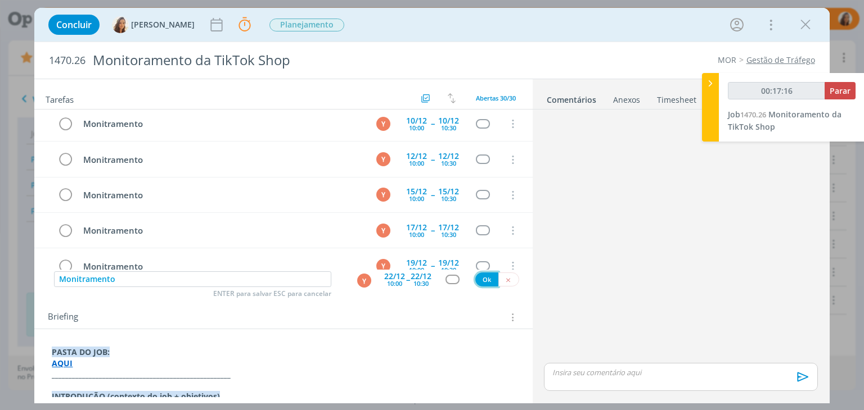
click at [481, 276] on button "Ok" at bounding box center [486, 280] width 23 height 14
type input "00:17:17"
paste input "Monitramento"
type input "Monitramento"
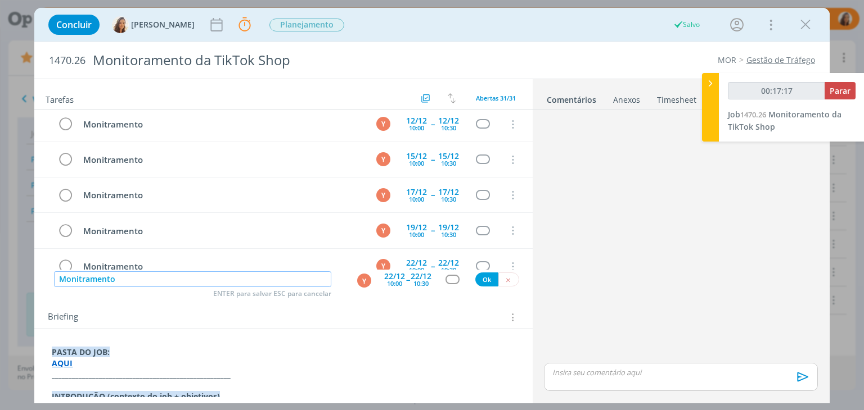
type input "00:17:19"
type input "Monitramento"
click at [394, 277] on div "22/12" at bounding box center [394, 277] width 21 height 8
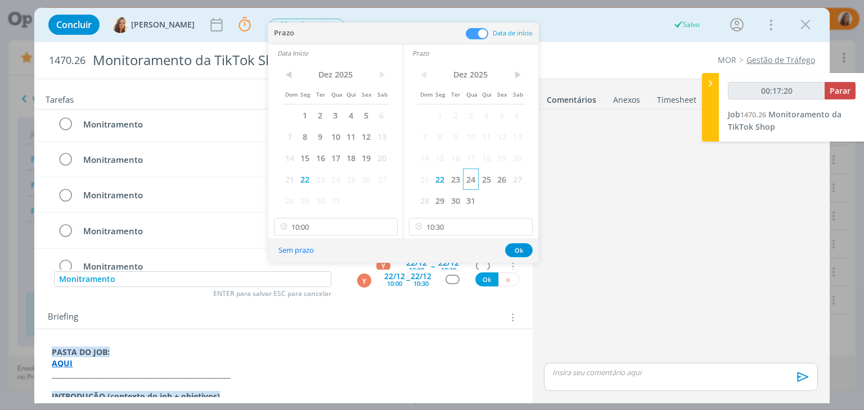
click at [475, 183] on span "24" at bounding box center [470, 179] width 15 height 21
click at [337, 176] on span "24" at bounding box center [335, 179] width 15 height 21
click at [528, 246] on button "Ok" at bounding box center [519, 250] width 28 height 14
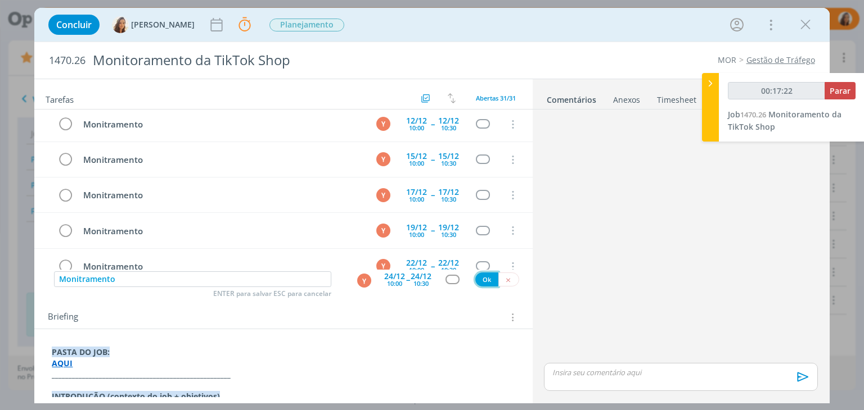
click at [490, 279] on button "Ok" at bounding box center [486, 280] width 23 height 14
type input "00:17:24"
paste input "Monitramento"
type input "Monitramento"
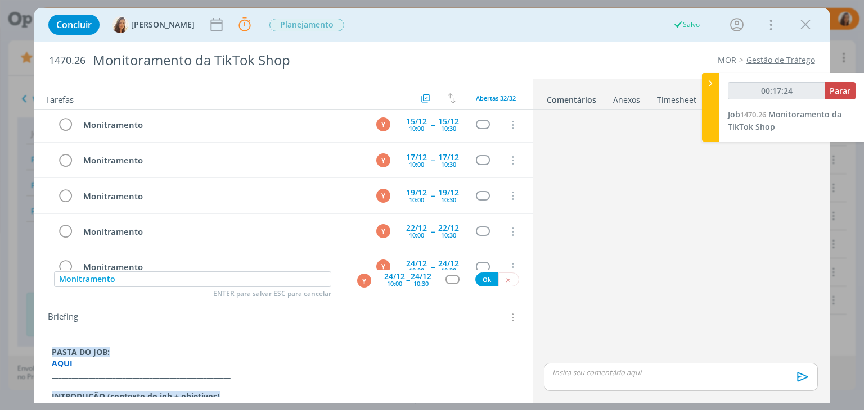
click at [413, 278] on div "24/12" at bounding box center [420, 277] width 21 height 8
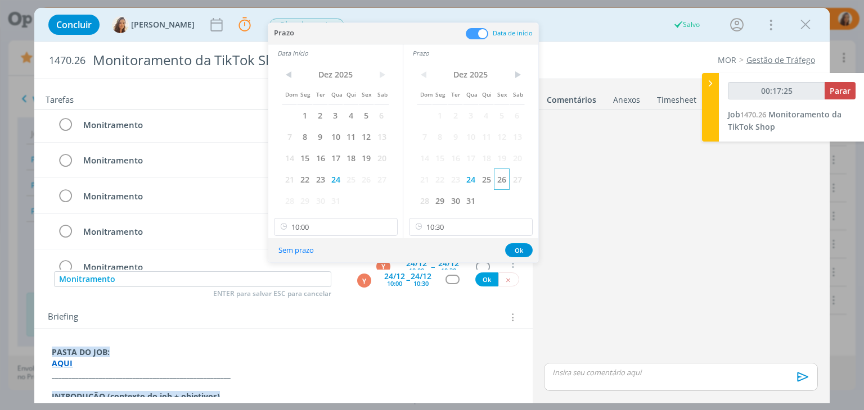
click at [506, 178] on span "26" at bounding box center [501, 179] width 15 height 21
click at [371, 179] on span "26" at bounding box center [365, 179] width 15 height 21
click at [522, 248] on button "Ok" at bounding box center [519, 250] width 28 height 14
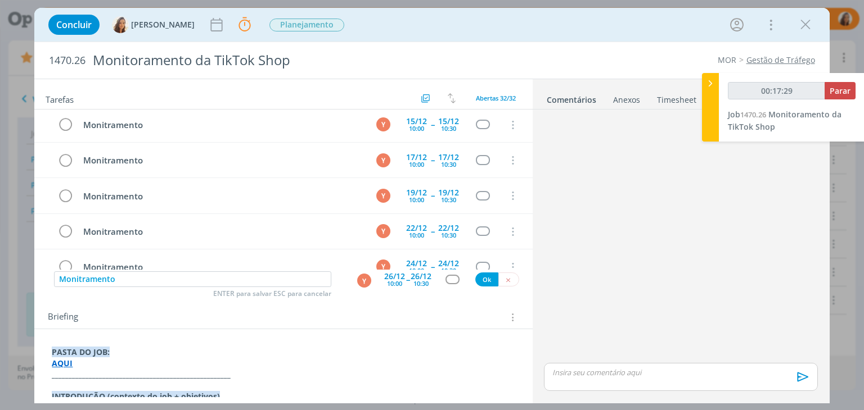
type input "00:17:30"
click at [480, 280] on button "Ok" at bounding box center [486, 280] width 23 height 14
type input "00:17:31"
paste input "Monitramento"
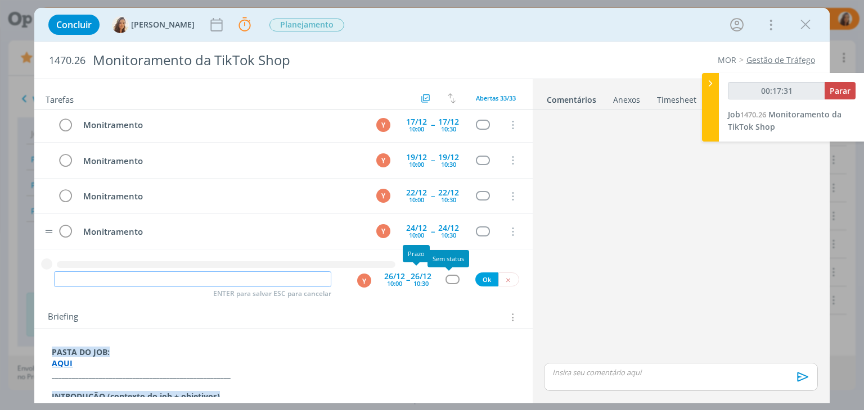
type input "Monitramento"
type input "00:17:32"
type input "Monitramento"
click at [389, 276] on div "26/12" at bounding box center [394, 277] width 21 height 8
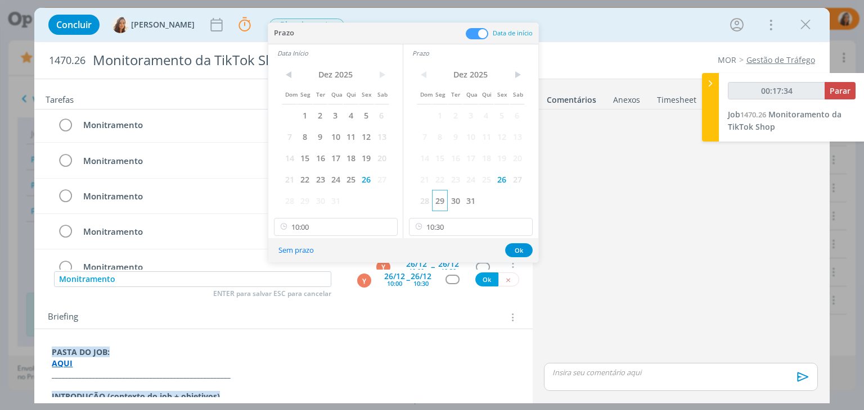
click at [439, 201] on span "29" at bounding box center [439, 200] width 15 height 21
click at [301, 197] on span "29" at bounding box center [304, 200] width 15 height 21
click at [507, 249] on button "Ok" at bounding box center [519, 250] width 28 height 14
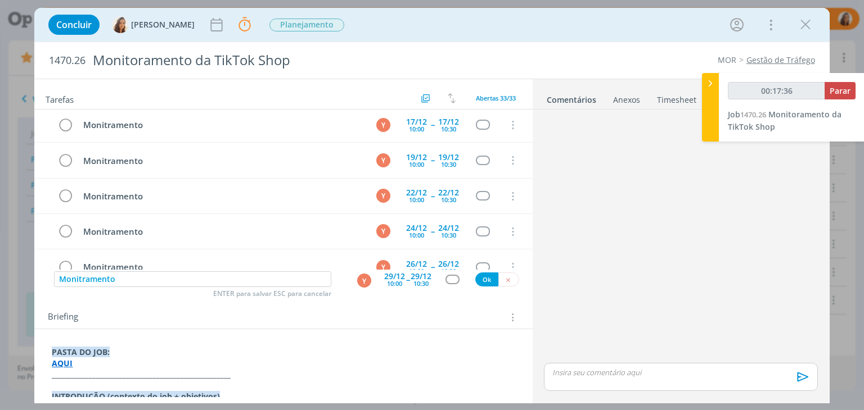
type input "00:17:37"
click at [486, 274] on button "Ok" at bounding box center [486, 280] width 23 height 14
type input "00:17:38"
paste input "Monitramento"
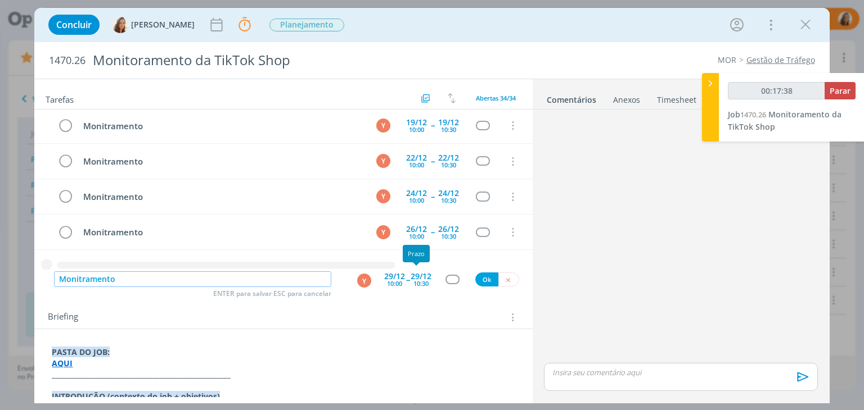
type input "Monitramento"
click at [422, 285] on div "10:30" at bounding box center [420, 284] width 15 height 6
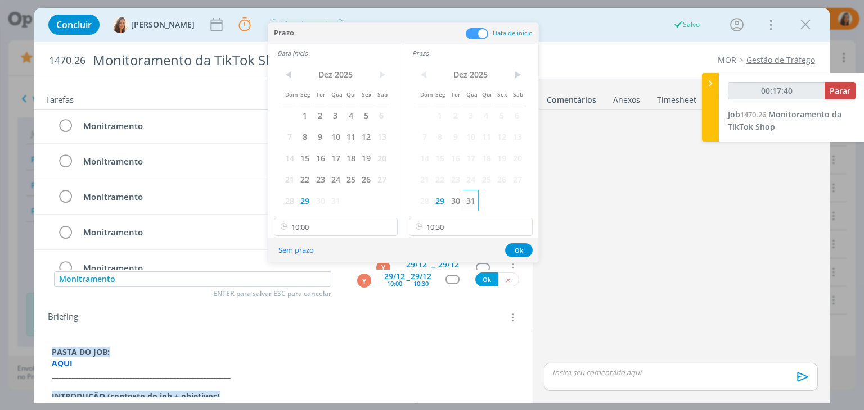
click at [472, 198] on span "31" at bounding box center [470, 200] width 15 height 21
click at [337, 203] on span "31" at bounding box center [335, 200] width 15 height 21
type input "00:17:42"
click at [518, 248] on button "Ok" at bounding box center [519, 250] width 28 height 14
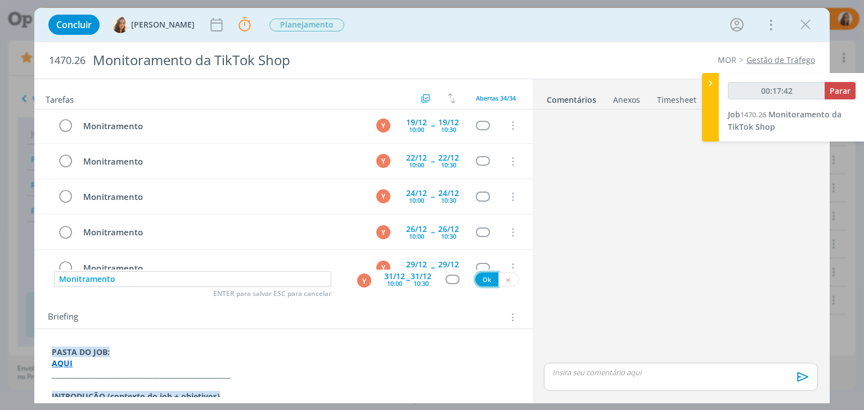
click at [487, 276] on button "Ok" at bounding box center [486, 280] width 23 height 14
click at [208, 26] on icon "dialog" at bounding box center [216, 24] width 17 height 17
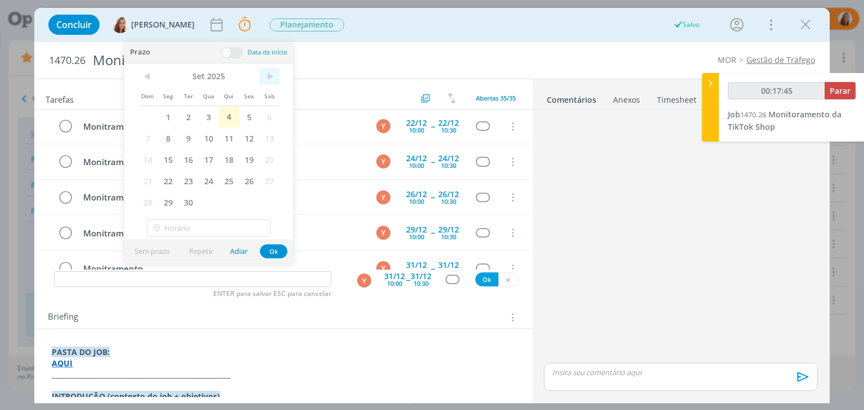
click at [266, 75] on span ">" at bounding box center [269, 76] width 20 height 17
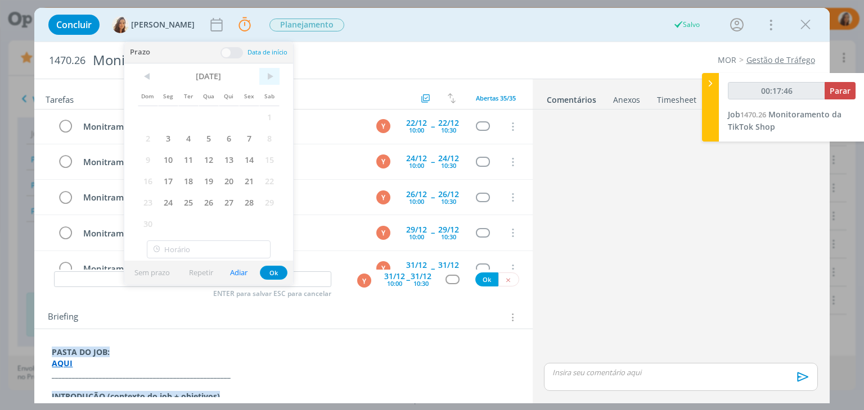
click at [266, 75] on span ">" at bounding box center [269, 76] width 20 height 17
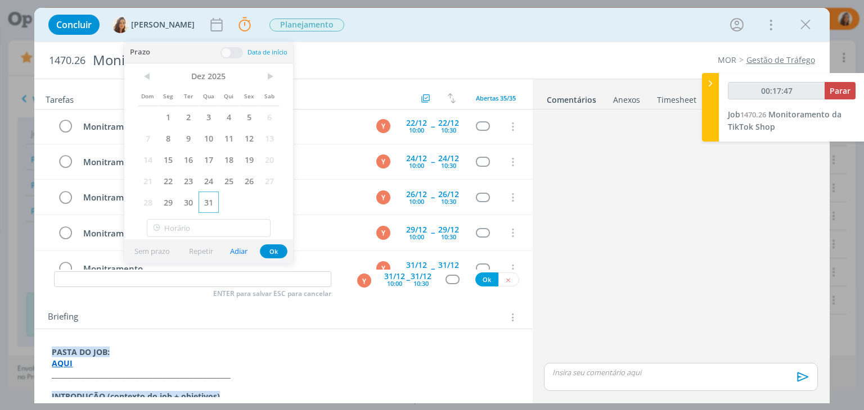
click at [213, 204] on span "31" at bounding box center [208, 202] width 20 height 21
click at [499, 17] on div "Concluir Vanessa Feron 31/12 Parar Apontar Data * 04/09/2025 Horas * 00:00 Tare…" at bounding box center [432, 24] width 778 height 27
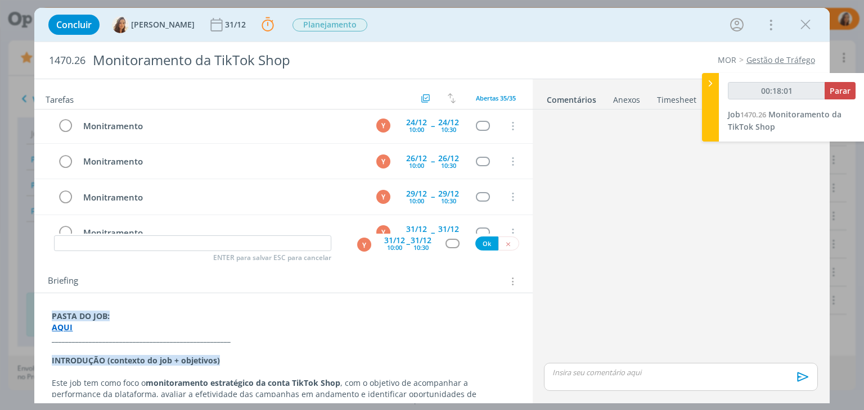
scroll to position [80, 0]
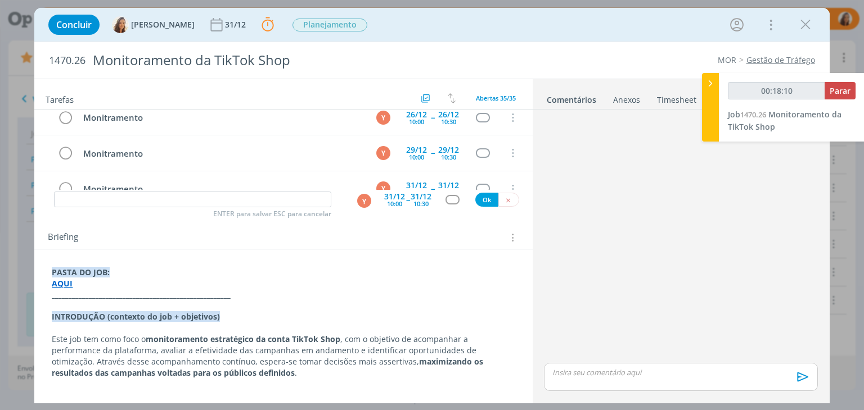
type input "00:18:11"
click at [846, 89] on span "Parar" at bounding box center [839, 90] width 21 height 11
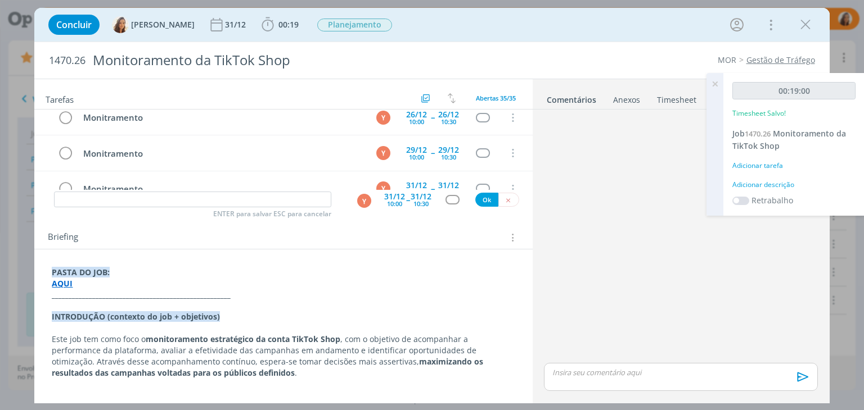
click at [780, 180] on div "Adicionar descrição" at bounding box center [793, 185] width 123 height 10
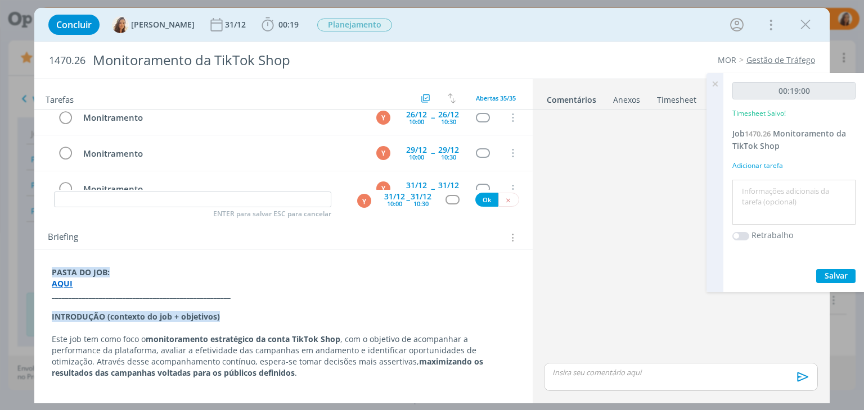
click at [779, 189] on textarea at bounding box center [794, 203] width 118 height 40
type textarea "Briefing"
click at [832, 274] on span "Salvar" at bounding box center [835, 275] width 23 height 11
click at [713, 81] on icon at bounding box center [715, 84] width 20 height 22
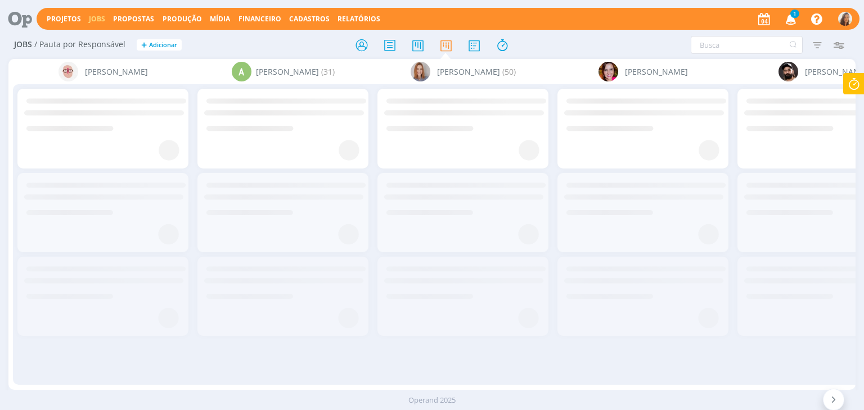
click at [786, 17] on icon "button" at bounding box center [791, 18] width 20 height 19
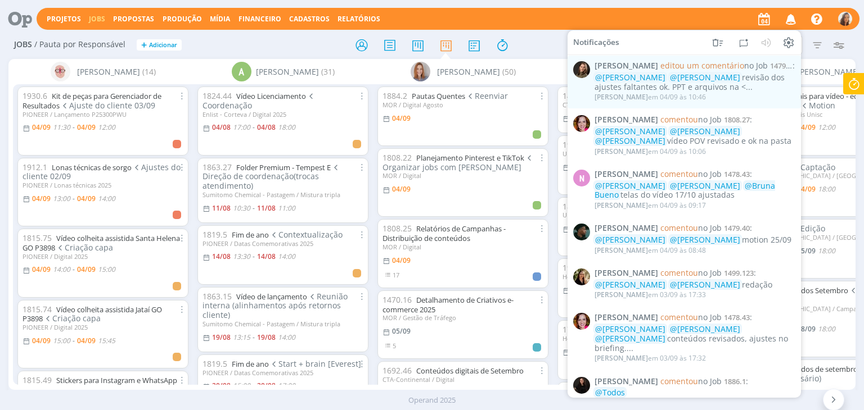
click at [720, 25] on div "Projetos Jobs Propostas Produção Mídia Financeiro Cadastros Relatórios Notifica…" at bounding box center [448, 19] width 823 height 22
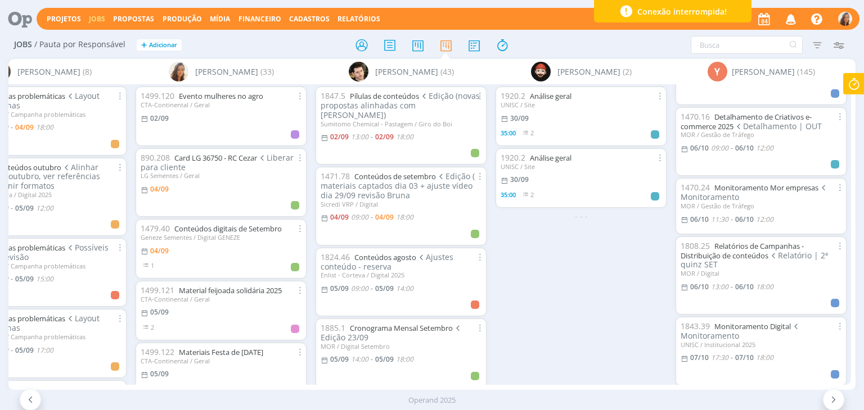
scroll to position [3430, 0]
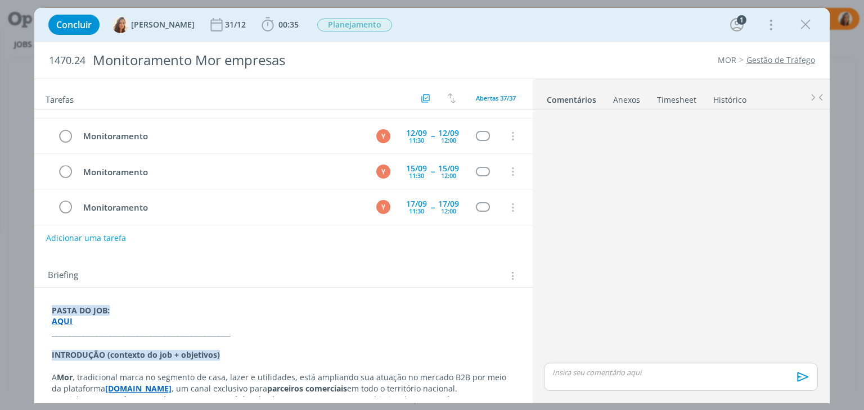
scroll to position [102, 0]
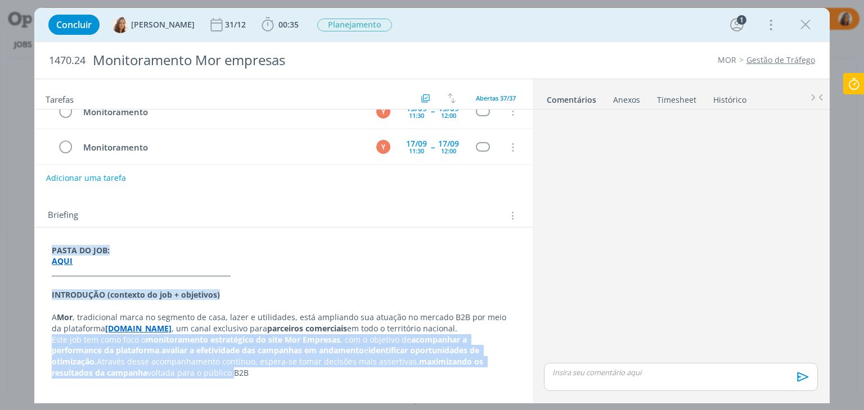
drag, startPoint x: 175, startPoint y: 372, endPoint x: 47, endPoint y: 341, distance: 131.9
click at [47, 341] on div "PASTA DO JOB: AQUI _____________________________________________________ INTROD…" at bounding box center [283, 317] width 480 height 153
copy p "Este job tem como foco o monitoramento estratégico do site Mor Empresas , com o…"
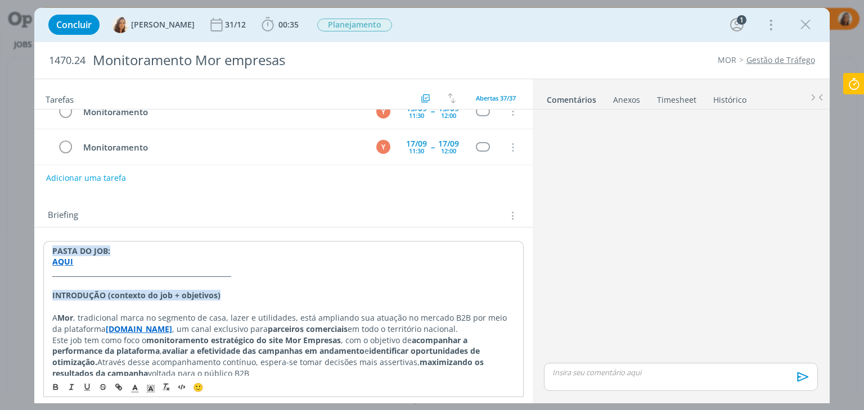
click at [247, 376] on div "🙂" at bounding box center [283, 386] width 479 height 21
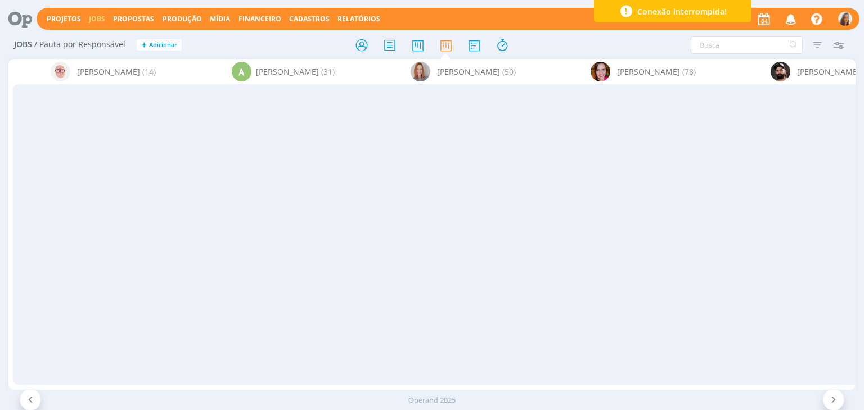
scroll to position [3430, 0]
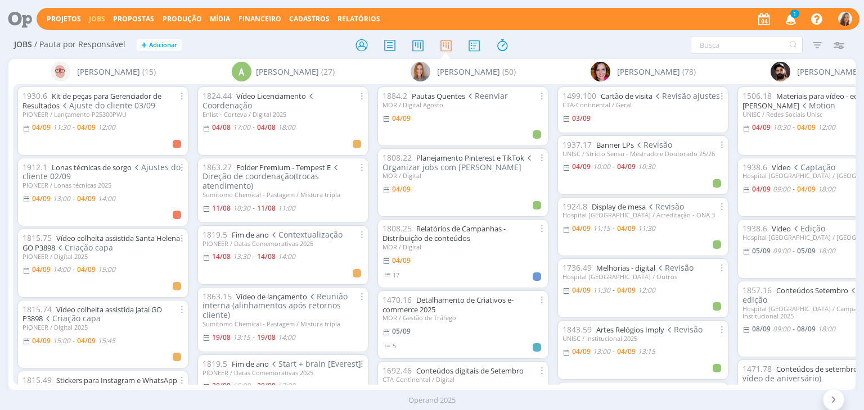
click at [798, 21] on icon "button" at bounding box center [791, 18] width 20 height 19
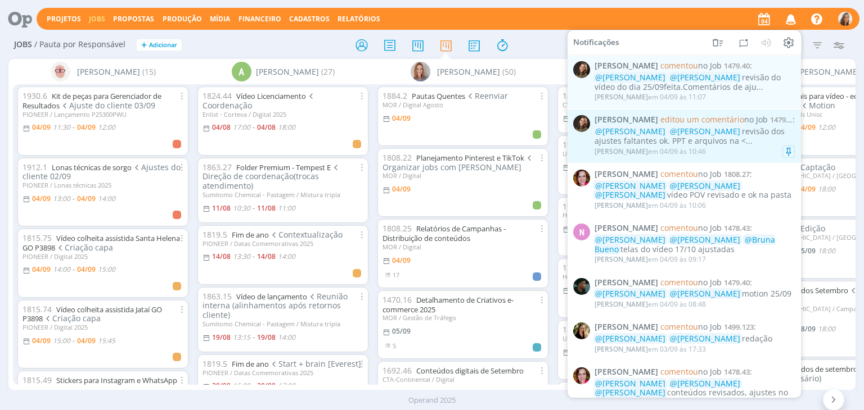
click at [710, 142] on div "@[PERSON_NAME] @[PERSON_NAME] revisão dos ajustes faltantes ok. PPT e arquivos …" at bounding box center [694, 136] width 200 height 19
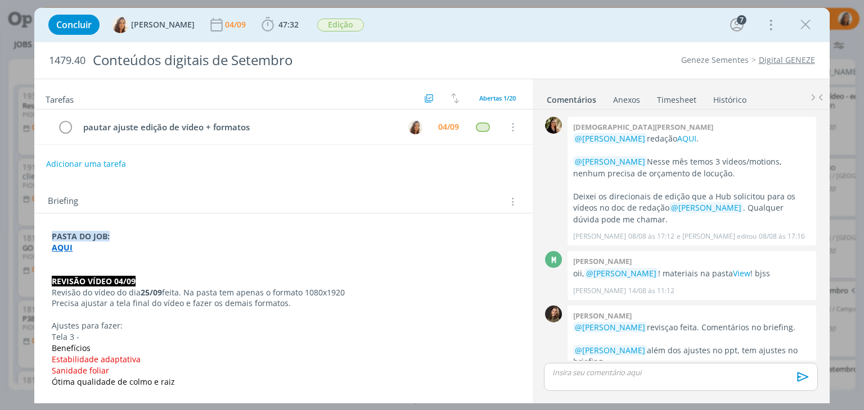
scroll to position [893, 0]
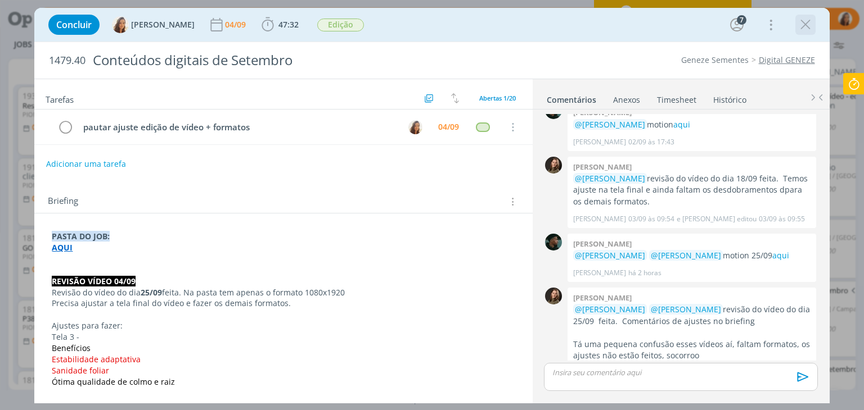
click at [808, 25] on icon "dialog" at bounding box center [805, 24] width 17 height 17
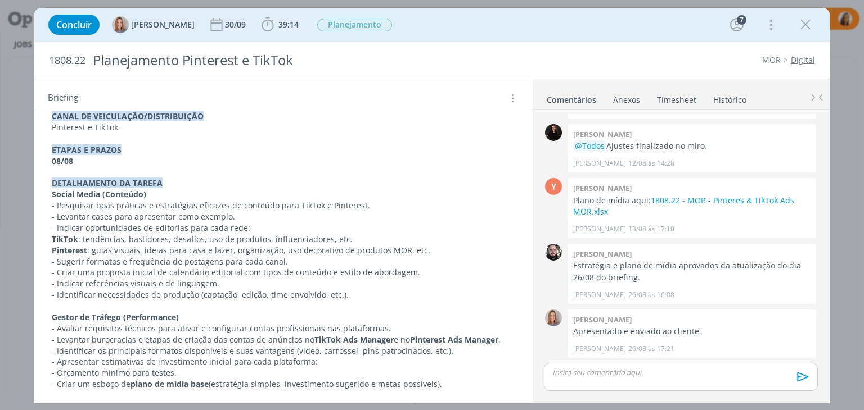
scroll to position [200, 0]
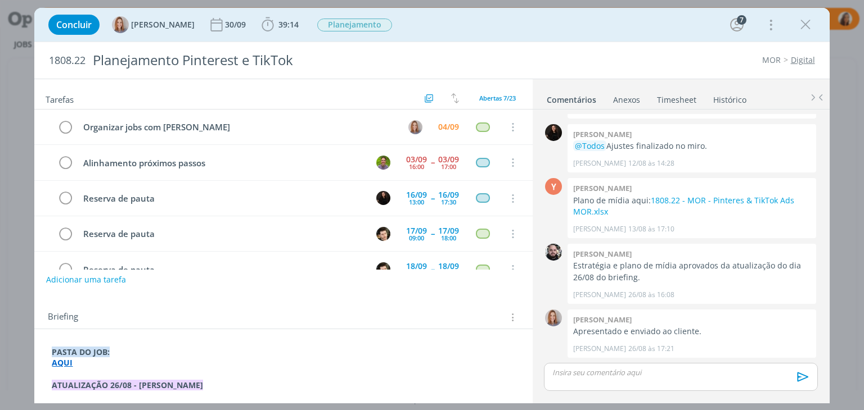
scroll to position [56, 0]
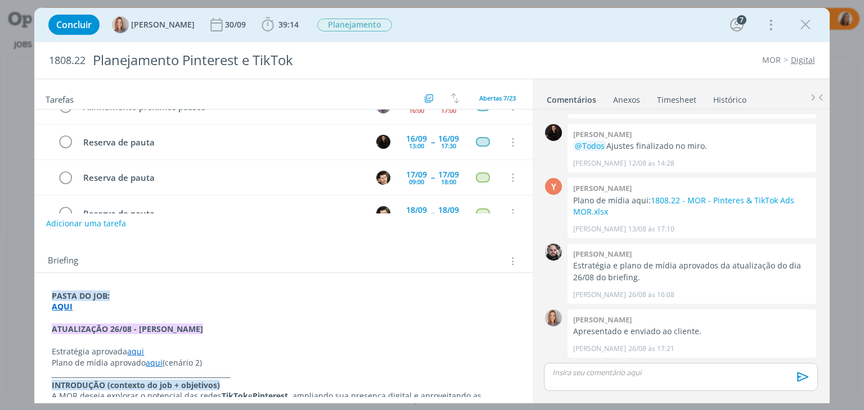
click at [171, 315] on p "dialog" at bounding box center [283, 318] width 463 height 11
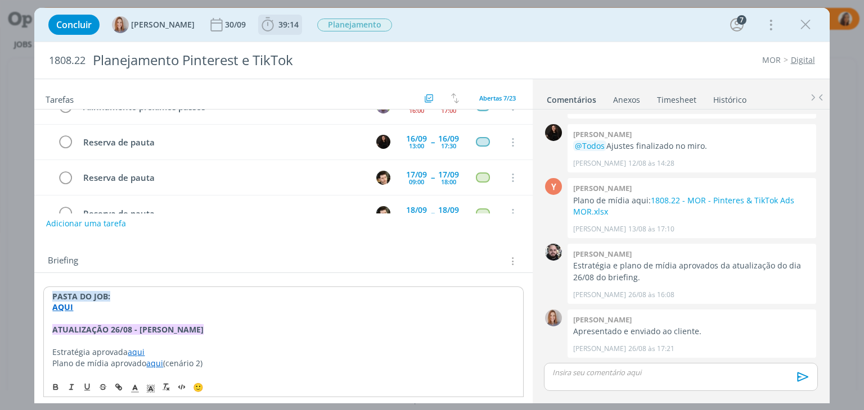
click at [264, 22] on icon "dialog" at bounding box center [267, 24] width 17 height 17
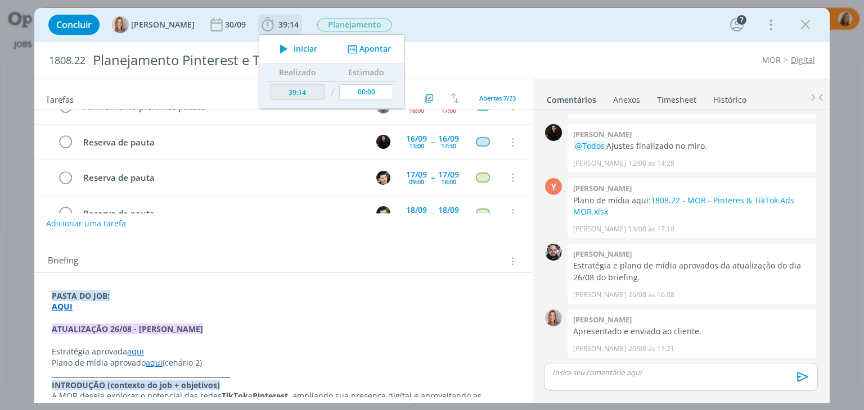
click at [283, 44] on icon "dialog" at bounding box center [284, 49] width 20 height 15
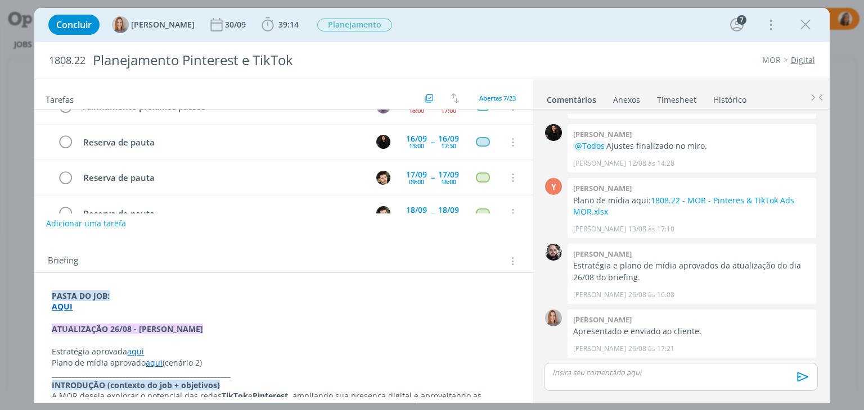
click at [127, 313] on p "dialog" at bounding box center [283, 318] width 463 height 11
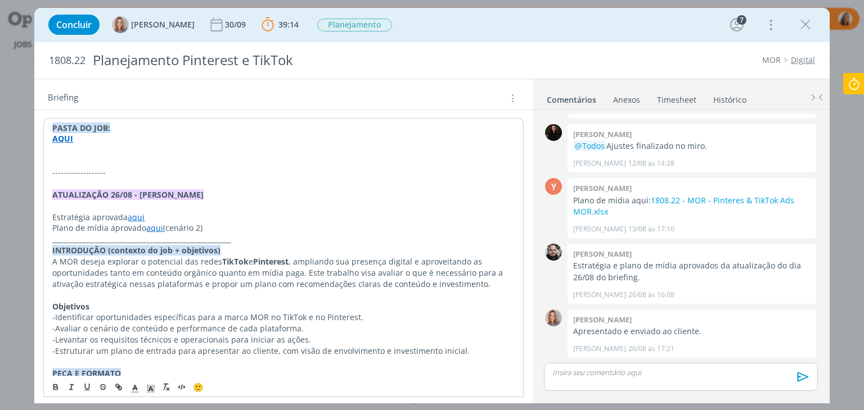
scroll to position [169, 0]
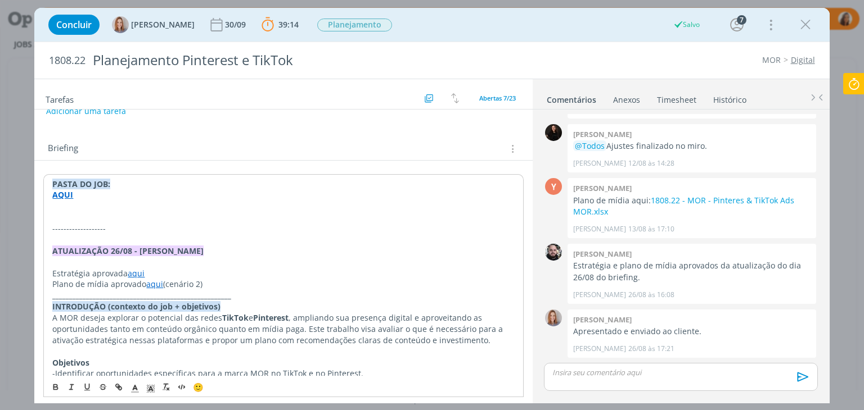
click at [74, 210] on p "dialog" at bounding box center [283, 206] width 462 height 11
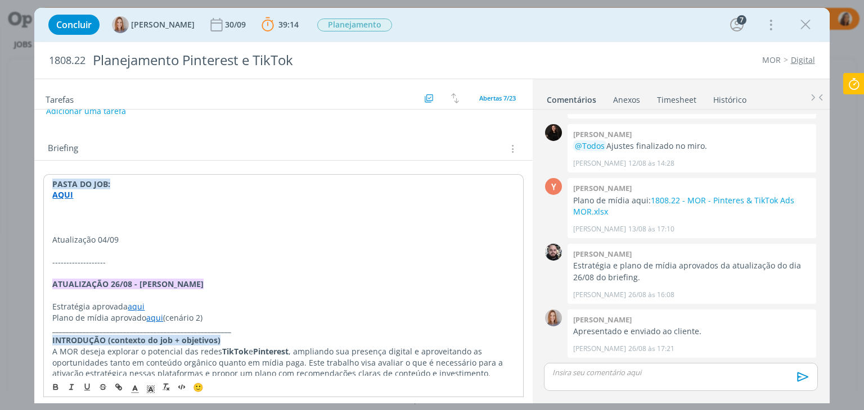
click at [88, 234] on p "Atualização 04/09" at bounding box center [283, 239] width 462 height 11
click at [57, 385] on icon "dialog" at bounding box center [55, 386] width 3 height 2
click at [119, 246] on p "dialog" at bounding box center [283, 251] width 462 height 11
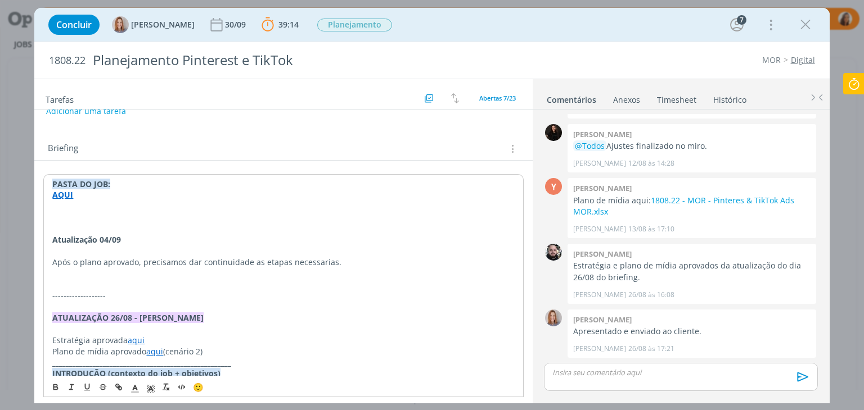
click at [69, 271] on p "dialog" at bounding box center [283, 273] width 462 height 11
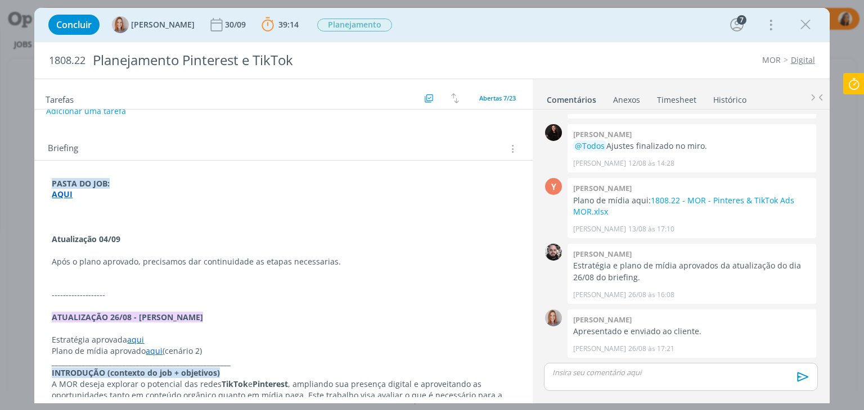
click at [120, 272] on p "dialog" at bounding box center [283, 273] width 463 height 11
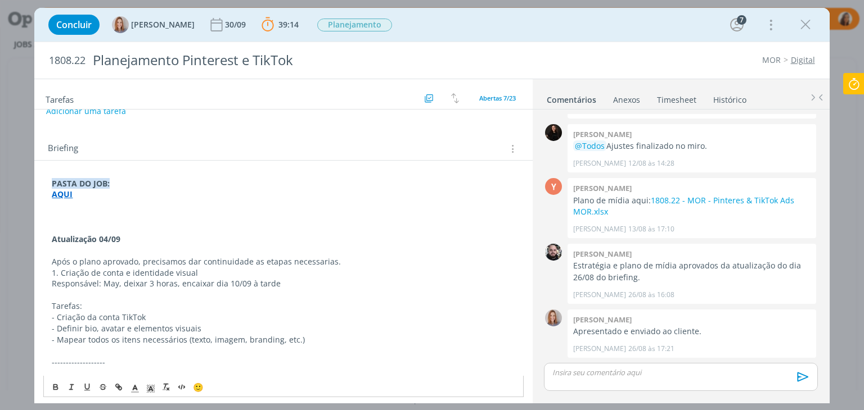
click at [54, 273] on p "1. Criação de conta e identidade visual" at bounding box center [283, 273] width 463 height 11
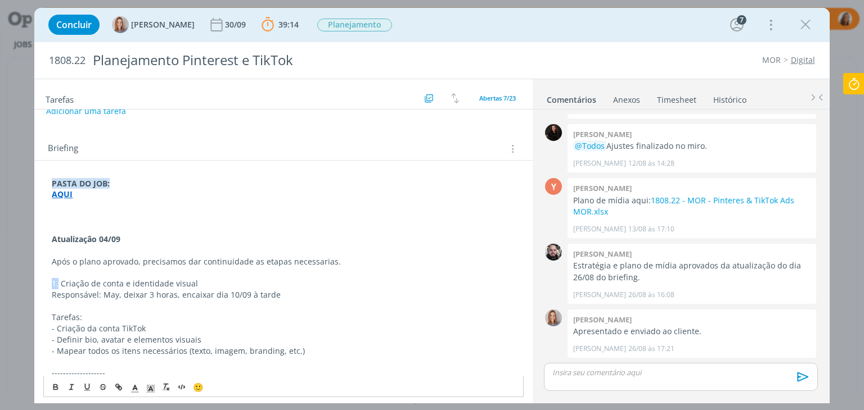
drag, startPoint x: 58, startPoint y: 282, endPoint x: 43, endPoint y: 282, distance: 14.6
click at [198, 390] on span "🙂" at bounding box center [198, 387] width 11 height 11
click at [200, 386] on span "🙂" at bounding box center [198, 387] width 11 height 11
click at [200, 388] on span "🙂" at bounding box center [198, 387] width 11 height 11
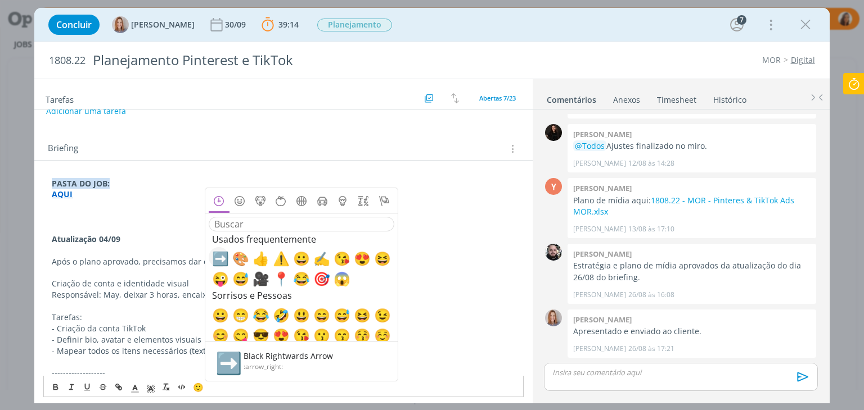
click at [225, 253] on span "➡️" at bounding box center [218, 257] width 13 height 13
click at [162, 249] on p "dialog" at bounding box center [283, 250] width 463 height 11
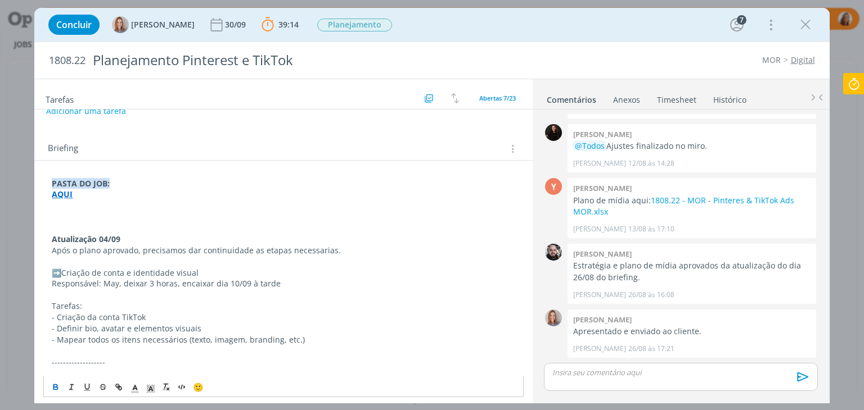
click at [65, 271] on p "﻿ ➡️ ﻿ Criação de conta e identidade visual" at bounding box center [283, 273] width 463 height 11
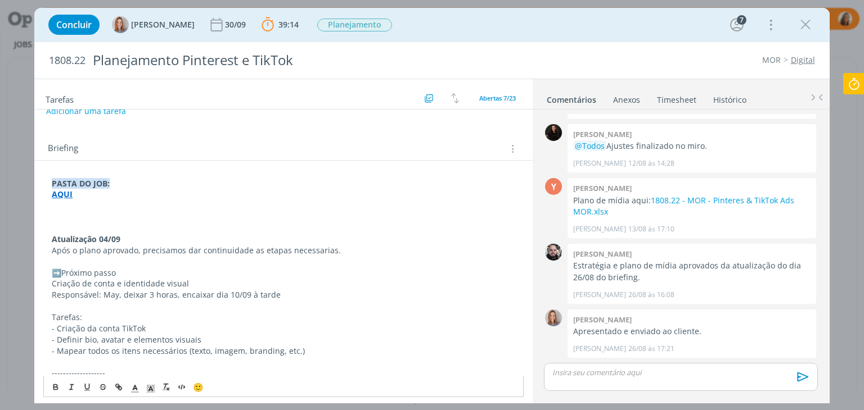
click at [73, 271] on p "﻿ ➡️ ﻿ Próximo passo" at bounding box center [283, 273] width 463 height 11
click at [58, 385] on icon "dialog" at bounding box center [55, 387] width 9 height 9
click at [151, 270] on p "﻿ ➡️ ﻿ Próximo passo" at bounding box center [283, 273] width 463 height 11
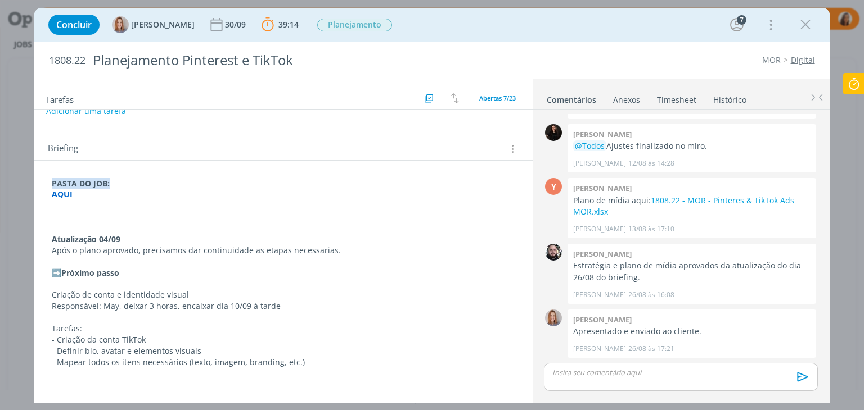
scroll to position [112, 0]
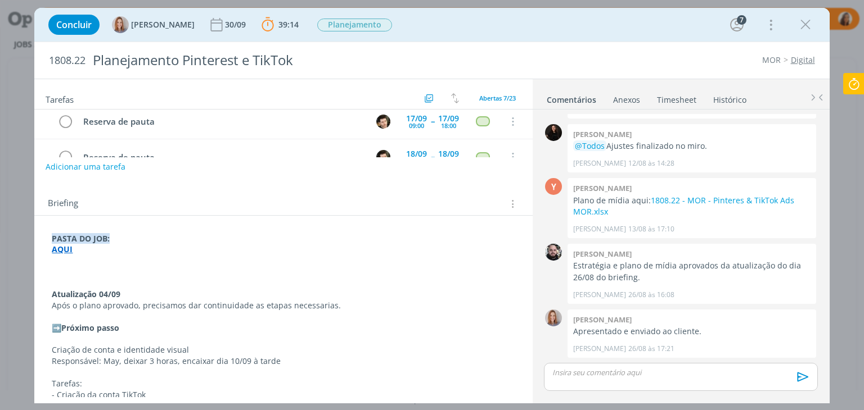
click at [96, 164] on button "Adicionar uma tarefa" at bounding box center [86, 166] width 80 height 19
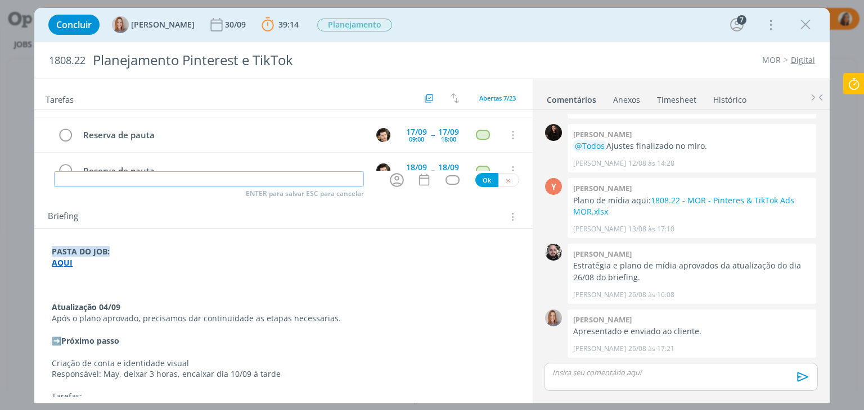
scroll to position [56, 0]
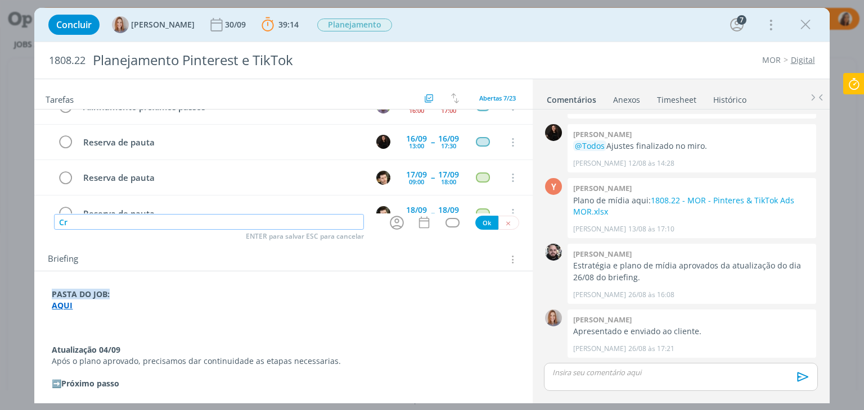
type input "C"
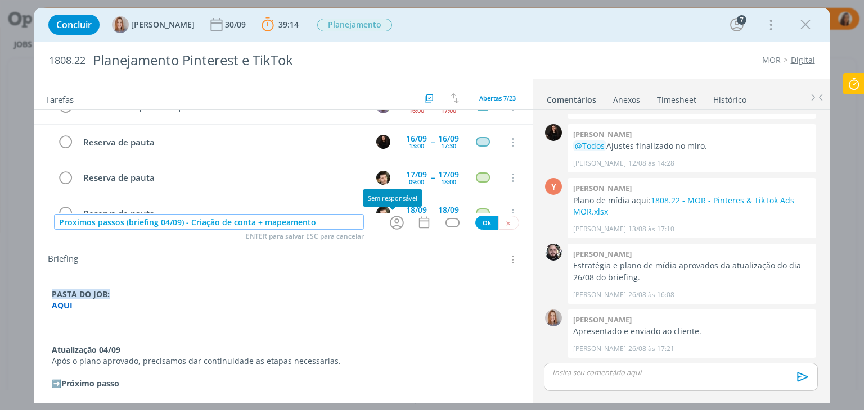
type input "Proximos passos (briefing 04/09) - Criação de conta + mapeamento"
click at [403, 220] on div "dialog" at bounding box center [398, 223] width 22 height 19
click at [394, 220] on icon "dialog" at bounding box center [397, 223] width 14 height 14
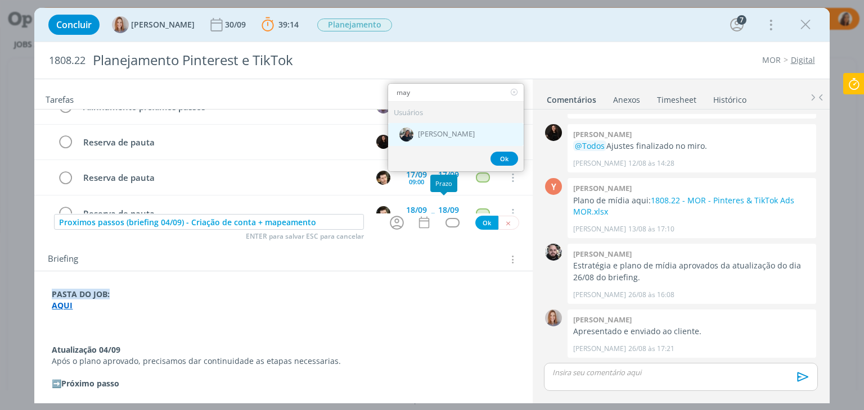
type input "may"
click at [440, 132] on span "[PERSON_NAME]" at bounding box center [446, 134] width 57 height 9
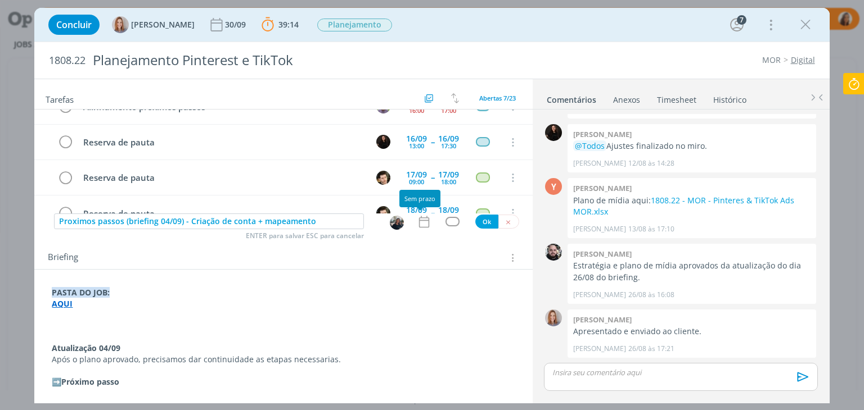
click at [419, 222] on icon "dialog" at bounding box center [424, 222] width 15 height 15
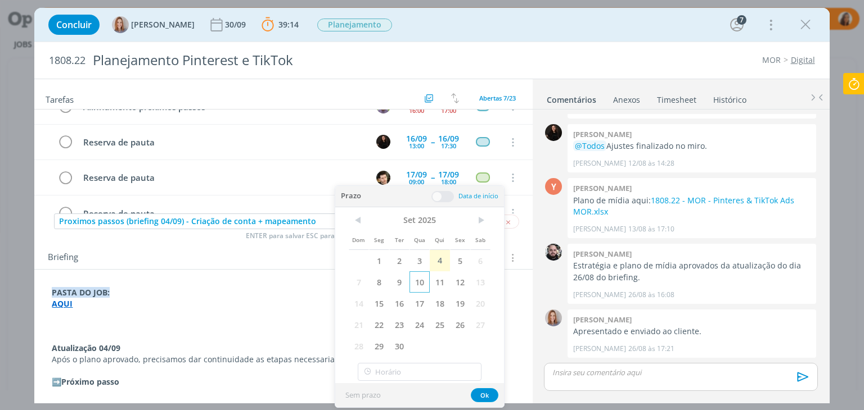
click at [416, 279] on span "10" at bounding box center [419, 282] width 20 height 21
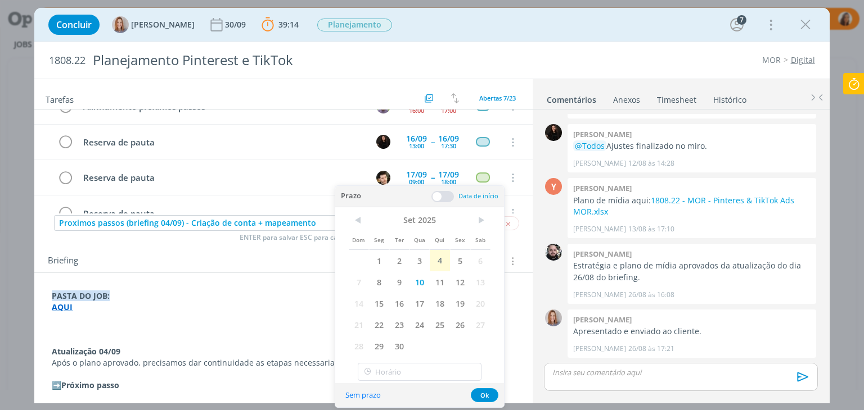
click at [444, 194] on span at bounding box center [442, 196] width 22 height 11
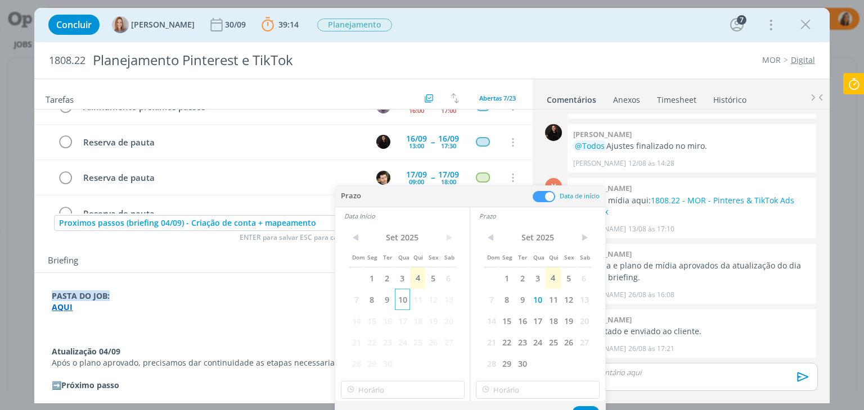
click at [403, 301] on span "10" at bounding box center [402, 299] width 15 height 21
click at [402, 387] on input "12:00" at bounding box center [403, 390] width 124 height 18
click at [408, 276] on div "13:00" at bounding box center [404, 272] width 126 height 20
type input "13:00"
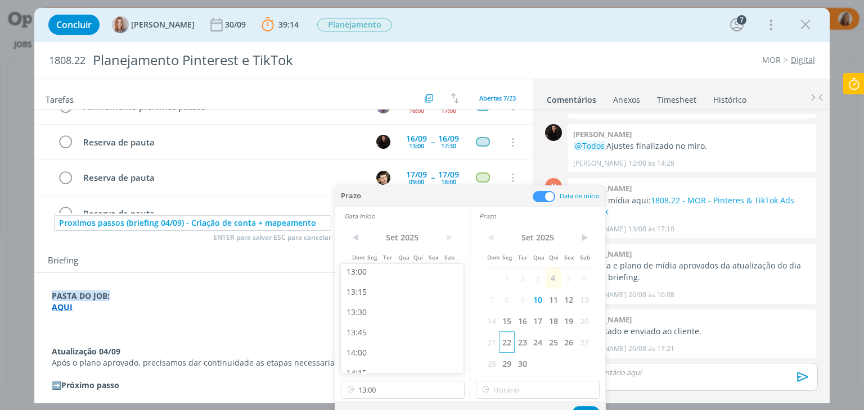
scroll to position [1053, 0]
click at [519, 385] on input "13:00" at bounding box center [538, 390] width 124 height 18
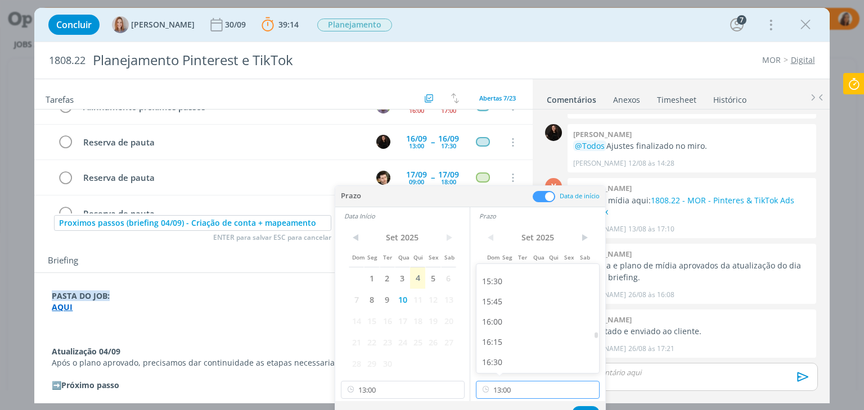
scroll to position [1248, 0]
click at [525, 320] on div "16:00" at bounding box center [539, 322] width 126 height 20
type input "16:00"
click at [585, 408] on button "Ok" at bounding box center [586, 414] width 28 height 14
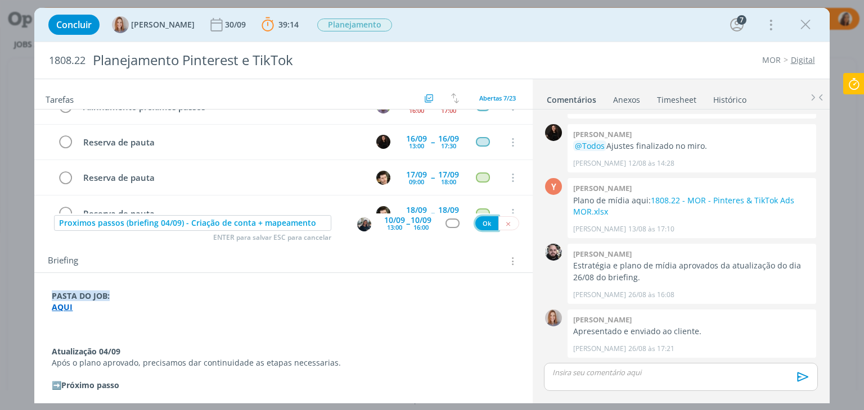
click at [480, 222] on button "Ok" at bounding box center [486, 223] width 23 height 14
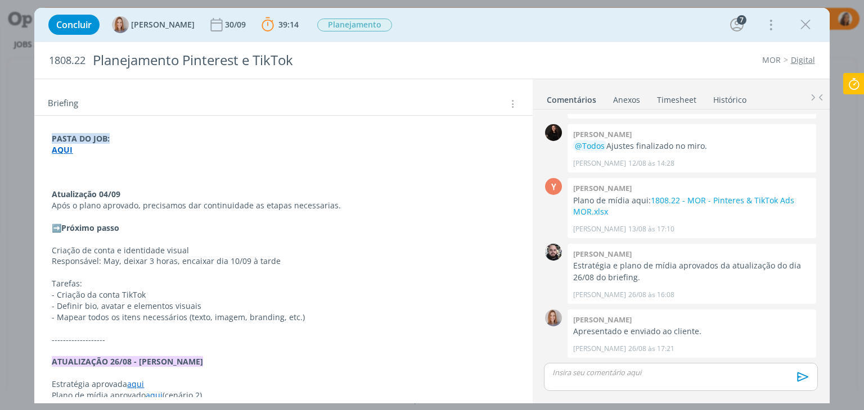
scroll to position [225, 0]
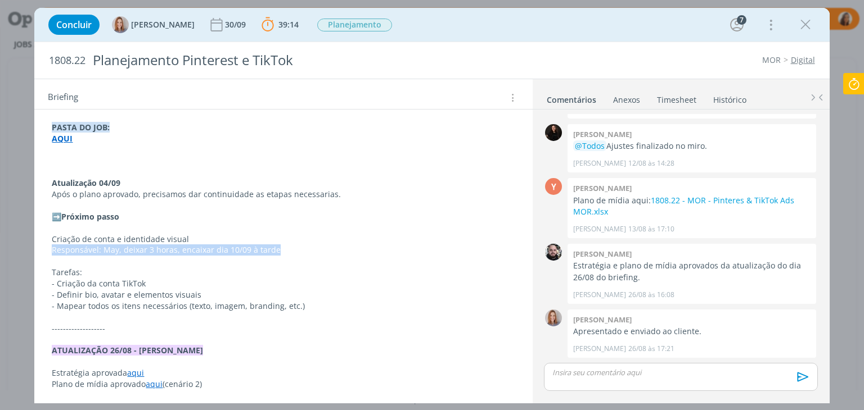
drag, startPoint x: 279, startPoint y: 249, endPoint x: 47, endPoint y: 248, distance: 232.2
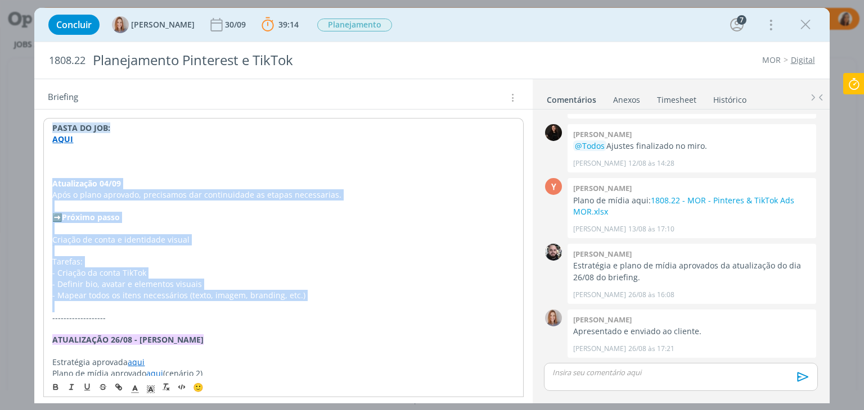
drag, startPoint x: 307, startPoint y: 302, endPoint x: 24, endPoint y: 186, distance: 305.8
click at [24, 186] on div "Concluir Amanda Oliveira 30/09 39:14 Parar Apontar Data * 04/09/2025 Horas * 00…" at bounding box center [432, 205] width 864 height 410
copy div "Atualização 04/09 Após o plano aprovado, precisamos dar continuidade as etapas …"
click at [191, 212] on p "﻿ ➡️ ﻿ Próximo passo" at bounding box center [283, 217] width 462 height 11
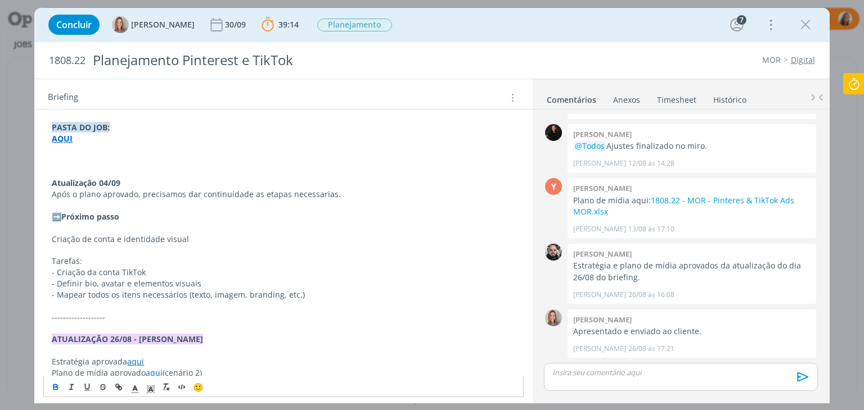
click at [310, 288] on p "- Definir bio, avatar e elementos visuais" at bounding box center [283, 283] width 463 height 11
drag, startPoint x: 342, startPoint y: 193, endPoint x: 51, endPoint y: 191, distance: 291.3
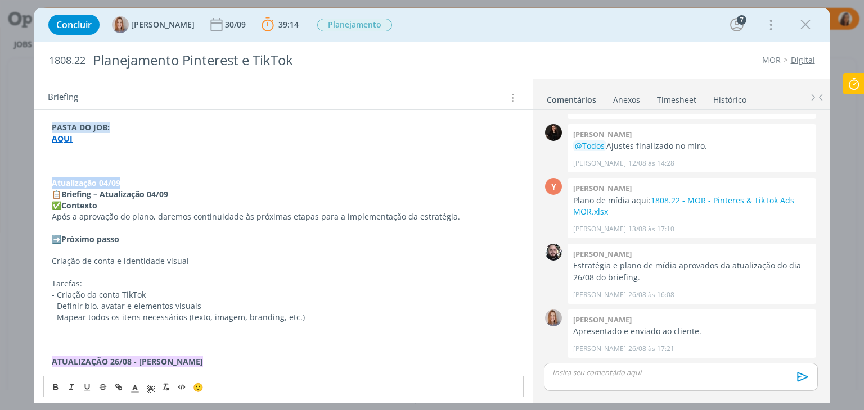
drag, startPoint x: 119, startPoint y: 181, endPoint x: 34, endPoint y: 185, distance: 85.0
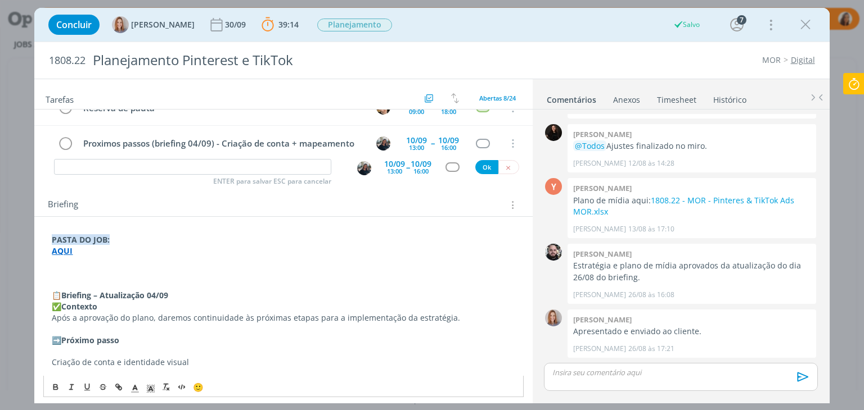
scroll to position [169, 0]
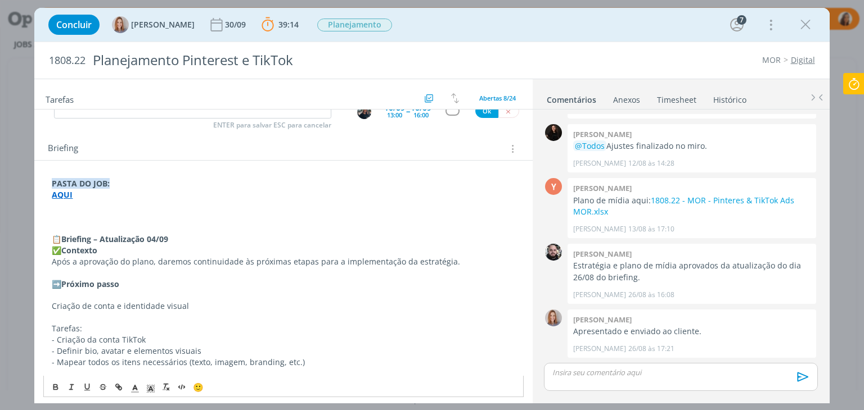
drag, startPoint x: 124, startPoint y: 285, endPoint x: 49, endPoint y: 284, distance: 74.2
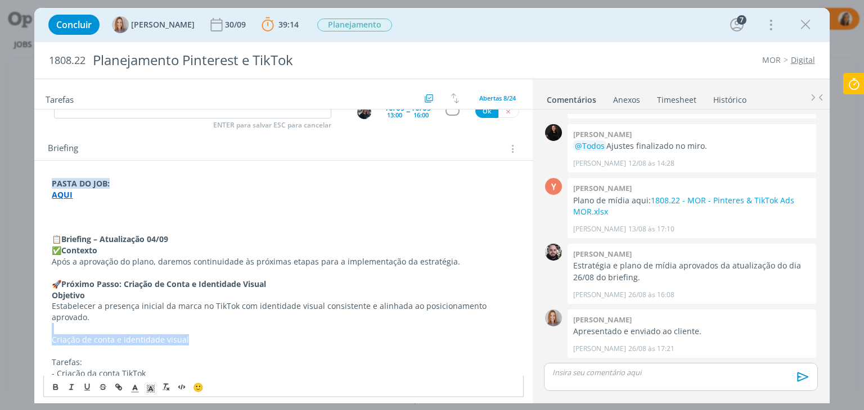
drag, startPoint x: 188, startPoint y: 341, endPoint x: 98, endPoint y: 333, distance: 90.3
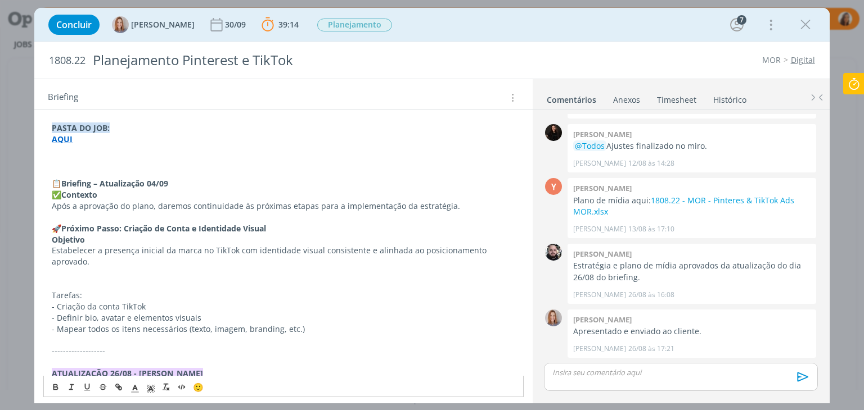
scroll to position [225, 0]
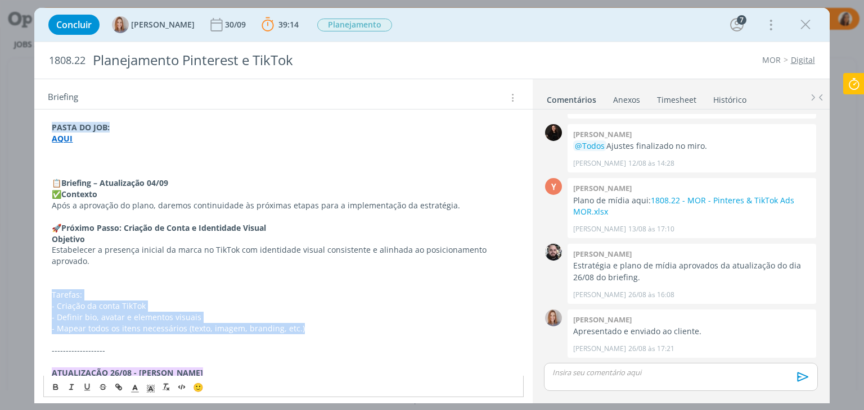
drag, startPoint x: 306, startPoint y: 329, endPoint x: 31, endPoint y: 290, distance: 277.8
click at [31, 290] on div "Concluir Amanda Oliveira 30/09 39:14 Parar Apontar Data * 04/09/2025 Horas * 00…" at bounding box center [432, 205] width 864 height 410
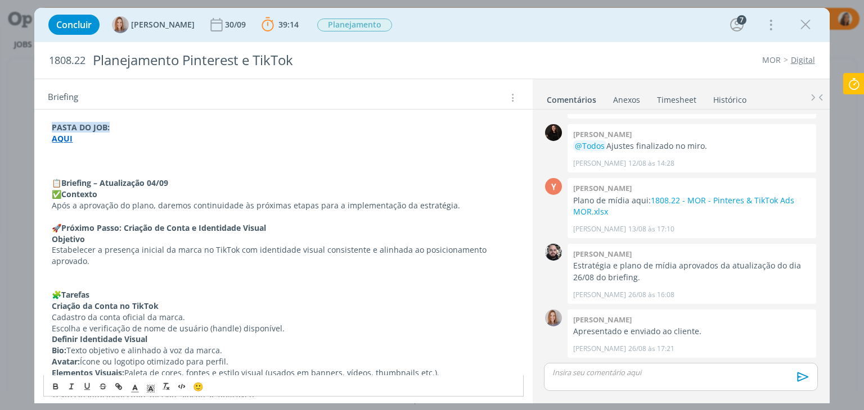
scroll to position [295, 0]
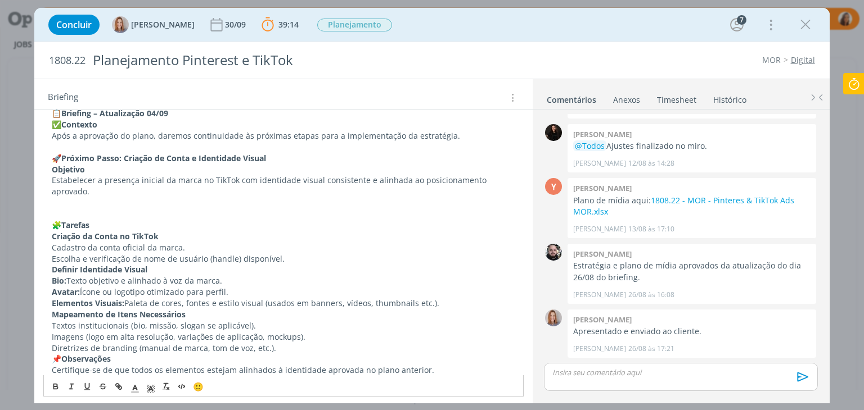
click at [103, 225] on p "🧩 Tarefas" at bounding box center [283, 225] width 463 height 11
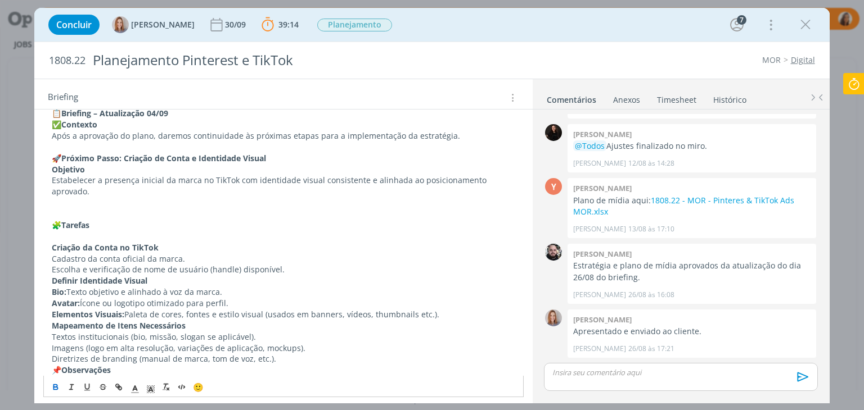
scroll to position [351, 0]
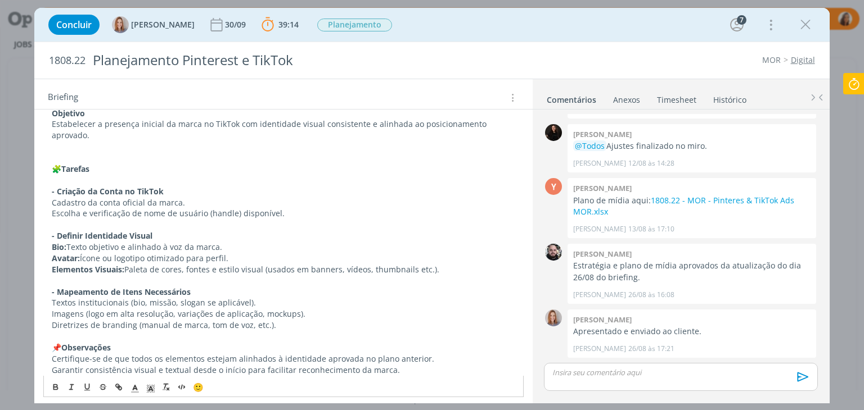
click at [62, 168] on p "🧩 Tarefas" at bounding box center [283, 169] width 463 height 11
click at [203, 388] on span "🙂" at bounding box center [198, 387] width 11 height 11
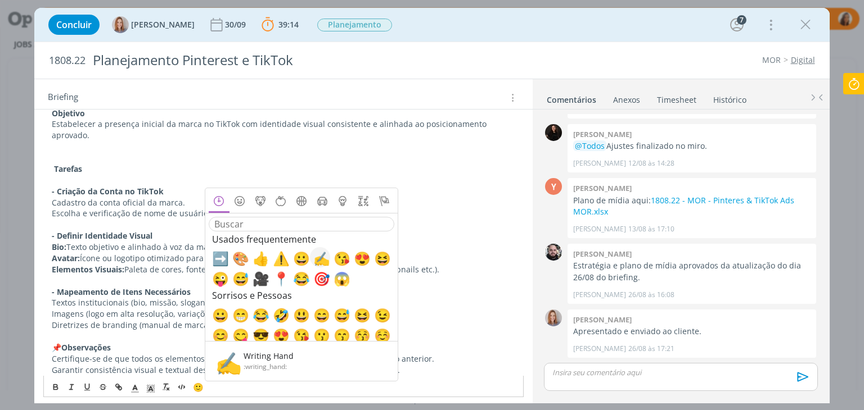
click at [323, 255] on span "✍️" at bounding box center [319, 257] width 13 height 13
click at [132, 175] on p "dialog" at bounding box center [283, 180] width 463 height 11
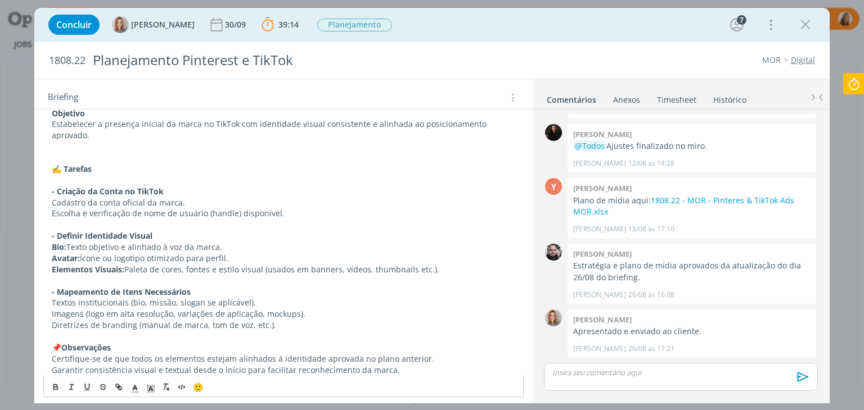
click at [55, 188] on strong "- Criação da Conta no TikTok" at bounding box center [108, 191] width 112 height 11
click at [52, 195] on strong "-> Criação da Conta no TikTok" at bounding box center [110, 191] width 116 height 11
click at [290, 214] on p "Escolha e verificação de nome de usuário (handle) disponível." at bounding box center [283, 213] width 463 height 11
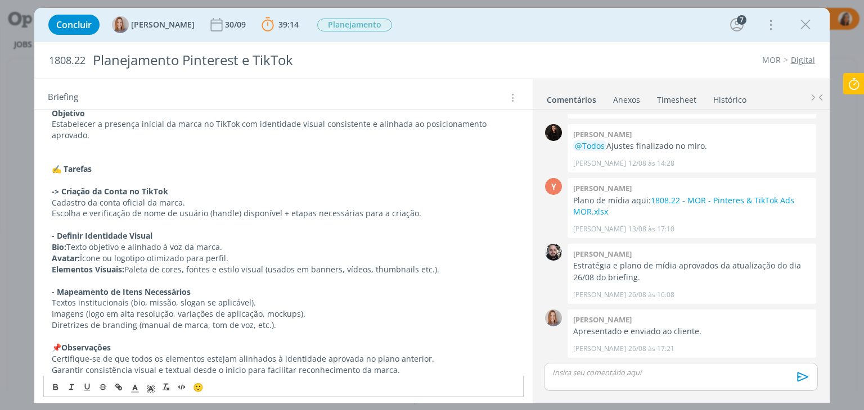
click at [54, 237] on strong "- Definir Identidade Visual" at bounding box center [102, 236] width 101 height 11
drag, startPoint x: 88, startPoint y: 232, endPoint x: 63, endPoint y: 234, distance: 24.8
click at [63, 234] on strong "-> Definir Identidade Visual" at bounding box center [104, 236] width 105 height 11
drag, startPoint x: 434, startPoint y: 273, endPoint x: 264, endPoint y: 268, distance: 170.4
click at [264, 268] on p "Elementos Visuais: Paleta de cores, fontes e estilo visual (usados em banners, …" at bounding box center [283, 269] width 463 height 11
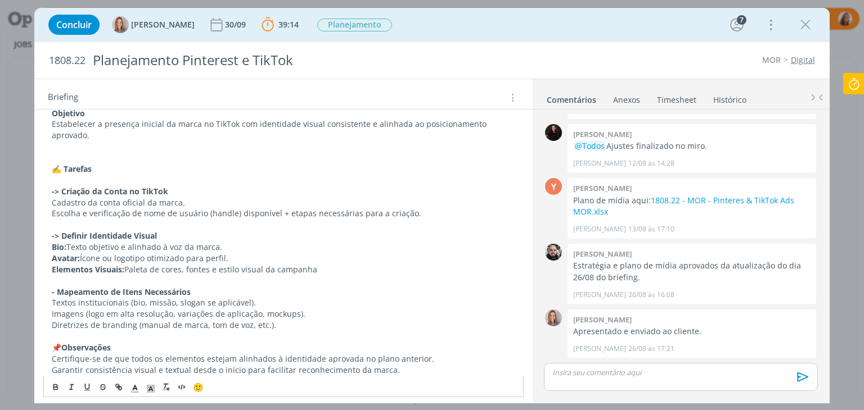
click at [127, 270] on p "Elementos Visuais: Paleta de cores, fontes e estilo visual da campanha" at bounding box center [283, 269] width 463 height 11
click at [327, 270] on p "Elementos Visuais: Paleta de cores, fontes e estilo visual da campanha" at bounding box center [283, 269] width 463 height 11
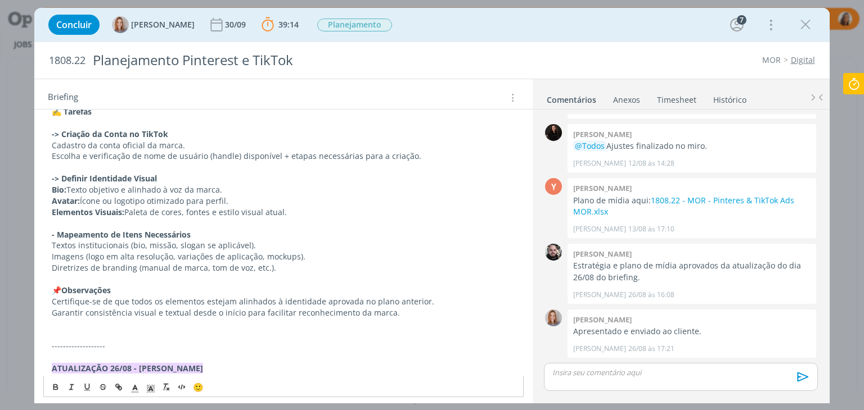
scroll to position [389, 0]
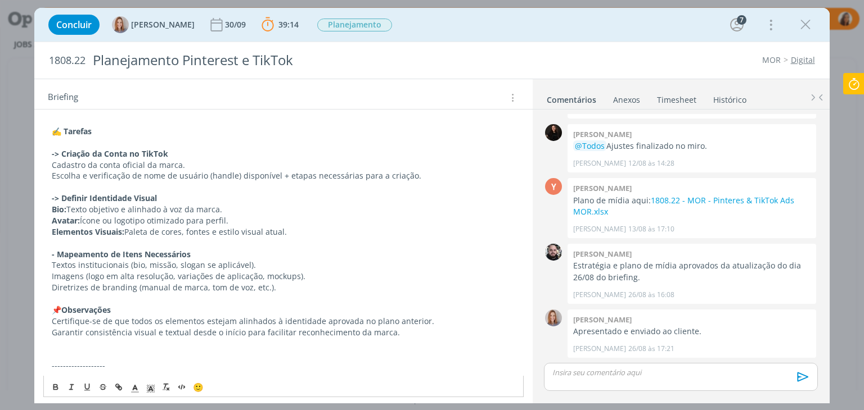
click at [198, 254] on p "- Mapeamento de Itens Necessários" at bounding box center [283, 254] width 463 height 11
drag, startPoint x: 227, startPoint y: 209, endPoint x: 47, endPoint y: 210, distance: 179.9
copy p "Bio: Texto objetivo e alinhado à voz da marca."
click at [265, 264] on p "Textos institucionais (bio, missão, slogan se aplicável)." at bounding box center [283, 265] width 463 height 11
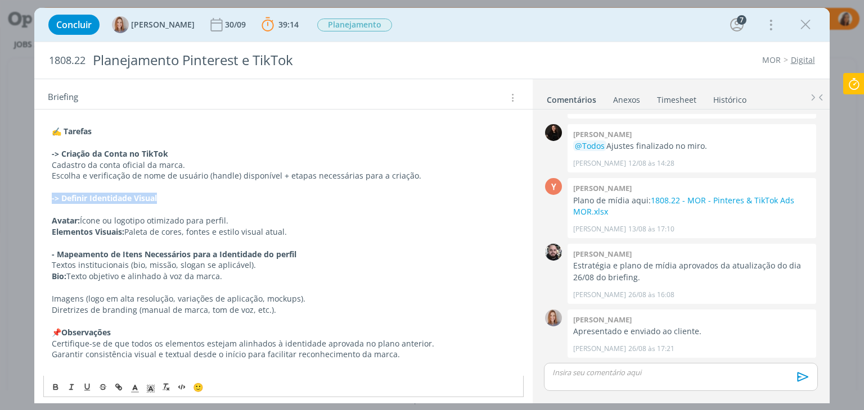
drag, startPoint x: 169, startPoint y: 199, endPoint x: 16, endPoint y: 195, distance: 153.0
click at [16, 195] on div "Concluir Amanda Oliveira 30/09 39:14 Parar Apontar Data * 04/09/2025 Horas * 00…" at bounding box center [432, 205] width 864 height 410
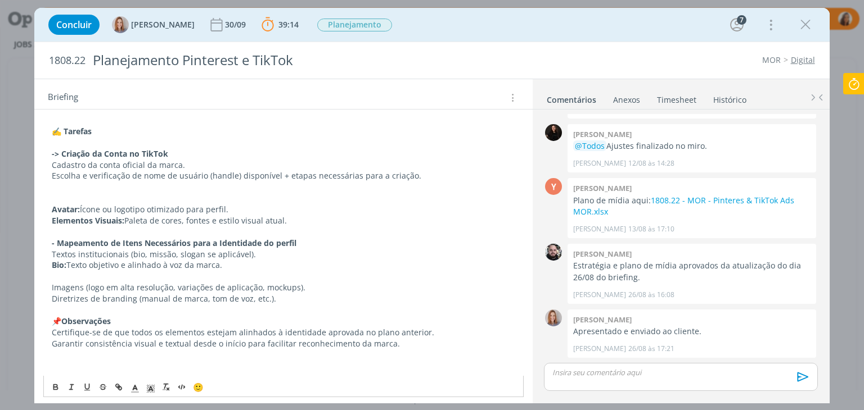
drag, startPoint x: 233, startPoint y: 206, endPoint x: 36, endPoint y: 209, distance: 196.8
copy p "Avatar: Ícone ou logotipo otimizado para perfil."
click at [56, 272] on p "dialog" at bounding box center [283, 276] width 463 height 11
click at [274, 286] on p "Imagens (logo em alta resolução, variações de aplicação, mockups)." at bounding box center [283, 287] width 463 height 11
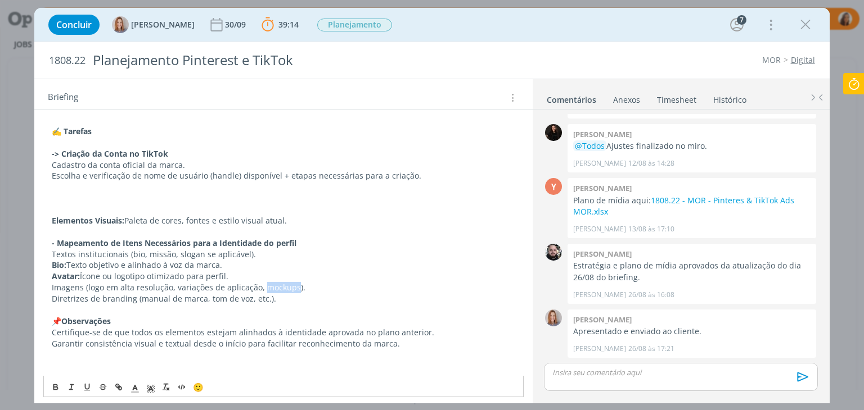
click at [274, 286] on p "Imagens (logo em alta resolução, variações de aplicação, mockups)." at bounding box center [283, 287] width 463 height 11
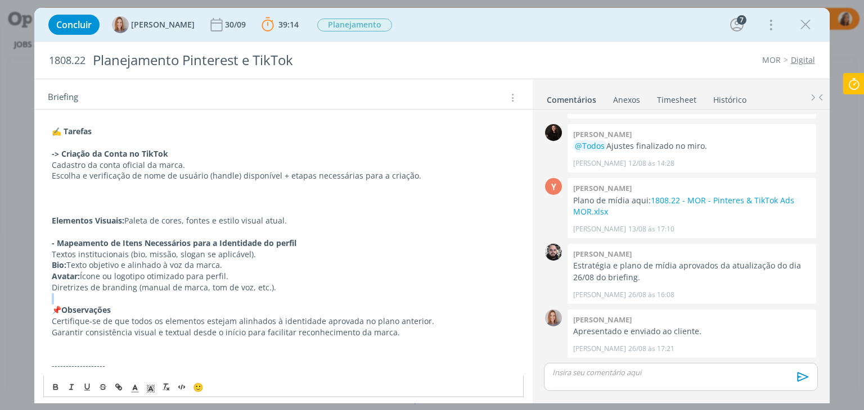
drag, startPoint x: 279, startPoint y: 291, endPoint x: 55, endPoint y: 293, distance: 223.8
click at [64, 286] on p "Diretrizes de branding (manual de marca, tom de voz, etc.)." at bounding box center [283, 287] width 463 height 11
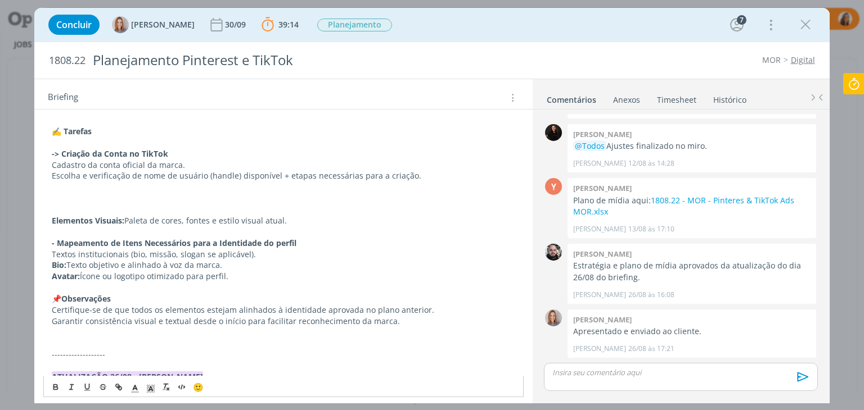
click at [112, 223] on strong "Elementos Visuais:" at bounding box center [88, 220] width 73 height 11
copy p "Elementos Visuais: Paleta de cores, fontes e estilo visual atual."
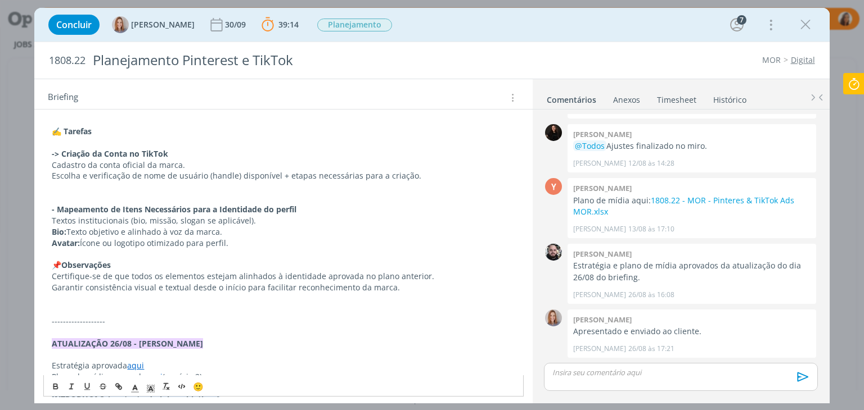
click at [130, 252] on p "dialog" at bounding box center [283, 254] width 463 height 11
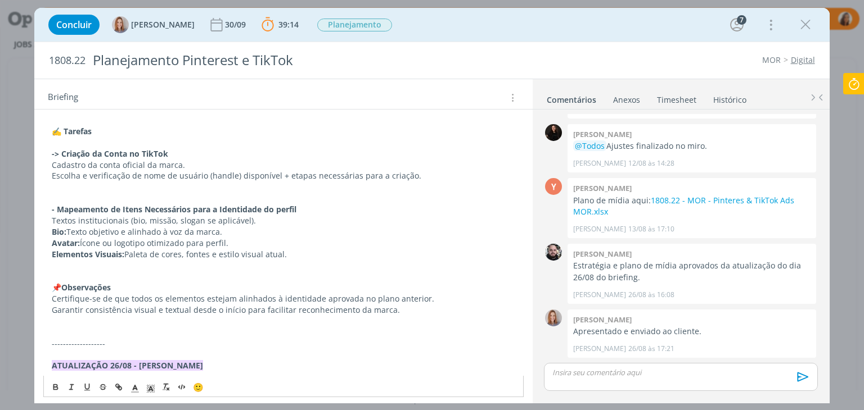
drag, startPoint x: 288, startPoint y: 257, endPoint x: 127, endPoint y: 254, distance: 160.8
click at [127, 254] on p "Elementos Visuais: Paleta de cores, fontes e estilo visual atual." at bounding box center [283, 254] width 463 height 11
drag, startPoint x: 422, startPoint y: 296, endPoint x: 353, endPoint y: 295, distance: 69.2
click at [353, 295] on p "Certifique-se de que todos os elementos estejam alinhados à identidade aprovada…" at bounding box center [283, 299] width 463 height 11
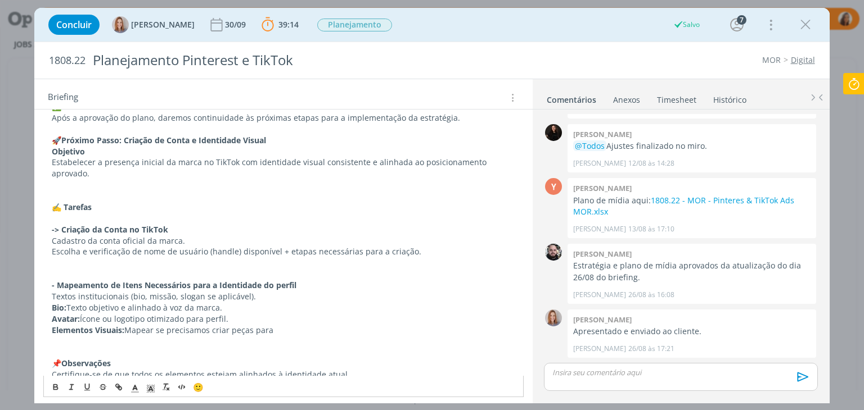
scroll to position [332, 0]
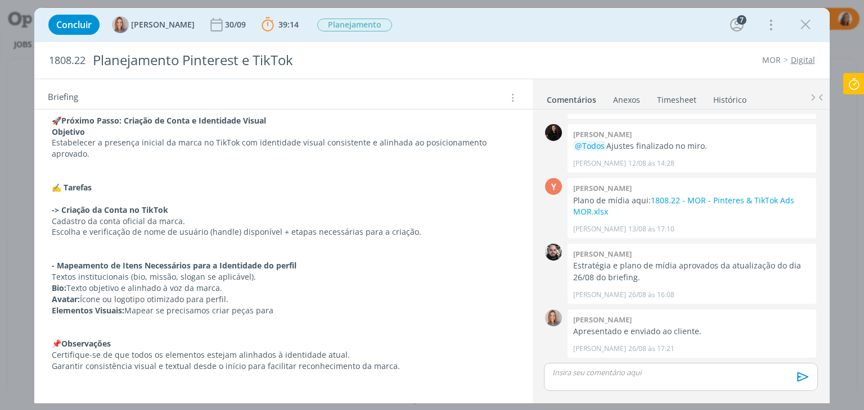
click at [52, 288] on p "Bio: Texto objetivo e alinhado à voz da marca." at bounding box center [283, 288] width 463 height 11
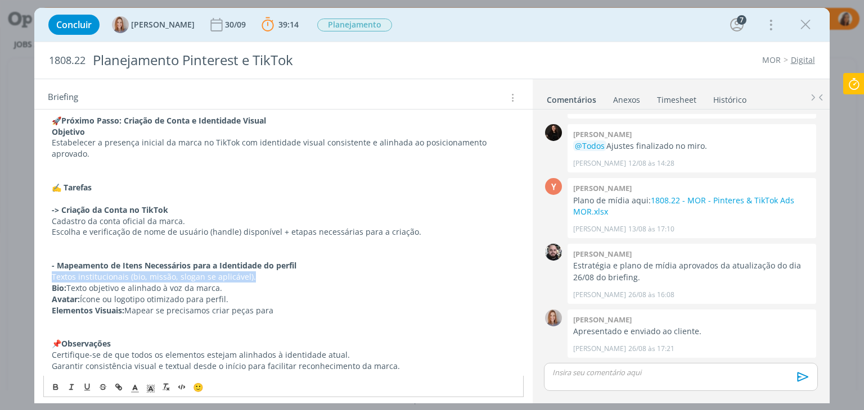
drag, startPoint x: 51, startPoint y: 274, endPoint x: 254, endPoint y: 275, distance: 203.0
copy p "Textos institucionais (bio, missão, slogan se aplicável)."
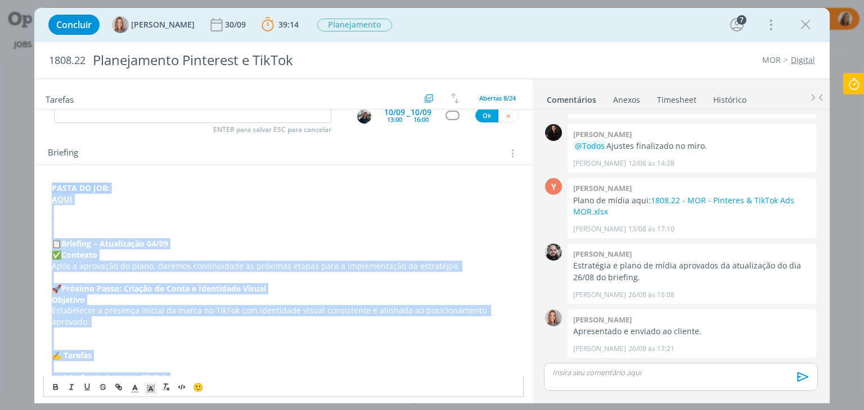
scroll to position [164, 0]
drag, startPoint x: 412, startPoint y: 324, endPoint x: 53, endPoint y: 242, distance: 367.3
copy div "📋 Briefing – Atualização 04/09 ✅ Contexto Após a aprovação do plano, daremos co…"
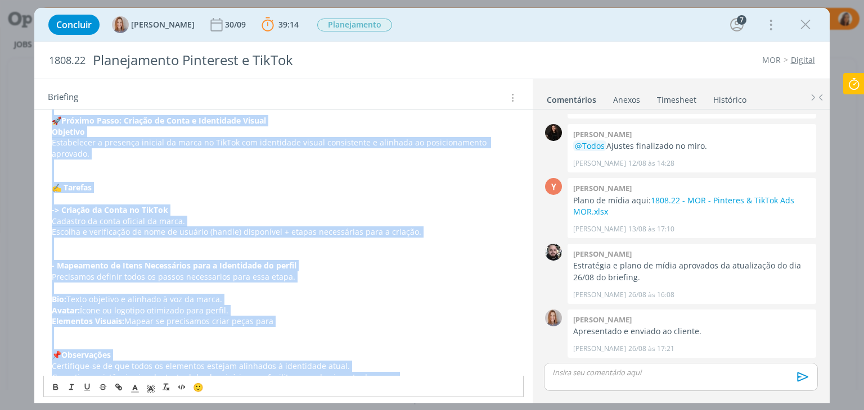
click at [315, 318] on p "Elementos Visuais: Mapear se precisamos criar peças para" at bounding box center [283, 321] width 463 height 11
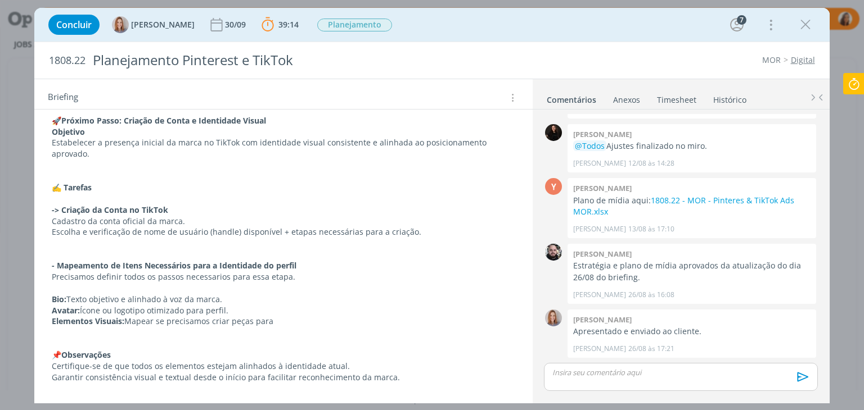
scroll to position [276, 0]
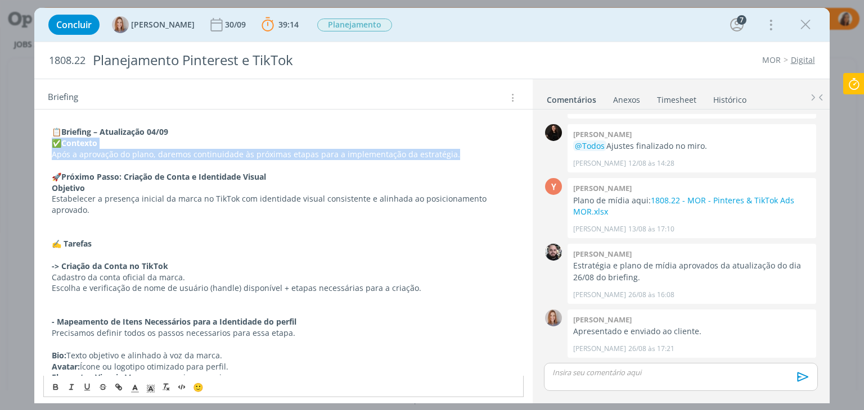
drag, startPoint x: 449, startPoint y: 154, endPoint x: 55, endPoint y: 146, distance: 393.7
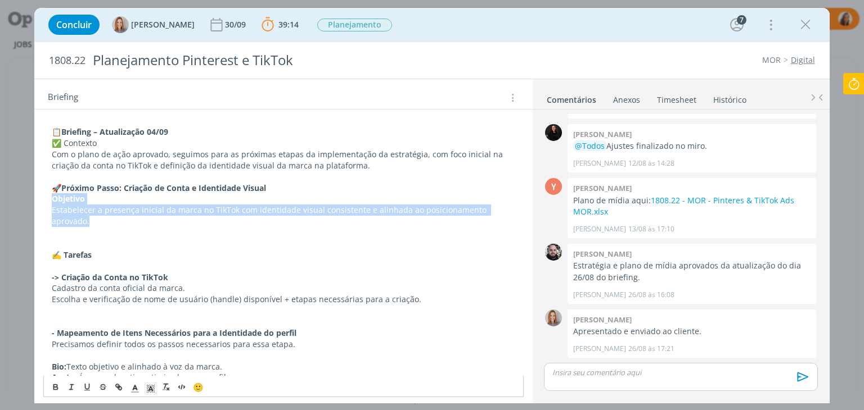
drag, startPoint x: 94, startPoint y: 221, endPoint x: 45, endPoint y: 204, distance: 52.5
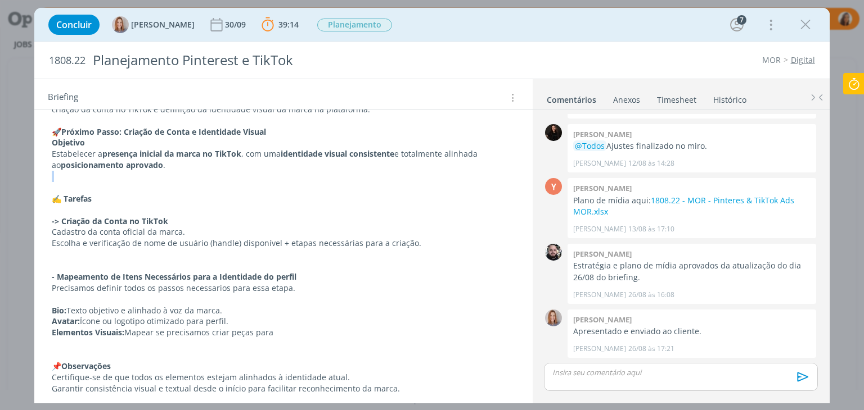
scroll to position [389, 0]
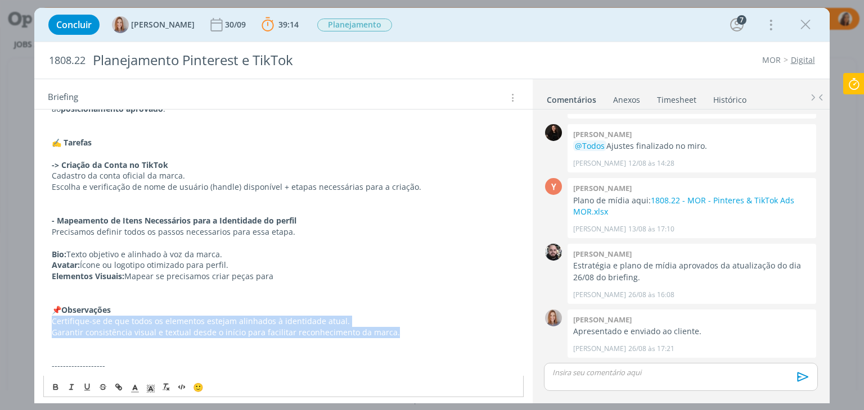
drag, startPoint x: 390, startPoint y: 329, endPoint x: 47, endPoint y: 325, distance: 343.0
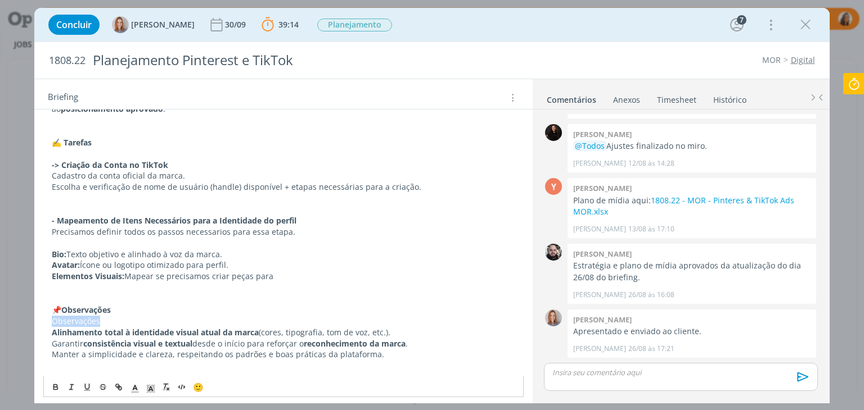
drag, startPoint x: 101, startPoint y: 320, endPoint x: 29, endPoint y: 320, distance: 72.0
click at [29, 320] on div "Concluir Amanda Oliveira 30/09 39:14 Parar Apontar Data * 04/09/2025 Horas * 00…" at bounding box center [432, 205] width 864 height 410
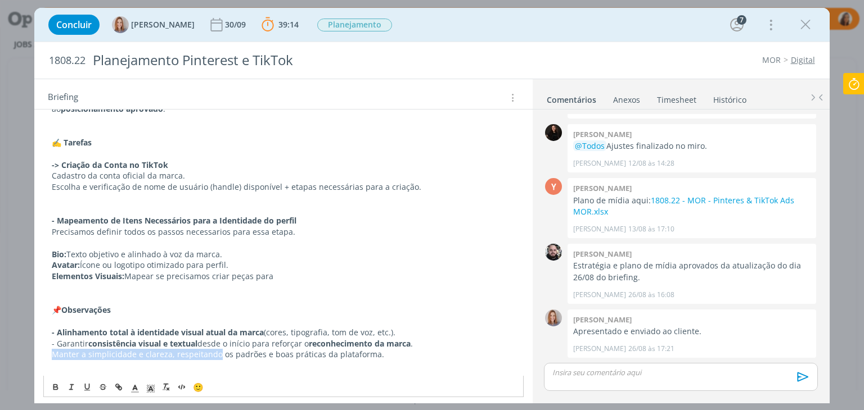
drag, startPoint x: 216, startPoint y: 354, endPoint x: 50, endPoint y: 356, distance: 165.9
drag, startPoint x: 276, startPoint y: 275, endPoint x: 125, endPoint y: 277, distance: 150.7
click at [125, 277] on p "Elementos Visuais: Mapear se precisamos criar peças para" at bounding box center [283, 276] width 463 height 11
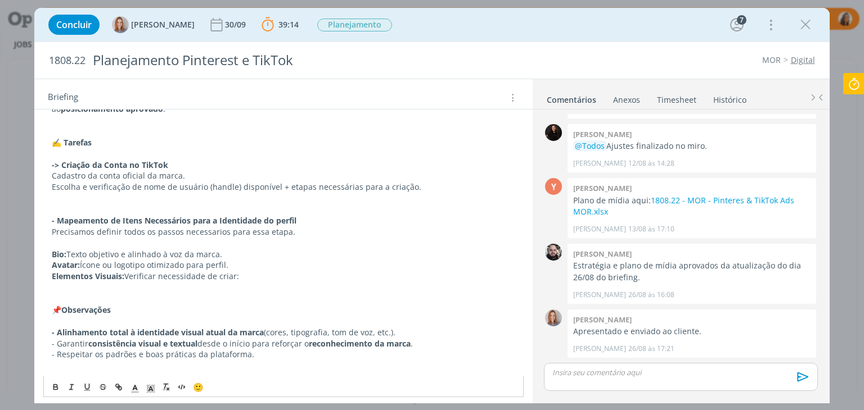
click at [125, 276] on p "Elementos Visuais: Verificar necessidade de criar:" at bounding box center [283, 276] width 463 height 11
click at [251, 278] on p "Elementos Visuais: Verificar necessidade de criar:" at bounding box center [283, 276] width 463 height 11
click at [402, 278] on p "Elementos Visuais: Verificar necessidade de criação de peças para a estrutura d…" at bounding box center [283, 276] width 463 height 11
click at [265, 319] on p "dialog" at bounding box center [283, 321] width 463 height 11
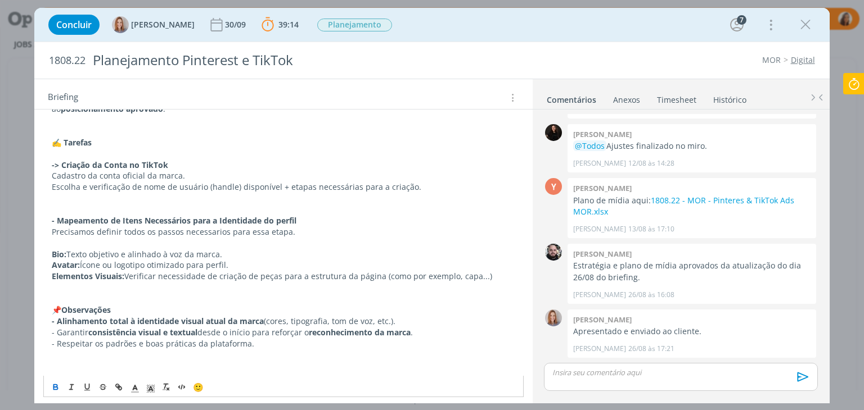
click at [101, 234] on p "Precisamos definir todos os passos necessarios para essa etapa." at bounding box center [283, 232] width 463 height 11
click at [101, 242] on p "dialog" at bounding box center [283, 243] width 463 height 11
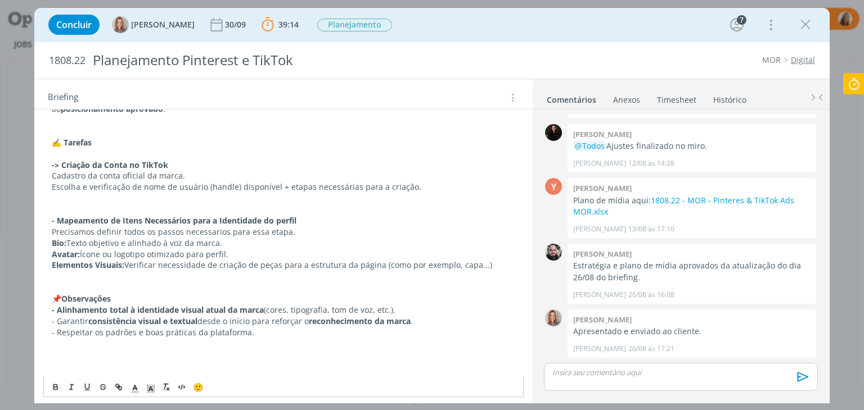
scroll to position [332, 0]
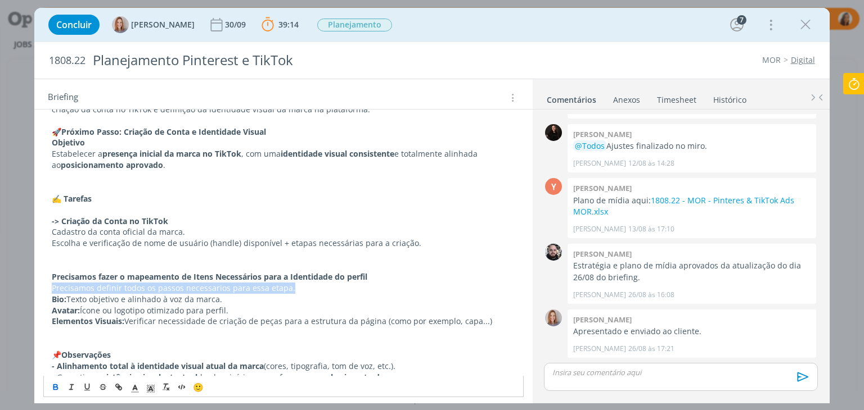
drag, startPoint x: 300, startPoint y: 285, endPoint x: 40, endPoint y: 286, distance: 259.2
click at [389, 277] on p "Precisamos fazer o mapeamento de Itens Necessários para a Identidade do perfil" at bounding box center [283, 277] width 463 height 11
click at [57, 332] on p "dialog" at bounding box center [283, 332] width 463 height 11
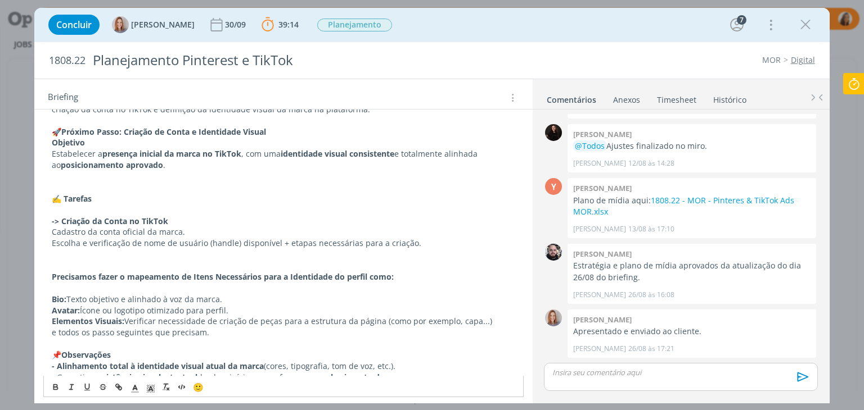
click at [87, 291] on p "dialog" at bounding box center [283, 288] width 463 height 11
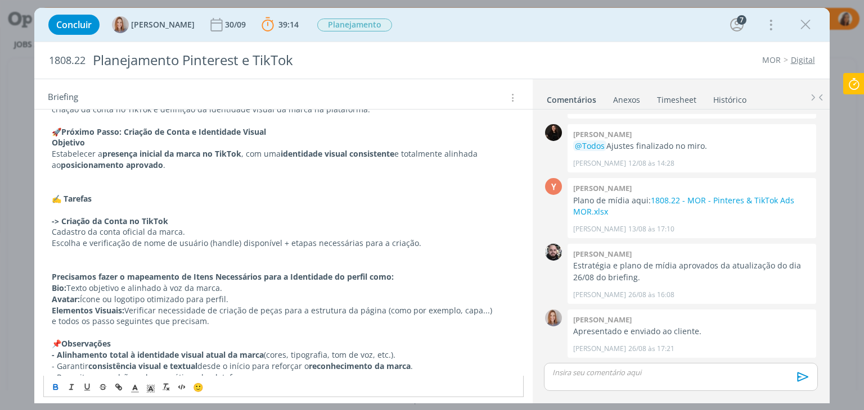
click at [127, 330] on p "dialog" at bounding box center [283, 332] width 463 height 11
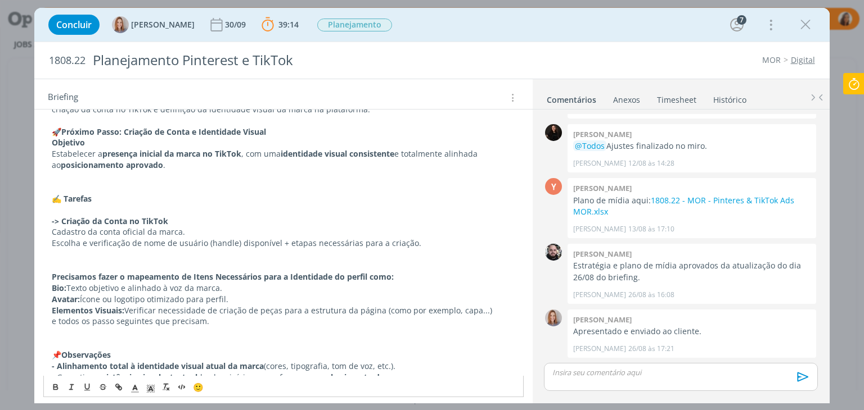
click at [117, 206] on p "dialog" at bounding box center [283, 210] width 463 height 11
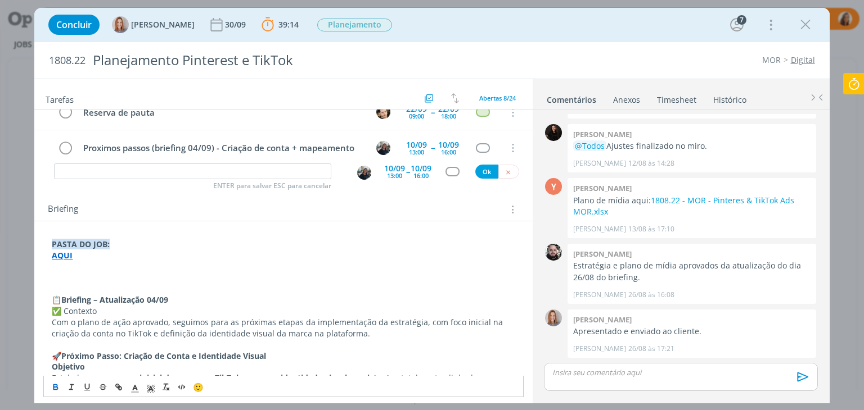
scroll to position [107, 0]
click at [52, 299] on p "📋 Briefing – Atualização 04/09" at bounding box center [283, 300] width 463 height 11
click at [74, 284] on p "dialog" at bounding box center [283, 289] width 463 height 11
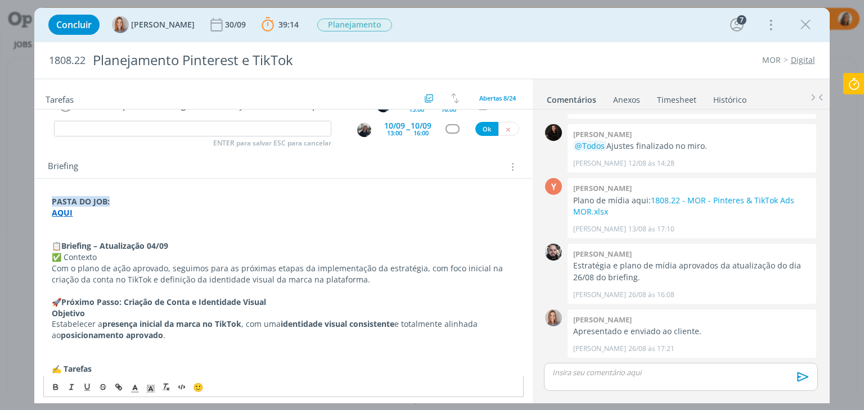
scroll to position [220, 0]
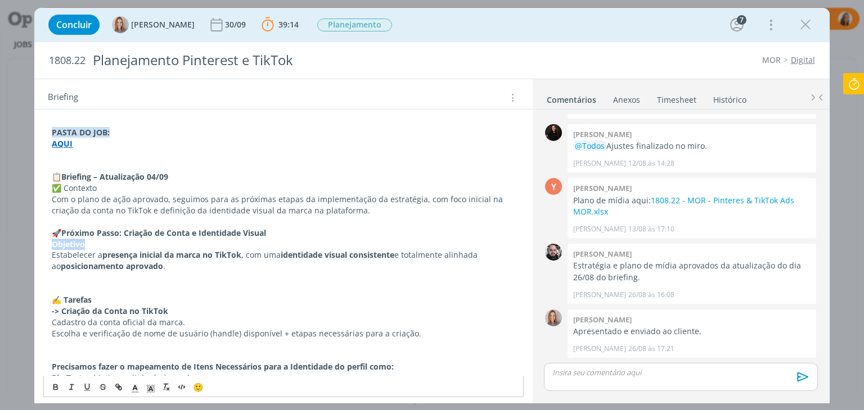
drag, startPoint x: 98, startPoint y: 242, endPoint x: 42, endPoint y: 246, distance: 55.8
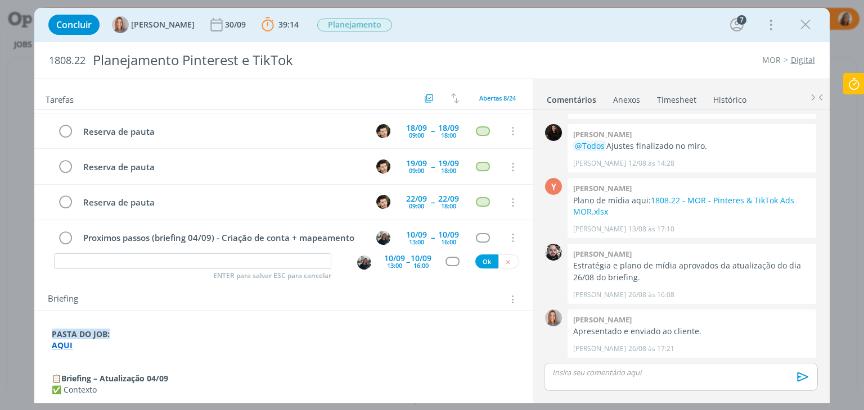
scroll to position [0, 0]
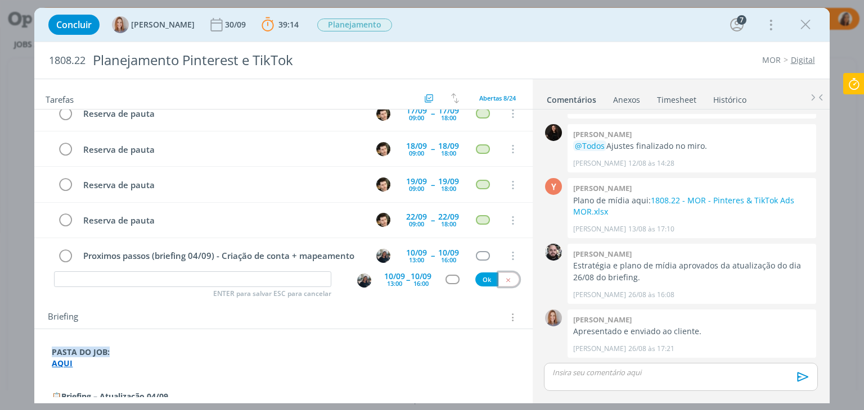
click at [504, 283] on icon "dialog" at bounding box center [507, 280] width 7 height 7
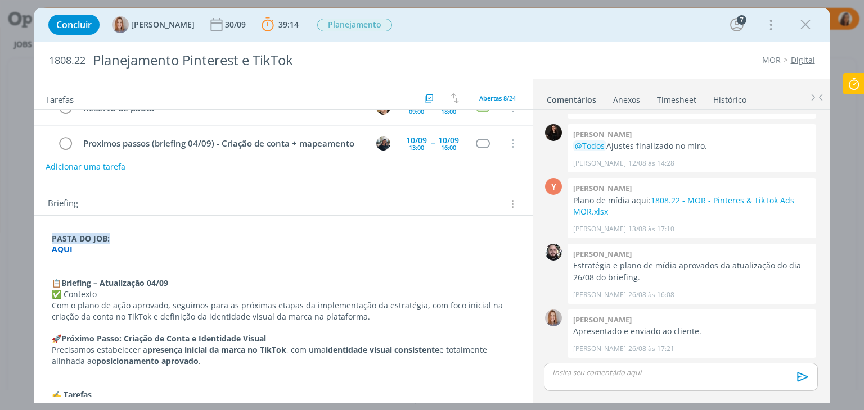
scroll to position [169, 0]
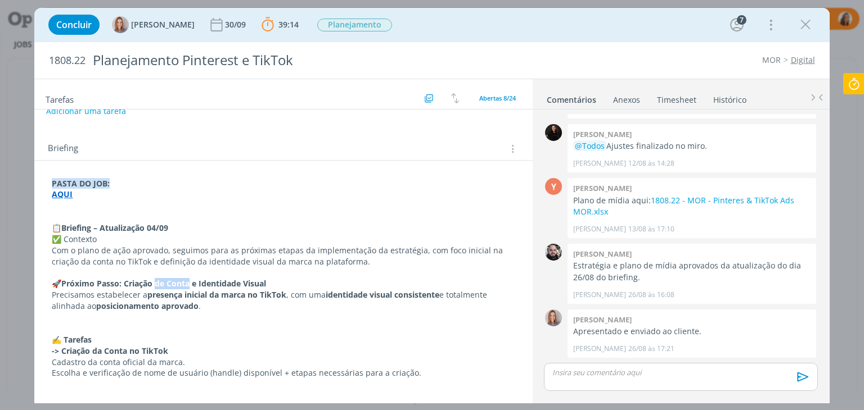
drag, startPoint x: 193, startPoint y: 282, endPoint x: 160, endPoint y: 282, distance: 33.7
click at [160, 282] on strong "Próximo Passo: Criação de Conta e Identidade Visual" at bounding box center [163, 283] width 205 height 11
click at [231, 314] on p "dialog" at bounding box center [283, 317] width 463 height 11
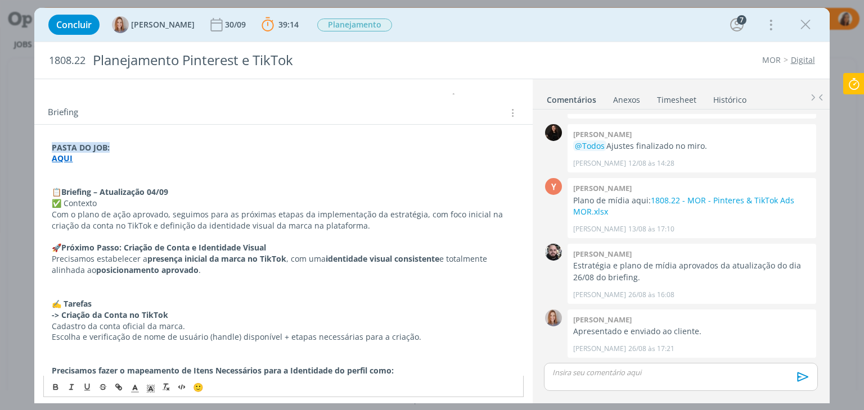
scroll to position [225, 0]
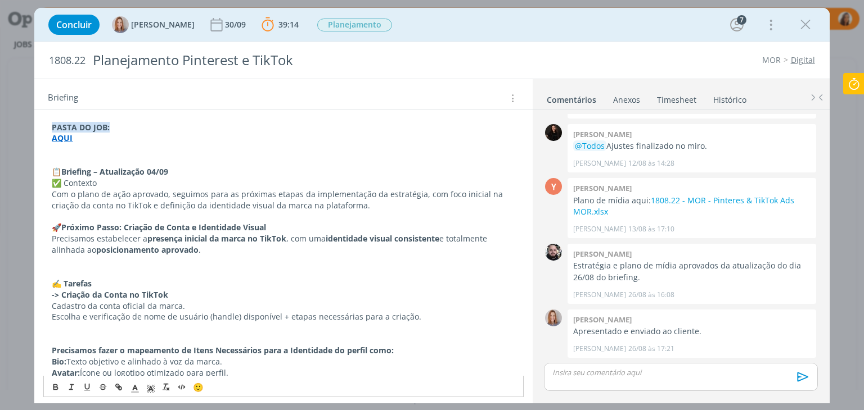
drag, startPoint x: 273, startPoint y: 225, endPoint x: 55, endPoint y: 228, distance: 218.2
click at [55, 228] on p "🚀 Próximo Passo: Criação de Conta e Identidade Visual" at bounding box center [283, 227] width 463 height 11
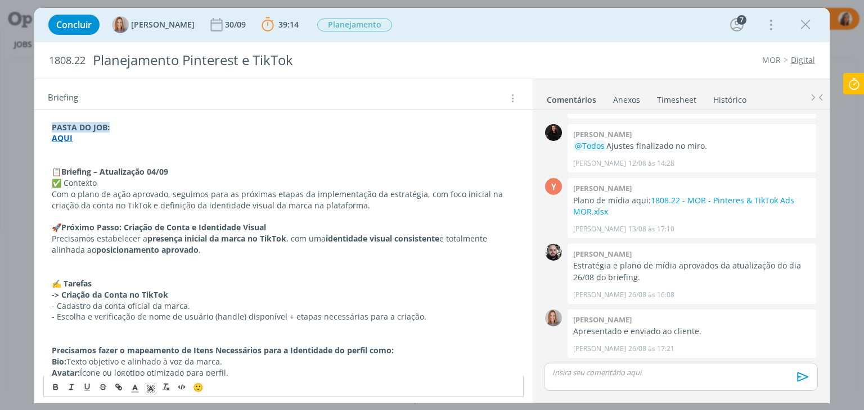
click at [125, 262] on p "dialog" at bounding box center [283, 261] width 463 height 11
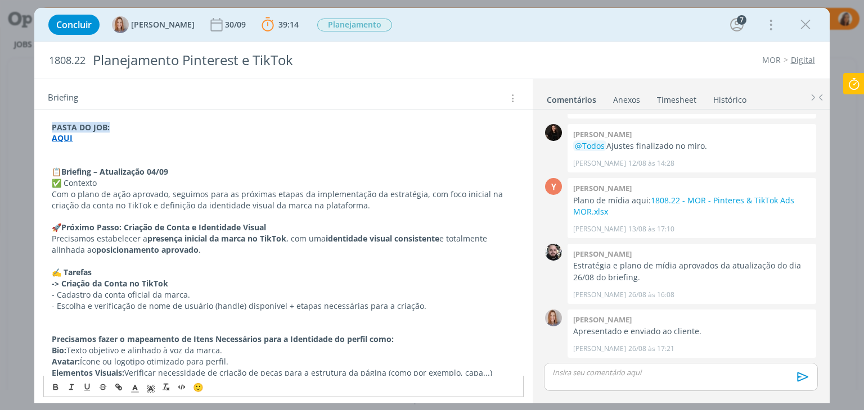
click at [74, 327] on p "dialog" at bounding box center [283, 328] width 463 height 11
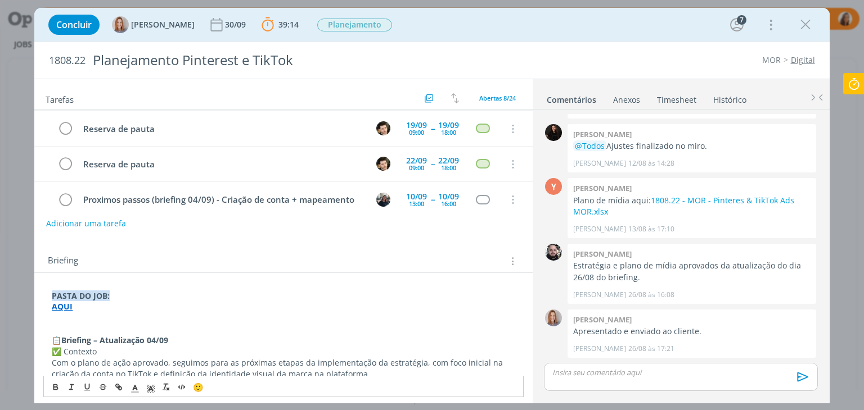
scroll to position [56, 0]
click at [107, 322] on p "dialog" at bounding box center [283, 318] width 463 height 11
click at [813, 25] on icon "dialog" at bounding box center [805, 24] width 17 height 17
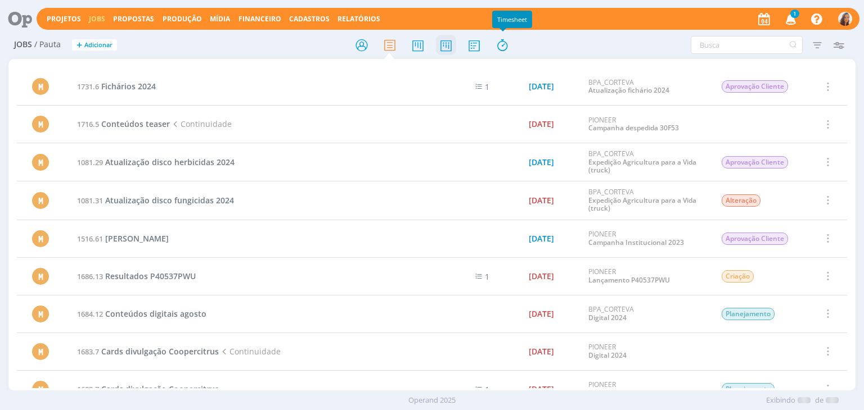
click at [446, 48] on icon at bounding box center [446, 45] width 20 height 22
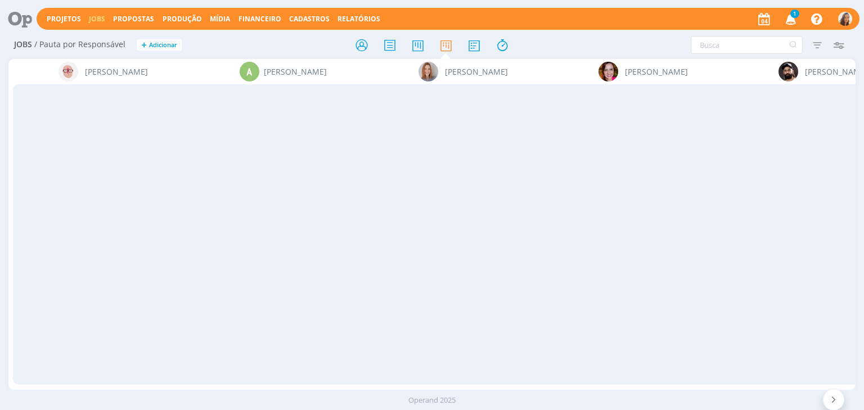
click at [792, 20] on icon "button" at bounding box center [791, 18] width 20 height 19
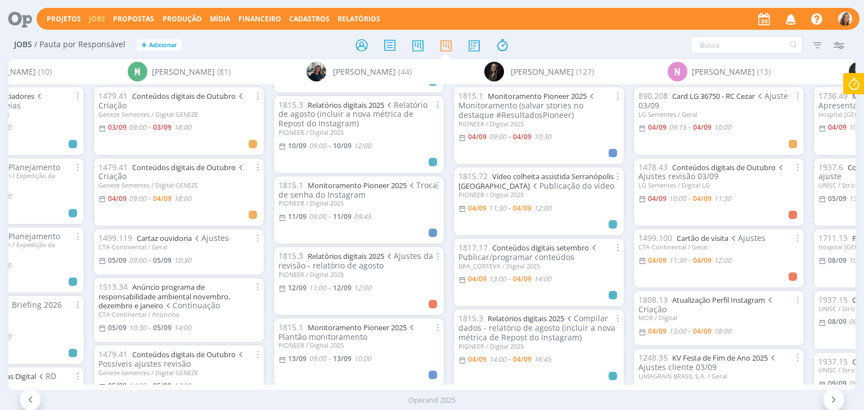
scroll to position [675, 0]
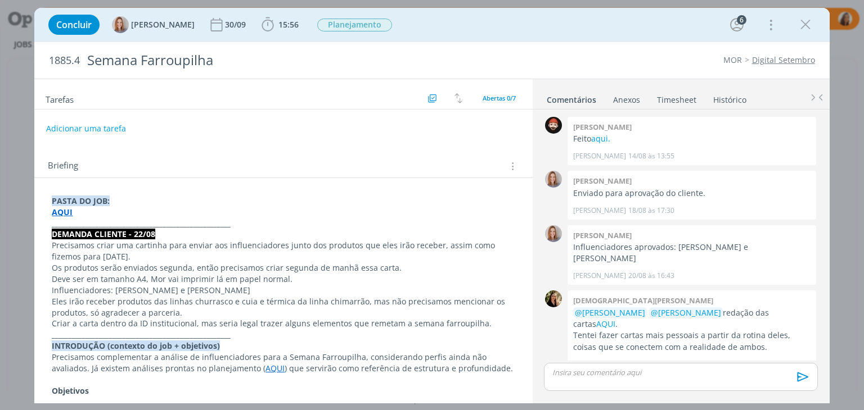
scroll to position [265, 0]
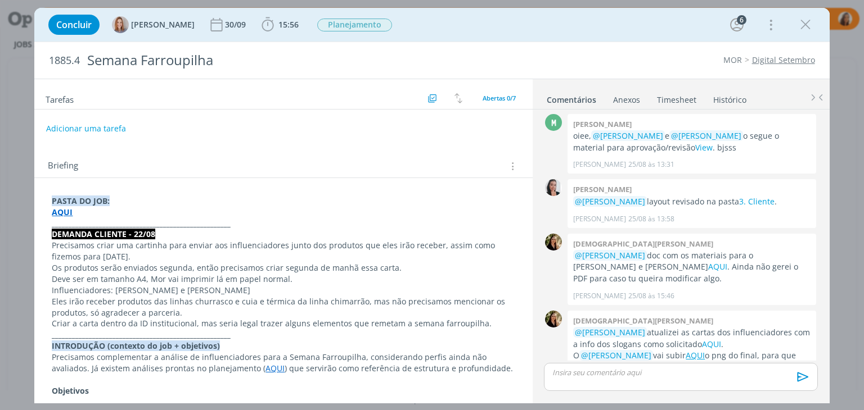
click at [791, 60] on link "Digital Setembro" at bounding box center [783, 60] width 63 height 11
click at [57, 210] on strong "AQUI" at bounding box center [62, 212] width 21 height 11
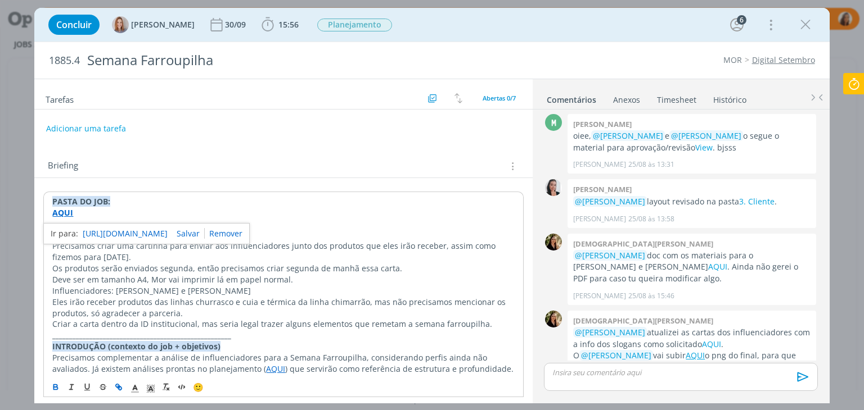
click at [91, 231] on link "[URL][DOMAIN_NAME]" at bounding box center [125, 234] width 85 height 15
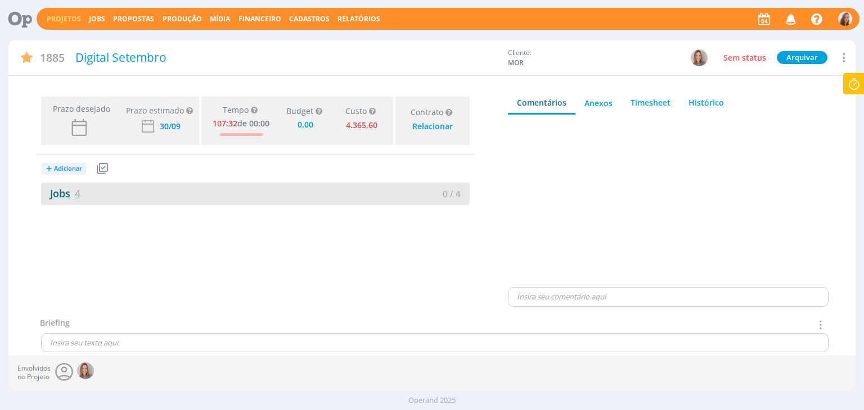
click at [65, 188] on link "Jobs 4" at bounding box center [60, 193] width 39 height 13
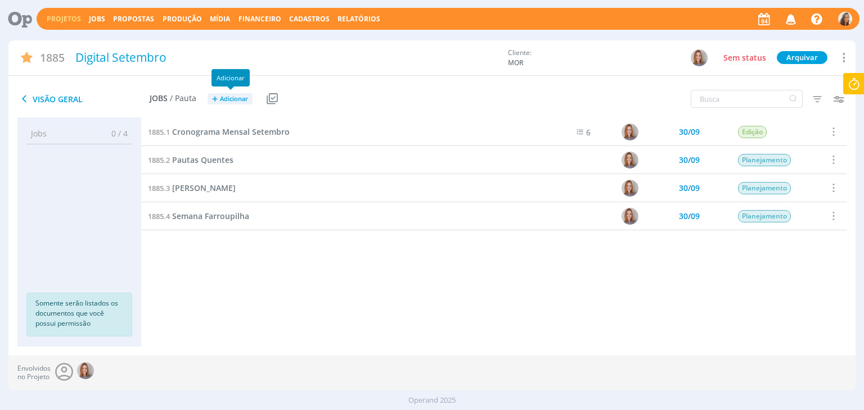
click at [227, 98] on span "Adicionar" at bounding box center [234, 99] width 28 height 7
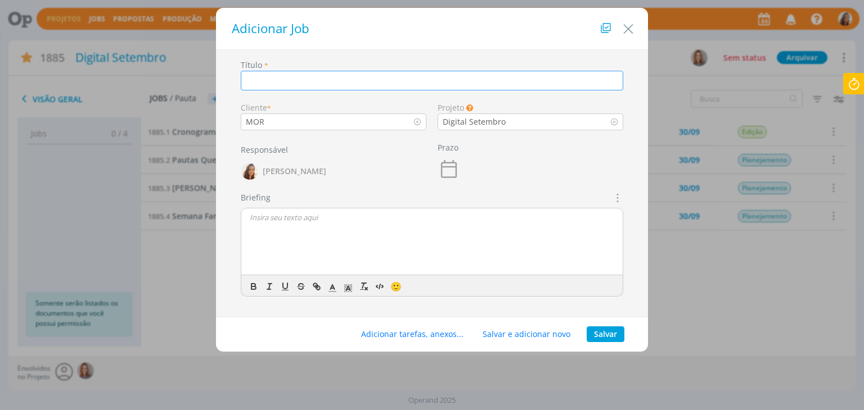
paste input "Cronograma setembro tiktok"
type input "Cronograma setembro tiktok"
click at [607, 328] on button "Salvar" at bounding box center [605, 335] width 38 height 16
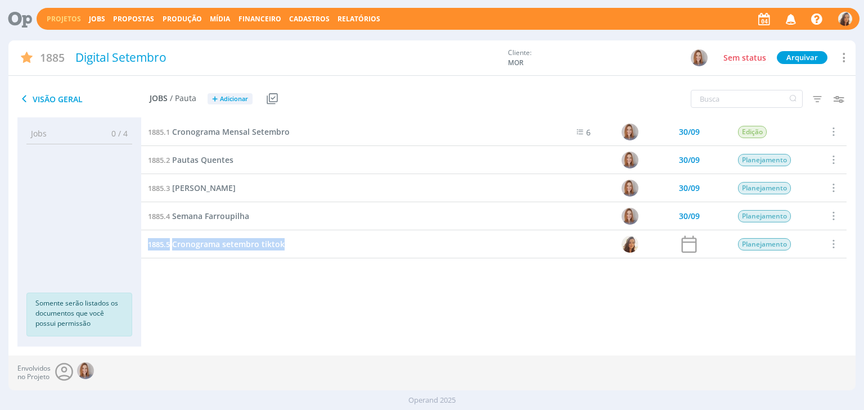
drag, startPoint x: 295, startPoint y: 244, endPoint x: 145, endPoint y: 246, distance: 150.1
click at [145, 246] on div "1885.5 Cronograma setembro tiktok" at bounding box center [333, 245] width 385 height 28
copy link "1885.5 Cronograma setembro tiktok"
click at [204, 244] on span "Cronograma setembro tiktok" at bounding box center [228, 244] width 112 height 11
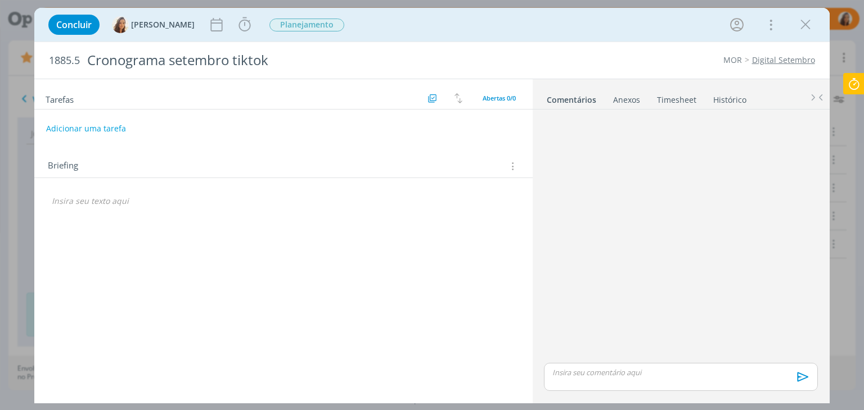
click at [513, 164] on icon "dialog" at bounding box center [511, 166] width 11 height 12
click at [481, 177] on div "Briefings Predefinidos" at bounding box center [444, 186] width 145 height 19
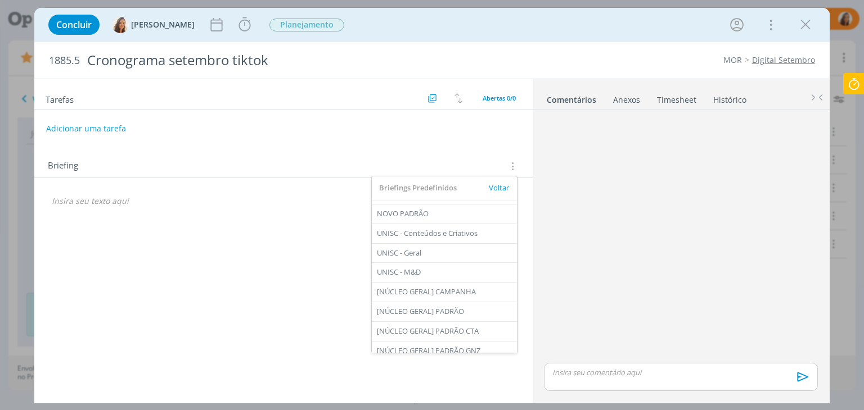
scroll to position [112, 0]
click at [481, 312] on div "[NÚCLEO GERAL] PADRÃO" at bounding box center [444, 309] width 145 height 19
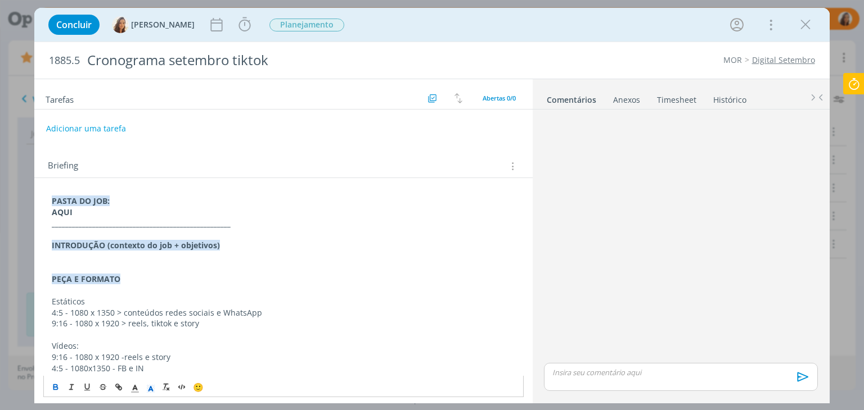
click at [58, 214] on strong "AQUI" at bounding box center [62, 212] width 21 height 11
click at [115, 387] on icon "dialog" at bounding box center [118, 387] width 9 height 9
paste input "[URL][DOMAIN_NAME]"
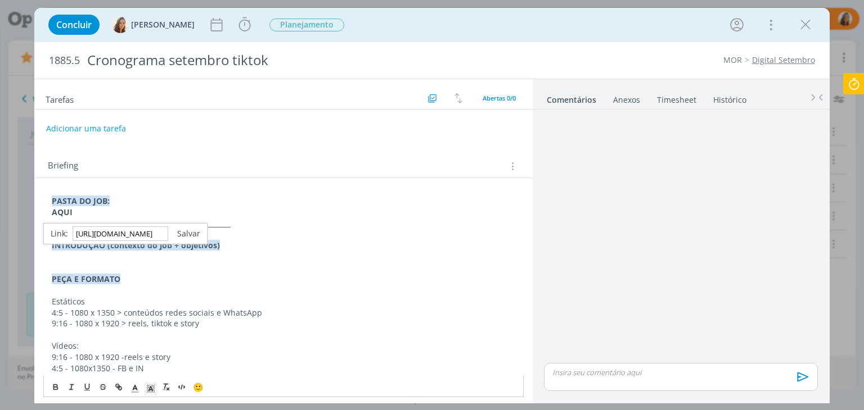
type input "[URL][DOMAIN_NAME]"
click at [179, 228] on link "dialog" at bounding box center [184, 233] width 32 height 11
click at [151, 258] on p "dialog" at bounding box center [283, 256] width 463 height 11
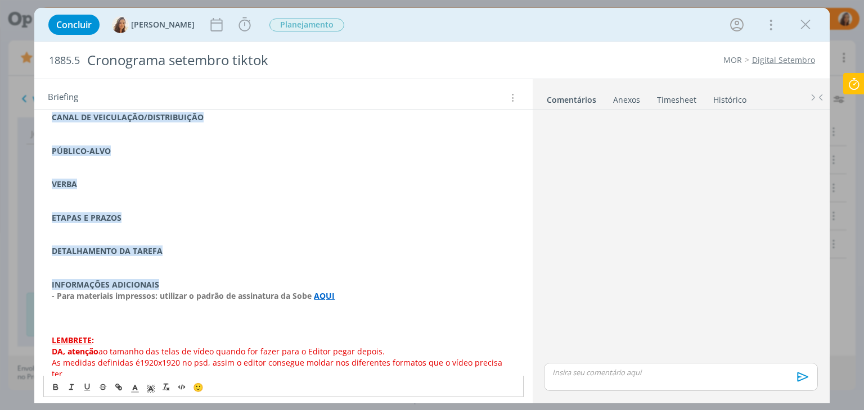
scroll to position [341, 0]
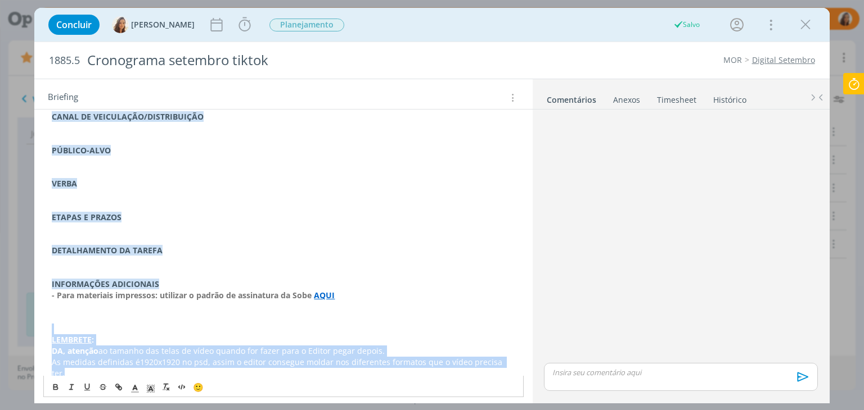
drag, startPoint x: 510, startPoint y: 363, endPoint x: 96, endPoint y: 333, distance: 414.9
click at [96, 333] on div "PASTA DO JOB: AQUI _____________________________________________________ INTROD…" at bounding box center [283, 116] width 480 height 533
click at [299, 336] on p "LEMBRETE :" at bounding box center [283, 340] width 463 height 11
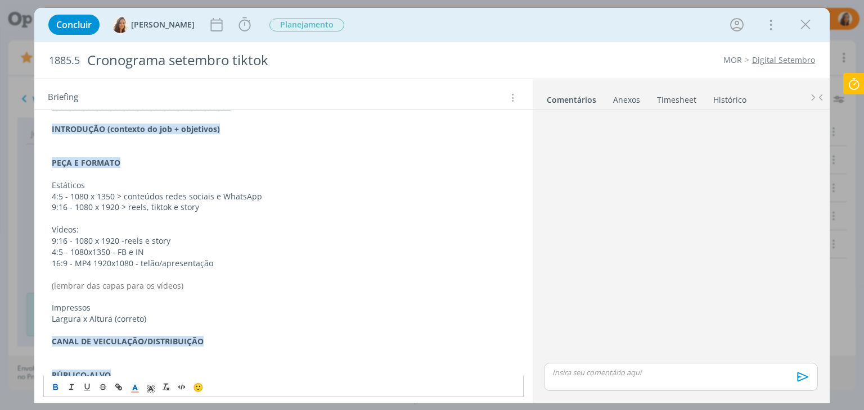
scroll to position [4, 0]
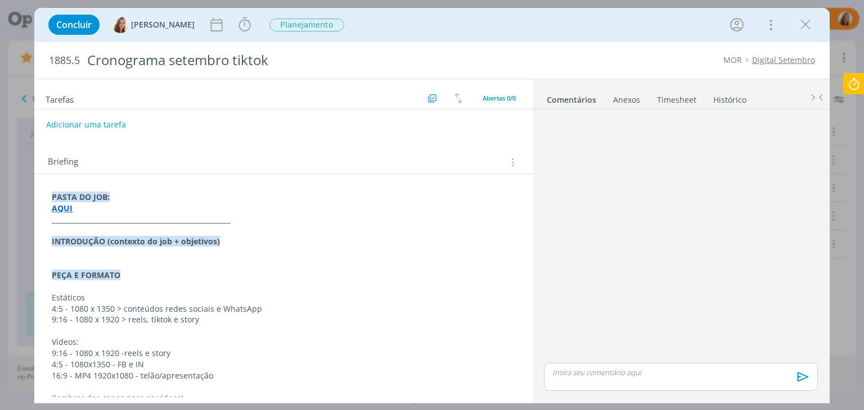
click at [515, 408] on div "Concluir [PERSON_NAME] Iniciar Apontar Data * [DATE] Horas * 00:00 Tarefa Selec…" at bounding box center [432, 205] width 864 height 410
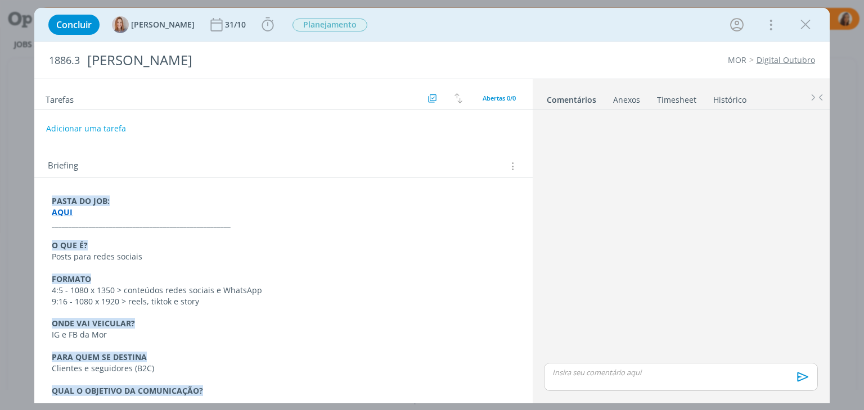
click at [65, 213] on strong "AQUI" at bounding box center [62, 212] width 21 height 11
click at [119, 228] on link "[URL][DOMAIN_NAME]" at bounding box center [125, 234] width 85 height 15
click at [813, 56] on link "Digital Outubro" at bounding box center [785, 60] width 58 height 11
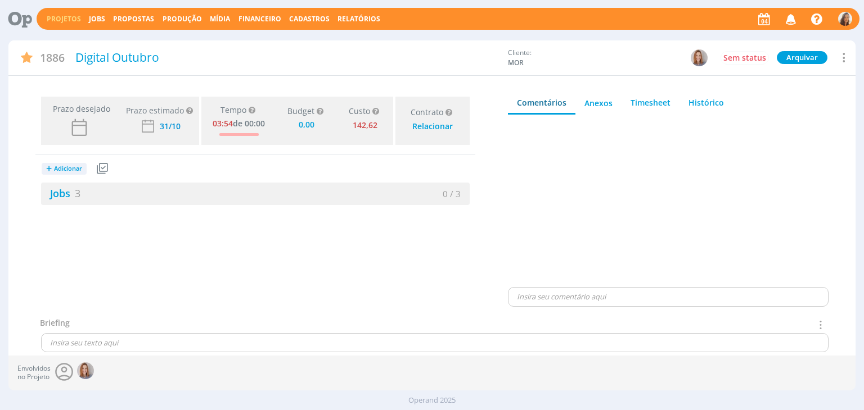
drag, startPoint x: 46, startPoint y: 192, endPoint x: 101, endPoint y: 159, distance: 64.6
click at [46, 192] on link "Jobs 3" at bounding box center [60, 193] width 39 height 13
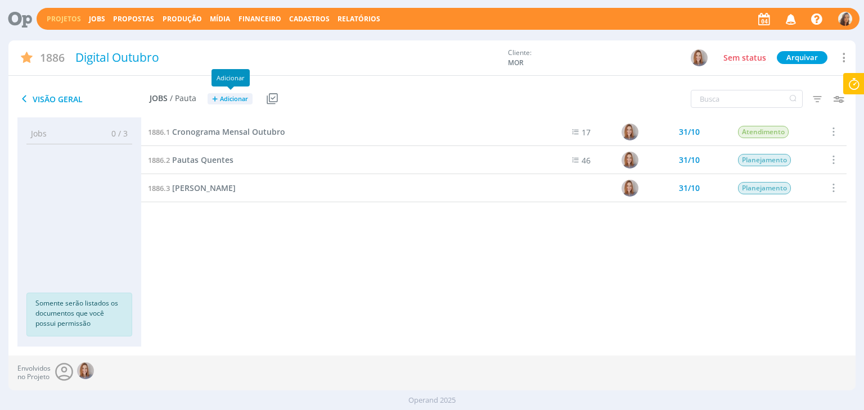
click at [243, 100] on span "Adicionar" at bounding box center [234, 99] width 28 height 7
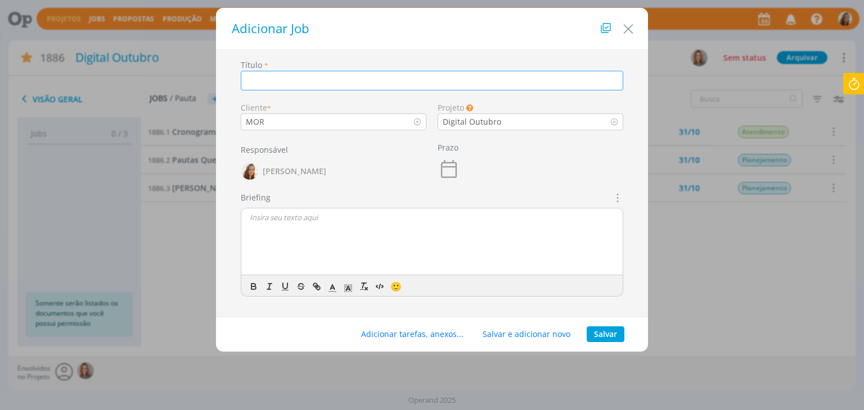
paste input "Pautar"
type input "P"
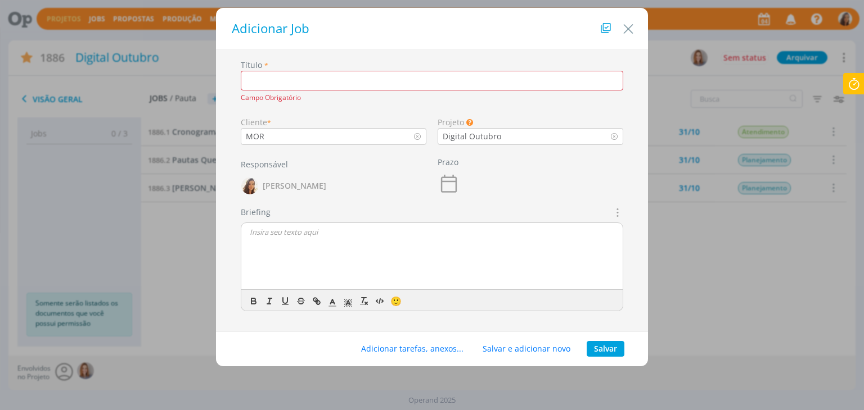
paste input "Cronograma outubro tiktok"
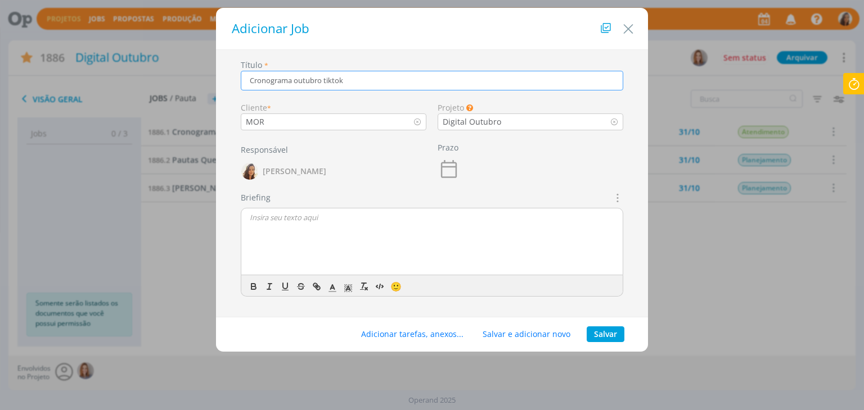
type input "Cronograma outubro tiktok"
click at [602, 338] on button "Salvar" at bounding box center [605, 335] width 38 height 16
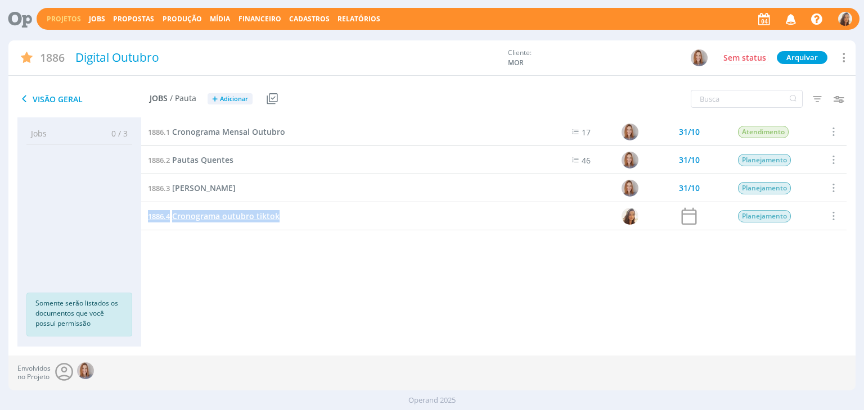
drag, startPoint x: 292, startPoint y: 219, endPoint x: 148, endPoint y: 218, distance: 143.9
click at [148, 218] on div "1886.4 Cronograma outubro tiktok" at bounding box center [333, 216] width 385 height 28
copy link "1886.4 Cronograma outubro tiktok"
click at [173, 215] on span "Cronograma outubro tiktok" at bounding box center [225, 216] width 107 height 11
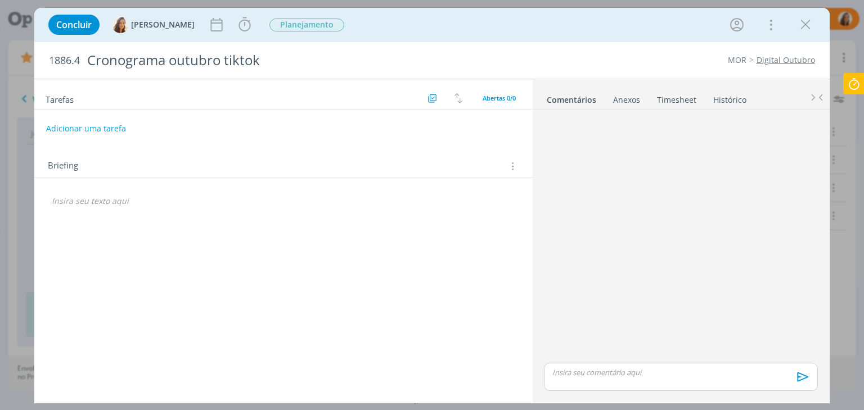
click at [513, 163] on icon "dialog" at bounding box center [511, 166] width 11 height 12
click at [476, 183] on div "Briefings Predefinidos" at bounding box center [444, 186] width 145 height 19
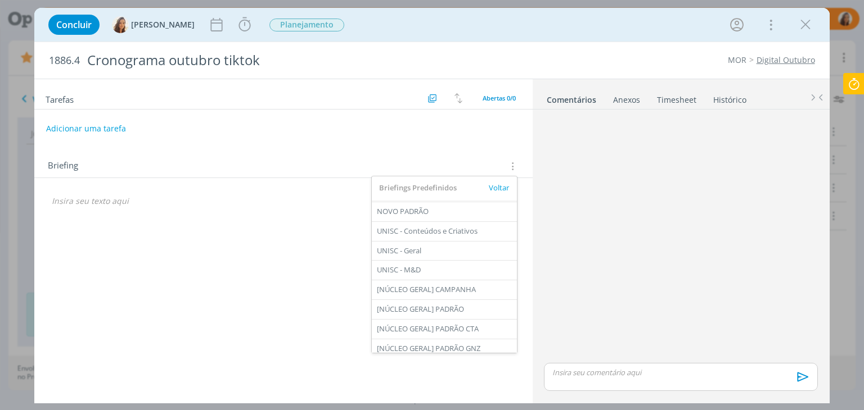
scroll to position [136, 0]
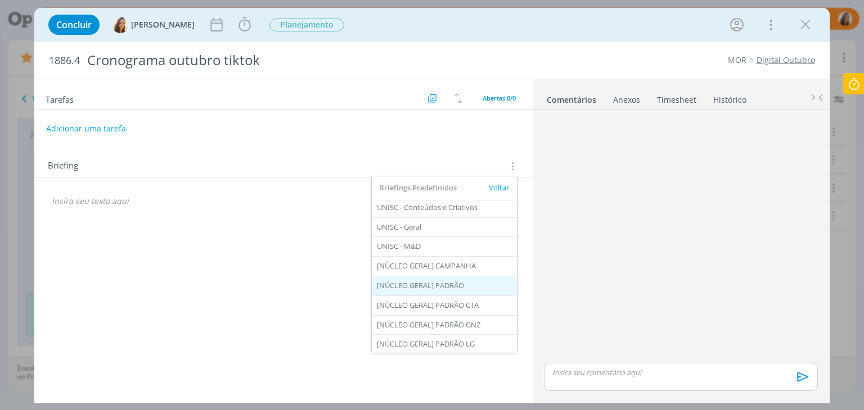
click at [489, 278] on div "[NÚCLEO GERAL] PADRÃO" at bounding box center [444, 286] width 145 height 19
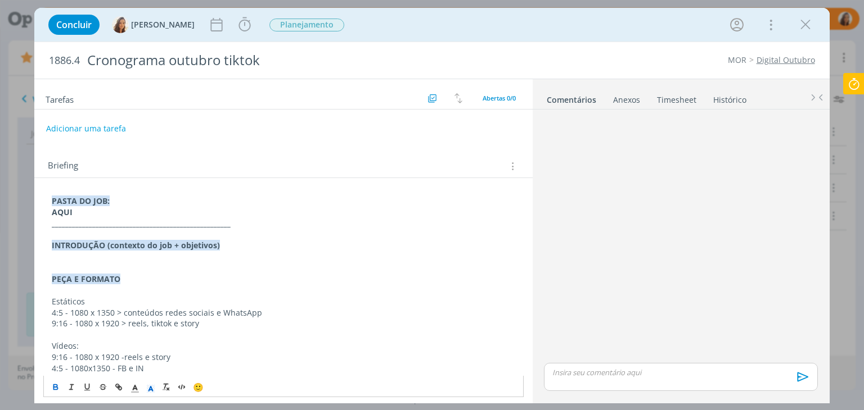
click at [65, 213] on strong "AQUI" at bounding box center [62, 212] width 21 height 11
click at [119, 383] on icon "dialog" at bounding box center [118, 387] width 9 height 9
paste input "https://sobeae.sharepoint.com/:f:/s/SOBEAE/EmYqaT5hGGFJmrss9WgyU1IB4N1nmide2bsc…"
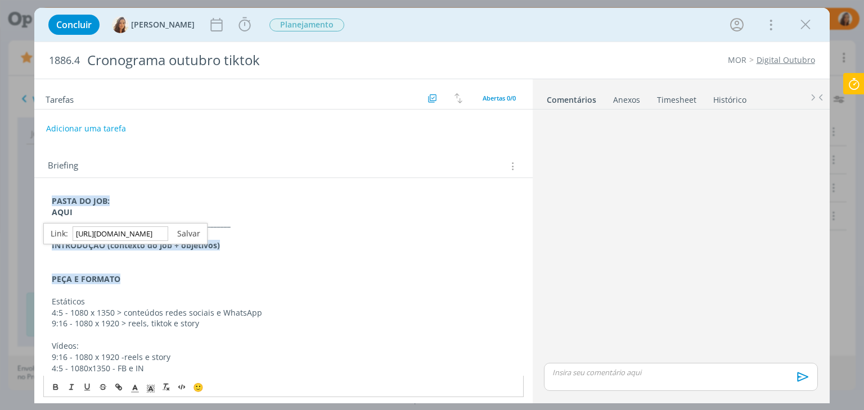
type input "https://sobeae.sharepoint.com/:f:/s/SOBEAE/EmYqaT5hGGFJmrss9WgyU1IB4N1nmide2bsc…"
click at [196, 236] on link "dialog" at bounding box center [184, 233] width 32 height 11
click at [232, 222] on p "_____________________________________________________" at bounding box center [283, 223] width 463 height 11
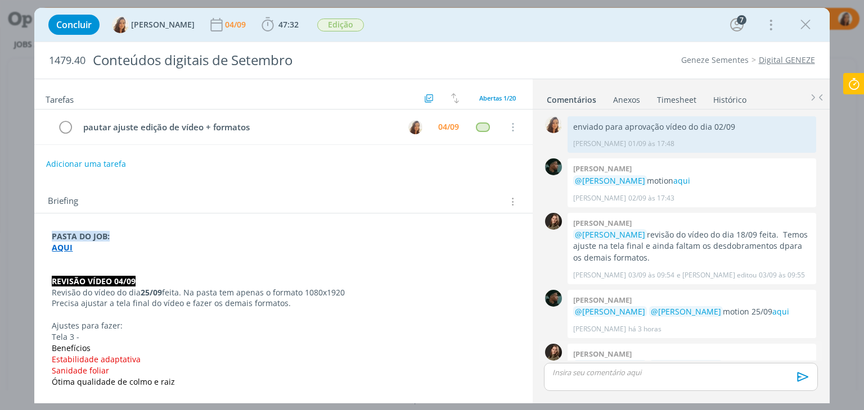
scroll to position [893, 0]
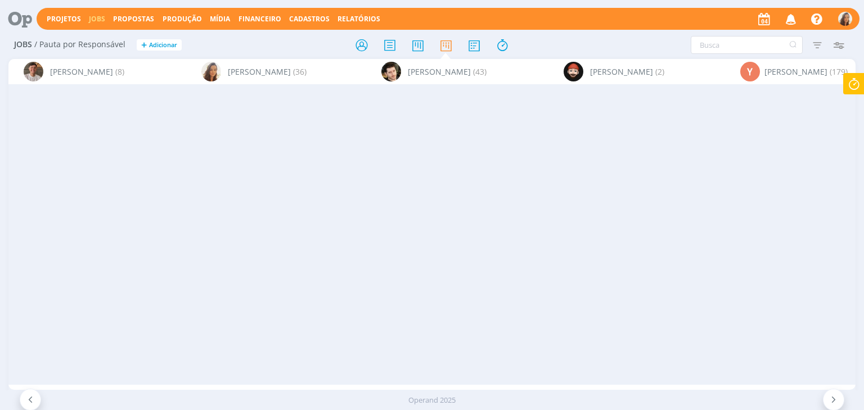
scroll to position [0, 1917]
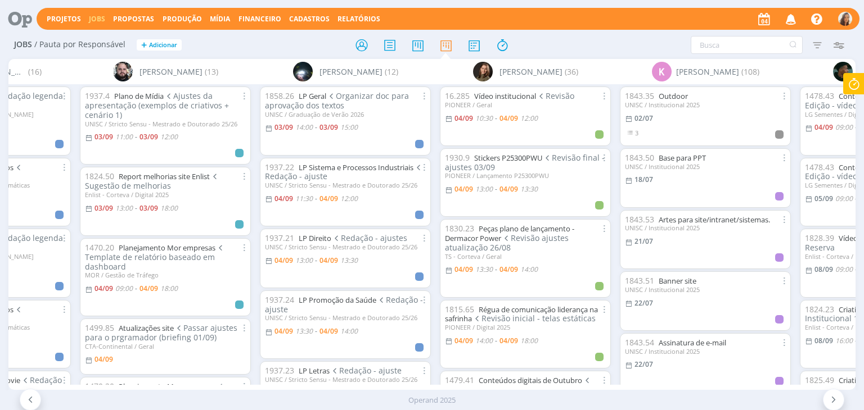
click at [786, 21] on icon "button" at bounding box center [791, 18] width 20 height 19
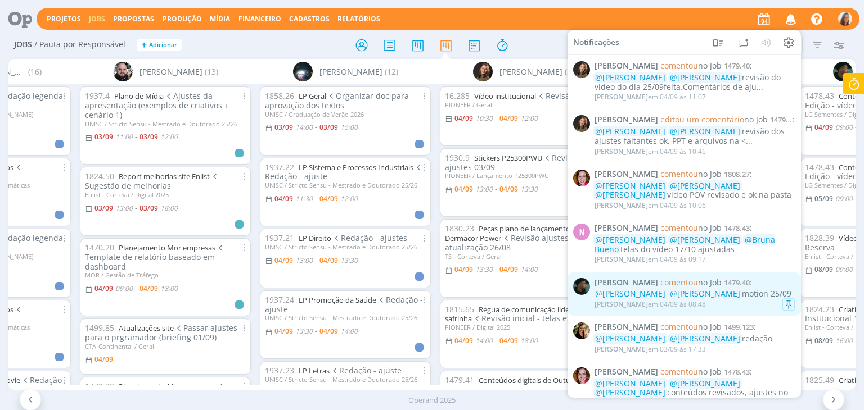
click at [769, 291] on div "Kauan Franco comentou no Job 1479.40 : @Vanessa Feron @Julia Abich motion 25/09…" at bounding box center [694, 294] width 200 height 33
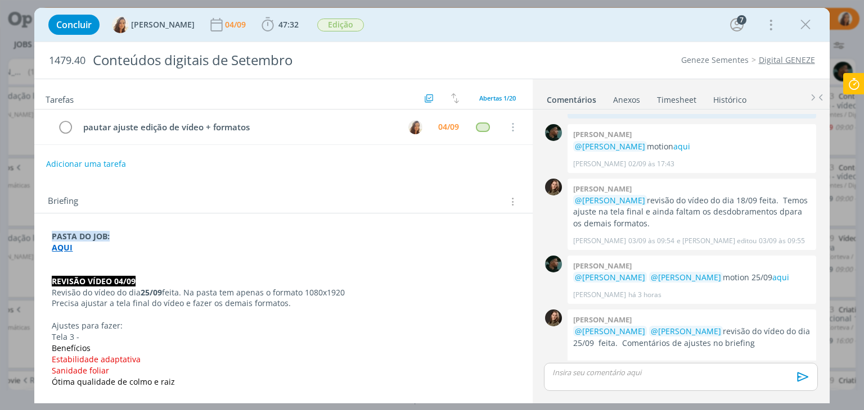
scroll to position [883, 0]
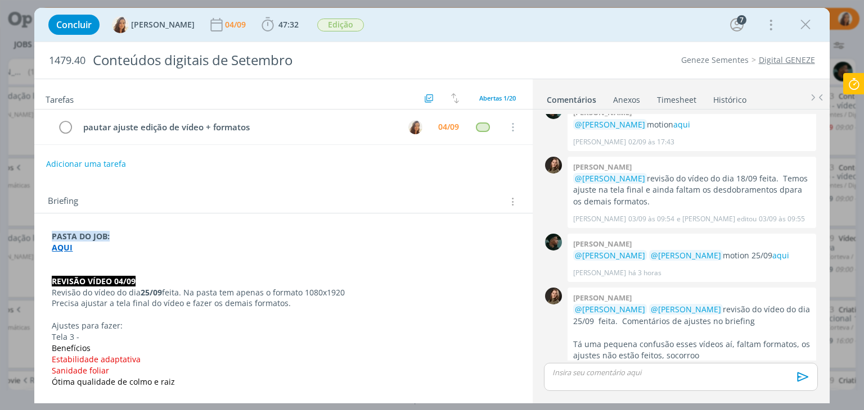
click at [628, 378] on div "dialog" at bounding box center [680, 377] width 273 height 28
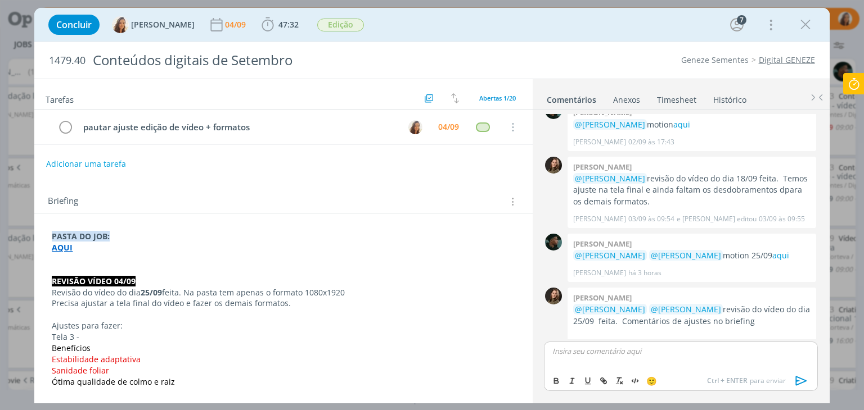
scroll to position [914, 0]
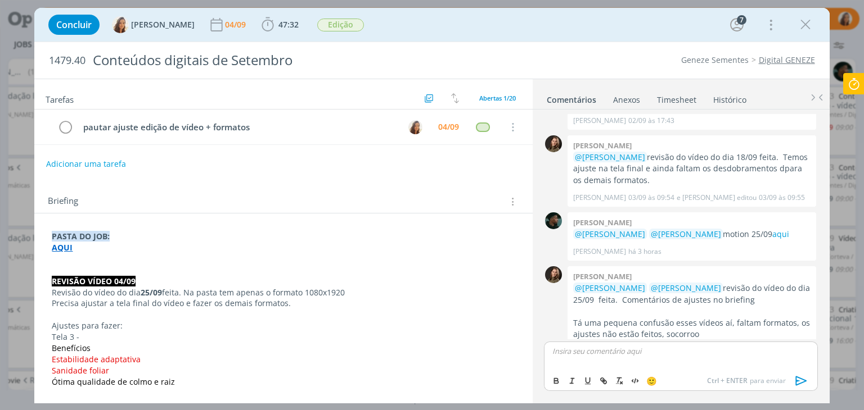
click at [648, 351] on p "dialog" at bounding box center [680, 351] width 255 height 10
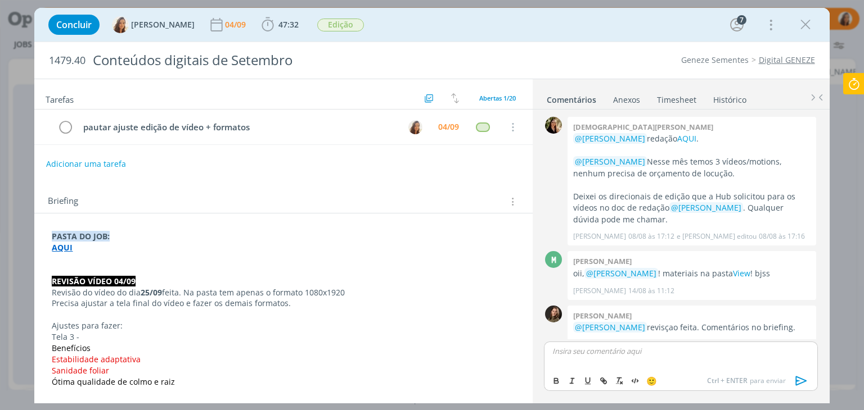
scroll to position [914, 0]
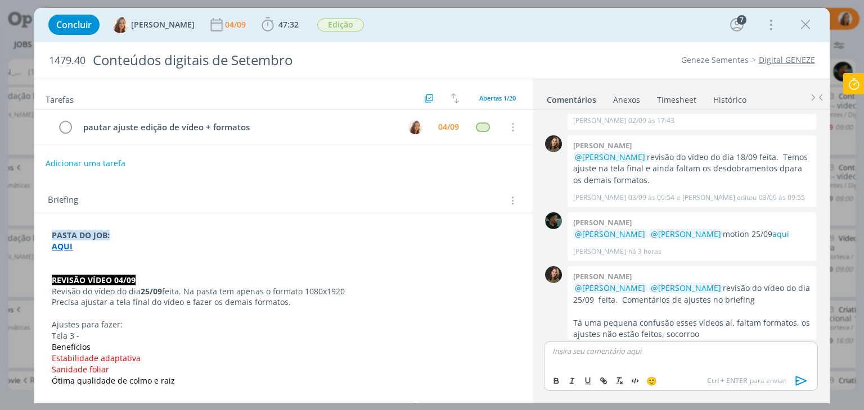
click at [95, 158] on button "Adicionar uma tarefa" at bounding box center [86, 163] width 80 height 19
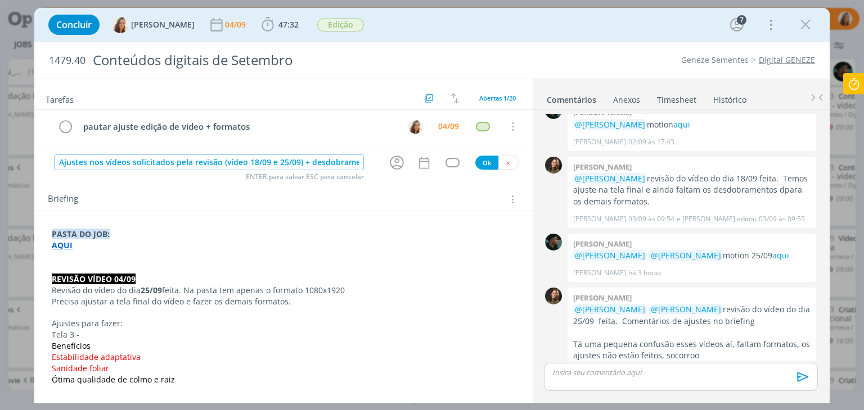
scroll to position [0, 0]
click at [59, 165] on input "Ajustes nos vídeos solicitados pela revisão (vídeo 18/09 e 25/09) + desdobramen…" at bounding box center [209, 163] width 310 height 16
click at [395, 165] on icon "dialog" at bounding box center [396, 163] width 17 height 17
type input "(ver possibilidade de encaixe hoje) - Ajustes nos vídeos solicitados pela revis…"
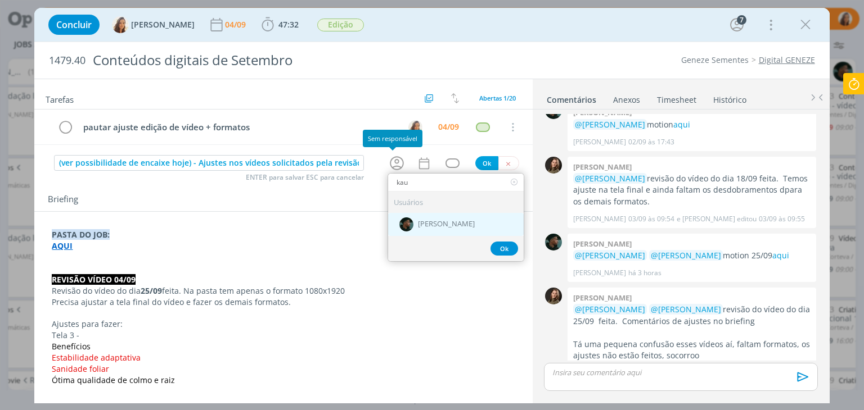
type input "kau"
click at [429, 230] on div "[PERSON_NAME]" at bounding box center [456, 224] width 136 height 23
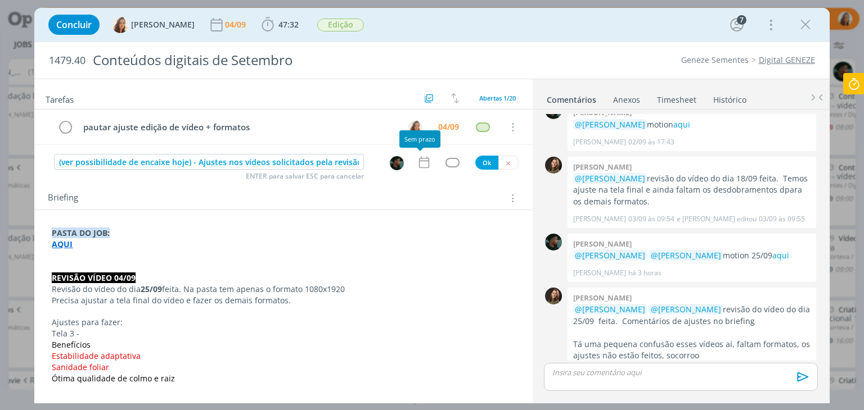
click at [423, 165] on icon "dialog" at bounding box center [424, 162] width 15 height 15
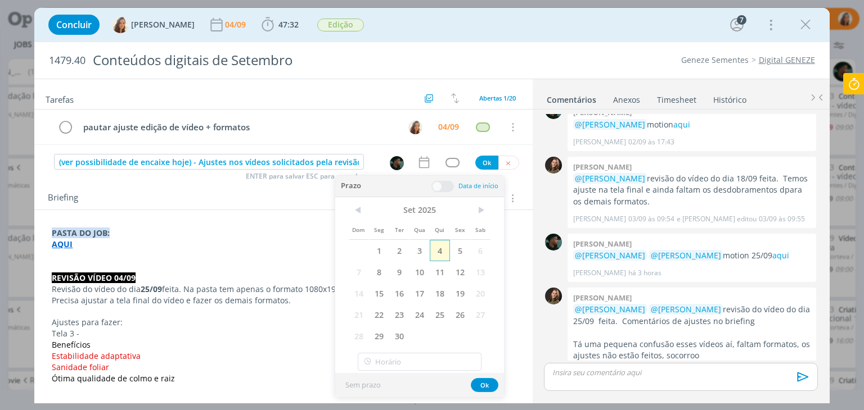
click at [440, 245] on span "4" at bounding box center [440, 250] width 20 height 21
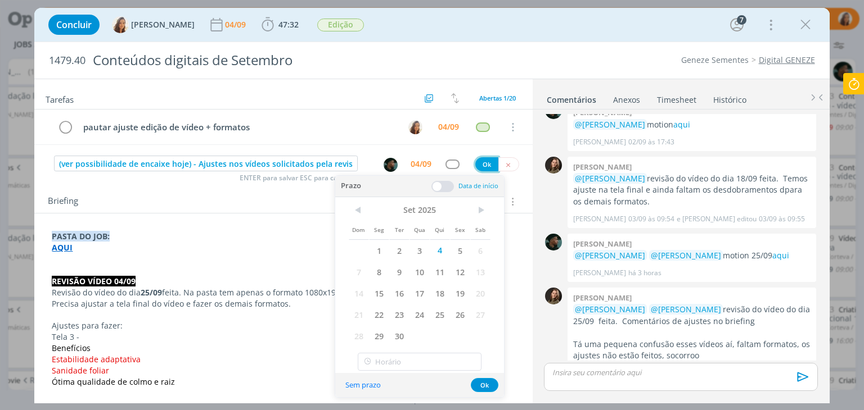
click at [484, 163] on button "Ok" at bounding box center [486, 164] width 23 height 14
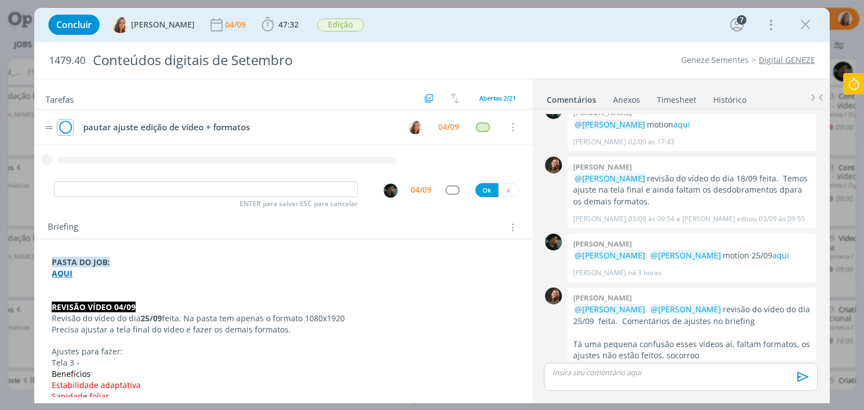
click at [70, 128] on icon "dialog" at bounding box center [65, 127] width 16 height 17
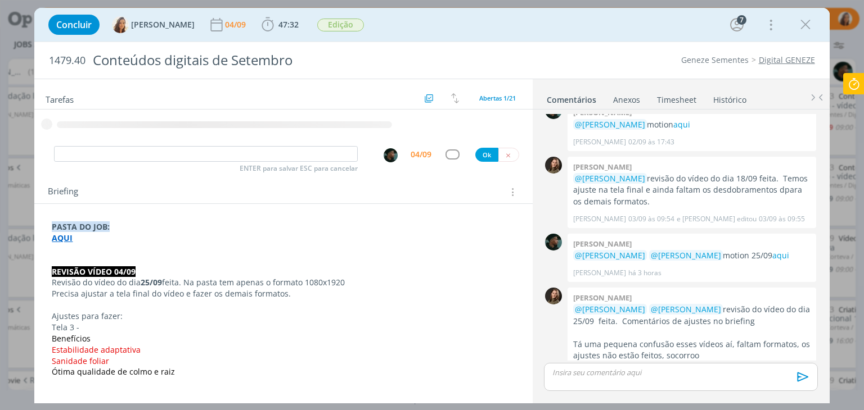
click at [857, 84] on icon at bounding box center [853, 84] width 20 height 22
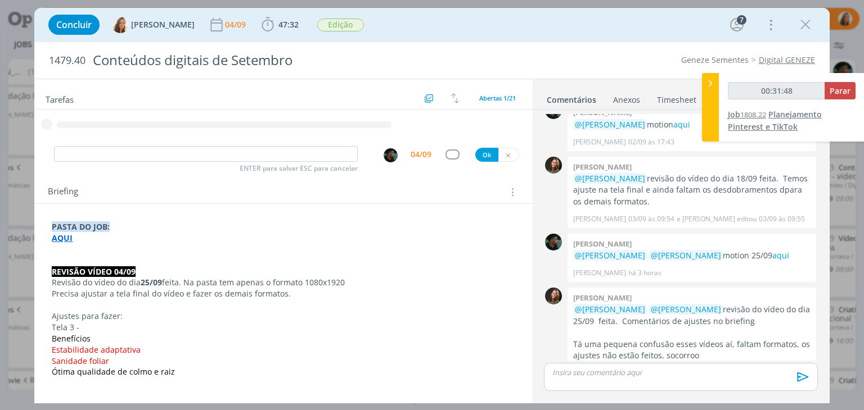
type input "00:31:49"
click at [841, 90] on span "Parar" at bounding box center [839, 90] width 21 height 11
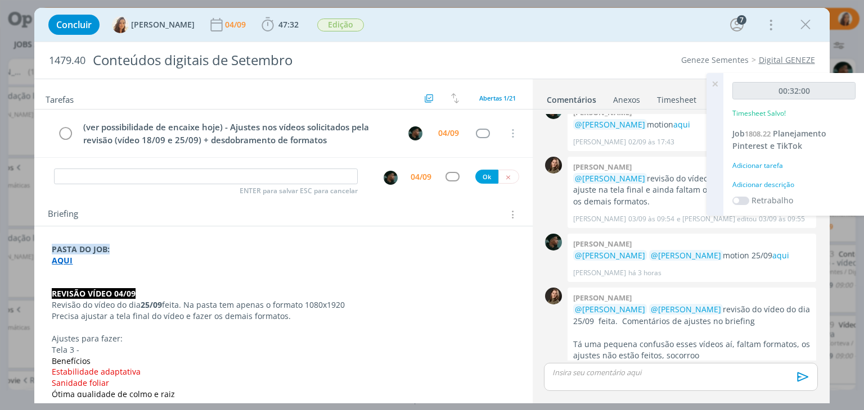
click at [783, 189] on div "Adicionar descrição" at bounding box center [793, 185] width 123 height 10
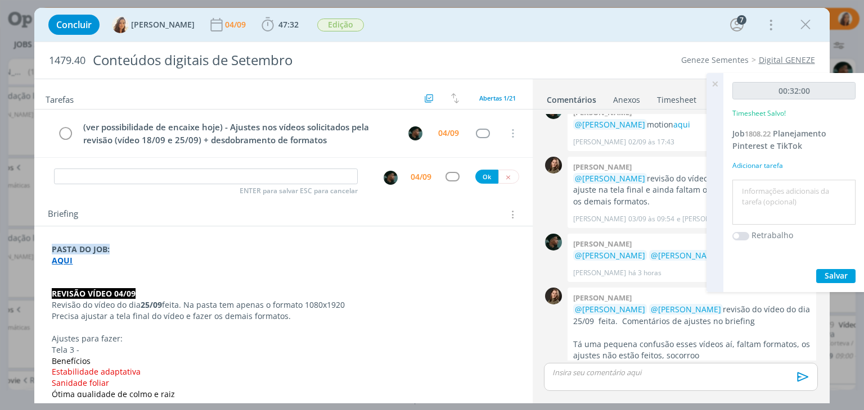
click at [784, 192] on textarea at bounding box center [794, 203] width 118 height 40
type textarea "briefing"
click at [836, 278] on span "Salvar" at bounding box center [835, 275] width 23 height 11
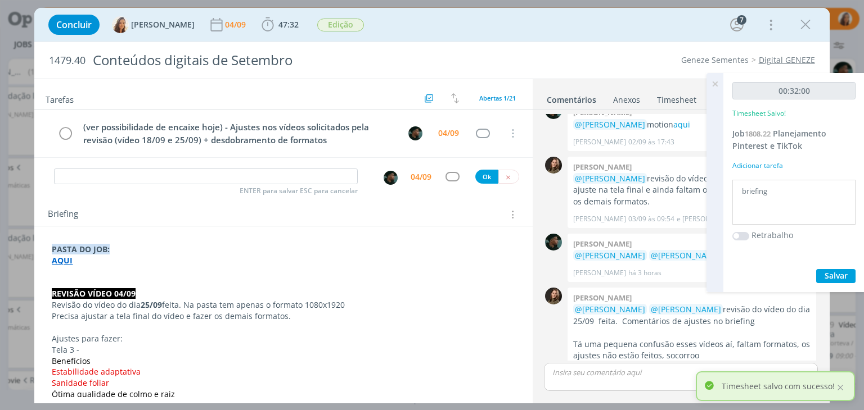
click at [715, 82] on icon at bounding box center [715, 84] width 20 height 22
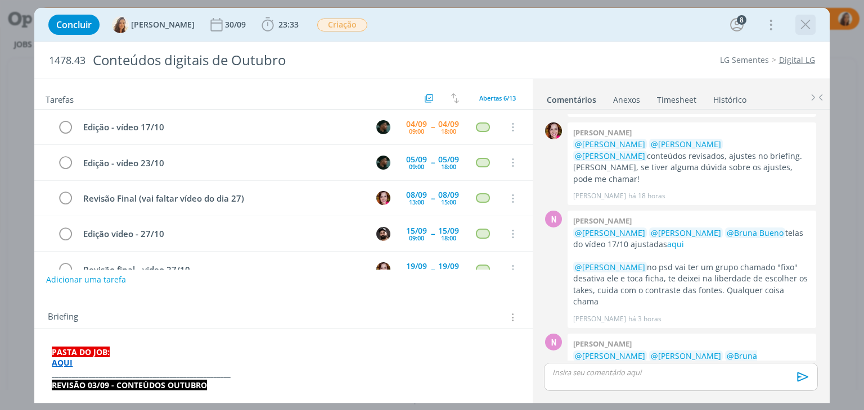
click at [802, 21] on icon "dialog" at bounding box center [805, 24] width 17 height 17
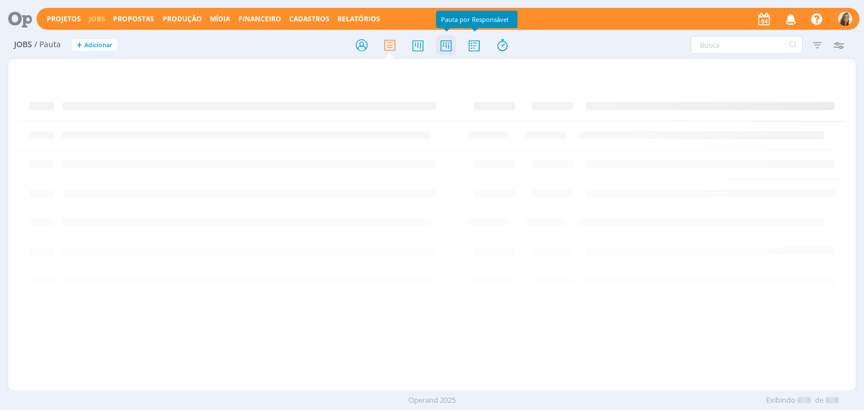
click at [450, 48] on icon at bounding box center [446, 45] width 20 height 22
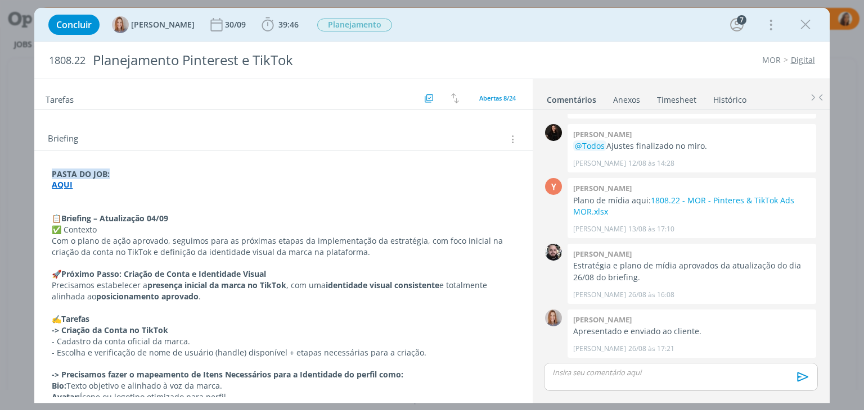
scroll to position [154, 0]
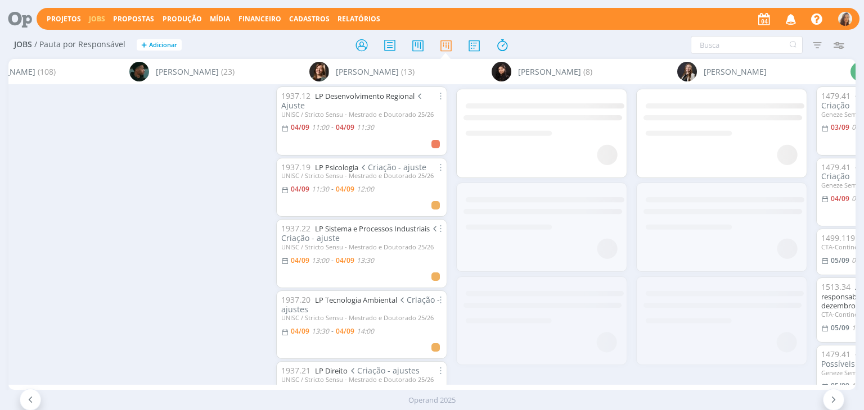
scroll to position [0, 3486]
